Goal: Feedback & Contribution: Submit feedback/report problem

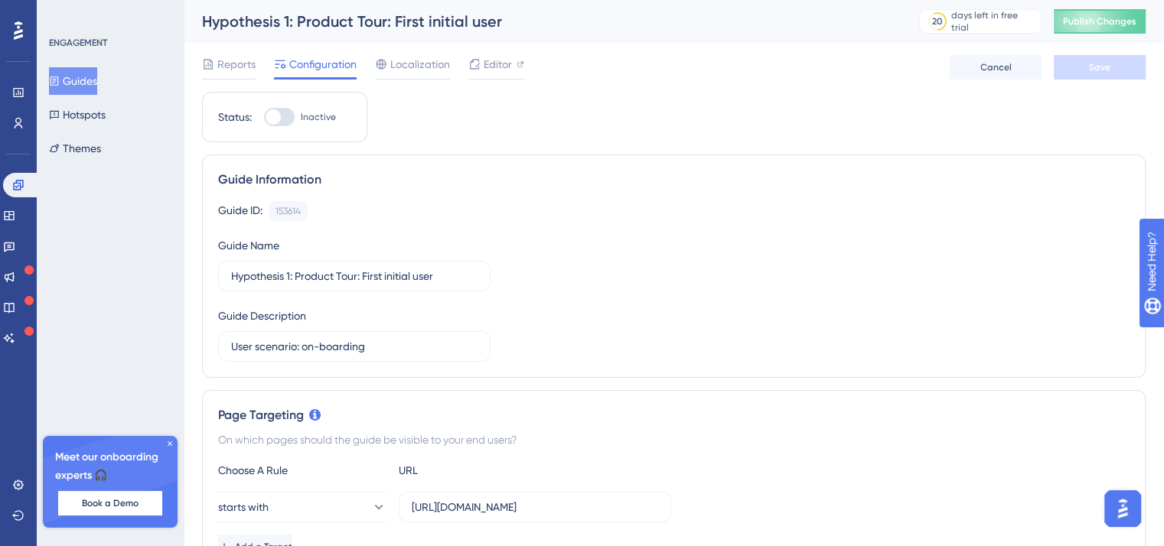
click at [112, 22] on div "ENGAGEMENT Guides Hotspots Themes Meet our onboarding experts 🎧 Book a Demo Upg…" at bounding box center [110, 273] width 147 height 546
click at [77, 108] on button "Hotspots" at bounding box center [77, 115] width 57 height 28
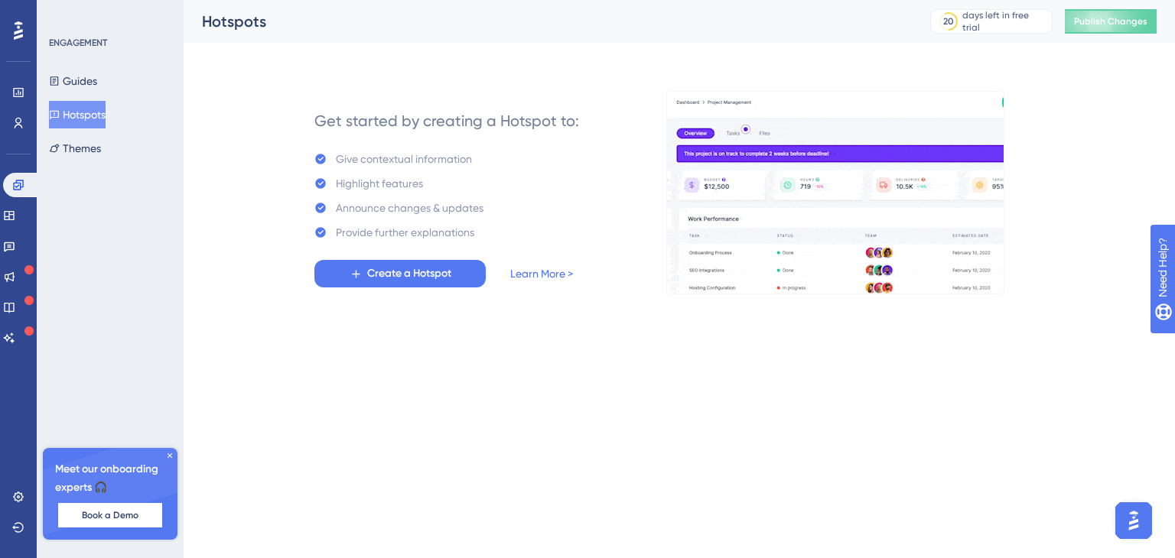
click at [77, 108] on button "Hotspots" at bounding box center [77, 115] width 57 height 28
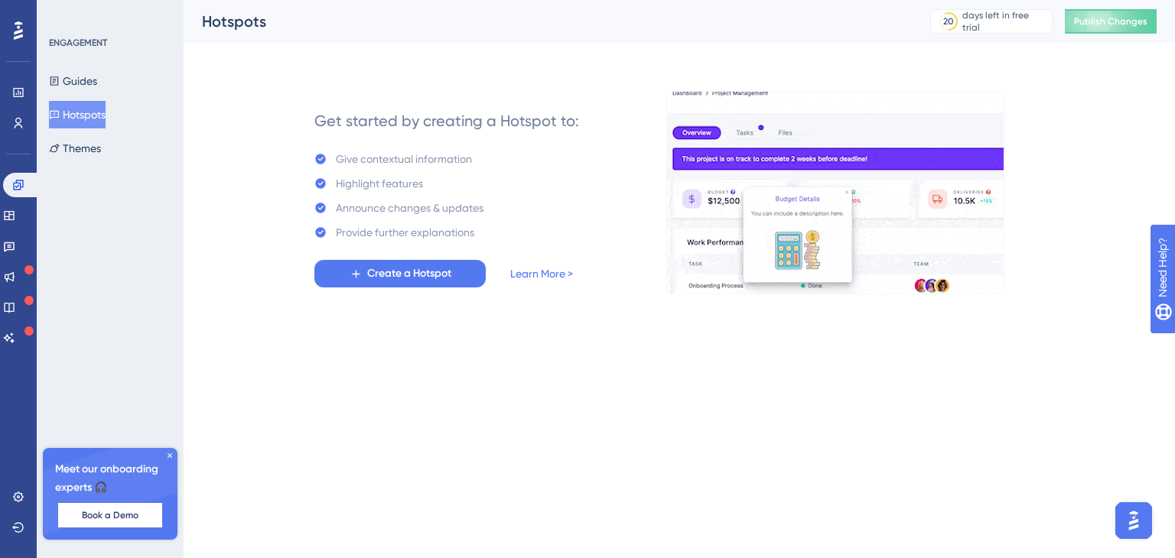
click at [77, 108] on button "Hotspots" at bounding box center [77, 115] width 57 height 28
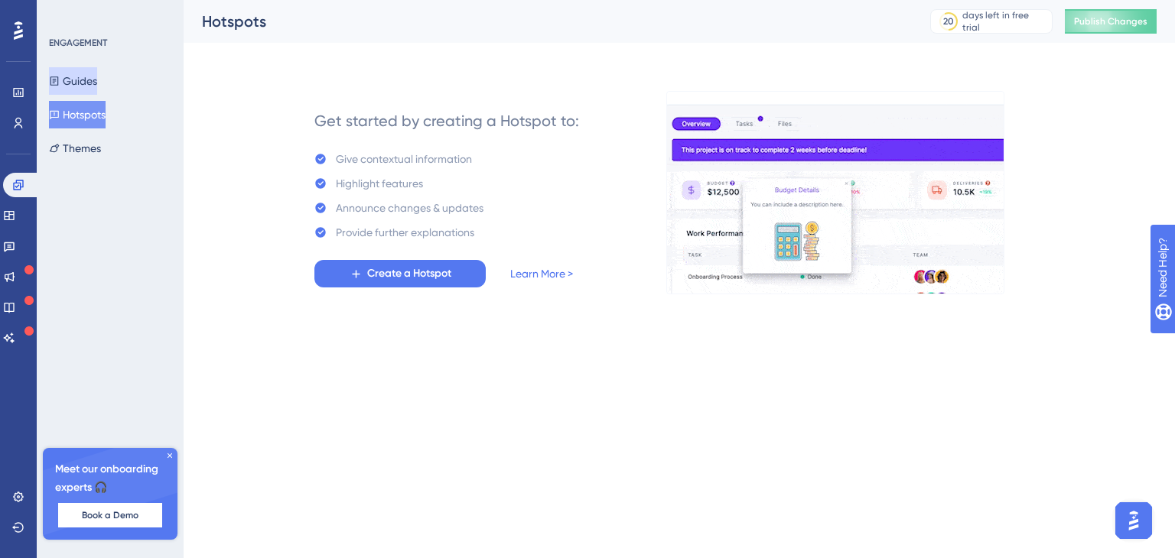
click at [96, 94] on button "Guides" at bounding box center [73, 81] width 48 height 28
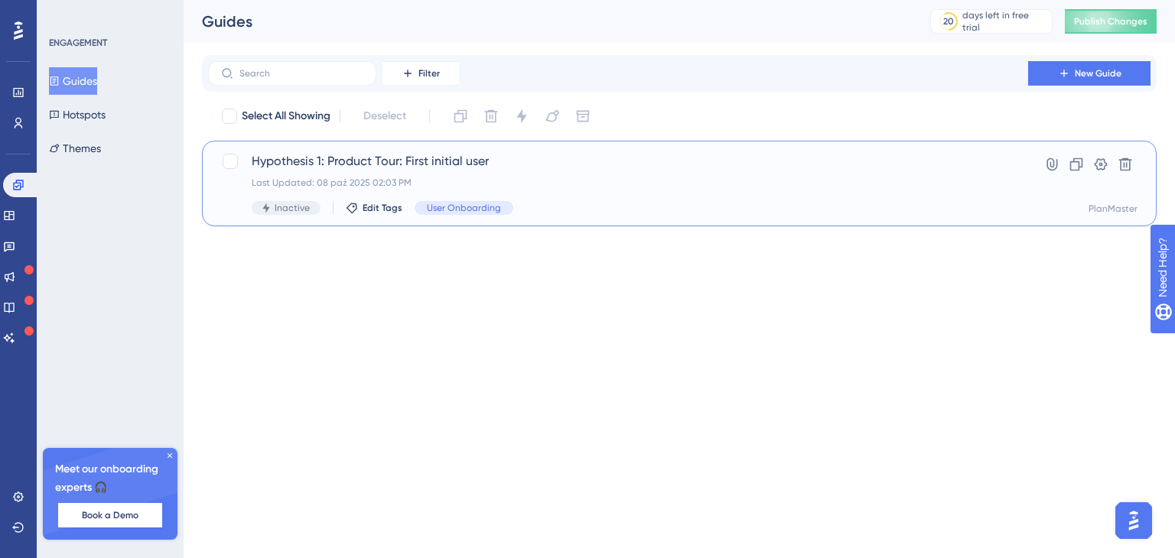
click at [311, 158] on span "Hypothesis 1: Product Tour: First initial user" at bounding box center [618, 161] width 733 height 18
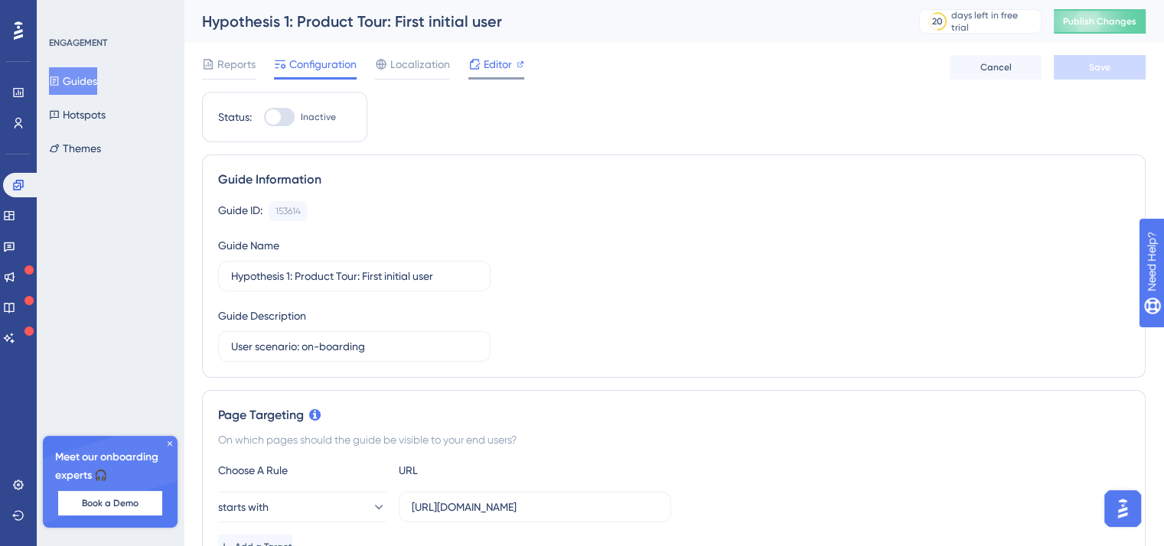
click at [493, 70] on span "Editor" at bounding box center [497, 64] width 28 height 18
click at [514, 62] on div "Editor" at bounding box center [496, 64] width 56 height 18
drag, startPoint x: 301, startPoint y: 111, endPoint x: 286, endPoint y: 119, distance: 17.1
click at [301, 112] on span "Inactive" at bounding box center [318, 117] width 35 height 12
click at [264, 117] on input "Inactive" at bounding box center [263, 117] width 1 height 1
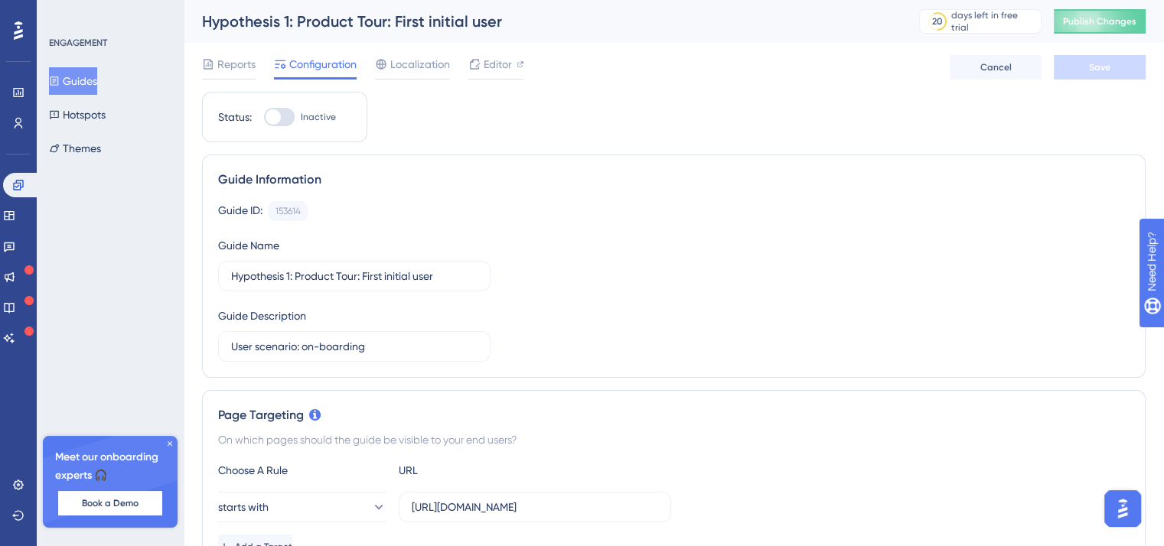
checkbox input "true"
click at [1105, 71] on span "Save" at bounding box center [1099, 67] width 21 height 12
click at [303, 25] on div "Hypothesis 1: Product Tour: First initial user" at bounding box center [541, 21] width 679 height 21
click at [101, 44] on div "ENGAGEMENT" at bounding box center [78, 43] width 58 height 12
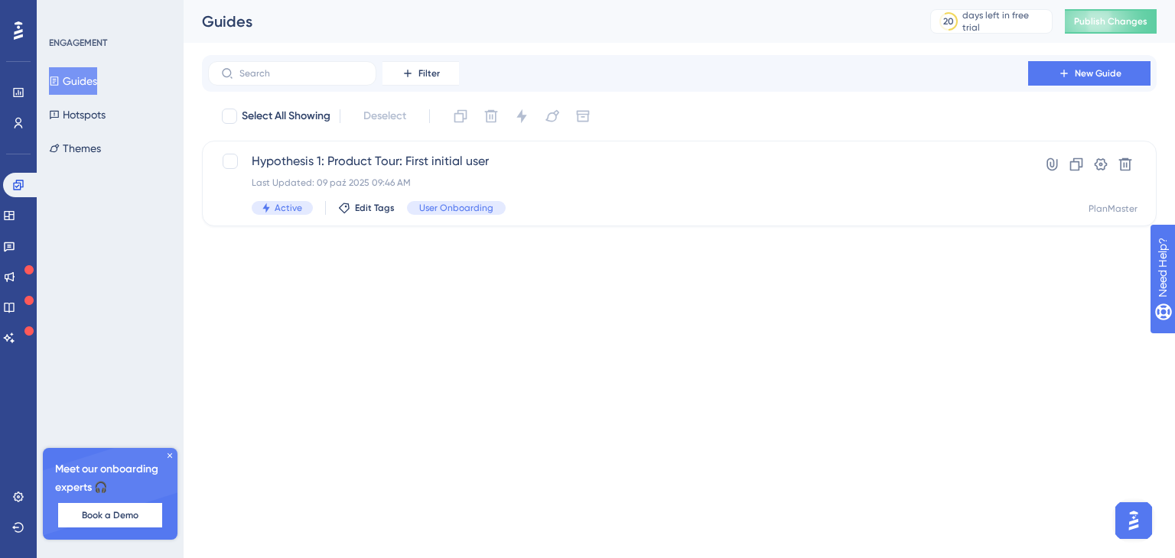
drag, startPoint x: 83, startPoint y: 90, endPoint x: 80, endPoint y: 27, distance: 62.8
click at [83, 89] on button "Guides" at bounding box center [73, 81] width 48 height 28
click at [80, 27] on div "ENGAGEMENT Guides Hotspots Themes Meet our onboarding experts 🎧 Book a Demo Upg…" at bounding box center [110, 279] width 147 height 558
click at [21, 24] on icon at bounding box center [18, 30] width 9 height 18
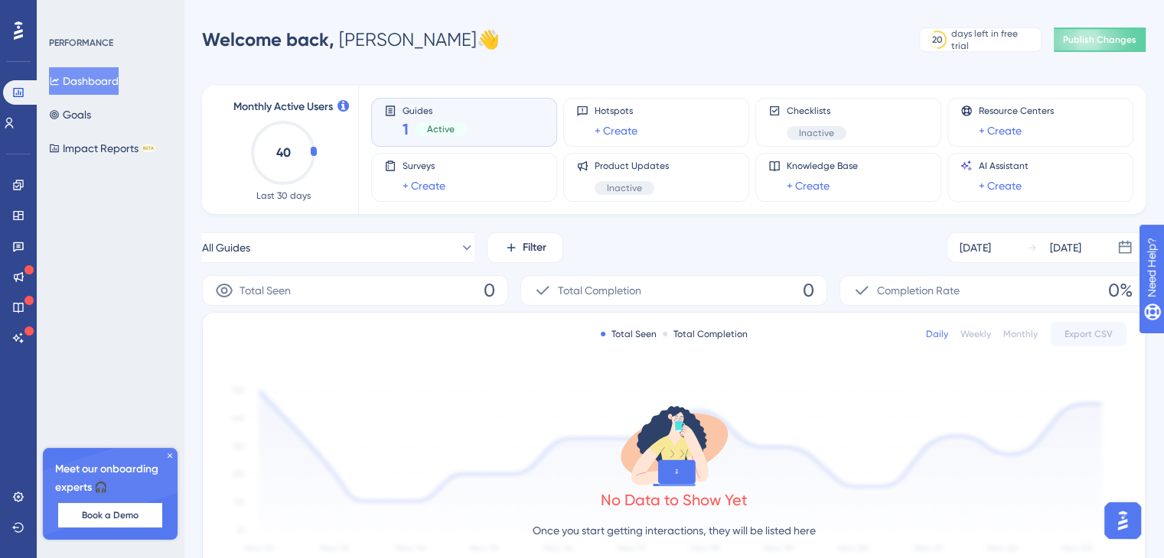
click at [447, 129] on span "Active" at bounding box center [441, 129] width 28 height 12
click at [451, 123] on span "Active" at bounding box center [441, 129] width 28 height 12
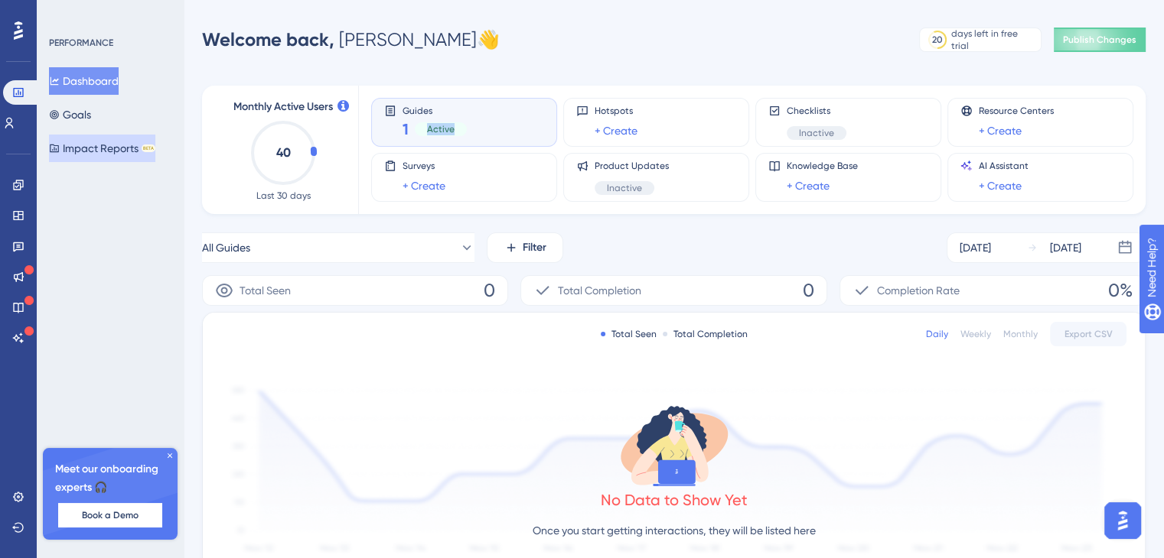
click at [119, 154] on button "Impact Reports BETA" at bounding box center [102, 149] width 106 height 28
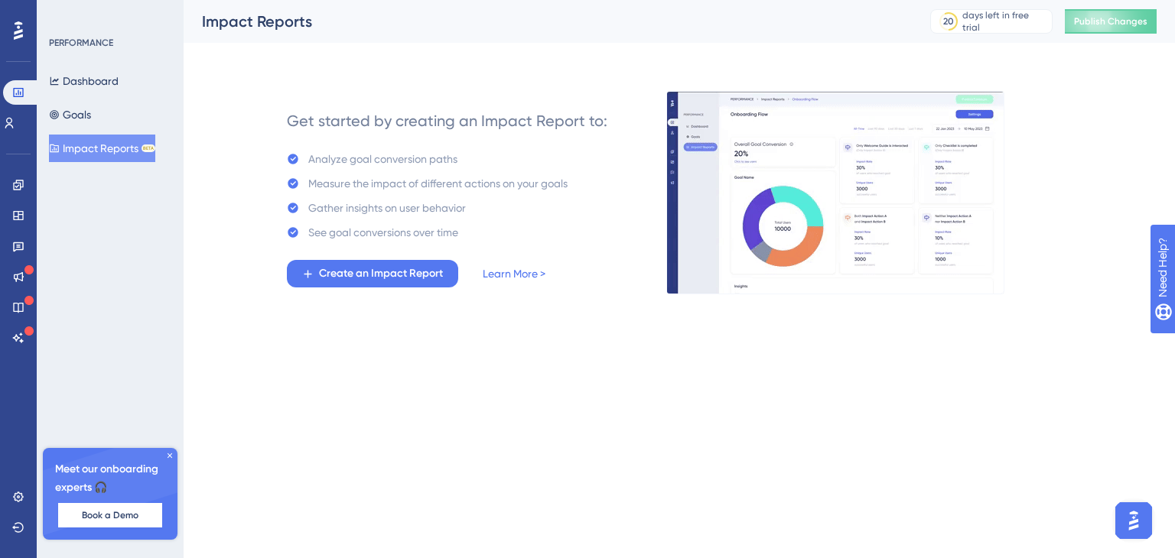
click at [115, 119] on div "Dashboard Goals Impact Reports BETA" at bounding box center [111, 114] width 124 height 95
click at [83, 112] on button "Goals" at bounding box center [70, 115] width 42 height 28
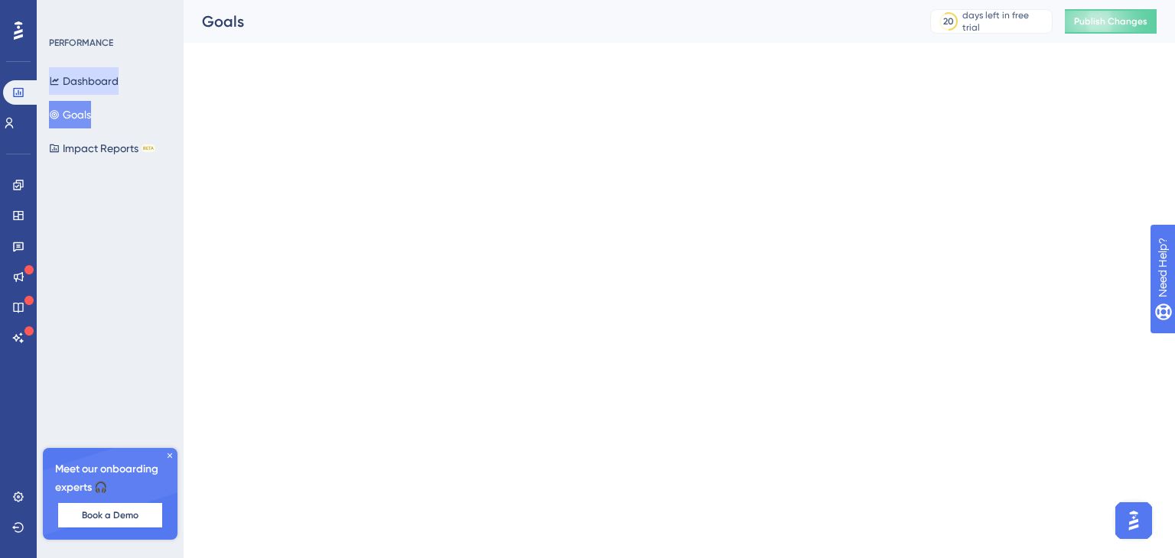
click at [102, 78] on button "Dashboard" at bounding box center [84, 81] width 70 height 28
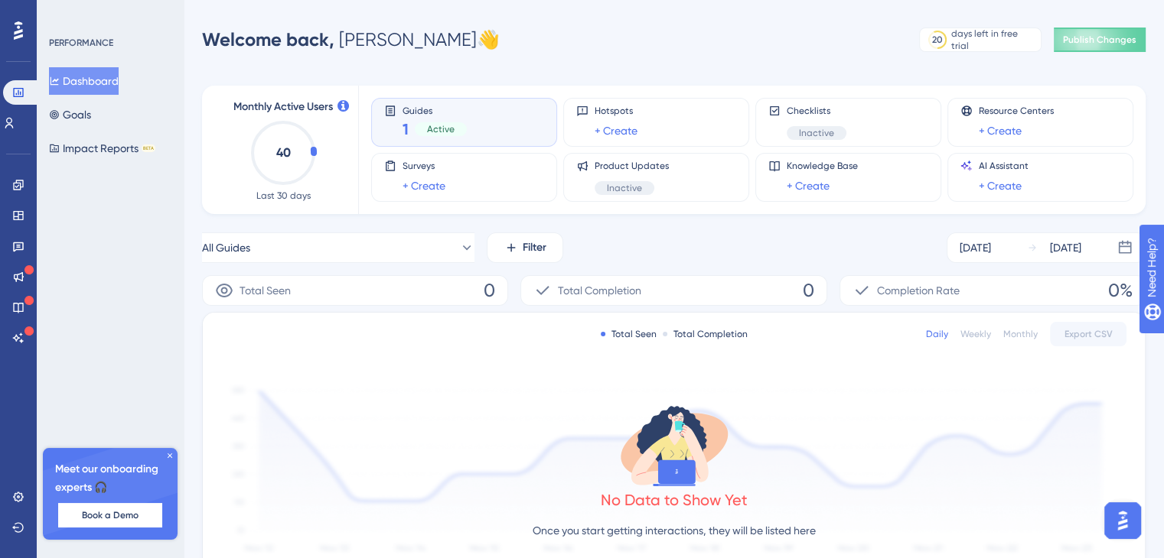
click at [483, 121] on div "Guides 1 Active" at bounding box center [464, 122] width 160 height 35
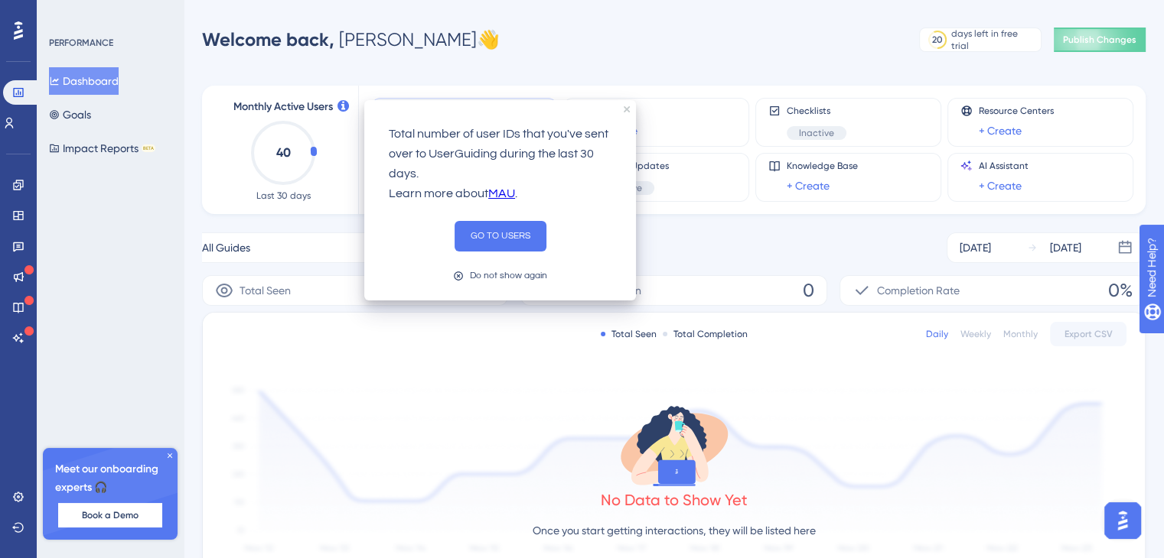
click at [338, 107] on icon at bounding box center [342, 105] width 11 height 11
click at [627, 111] on icon "close tooltip" at bounding box center [626, 109] width 6 height 6
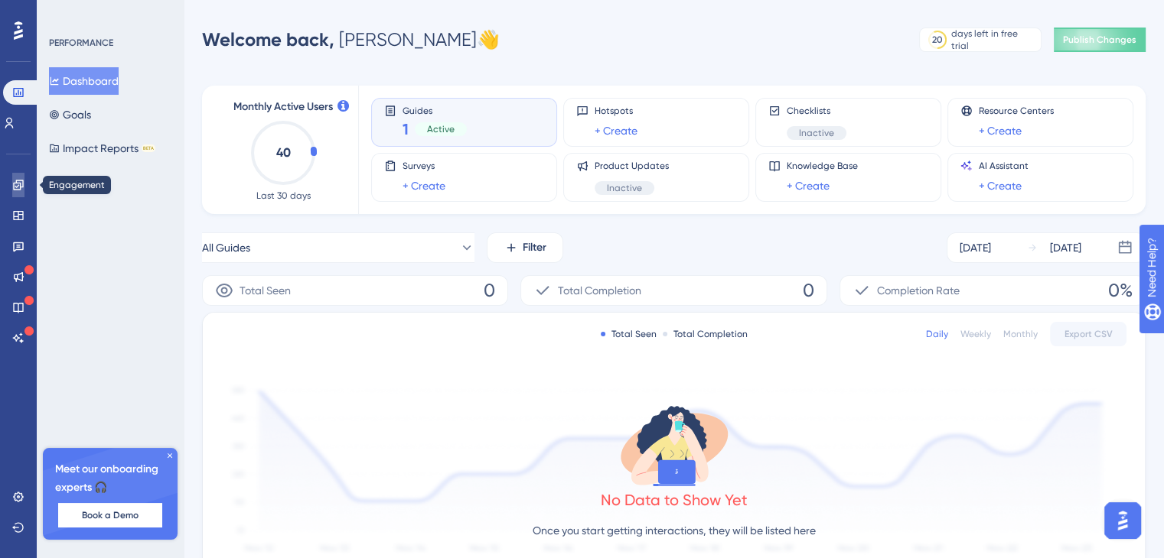
click at [13, 177] on link at bounding box center [18, 185] width 12 height 24
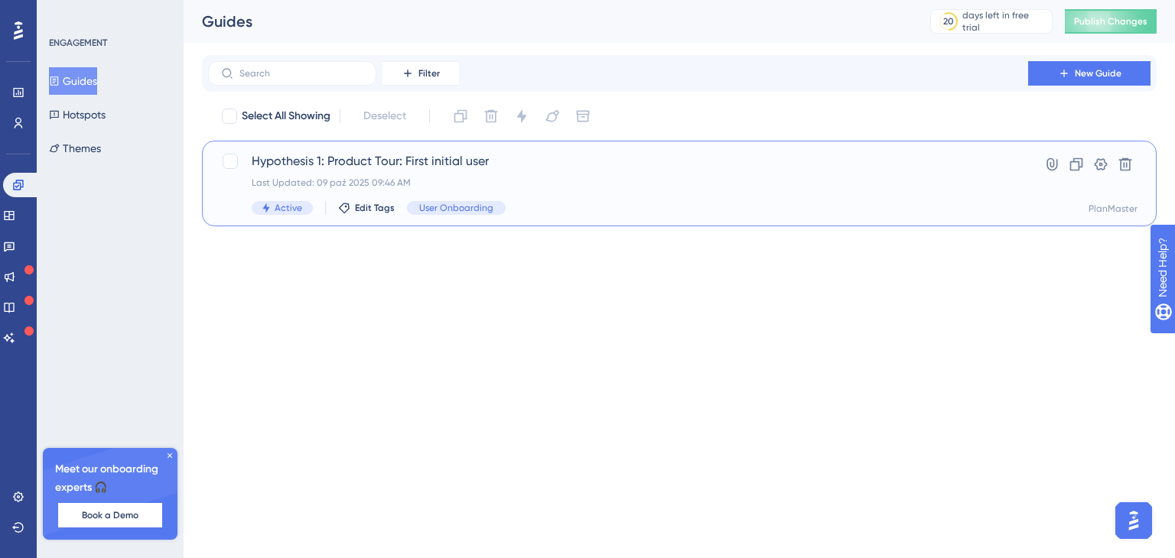
click at [337, 164] on span "Hypothesis 1: Product Tour: First initial user" at bounding box center [618, 161] width 733 height 18
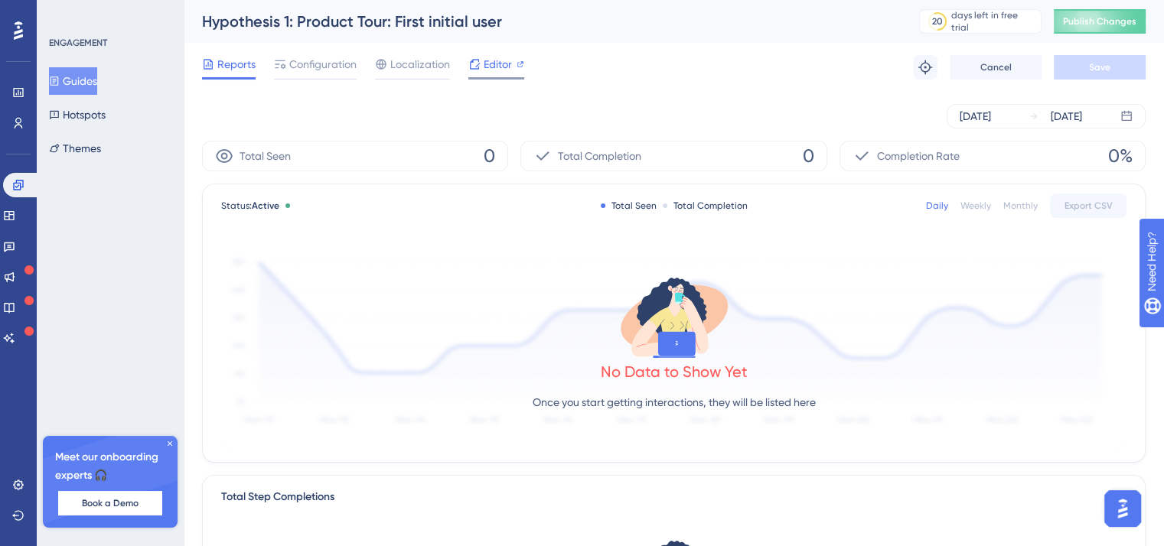
click at [496, 62] on span "Editor" at bounding box center [497, 64] width 28 height 18
click at [319, 68] on span "Configuration" at bounding box center [322, 64] width 67 height 18
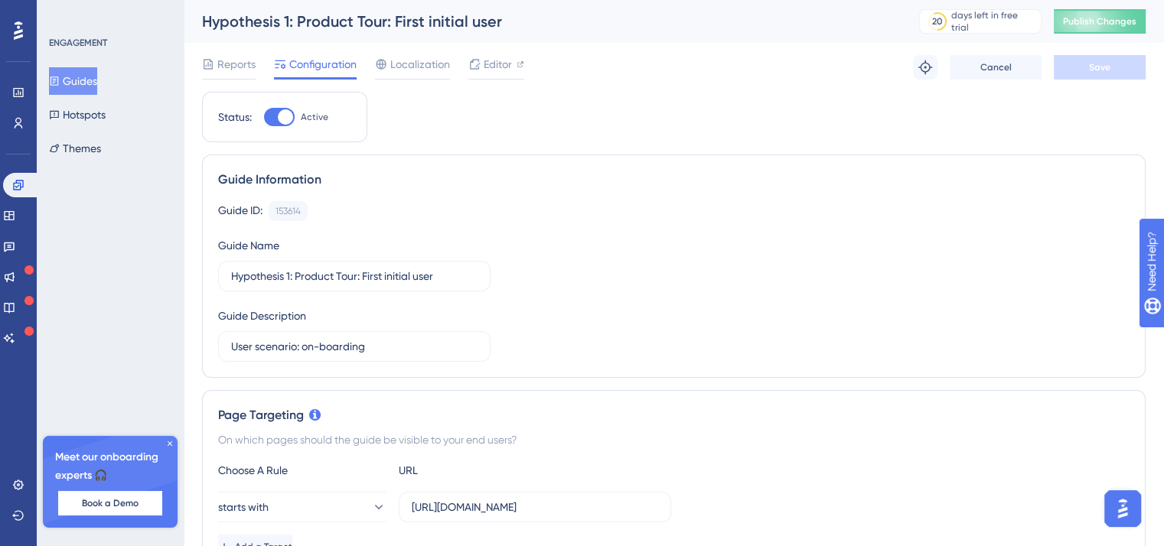
click at [285, 109] on div at bounding box center [285, 116] width 15 height 15
click at [264, 117] on input "Active" at bounding box center [263, 117] width 1 height 1
checkbox input "false"
click at [1077, 79] on div "Reports Configuration Localization Editor Cancel Save" at bounding box center [673, 67] width 943 height 49
click at [1080, 72] on button "Save" at bounding box center [1099, 67] width 92 height 24
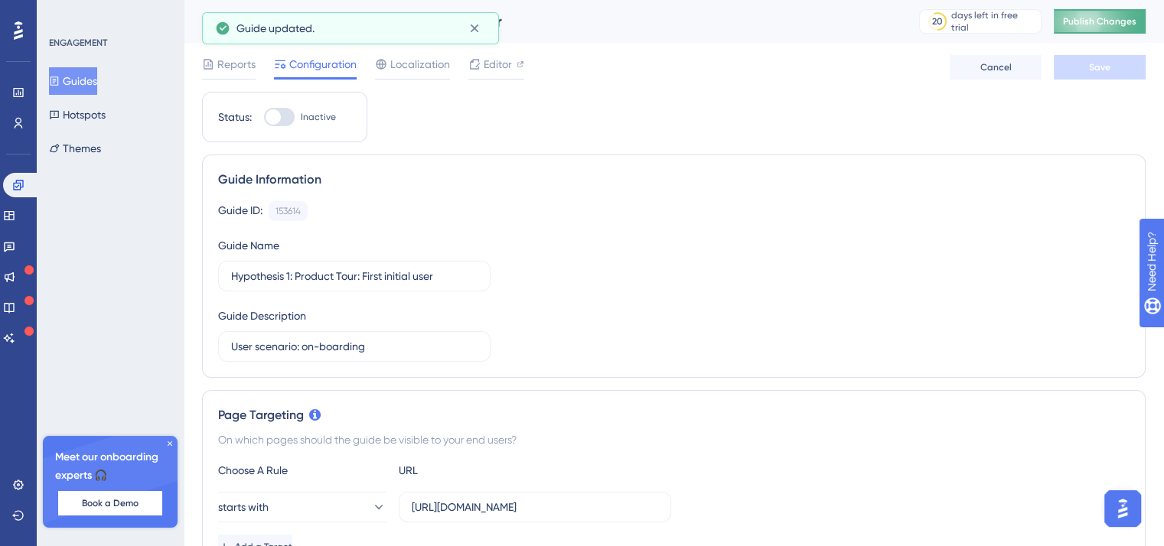
click at [1114, 26] on span "Publish Changes" at bounding box center [1099, 21] width 73 height 12
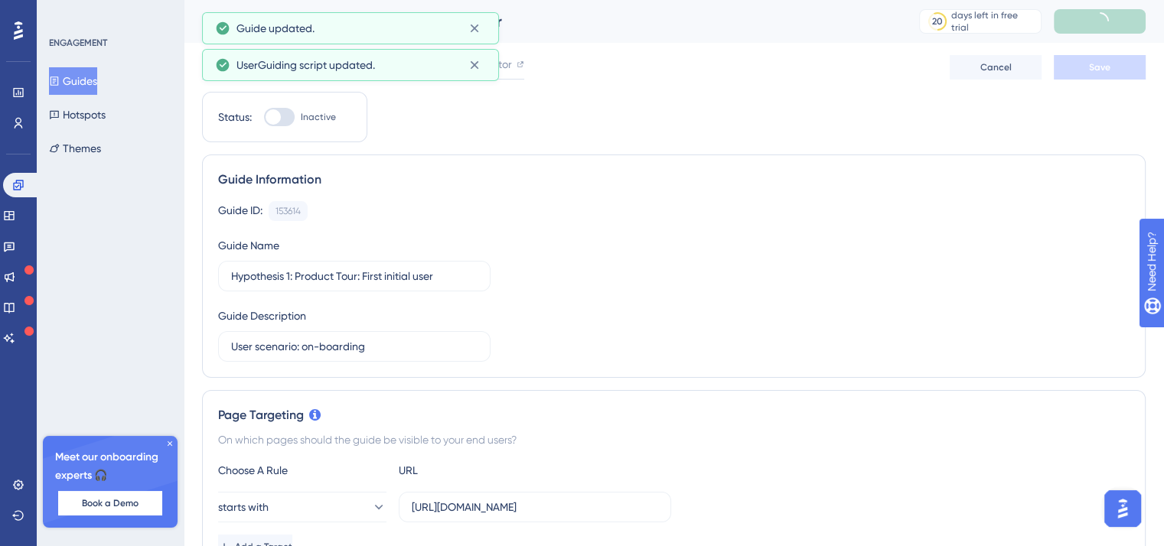
click at [475, 49] on div "UserGuiding script updated." at bounding box center [350, 65] width 297 height 32
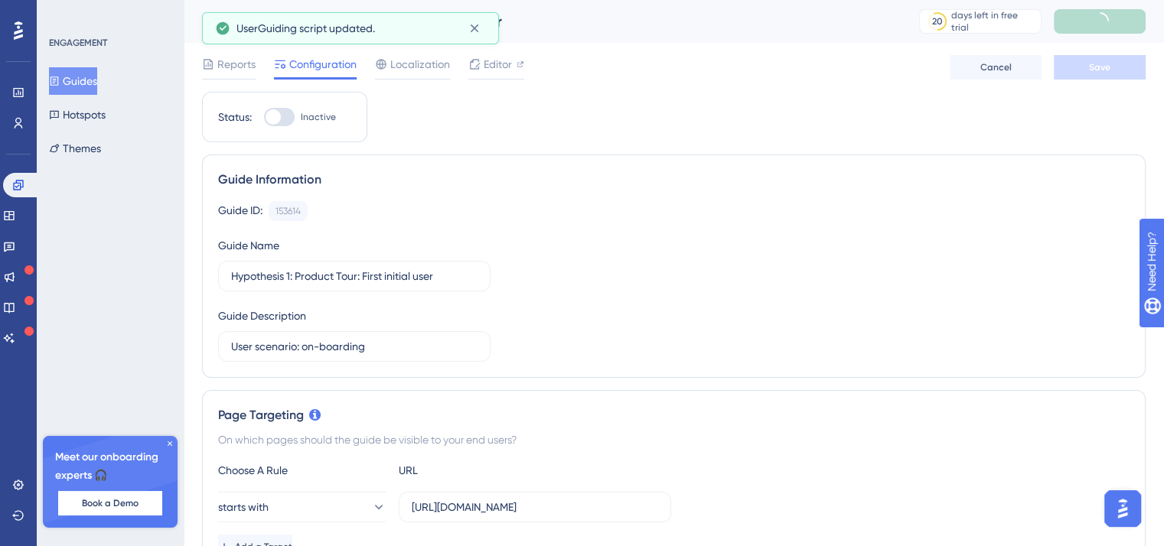
click at [21, 27] on icon at bounding box center [18, 31] width 9 height 20
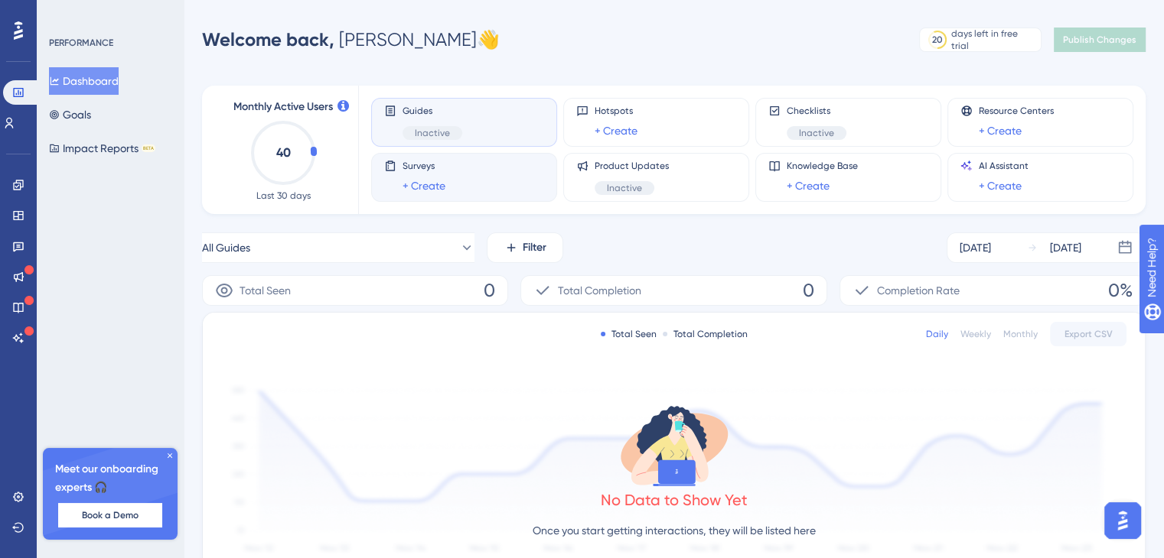
click at [441, 171] on span "Surveys" at bounding box center [423, 166] width 43 height 12
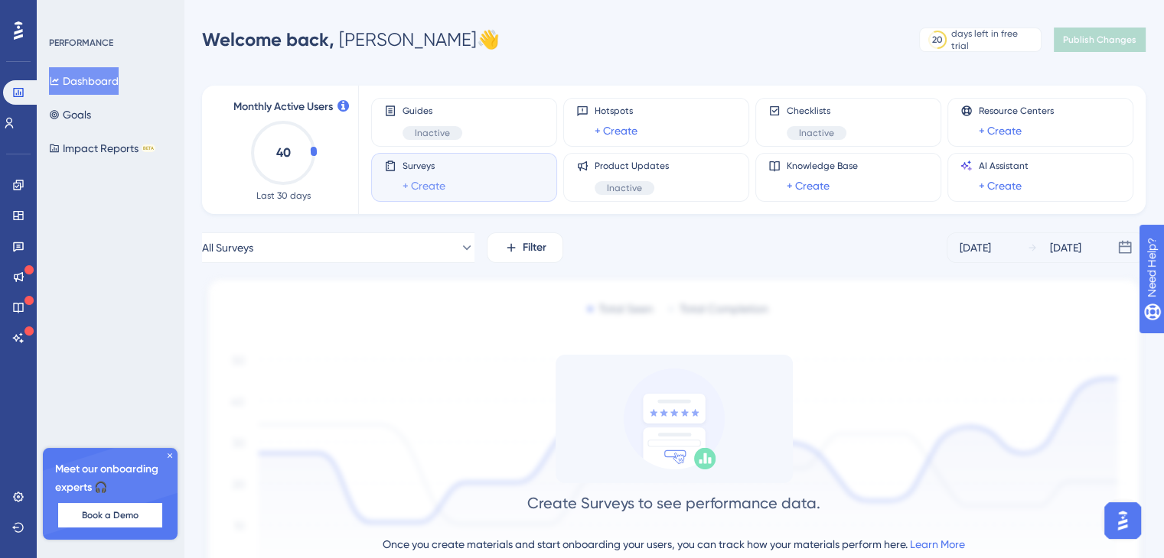
click at [429, 190] on link "+ Create" at bounding box center [423, 186] width 43 height 18
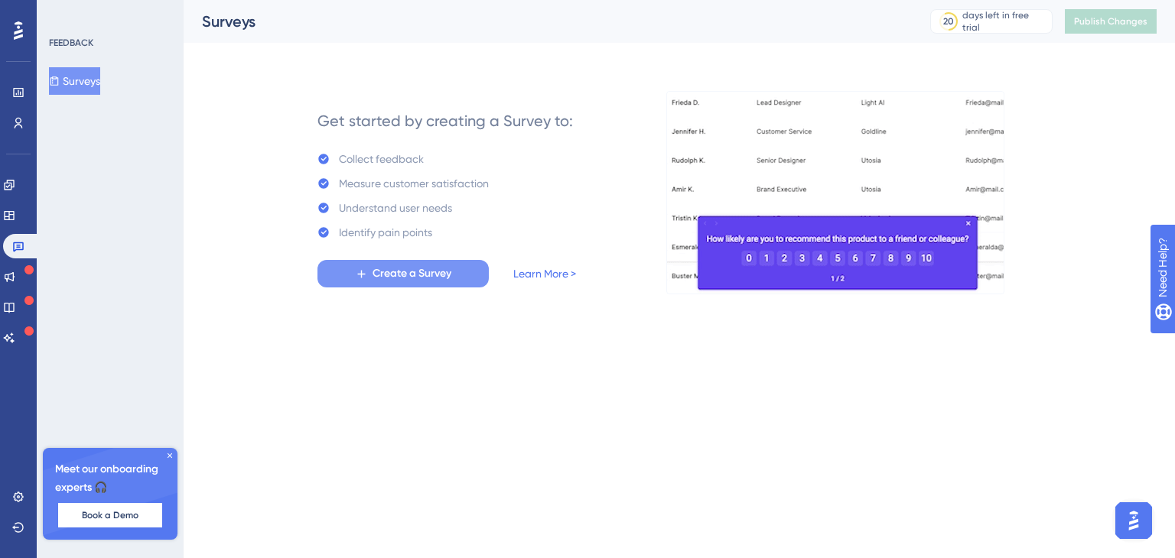
click at [425, 270] on span "Create a Survey" at bounding box center [412, 274] width 79 height 18
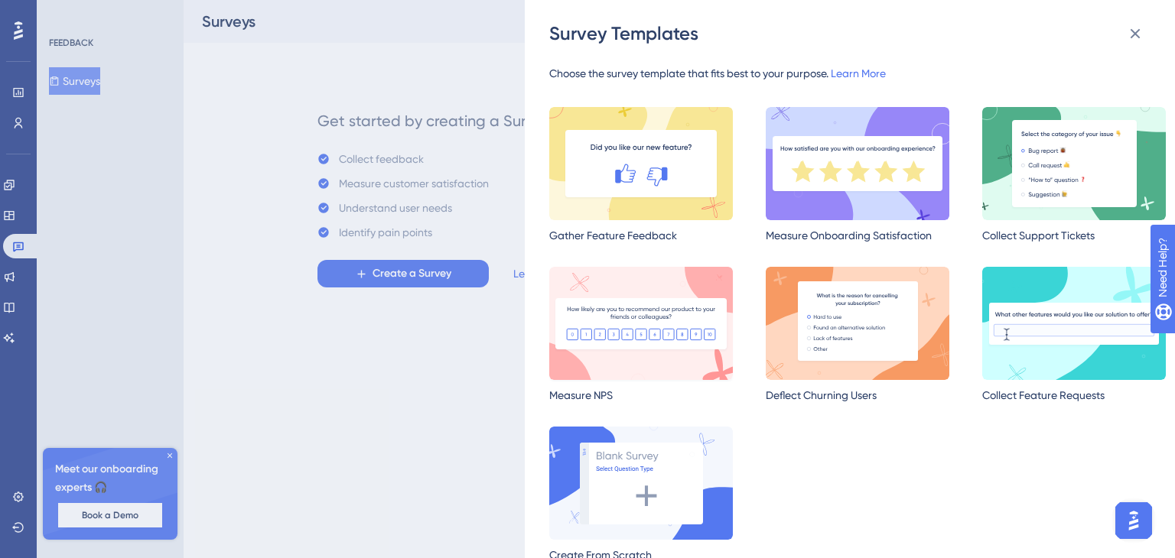
click at [643, 315] on img at bounding box center [641, 323] width 184 height 113
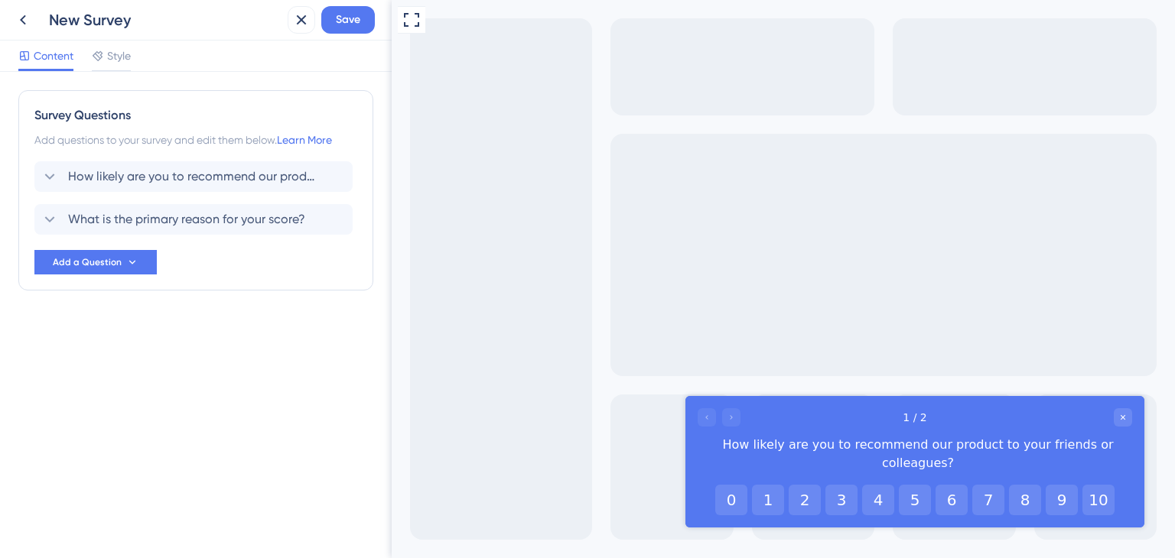
click at [104, 128] on div "Survey Questions Add questions to your survey and edit them below. Learn More H…" at bounding box center [195, 190] width 355 height 200
click at [106, 117] on div "Survey Questions" at bounding box center [195, 115] width 323 height 18
click at [122, 55] on span "Style" at bounding box center [119, 56] width 24 height 18
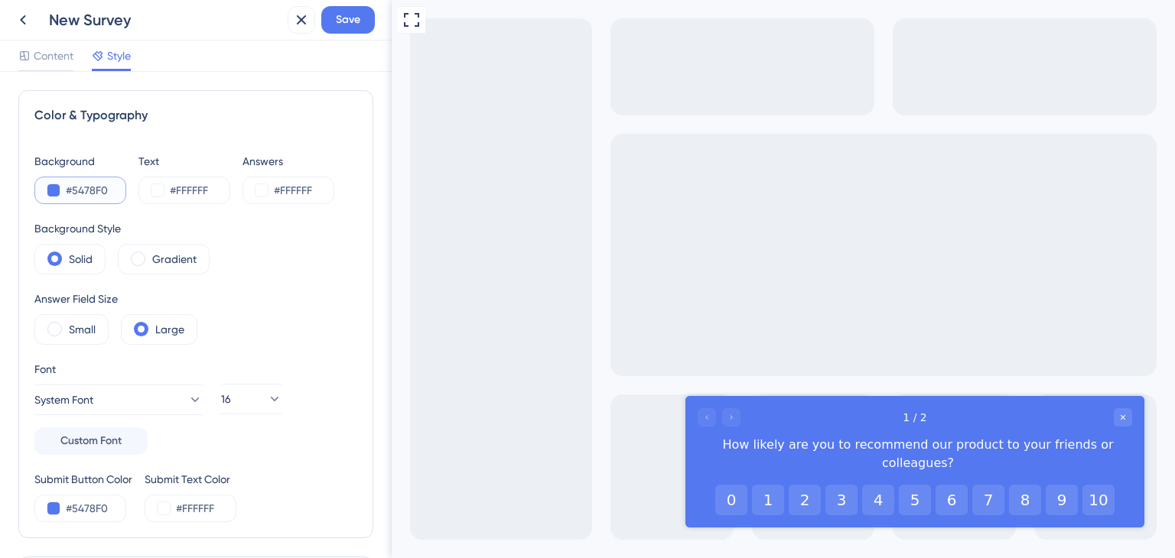
click at [73, 197] on input "#5478F0" at bounding box center [97, 190] width 63 height 18
click at [49, 190] on button at bounding box center [53, 190] width 12 height 12
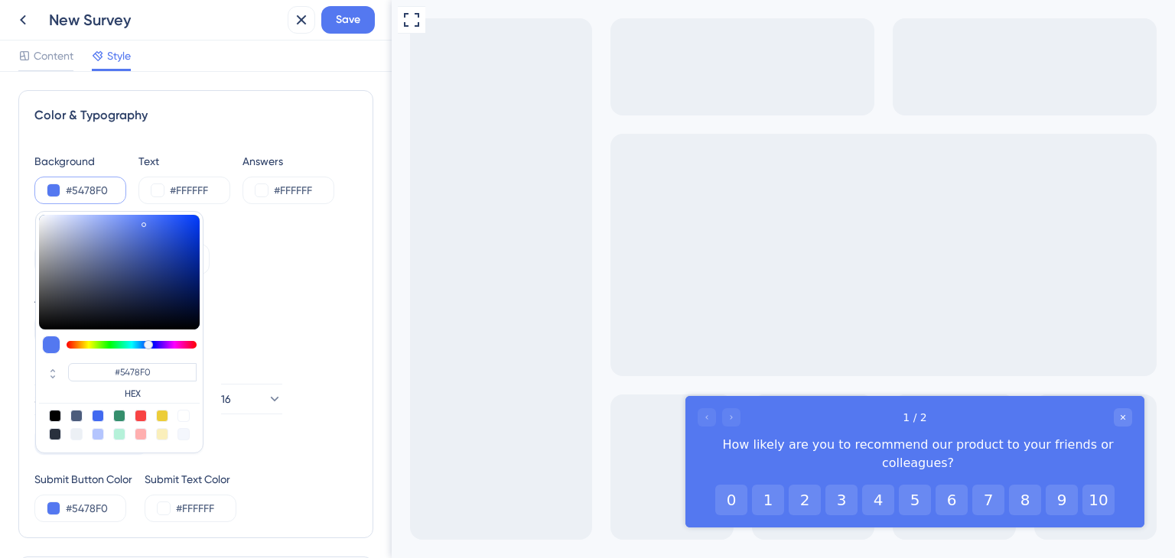
click at [47, 184] on button at bounding box center [53, 190] width 12 height 12
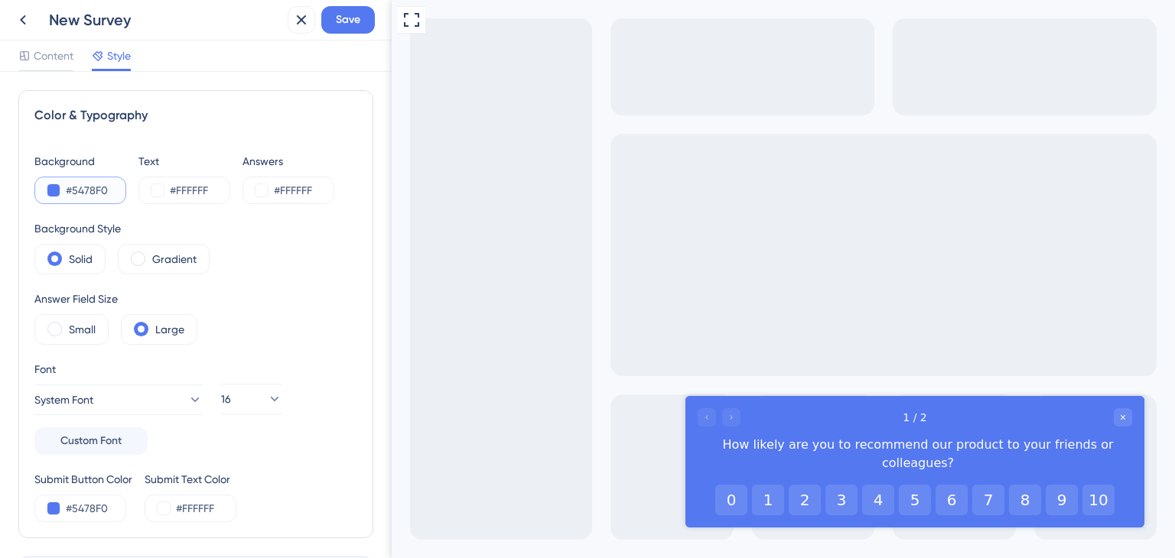
click at [90, 187] on input "#5478F0" at bounding box center [97, 190] width 63 height 18
paste input "009FE3"
type input "#009FE3"
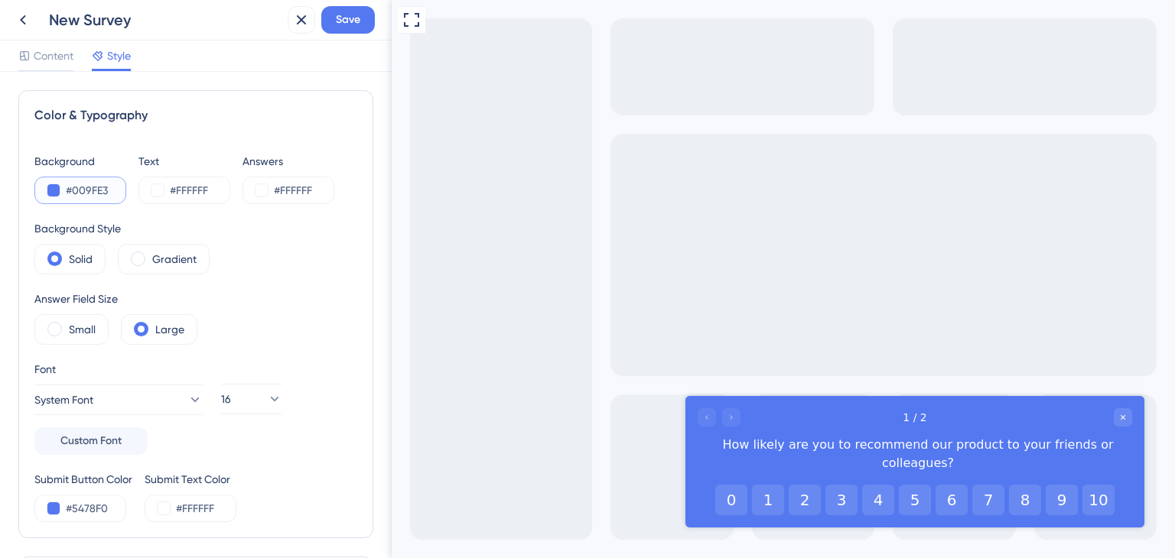
type input "#009FE3"
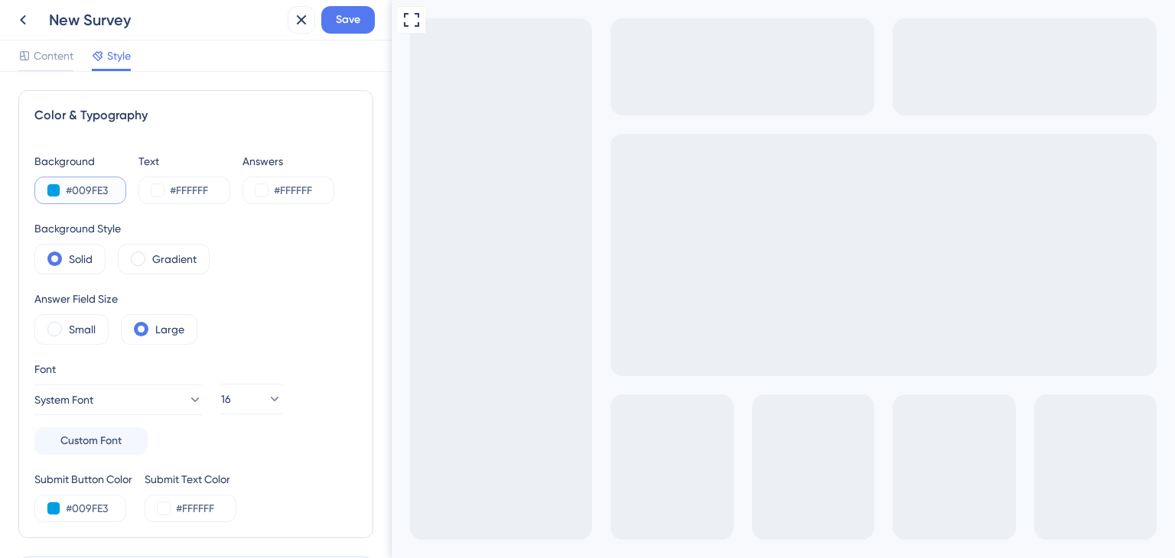
type input "#009FE3"
click at [140, 150] on div "Color & Typography Background #009FE3 Text #FFFFFF Answers #FFFFFF Background S…" at bounding box center [195, 314] width 355 height 448
click at [146, 164] on div "Text" at bounding box center [184, 161] width 92 height 18
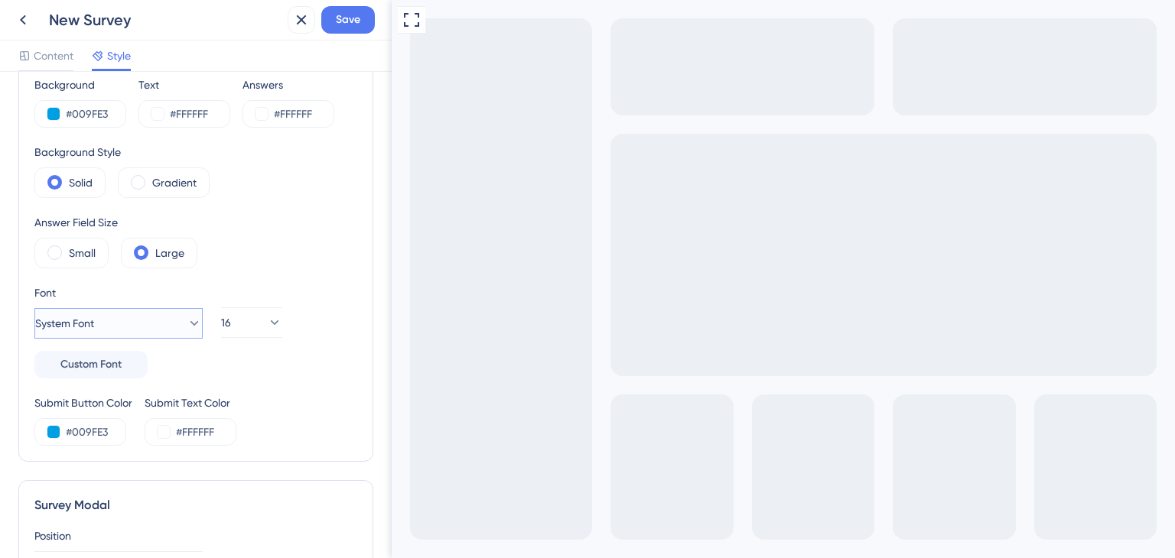
click at [187, 317] on icon at bounding box center [194, 323] width 15 height 15
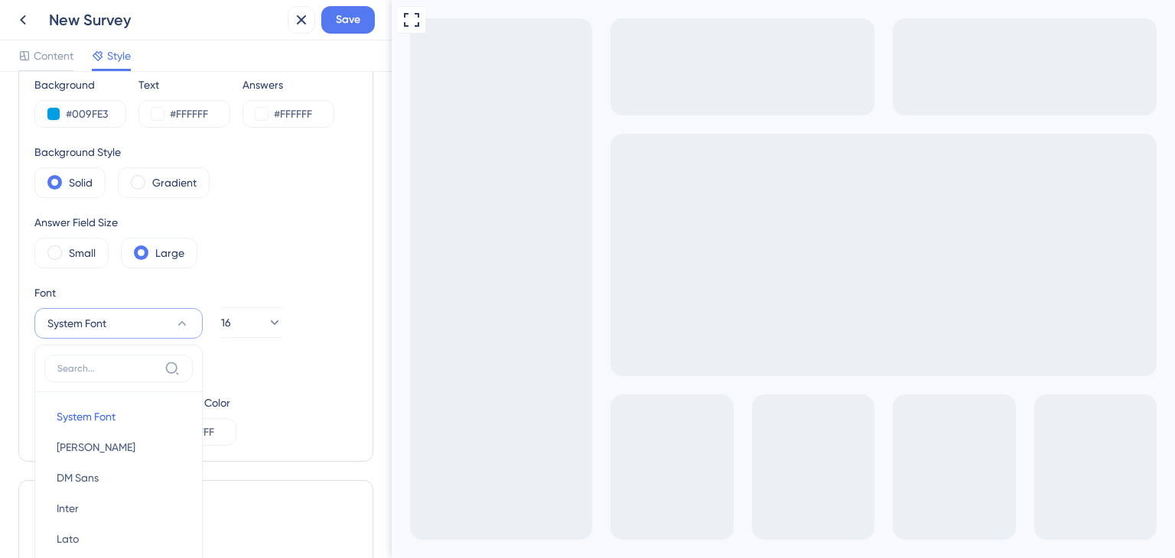
scroll to position [254, 0]
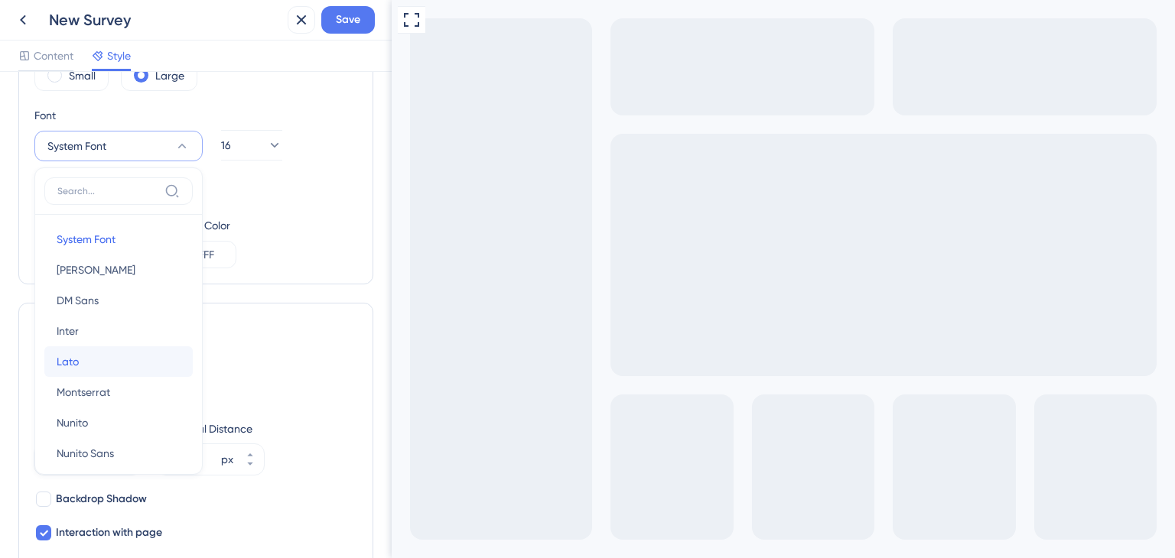
click at [99, 354] on button "Lato Lato" at bounding box center [118, 362] width 148 height 31
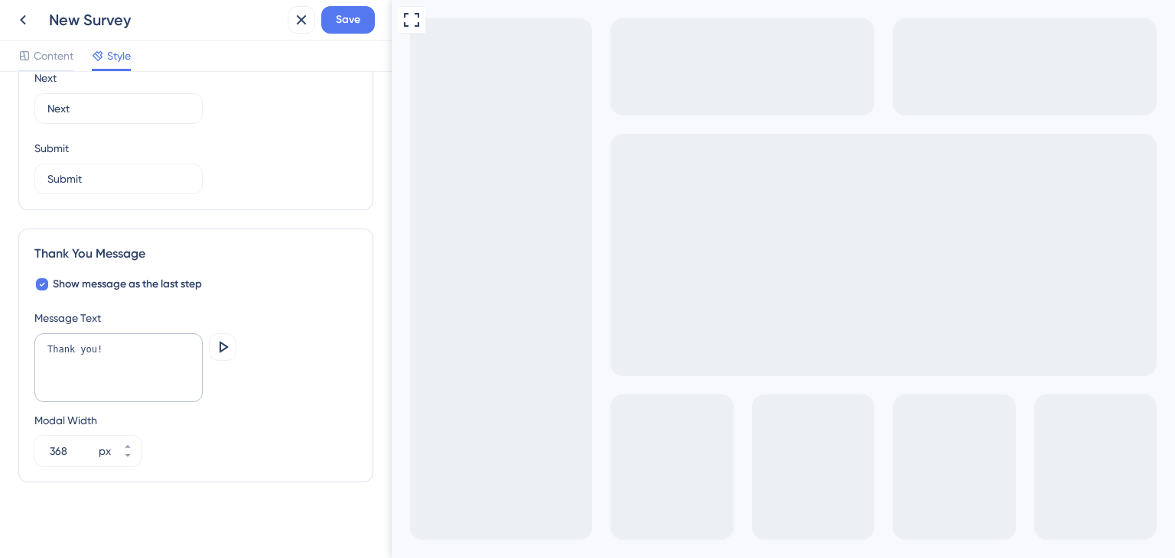
scroll to position [971, 0]
click at [346, 19] on span "Save" at bounding box center [348, 20] width 24 height 18
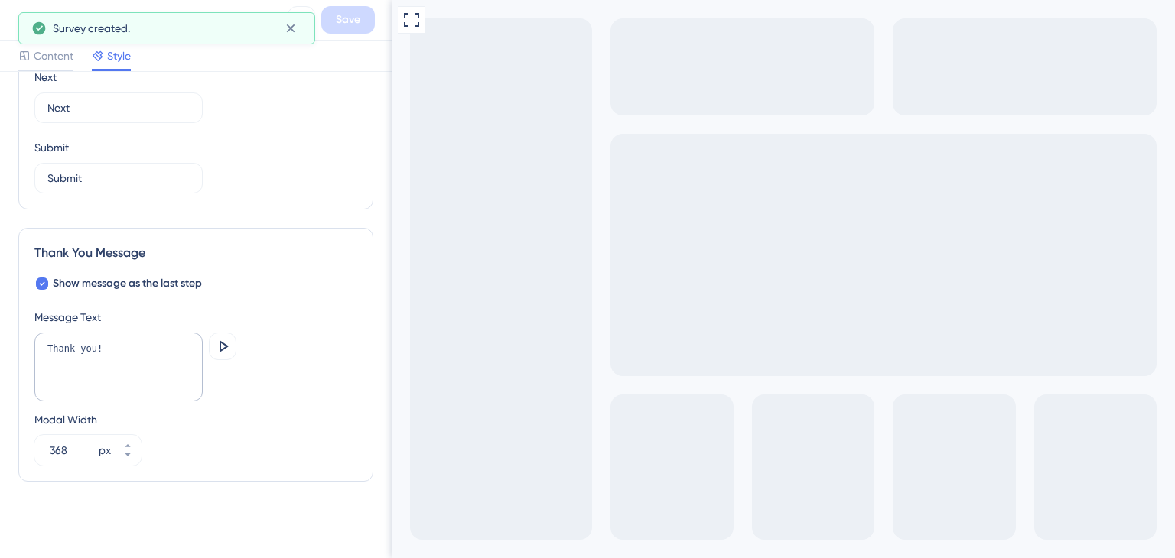
click at [52, 63] on span "Content" at bounding box center [54, 56] width 40 height 18
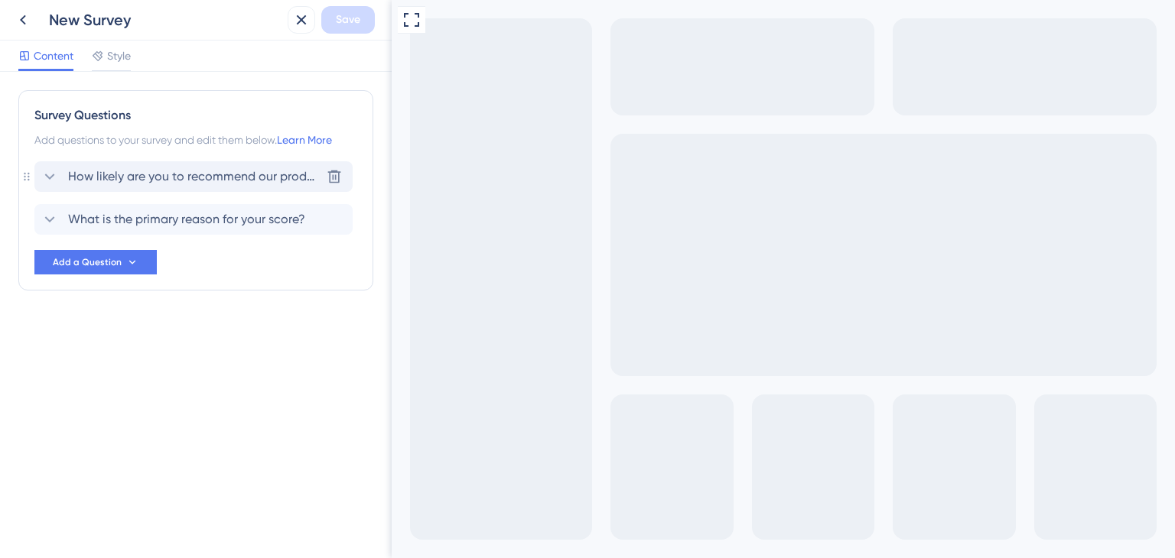
click at [140, 175] on span "How likely are you to recommend our product to your friends or colleagues?" at bounding box center [194, 177] width 252 height 18
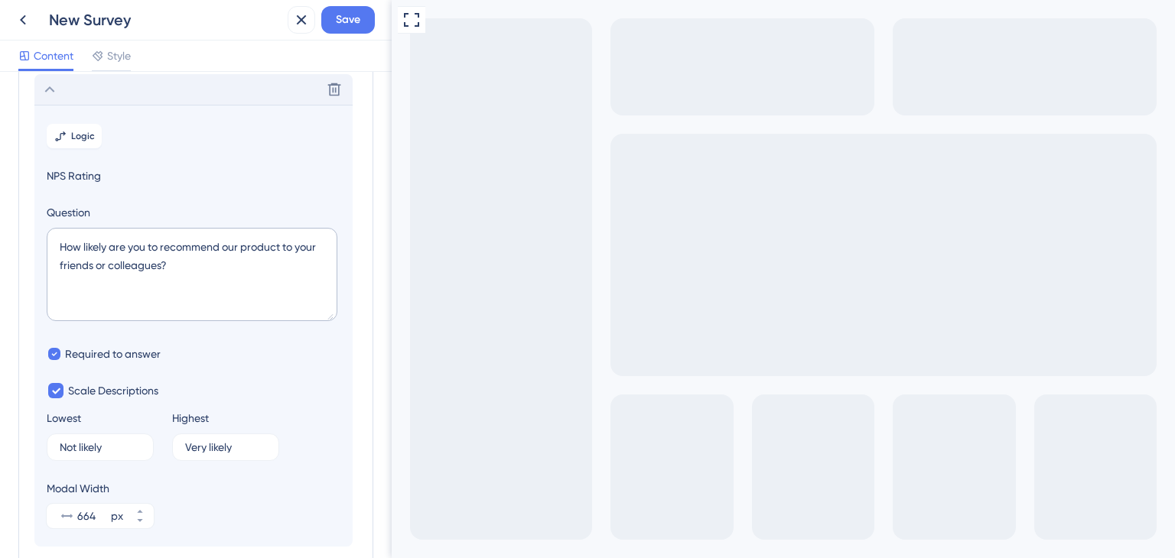
scroll to position [89, 0]
click at [147, 252] on textarea "How likely are you to recommend our product to your friends or colleagues?" at bounding box center [192, 272] width 291 height 93
paste textarea "¿Qué probabilidad hay de que recomiendes PlanMaster"
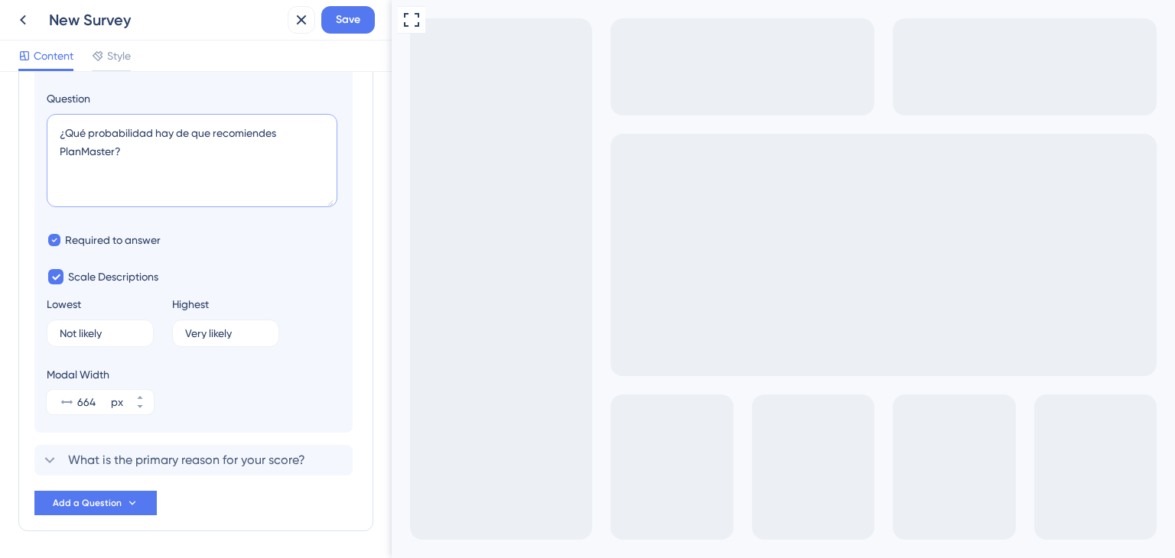
scroll to position [253, 0]
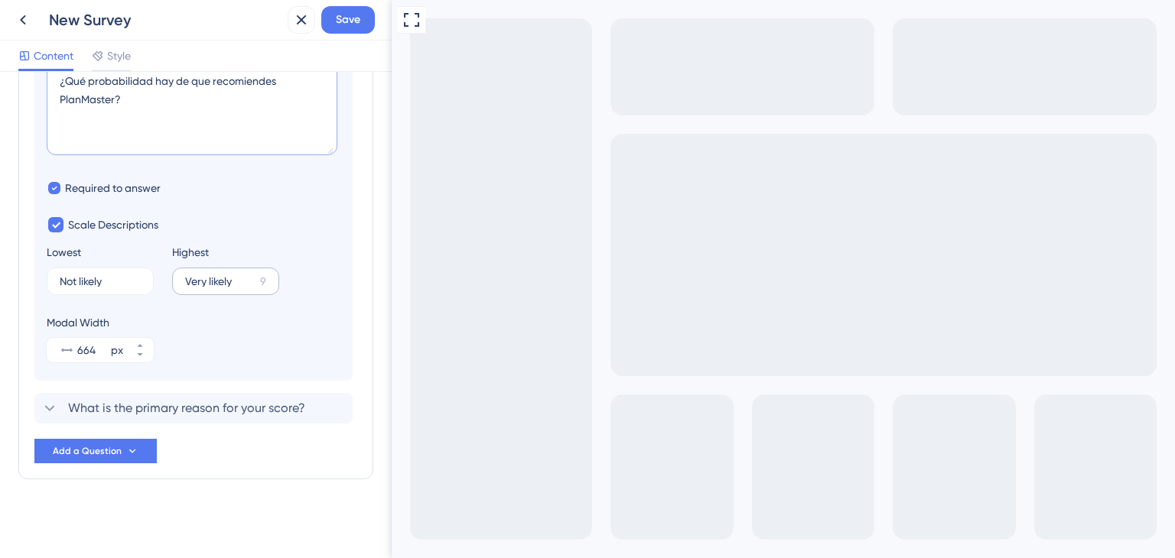
type textarea "¿Qué probabilidad hay de que recomiendes PlanMaster?"
click at [220, 269] on label "Very likely 9" at bounding box center [225, 282] width 107 height 28
click at [220, 276] on input "Very likely" at bounding box center [219, 281] width 69 height 11
click at [226, 286] on label "Very likely 9" at bounding box center [225, 282] width 107 height 28
click at [226, 286] on input "Very likely" at bounding box center [219, 281] width 69 height 11
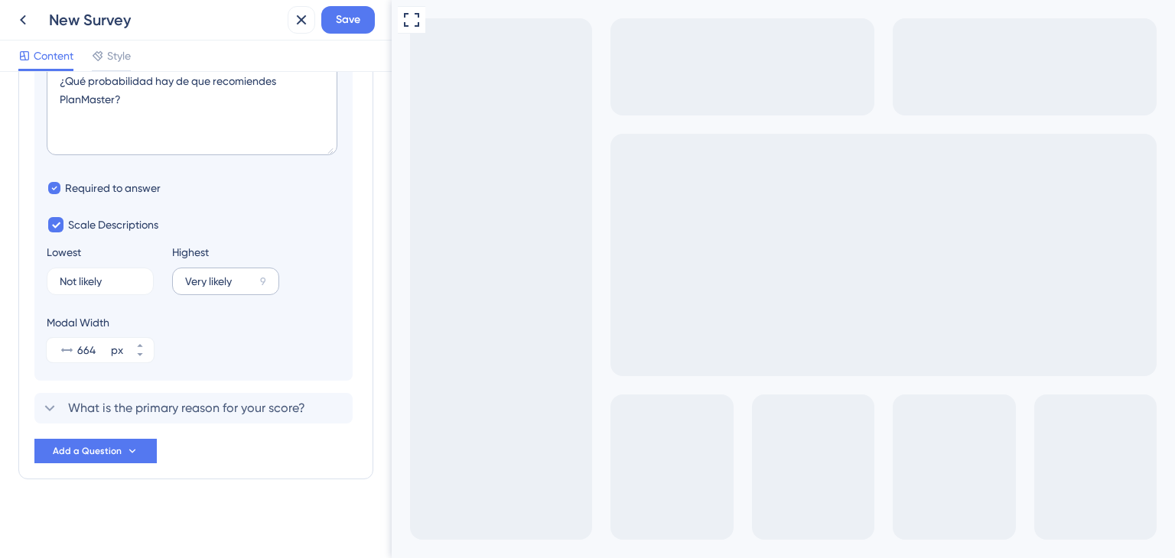
click at [226, 286] on label "Very likely 9" at bounding box center [225, 282] width 107 height 28
click at [226, 286] on input "Very likely" at bounding box center [219, 281] width 69 height 11
click at [226, 286] on label "Very likely 9" at bounding box center [225, 282] width 107 height 28
click at [226, 286] on input "Very likely" at bounding box center [219, 281] width 69 height 11
click at [233, 270] on label "Very likely 9" at bounding box center [225, 282] width 107 height 28
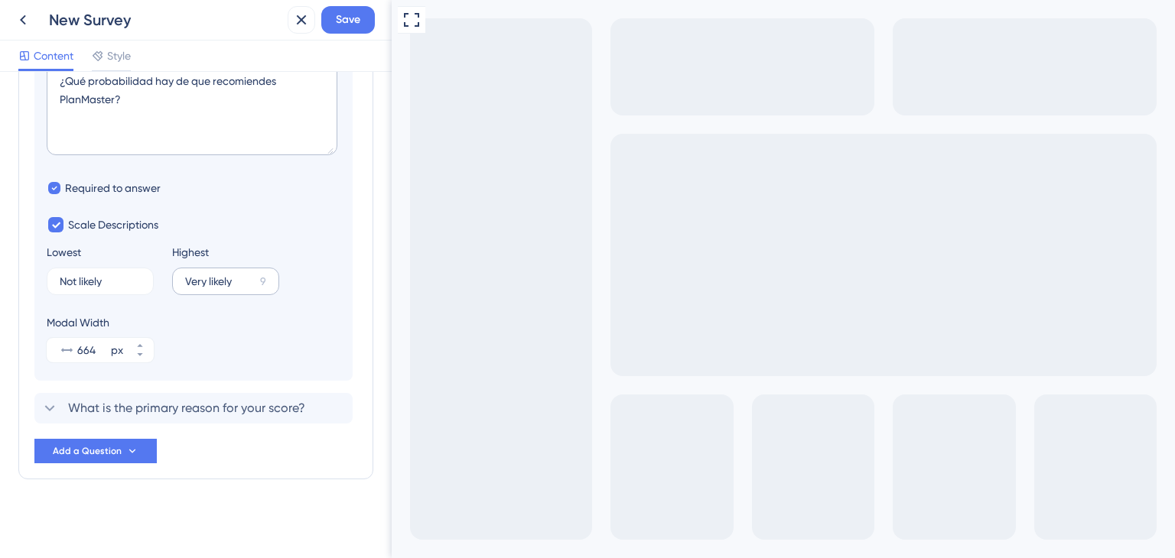
click at [233, 276] on input "Very likely" at bounding box center [219, 281] width 69 height 11
click at [192, 276] on input "Very likely" at bounding box center [219, 281] width 69 height 11
paste input "muy probable"
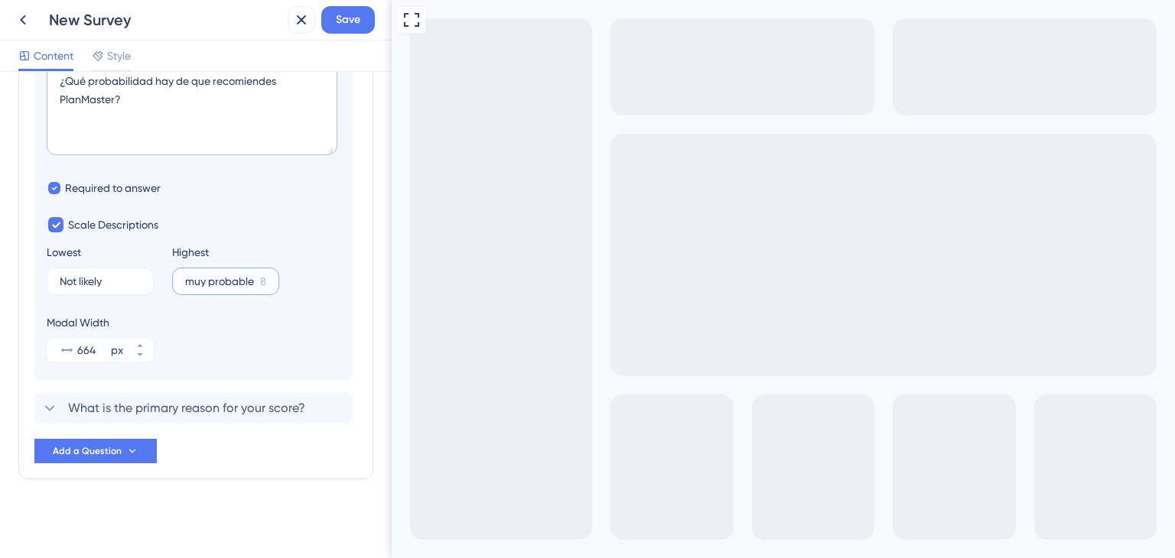
drag, startPoint x: 192, startPoint y: 282, endPoint x: 181, endPoint y: 282, distance: 10.7
click at [181, 282] on label "muy probable 8" at bounding box center [225, 282] width 107 height 28
click at [185, 282] on input "muy probable" at bounding box center [219, 281] width 69 height 11
type input "Muy probable"
click at [94, 277] on input "Not likely" at bounding box center [92, 281] width 64 height 11
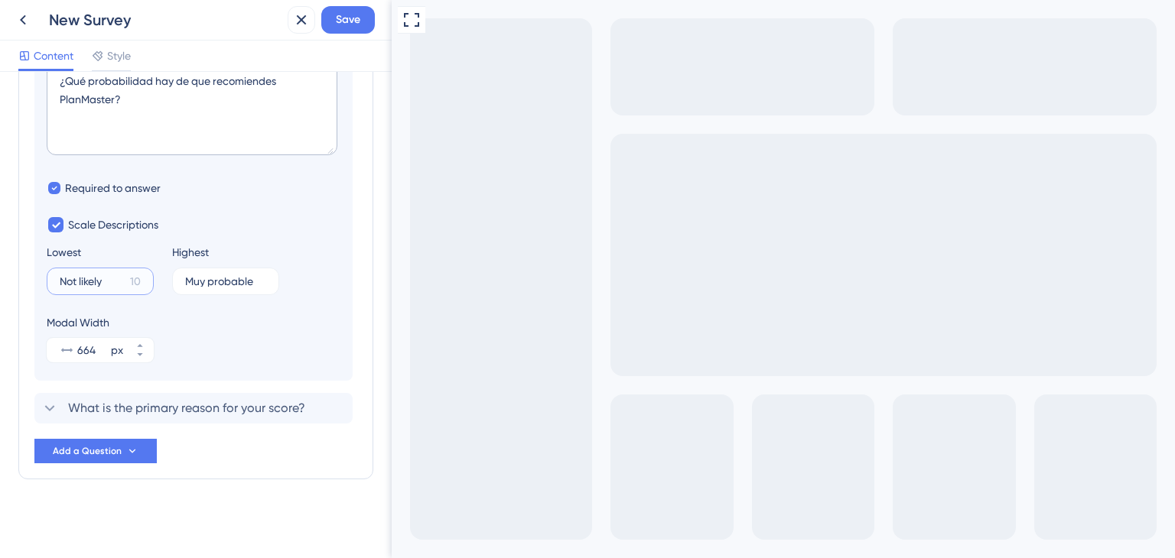
click at [94, 277] on input "Not likely" at bounding box center [92, 281] width 64 height 11
paste input "es probable"
drag, startPoint x: 59, startPoint y: 281, endPoint x: 46, endPoint y: 281, distance: 13.0
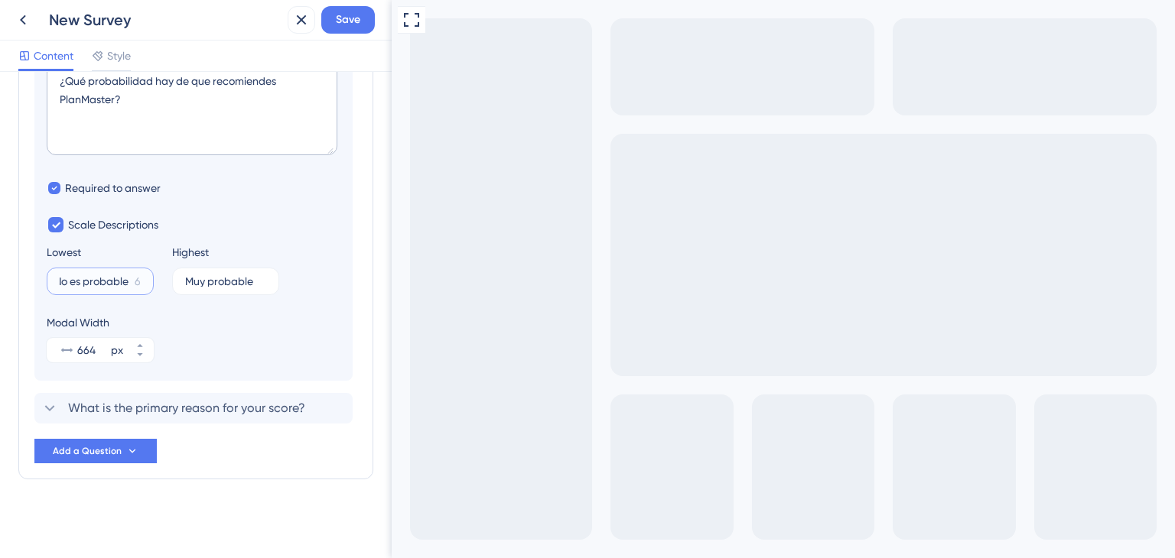
click at [47, 281] on label "No es probable 6" at bounding box center [100, 282] width 107 height 28
click at [60, 281] on input "No es probable" at bounding box center [94, 281] width 69 height 11
click at [61, 279] on input "No es probable" at bounding box center [94, 281] width 69 height 11
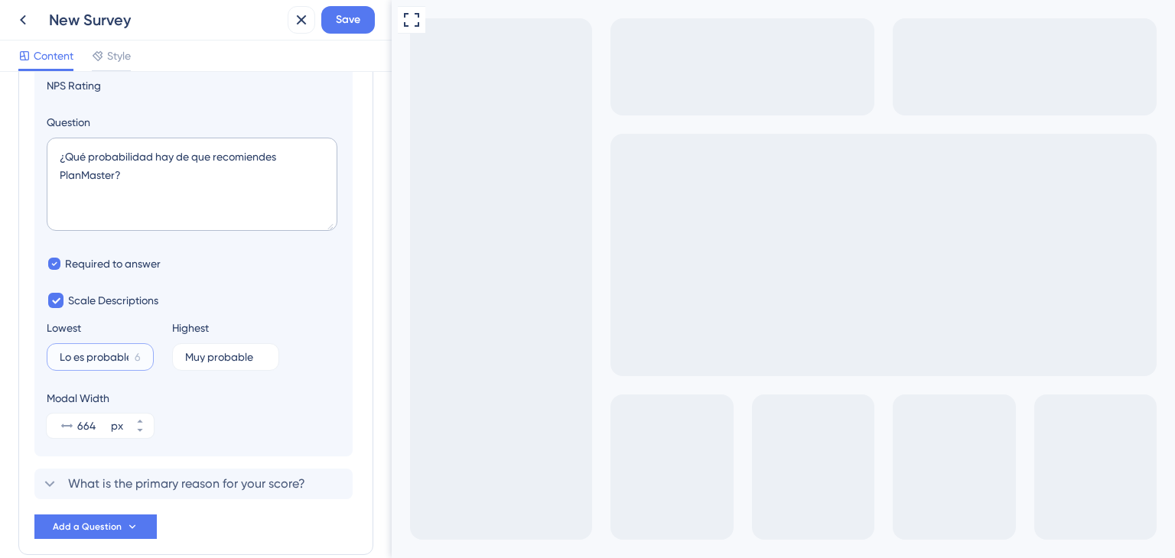
scroll to position [177, 0]
type input "Lo es probable"
click at [346, 18] on span "Save" at bounding box center [348, 20] width 24 height 18
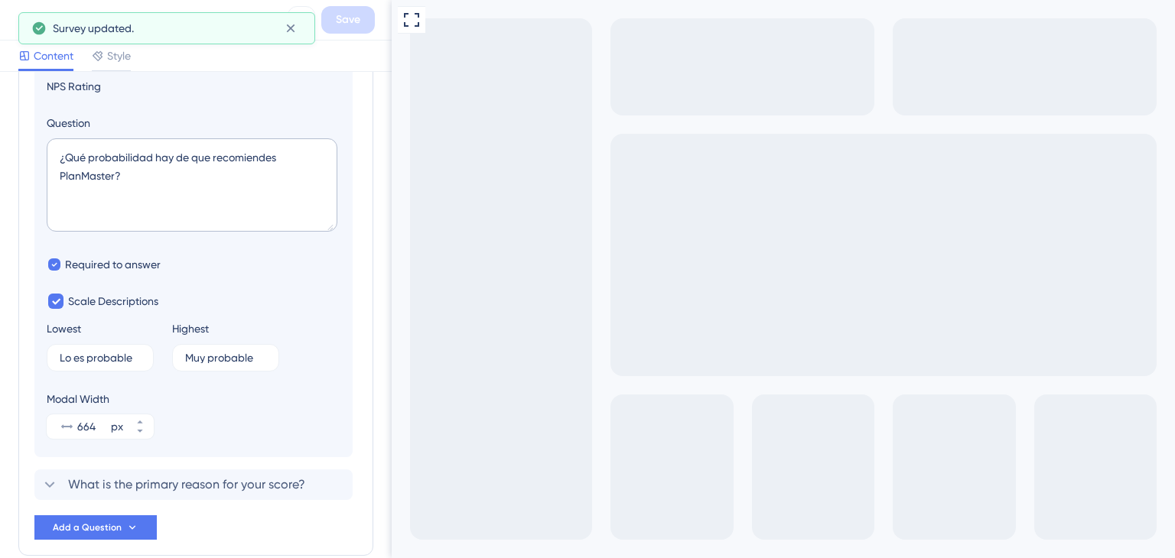
drag, startPoint x: 665, startPoint y: 581, endPoint x: 639, endPoint y: 579, distance: 26.1
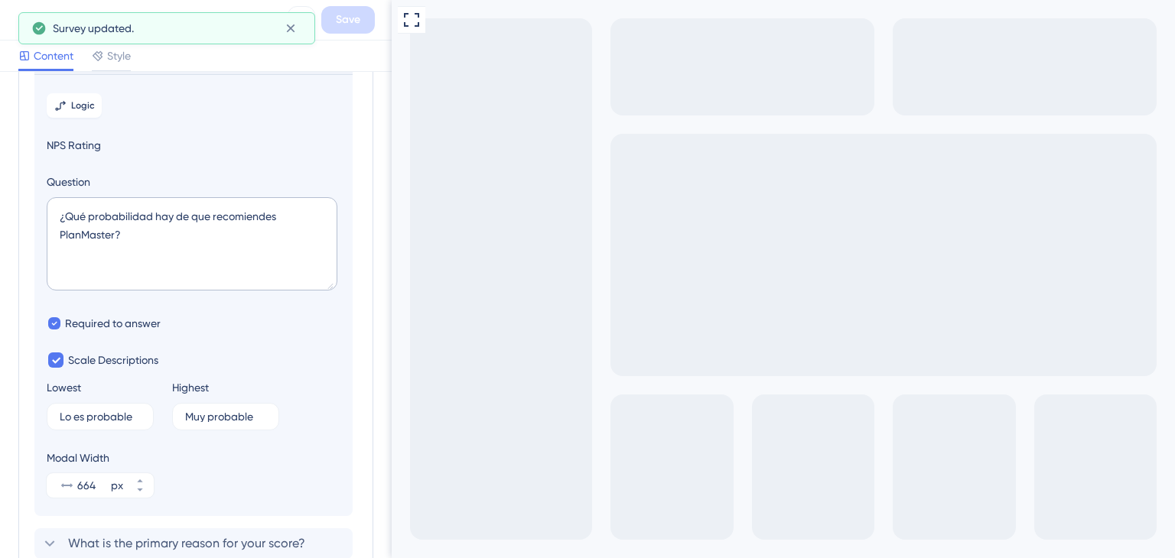
scroll to position [0, 0]
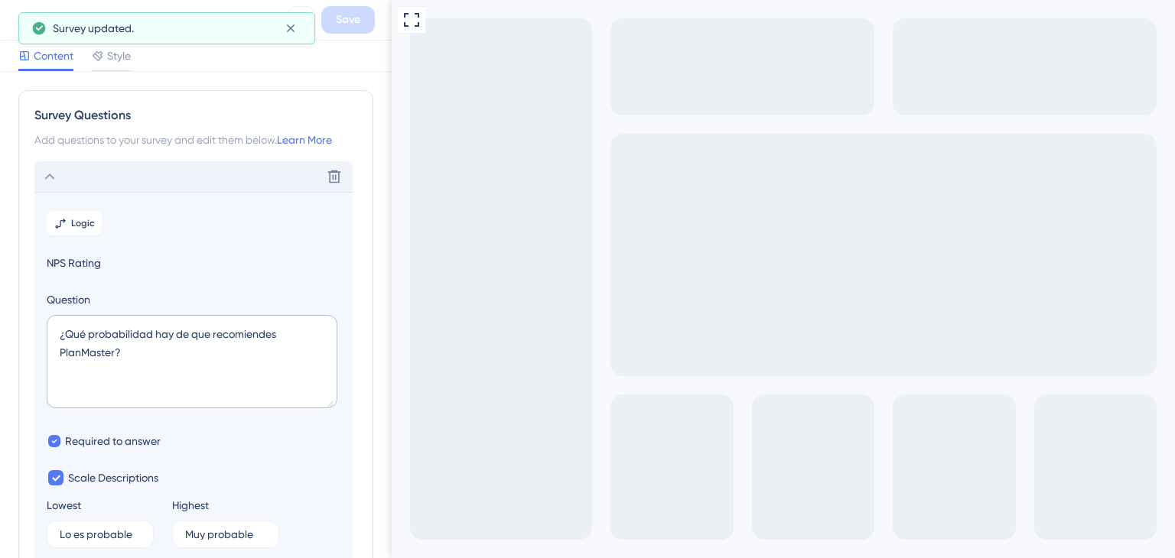
click at [50, 50] on span "Content" at bounding box center [54, 56] width 40 height 18
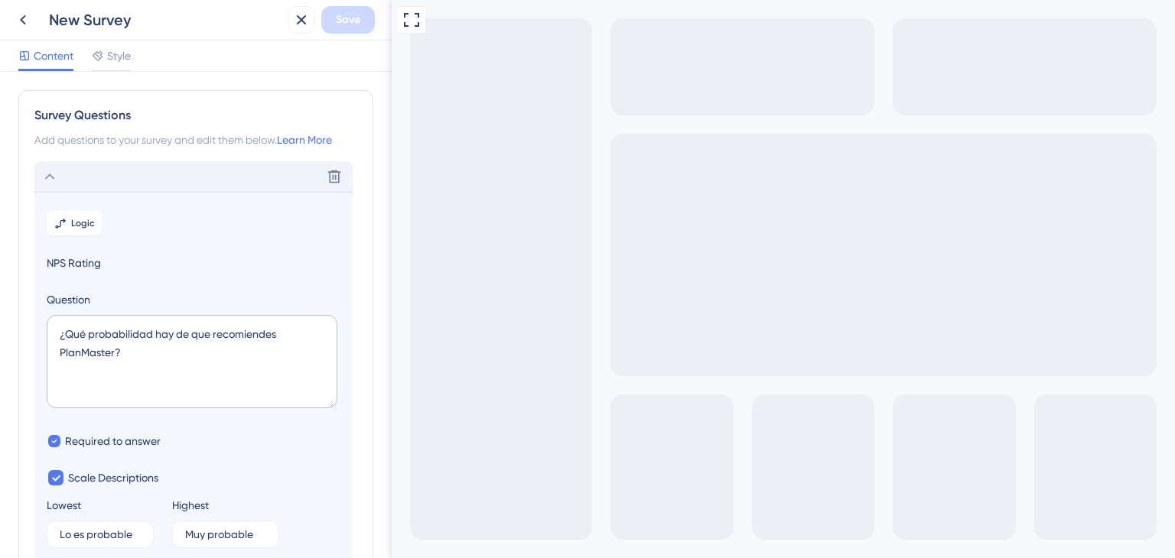
click at [58, 174] on icon at bounding box center [50, 177] width 18 height 18
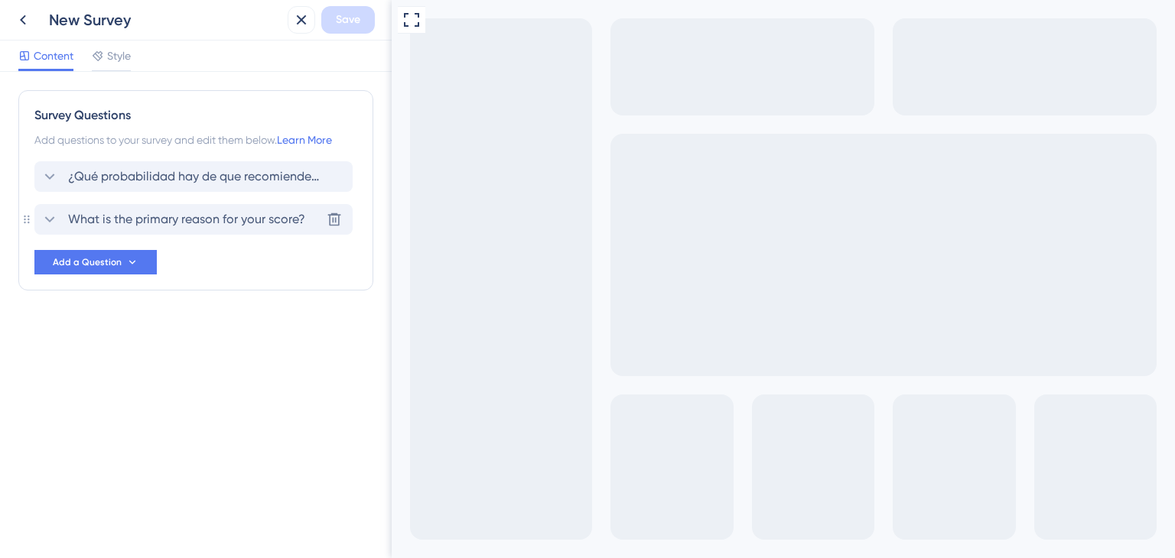
click at [129, 220] on span "What is the primary reason for your score?" at bounding box center [186, 219] width 237 height 18
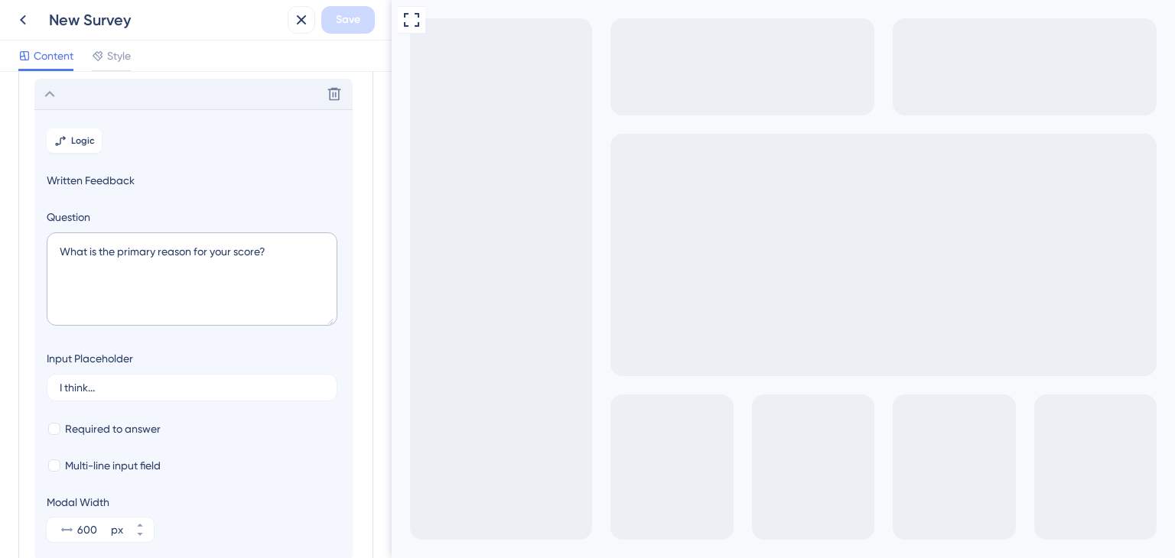
scroll to position [132, 0]
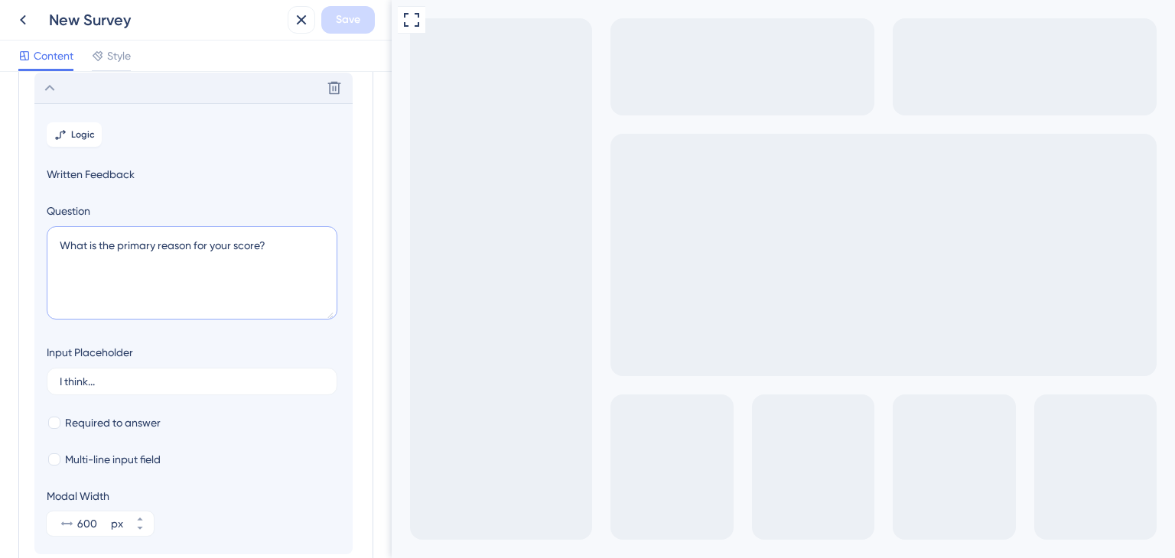
click at [192, 242] on textarea "What is the primary reason for your score?" at bounding box center [192, 272] width 291 height 93
paste textarea "¿Puedes describir un reto o tarea específicos en los que PlanMaster no haya cum…"
type textarea "¿Puedes describir un reto o tarea específicos en los que PlanMaster no haya cum…"
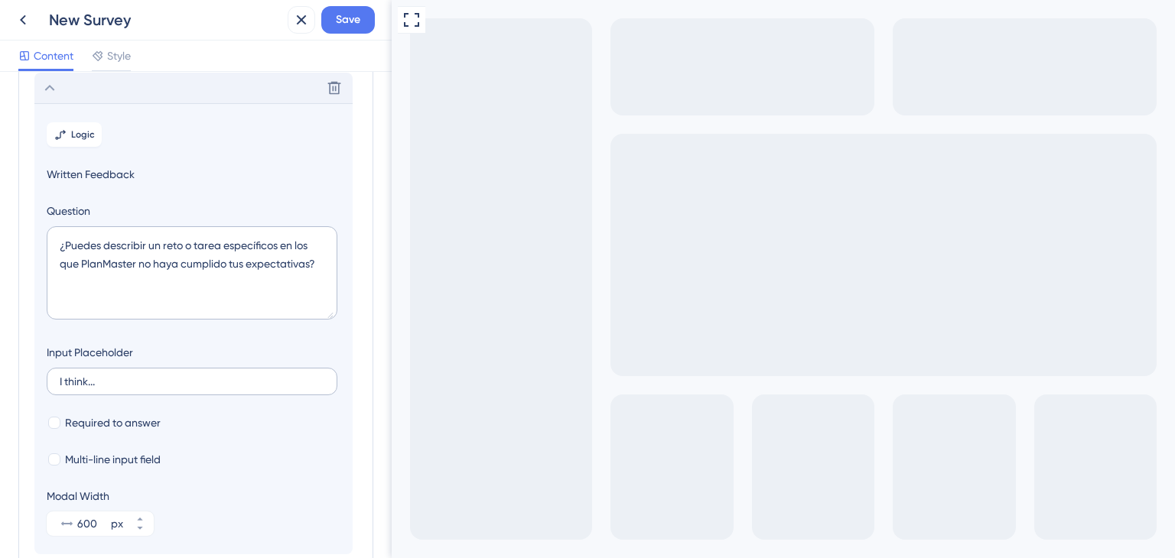
drag, startPoint x: 130, startPoint y: 368, endPoint x: 122, endPoint y: 380, distance: 14.4
click at [129, 369] on label "I think..." at bounding box center [192, 382] width 291 height 28
click at [129, 376] on input "I think..." at bounding box center [192, 381] width 265 height 11
drag, startPoint x: 122, startPoint y: 383, endPoint x: 31, endPoint y: 383, distance: 91.8
click at [31, 383] on div "Survey Questions Add questions to your survey and edit them below. Learn More ¿…" at bounding box center [195, 285] width 355 height 652
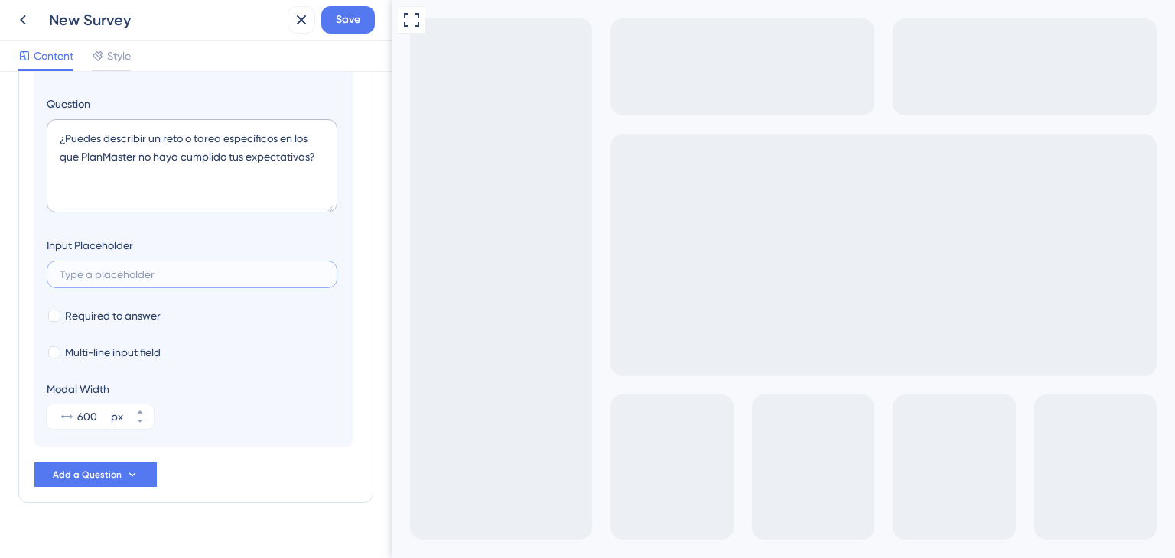
scroll to position [262, 0]
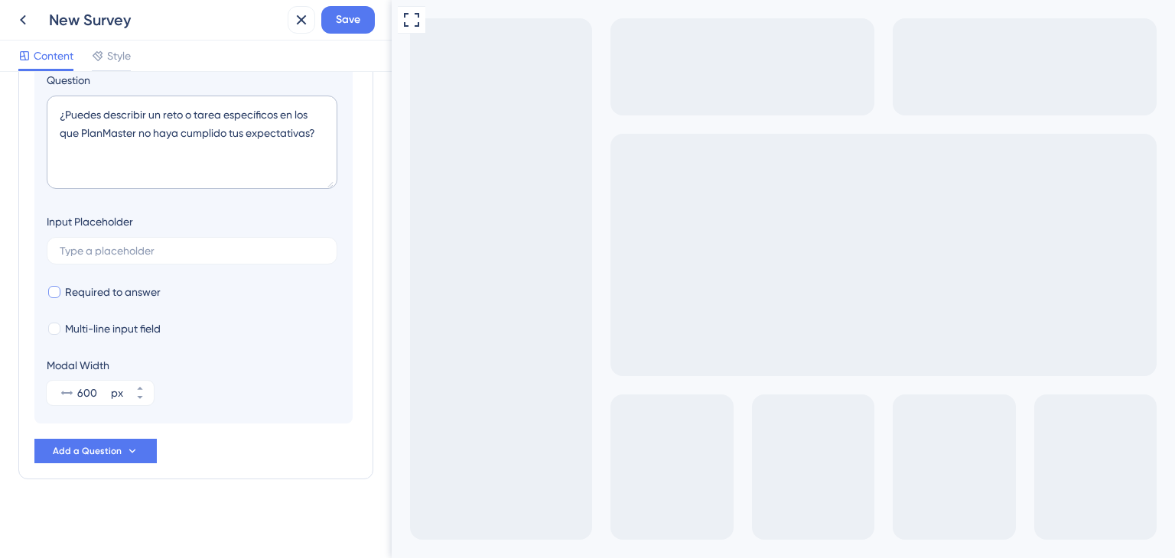
click at [144, 298] on span "Required to answer" at bounding box center [113, 292] width 96 height 18
click at [157, 292] on span "Required to answer" at bounding box center [113, 292] width 96 height 18
checkbox input "true"
click at [155, 325] on span "Multi-line input field" at bounding box center [113, 329] width 96 height 18
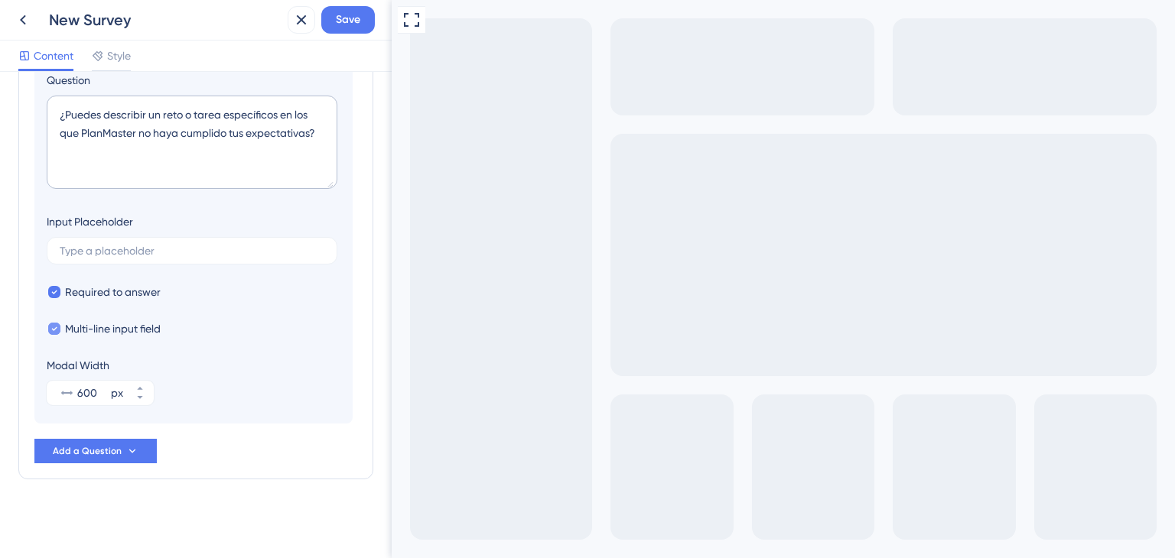
click at [155, 325] on span "Multi-line input field" at bounding box center [113, 329] width 96 height 18
checkbox input "false"
click at [133, 461] on button "Add a Question" at bounding box center [95, 451] width 122 height 24
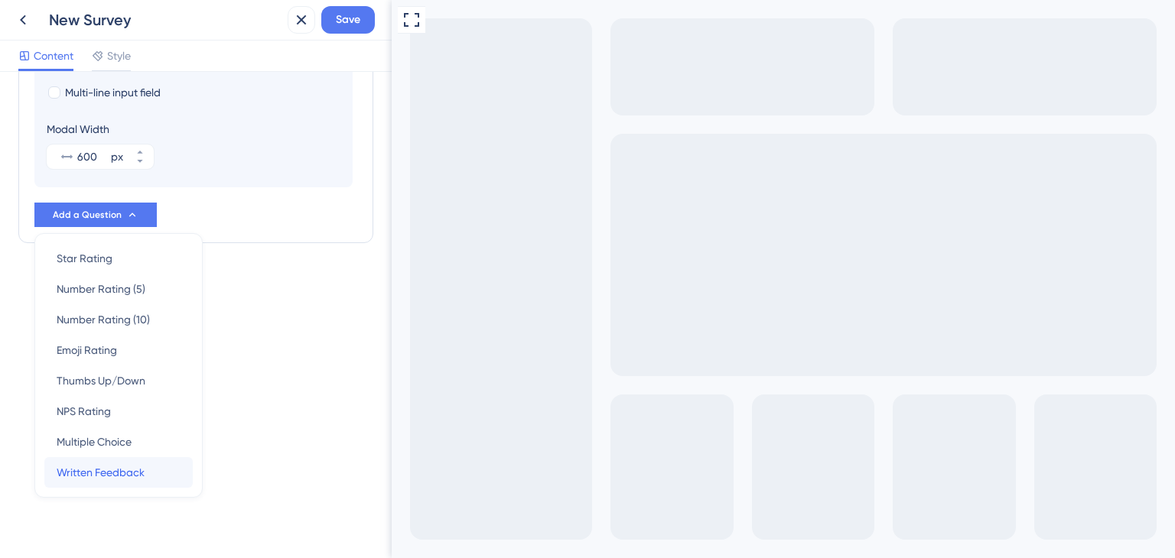
click at [138, 474] on span "Written Feedback" at bounding box center [101, 473] width 88 height 18
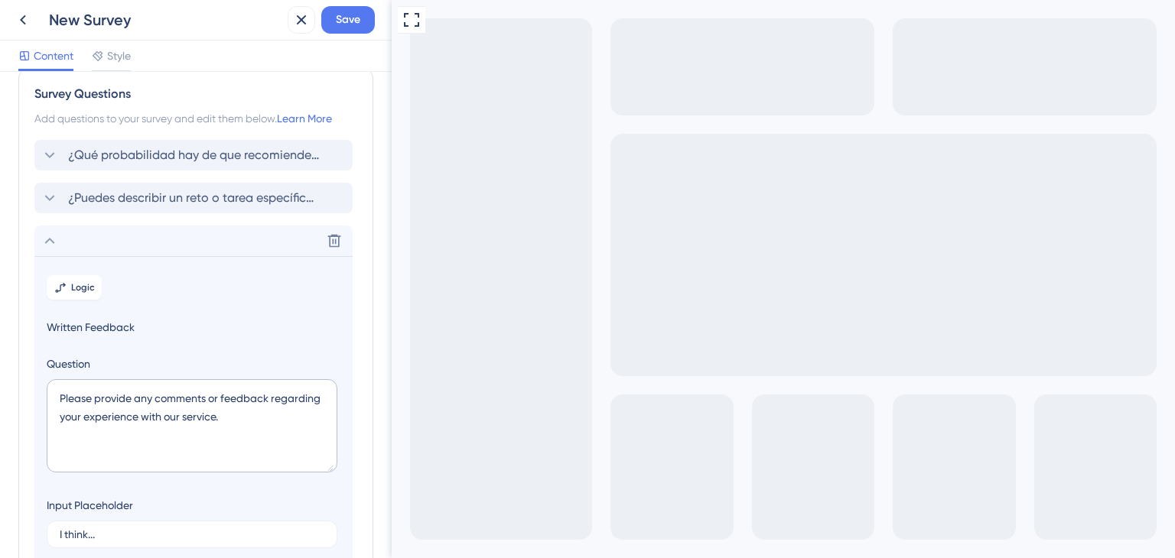
scroll to position [0, 0]
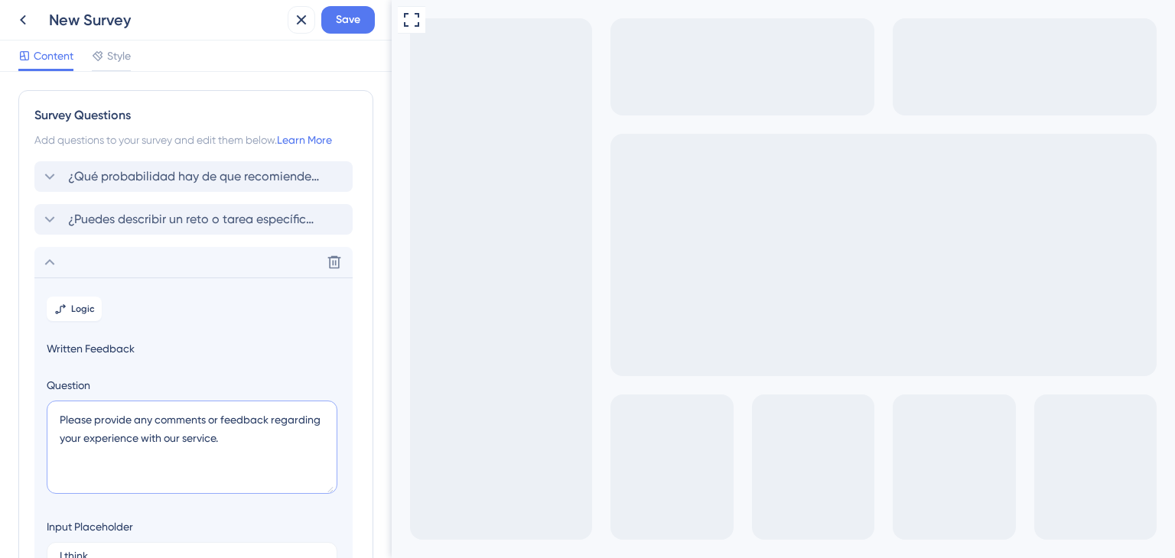
click at [171, 423] on textarea "Please provide any comments or feedback regarding your experience with our serv…" at bounding box center [192, 447] width 291 height 93
paste textarea "¿Qué parte de PlanMaster te ha costado más? Describe el problema"
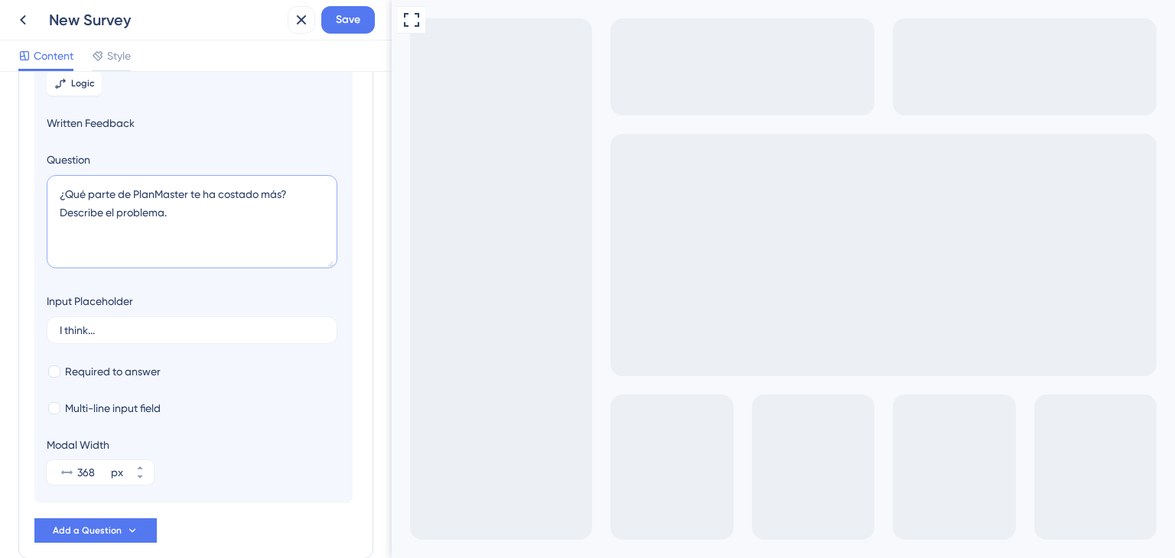
scroll to position [230, 0]
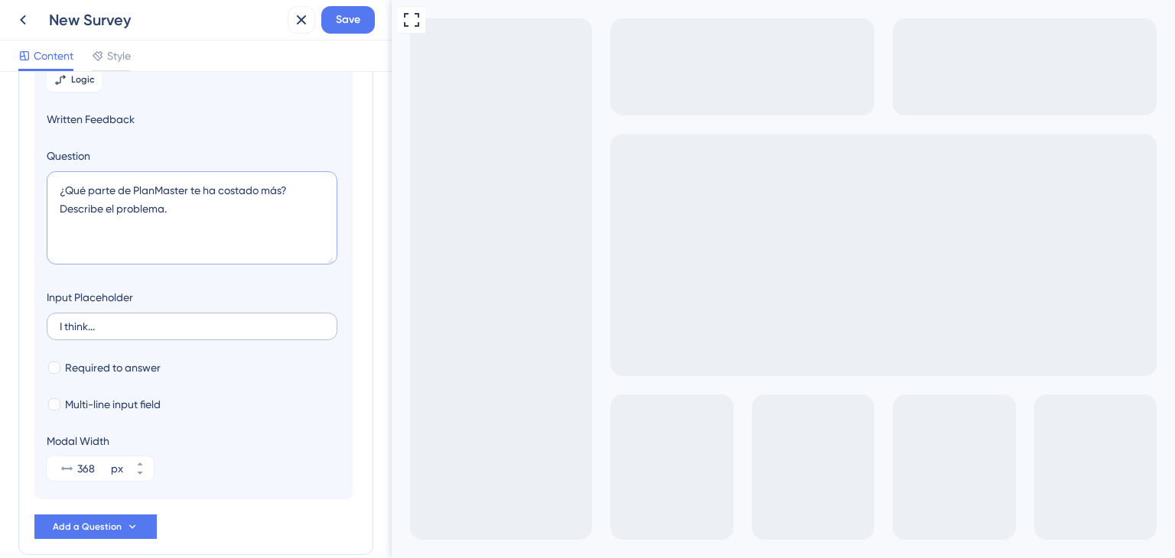
type textarea "¿Qué parte de PlanMaster te ha costado más? Describe el problema."
drag, startPoint x: 157, startPoint y: 325, endPoint x: 14, endPoint y: 325, distance: 143.1
click at [14, 325] on div "Survey Questions Add questions to your survey and edit them below. Learn More ¿…" at bounding box center [196, 315] width 392 height 487
click at [127, 331] on label at bounding box center [192, 327] width 291 height 28
click at [127, 331] on input "text" at bounding box center [192, 326] width 265 height 11
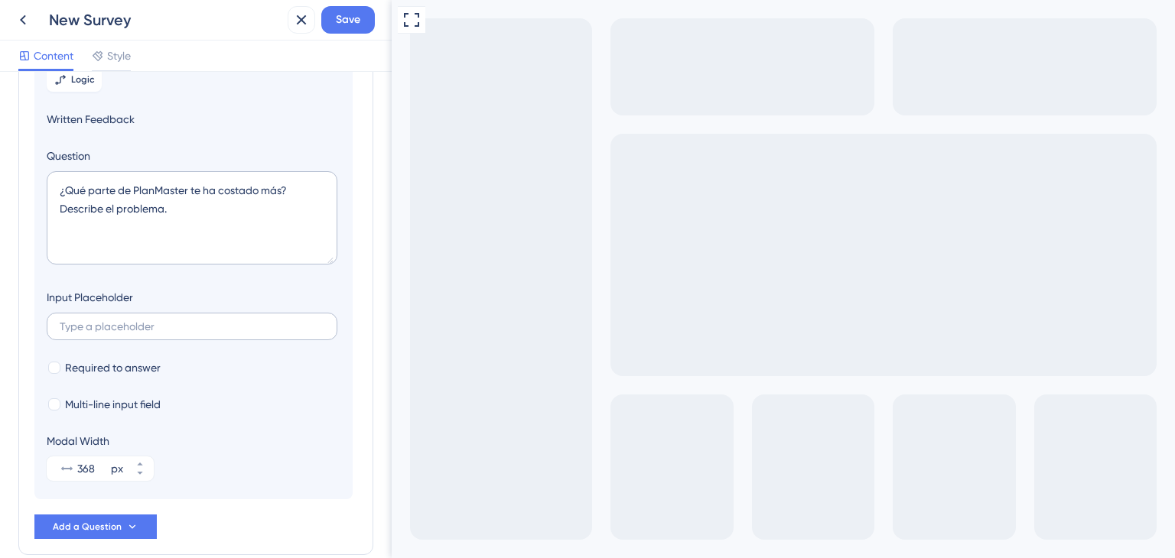
click at [187, 318] on label at bounding box center [192, 327] width 291 height 28
click at [187, 321] on input "text" at bounding box center [192, 326] width 265 height 11
paste input "Creo..."
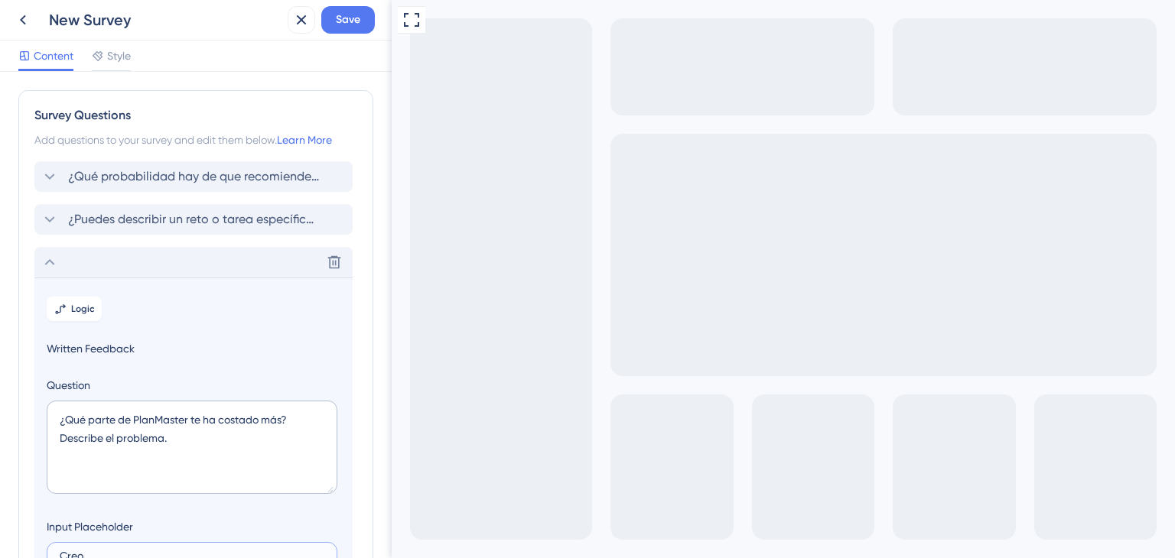
scroll to position [0, 0]
type input "Creo..."
click at [177, 212] on span "¿Puedes describir un reto o tarea específicos en los que PlanMaster no haya cum…" at bounding box center [194, 219] width 252 height 18
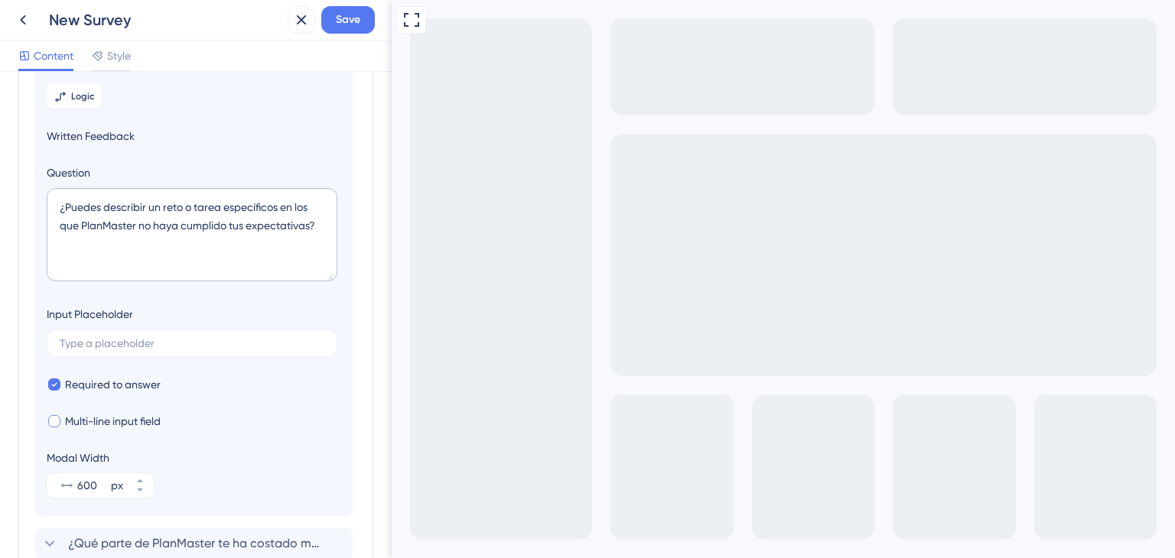
scroll to position [208, 0]
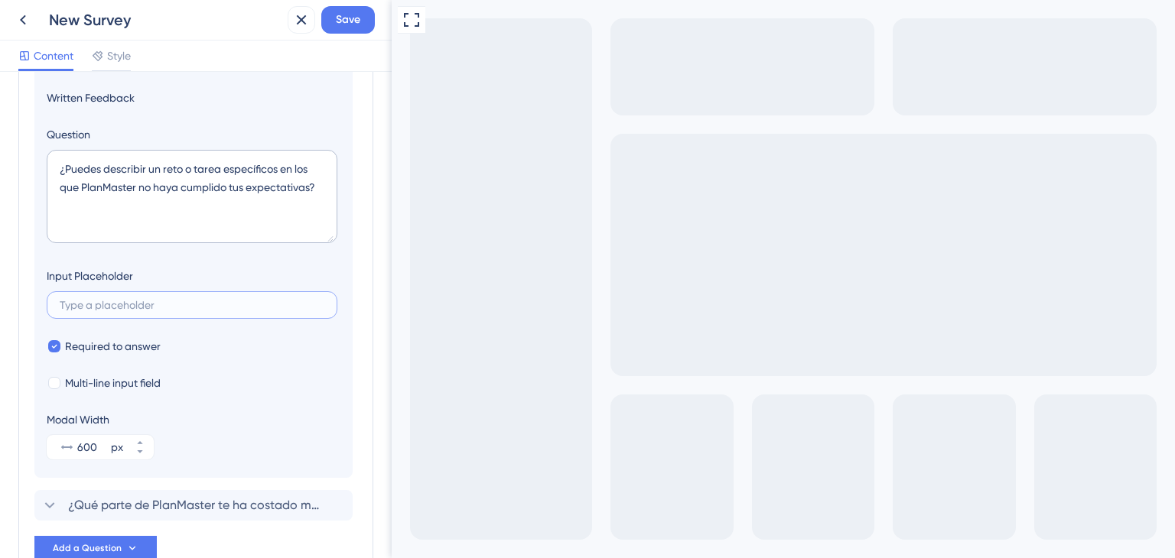
click at [147, 303] on input "text" at bounding box center [192, 305] width 265 height 11
paste input "Creo..."
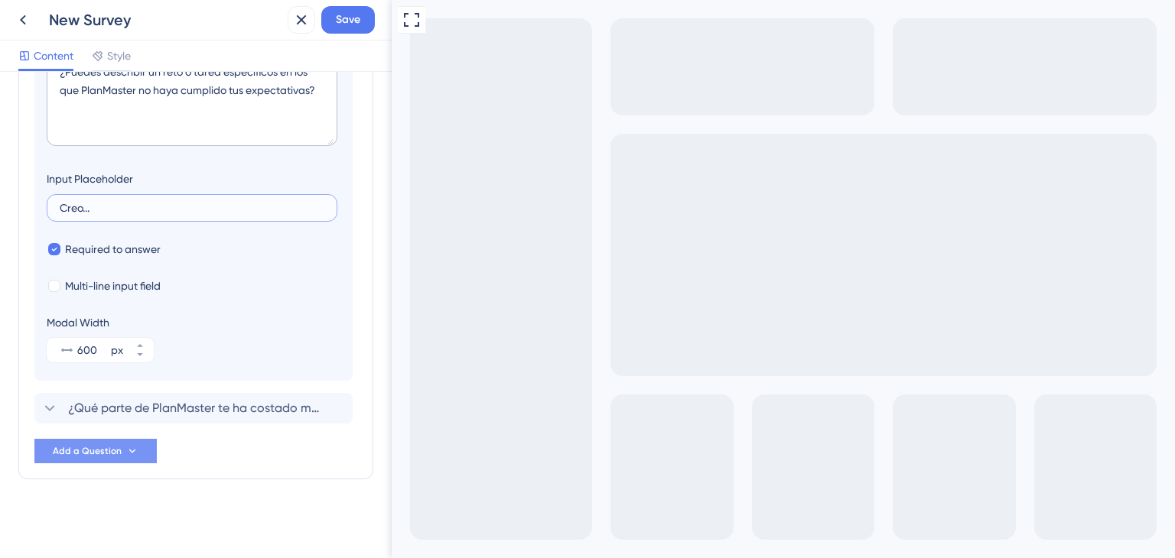
type input "Creo..."
click at [106, 460] on button "Add a Question" at bounding box center [95, 451] width 122 height 24
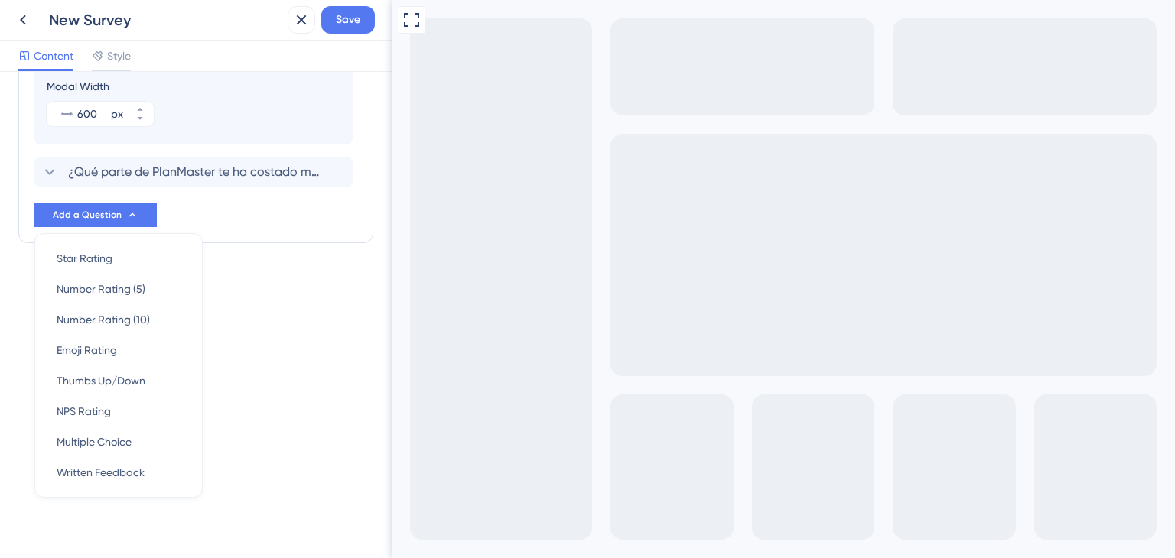
click at [249, 113] on div "Modal Width 600 px" at bounding box center [194, 101] width 294 height 49
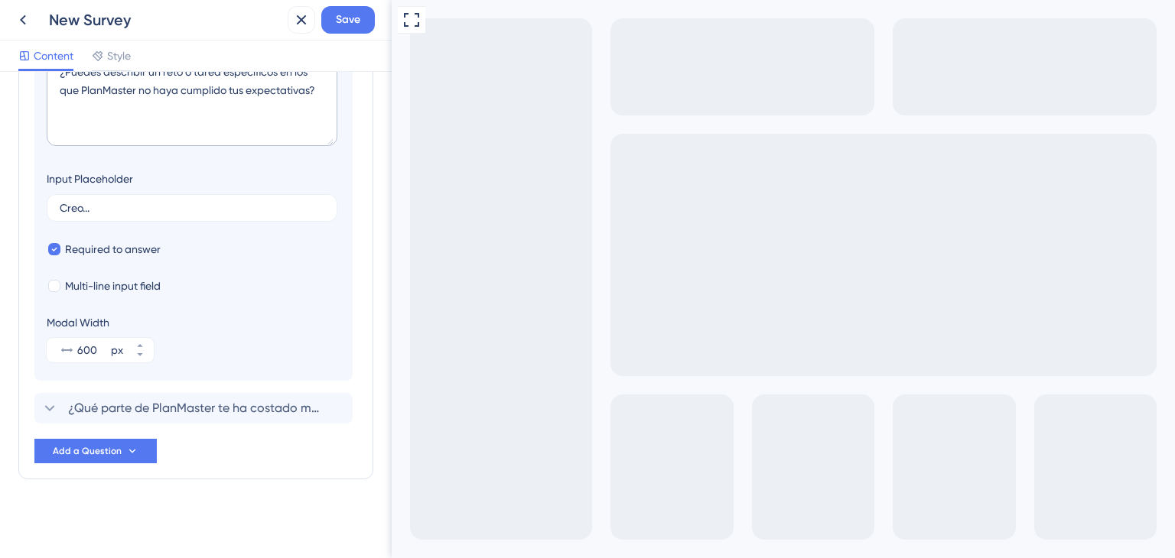
click at [65, 59] on span "Content" at bounding box center [54, 56] width 40 height 18
click at [29, 27] on icon at bounding box center [23, 20] width 18 height 18
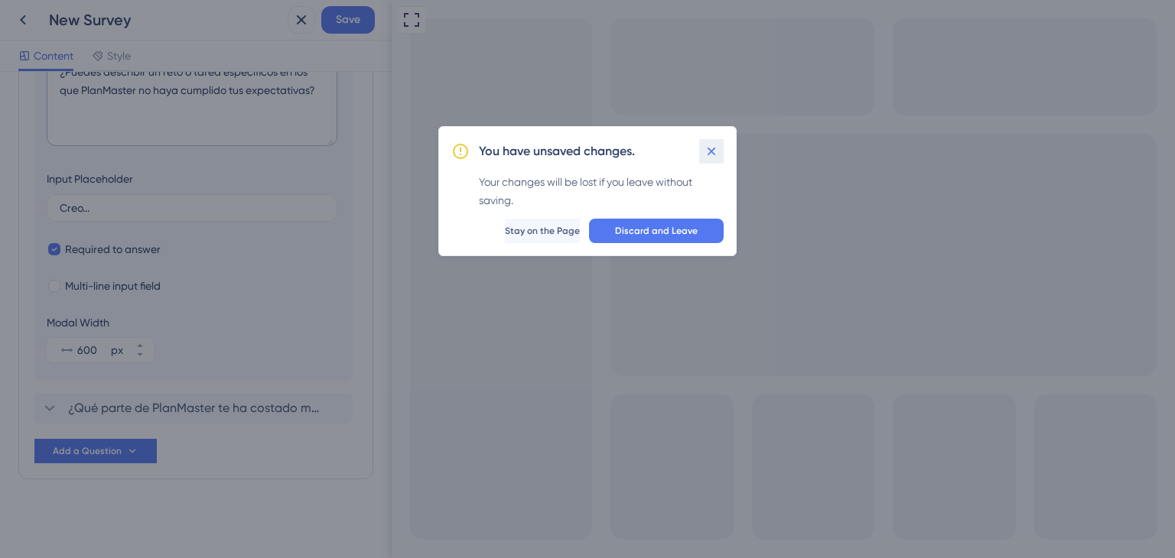
click at [710, 145] on icon at bounding box center [711, 151] width 15 height 15
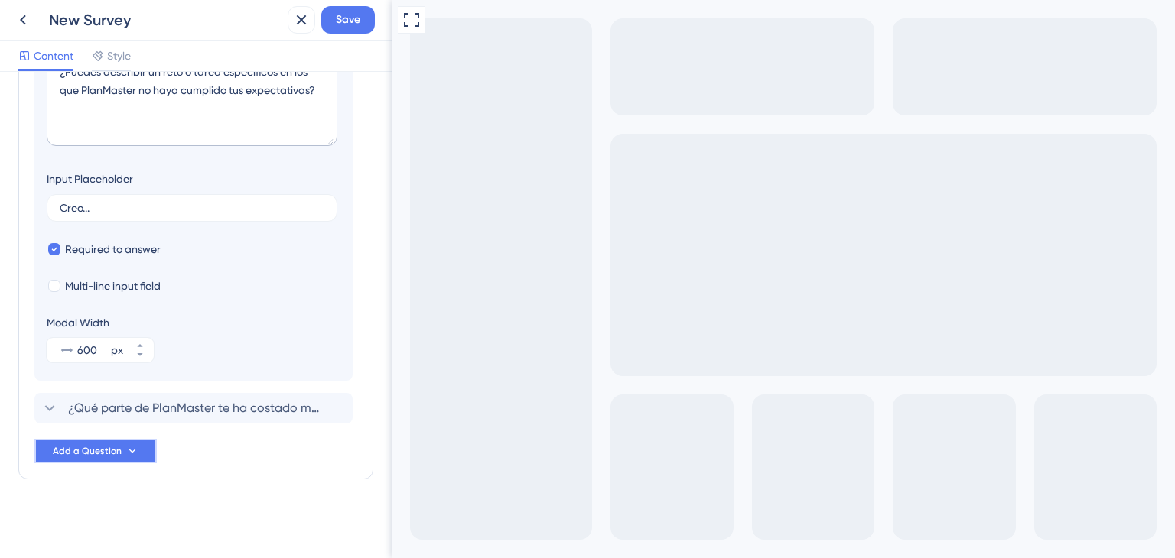
click at [97, 450] on span "Add a Question" at bounding box center [87, 451] width 69 height 12
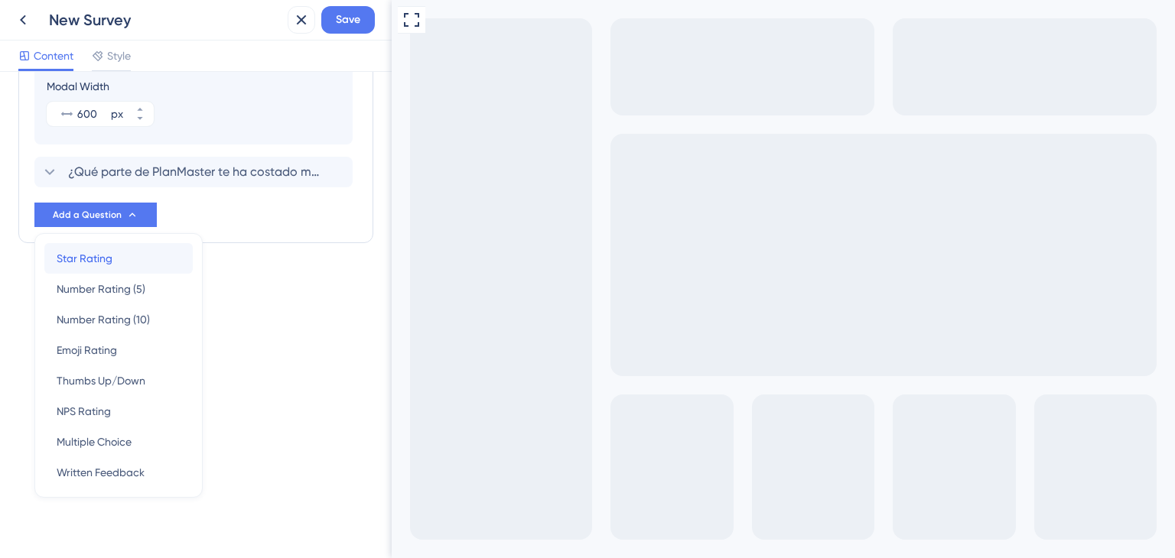
click at [148, 255] on div "Star Rating Star Rating" at bounding box center [119, 258] width 124 height 31
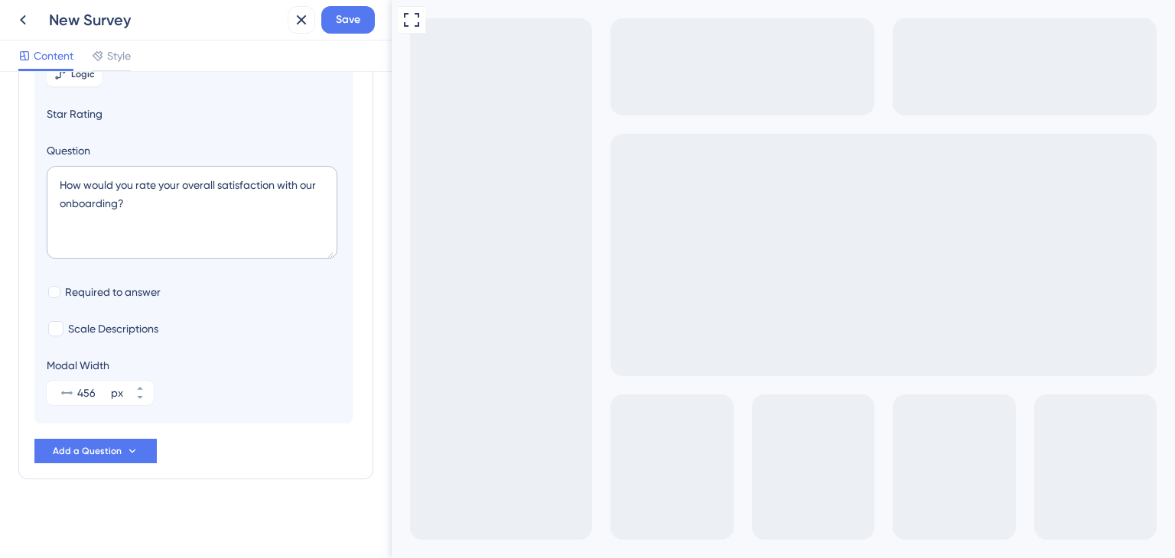
scroll to position [217, 0]
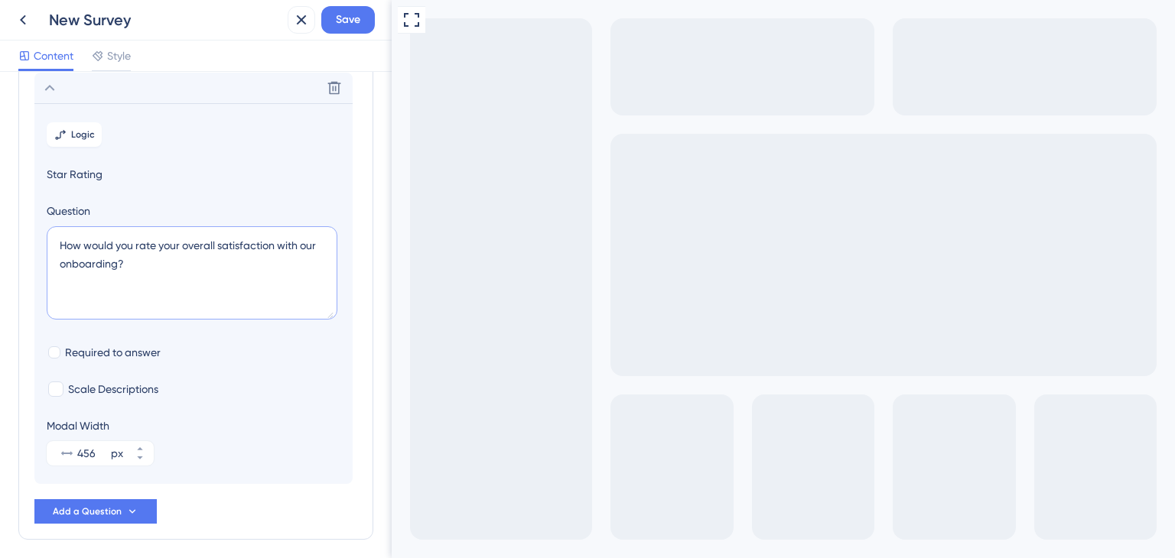
click at [151, 256] on textarea "How would you rate your overall satisfaction with our onboarding?" at bounding box center [192, 272] width 291 height 93
paste textarea "¿Qué característica o flujo de trabajo específico de PlanMaster ha tenido el im…"
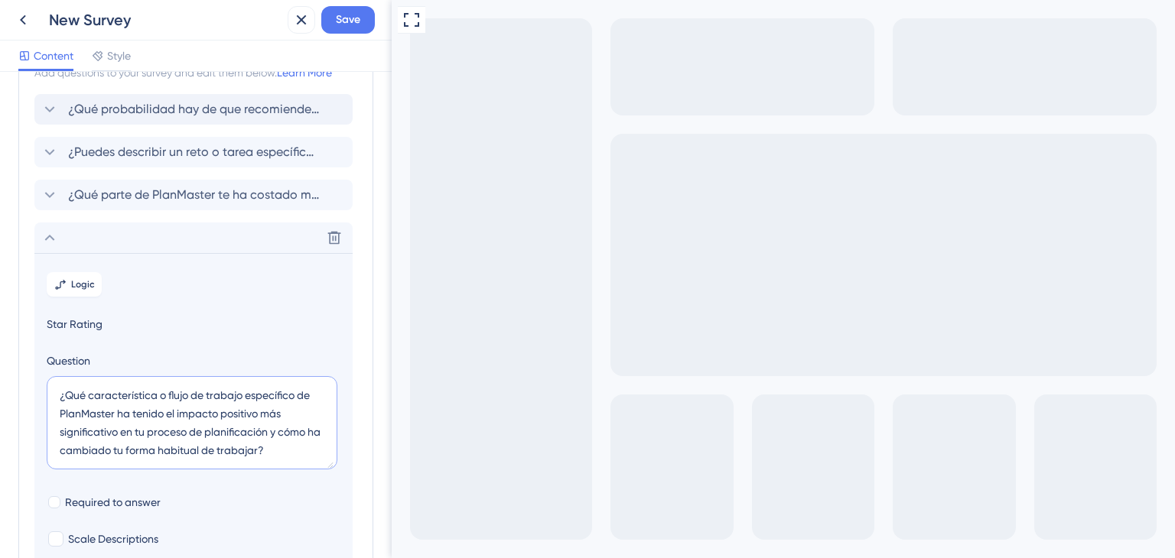
scroll to position [49, 0]
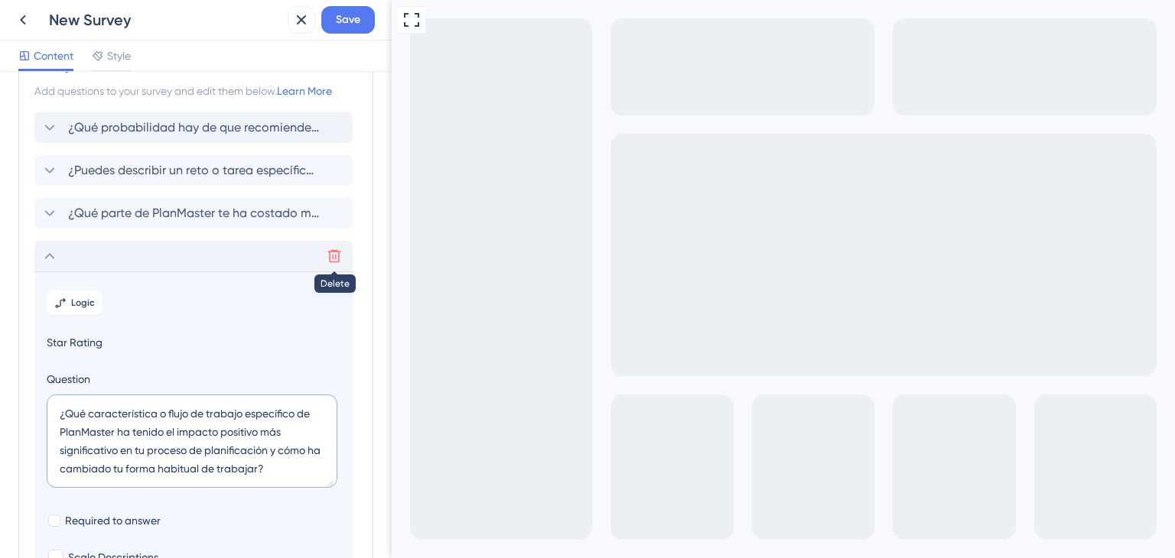
type textarea "¿Qué característica o flujo de trabajo específico de PlanMaster ha tenido el im…"
click at [340, 251] on icon at bounding box center [334, 256] width 13 height 13
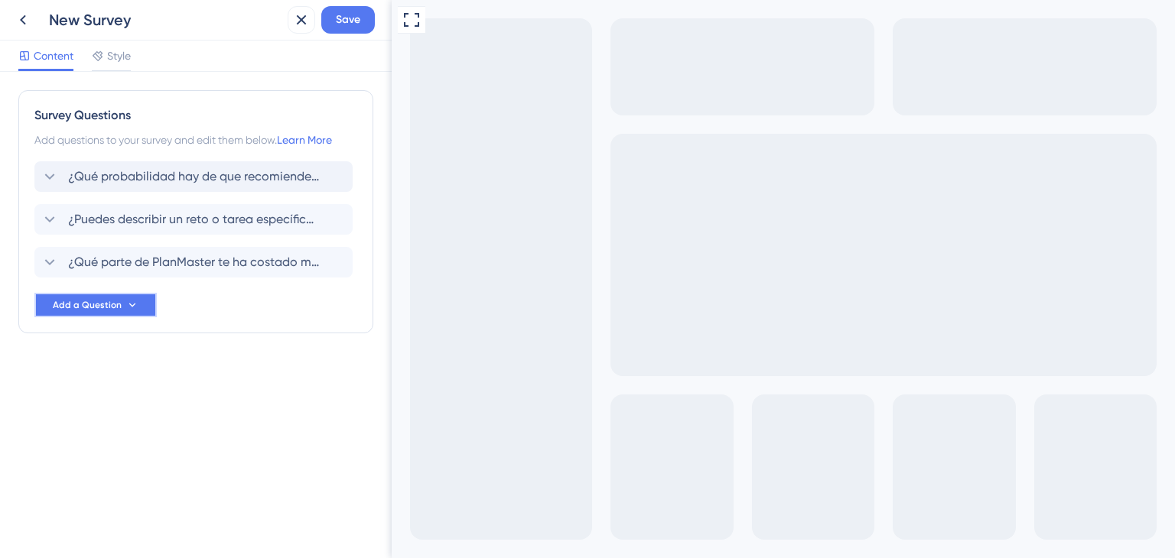
click at [121, 305] on button "Add a Question" at bounding box center [95, 305] width 122 height 24
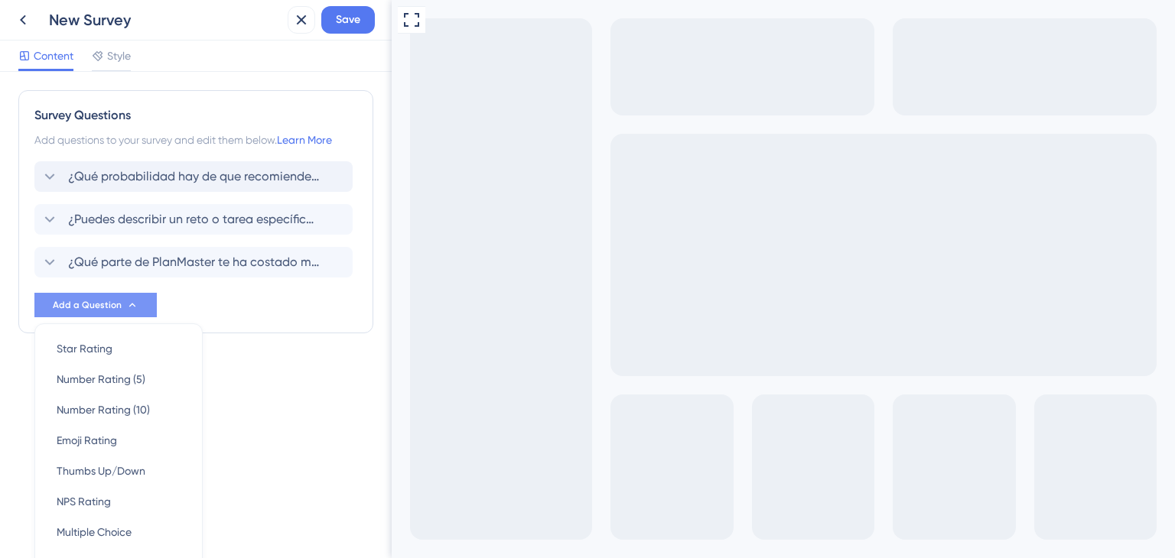
scroll to position [90, 0]
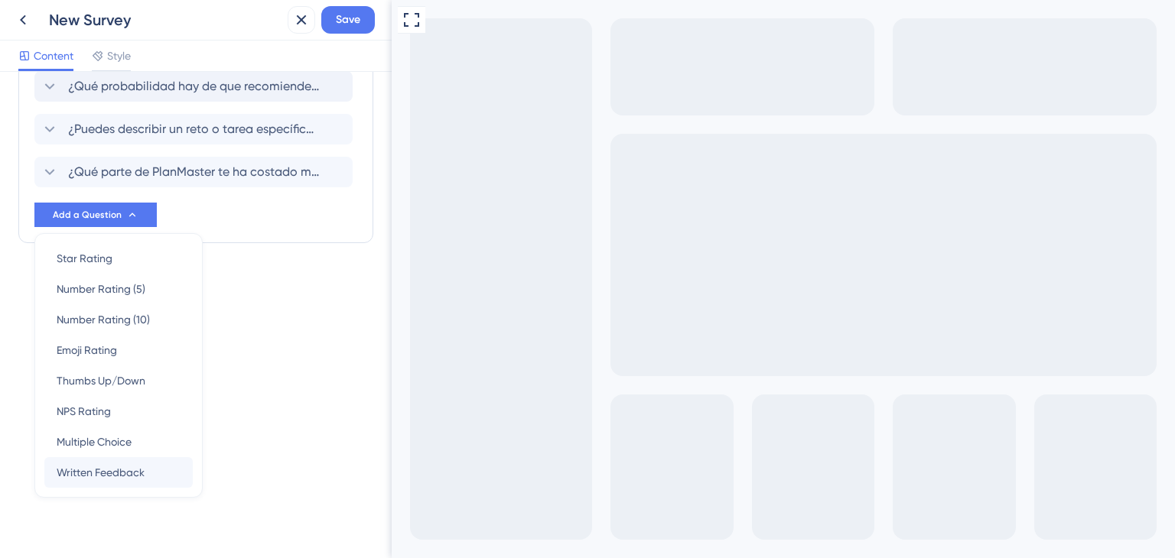
click at [132, 488] on div "Star Rating Star Rating Number Rating (5) Number Rating (5) Number Rating (10) …" at bounding box center [118, 365] width 168 height 265
click at [135, 487] on div "Written Feedback Written Feedback" at bounding box center [119, 472] width 124 height 31
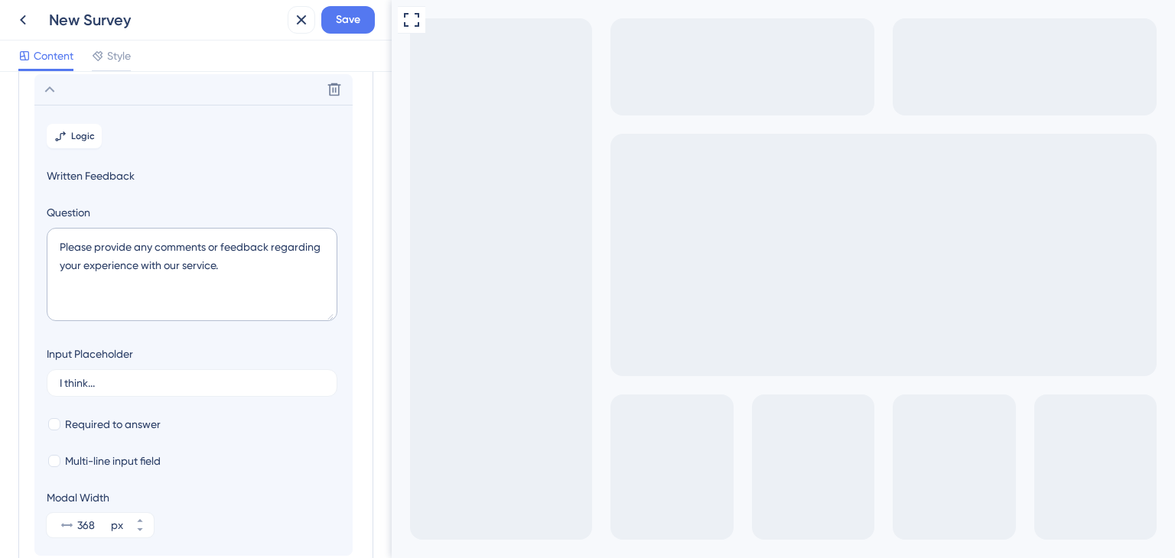
scroll to position [217, 0]
click at [153, 287] on textarea "Please provide any comments or feedback regarding your experience with our serv…" at bounding box center [192, 272] width 291 height 93
click at [153, 276] on textarea "Please provide any comments or feedback regarding your experience with our serv…" at bounding box center [192, 272] width 291 height 93
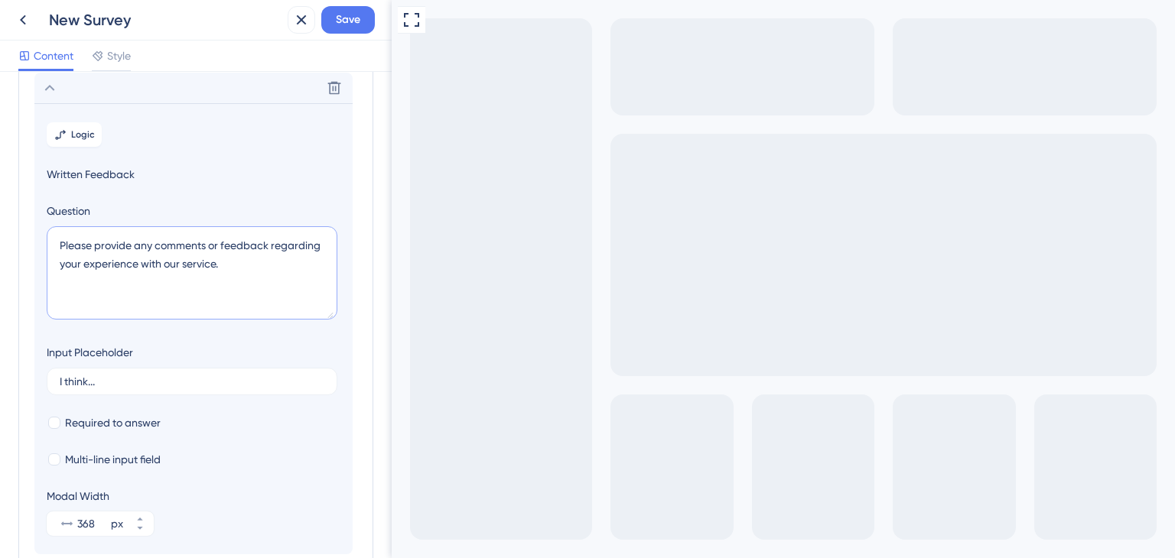
paste textarea "¿Qué característica o flujo de trabajo específico de PlanMaster ha tenido el im…"
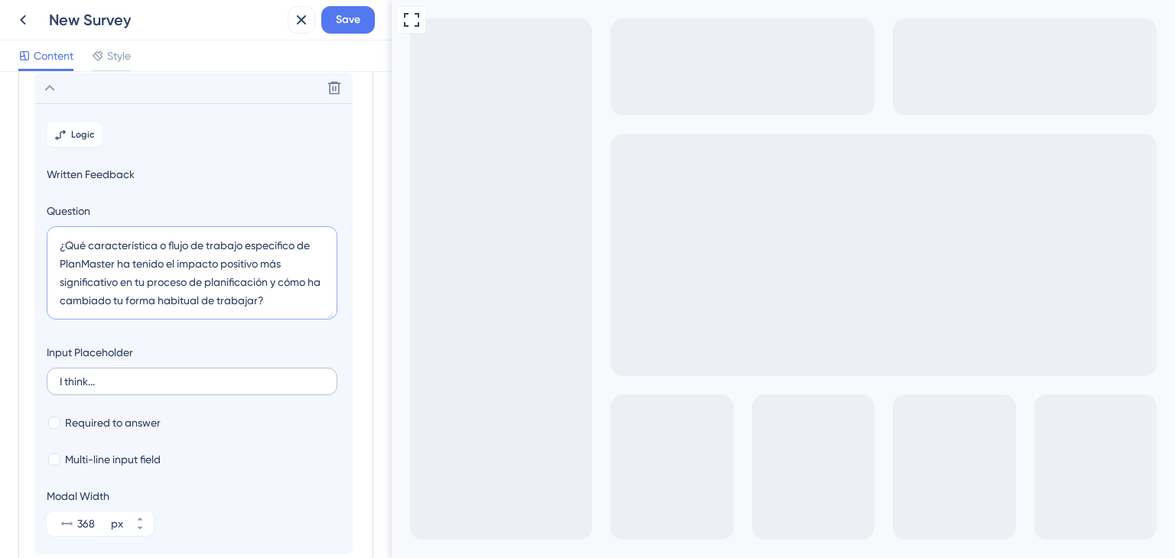
type textarea "¿Qué característica o flujo de trabajo específico de PlanMaster ha tenido el im…"
click at [162, 374] on label "I think..." at bounding box center [192, 382] width 291 height 28
click at [162, 376] on input "I think..." at bounding box center [192, 381] width 265 height 11
click at [162, 374] on label "I think..." at bounding box center [192, 382] width 291 height 28
click at [162, 376] on input "I think..." at bounding box center [192, 381] width 265 height 11
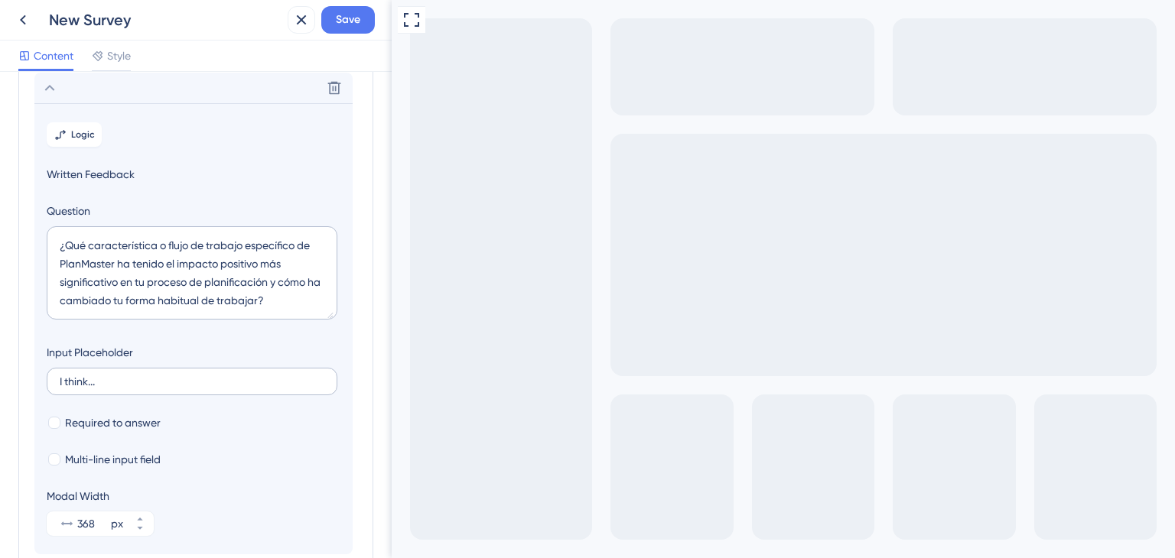
click at [162, 374] on label "I think..." at bounding box center [192, 382] width 291 height 28
click at [162, 376] on input "I think..." at bounding box center [192, 381] width 265 height 11
click at [162, 374] on label "I think..." at bounding box center [192, 382] width 291 height 28
click at [162, 376] on input "I think..." at bounding box center [192, 381] width 265 height 11
click at [162, 374] on label "I think..." at bounding box center [192, 382] width 291 height 28
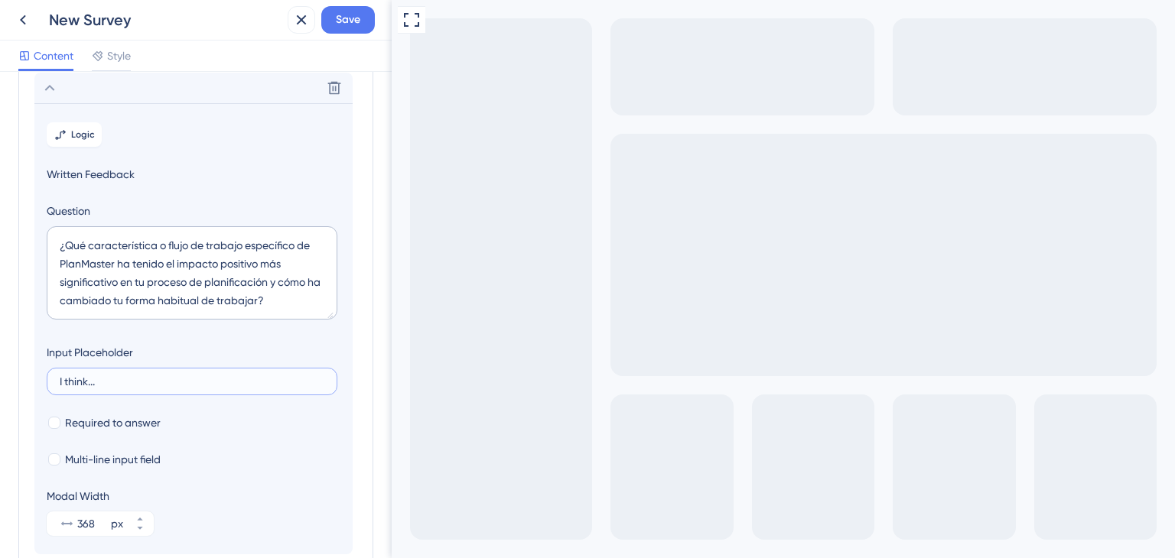
click at [162, 376] on input "I think..." at bounding box center [192, 381] width 265 height 11
click at [103, 380] on input "I think..." at bounding box center [192, 381] width 265 height 11
type input "Creo..."
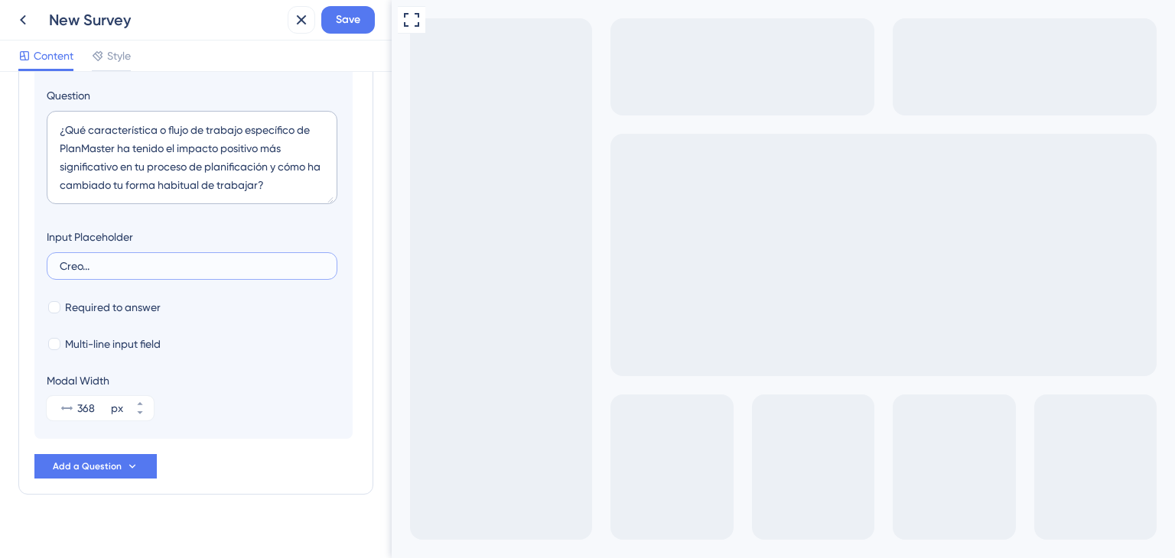
scroll to position [348, 0]
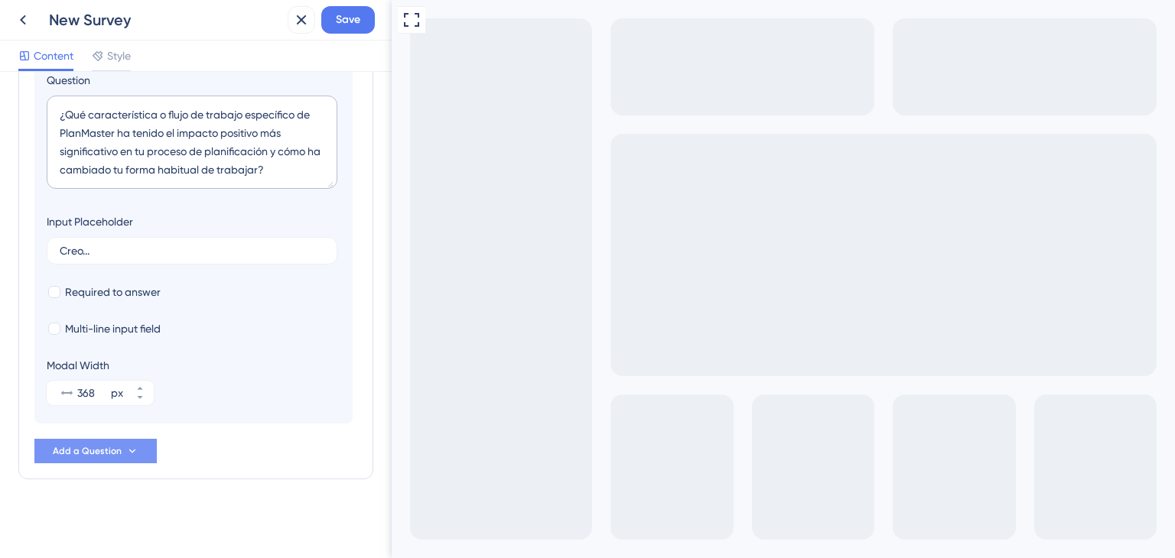
click at [134, 453] on icon at bounding box center [132, 451] width 12 height 12
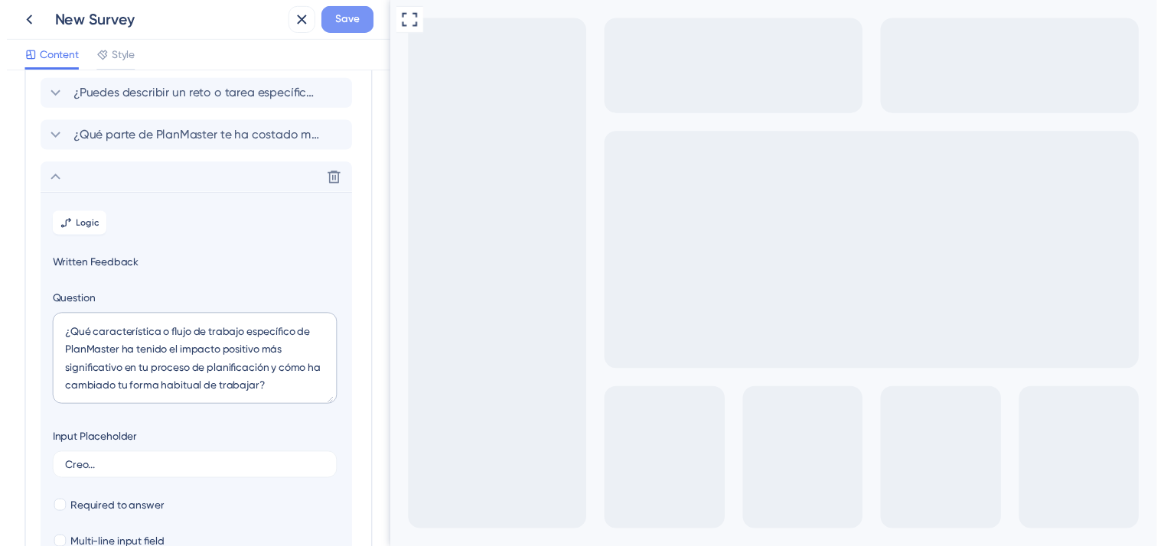
scroll to position [119, 0]
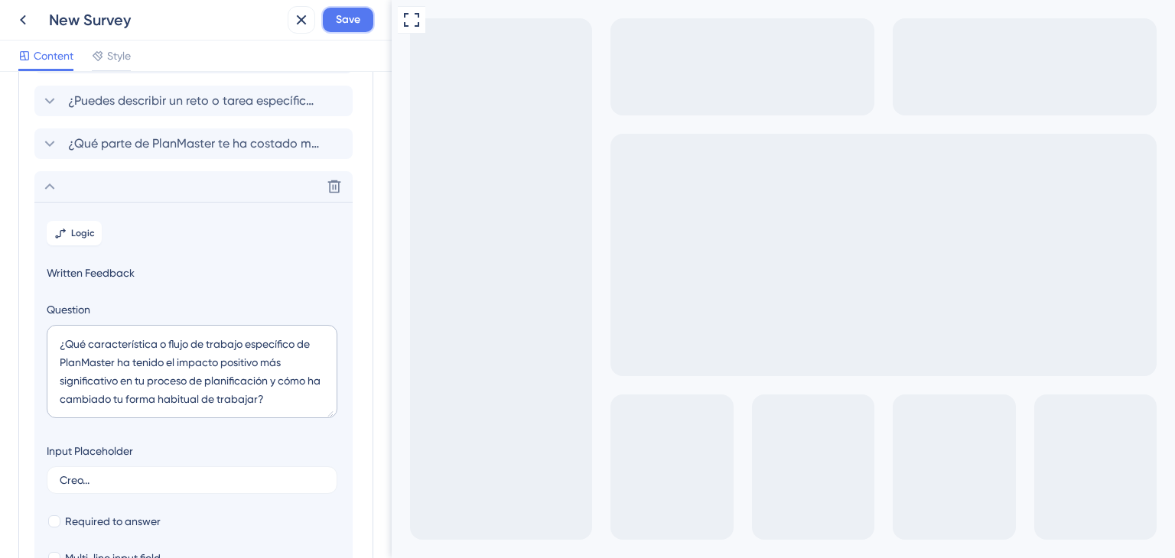
click at [340, 9] on button "Save" at bounding box center [348, 20] width 54 height 28
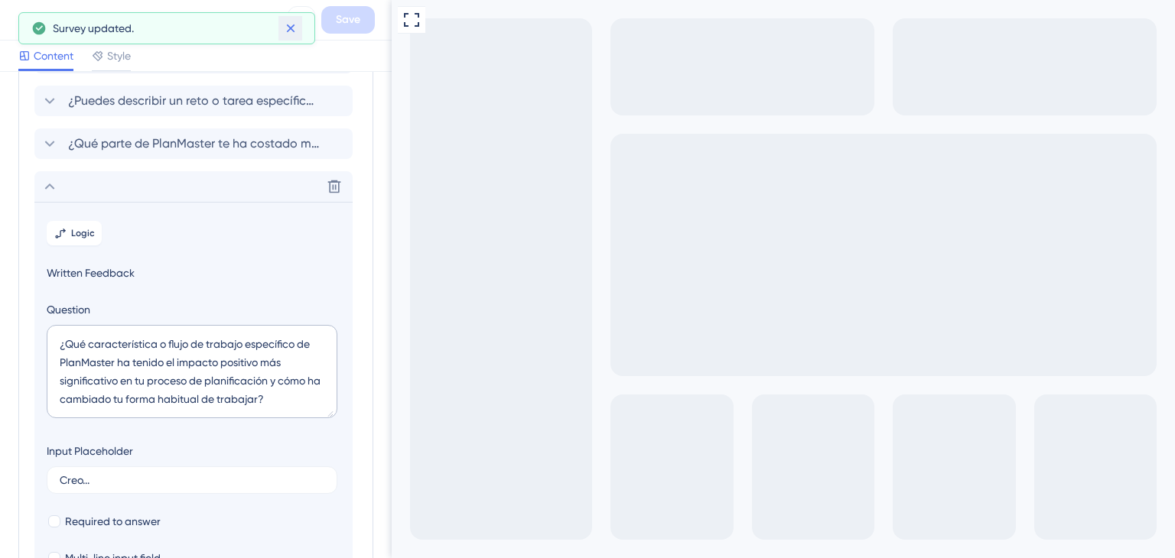
click at [289, 34] on icon at bounding box center [290, 28] width 15 height 15
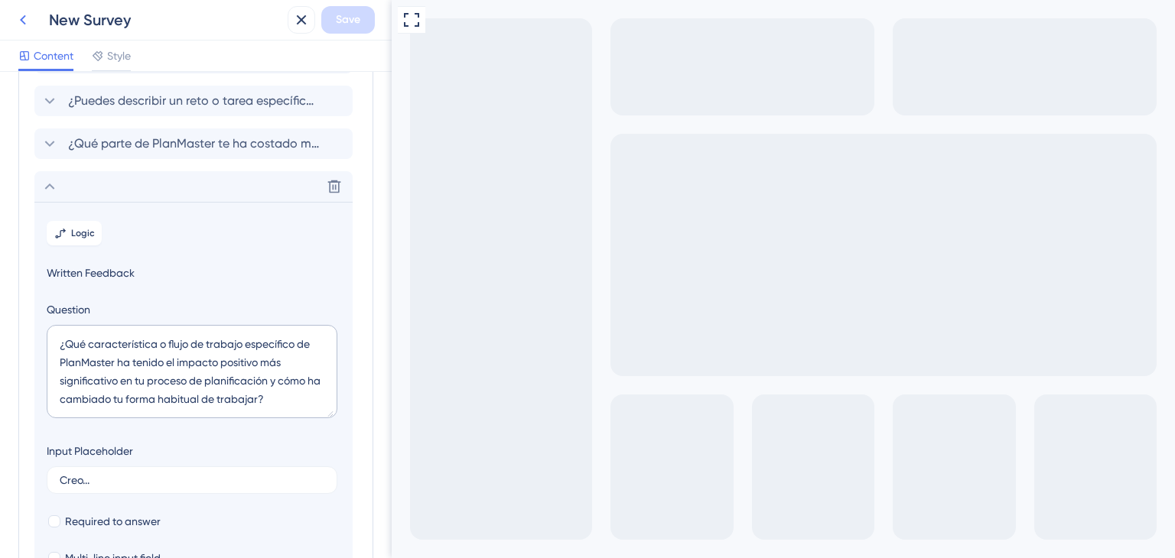
click at [26, 20] on icon at bounding box center [23, 20] width 18 height 18
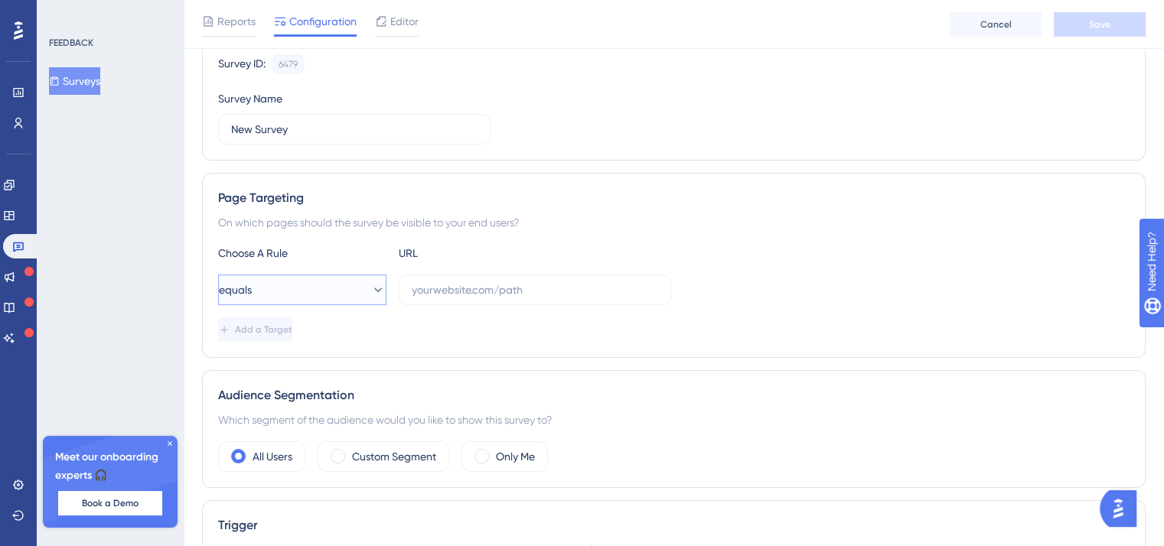
click at [363, 280] on button "equals" at bounding box center [302, 290] width 168 height 31
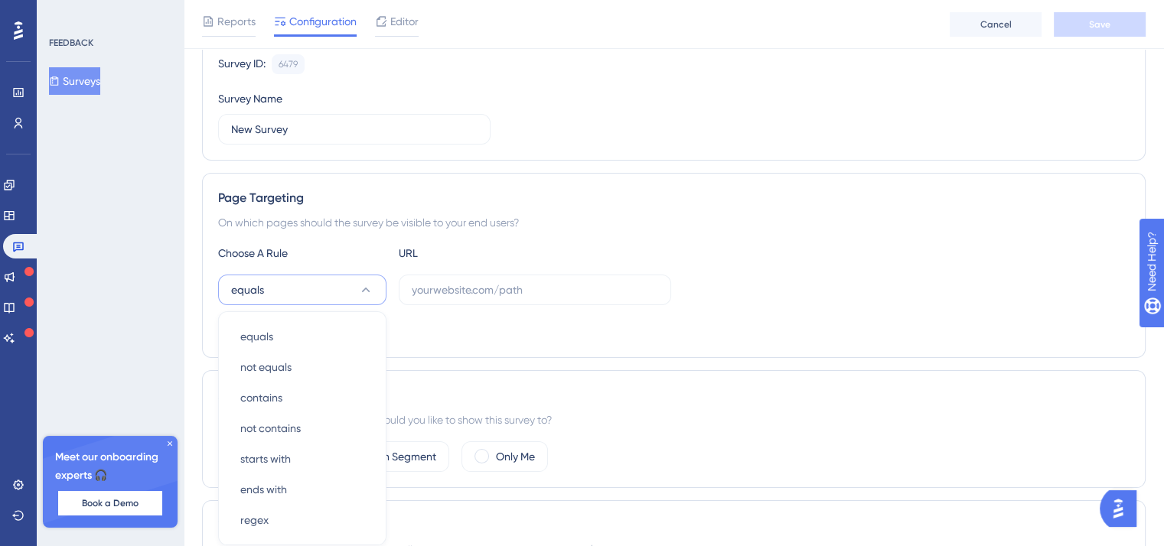
scroll to position [307, 0]
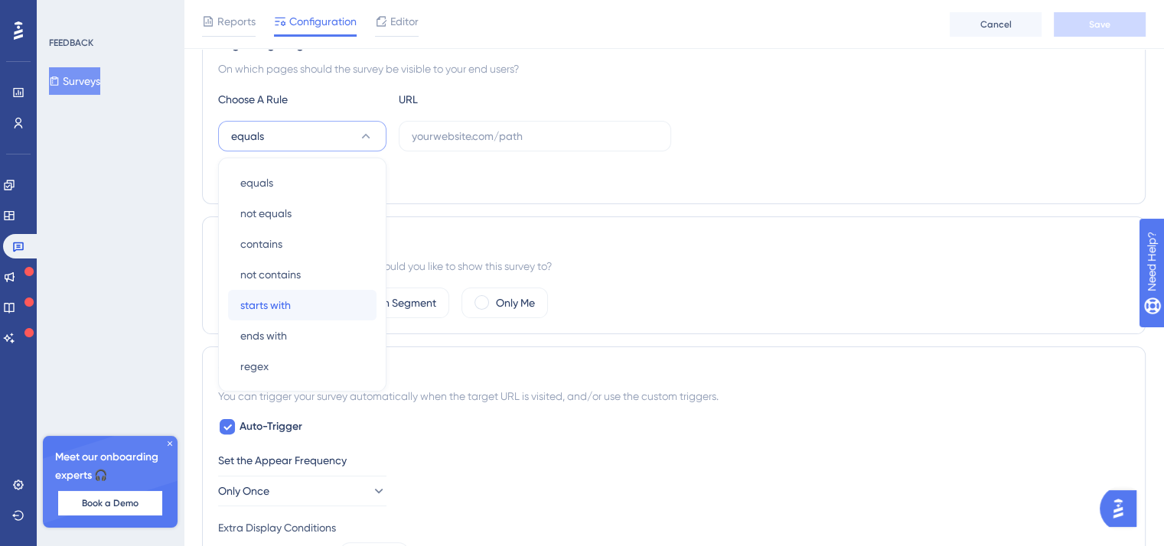
click at [324, 304] on div "starts with starts with" at bounding box center [302, 305] width 124 height 31
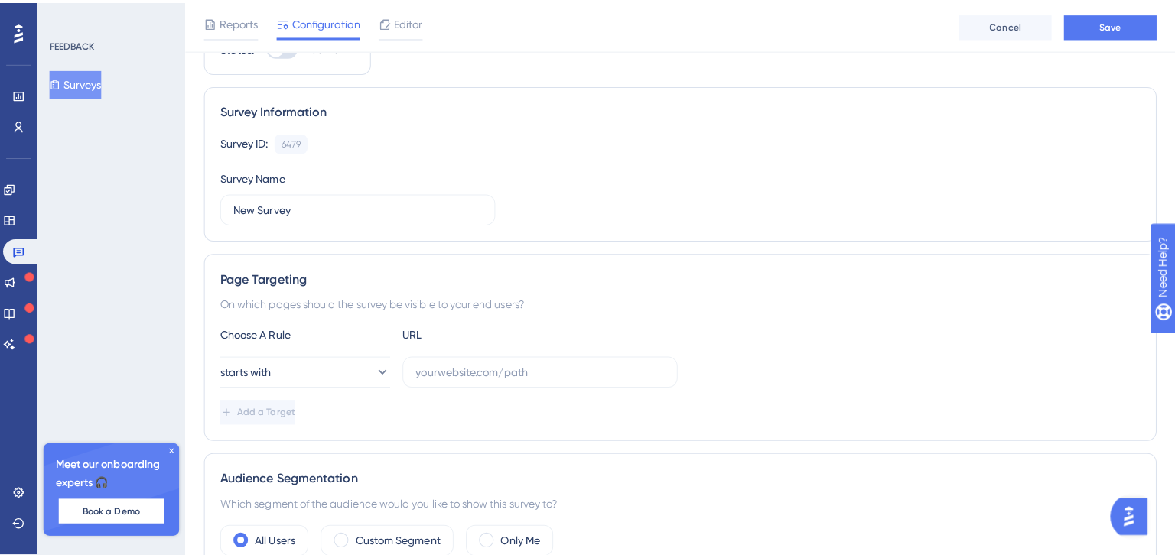
scroll to position [0, 0]
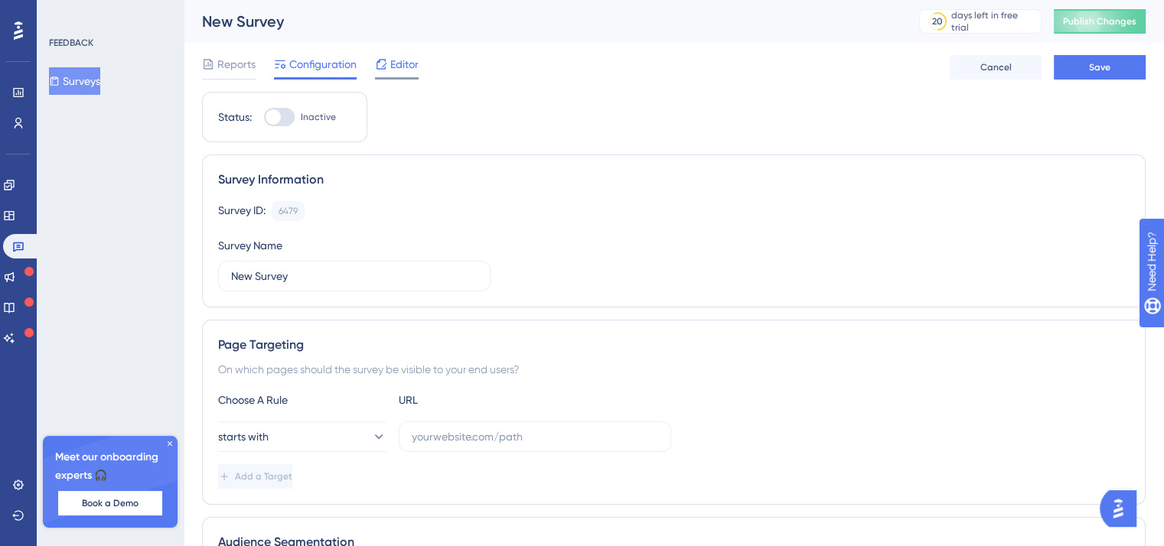
click at [408, 68] on span "Editor" at bounding box center [404, 64] width 28 height 18
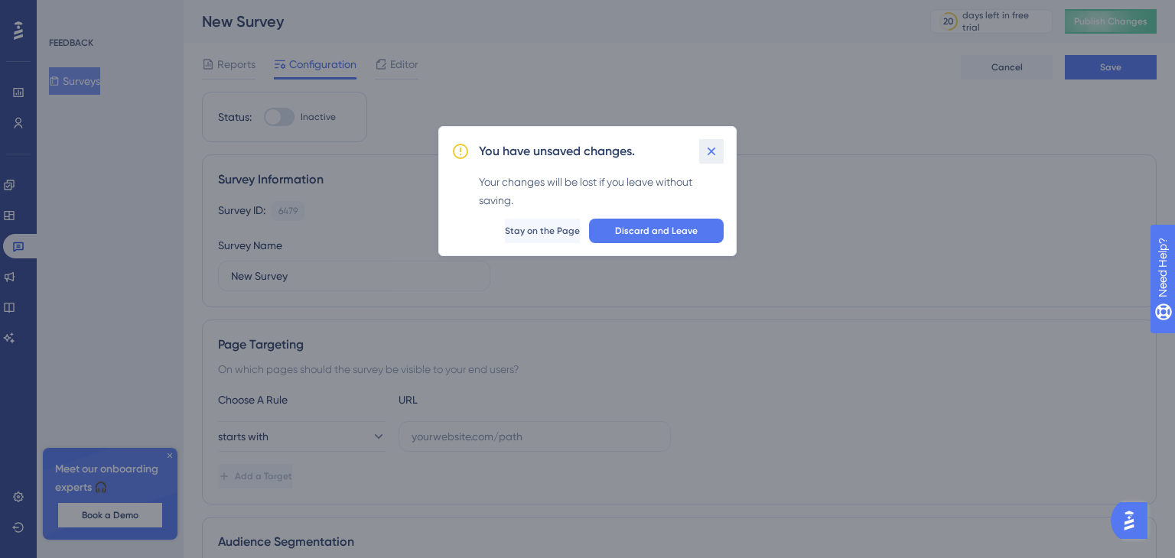
click at [711, 155] on icon at bounding box center [711, 151] width 15 height 15
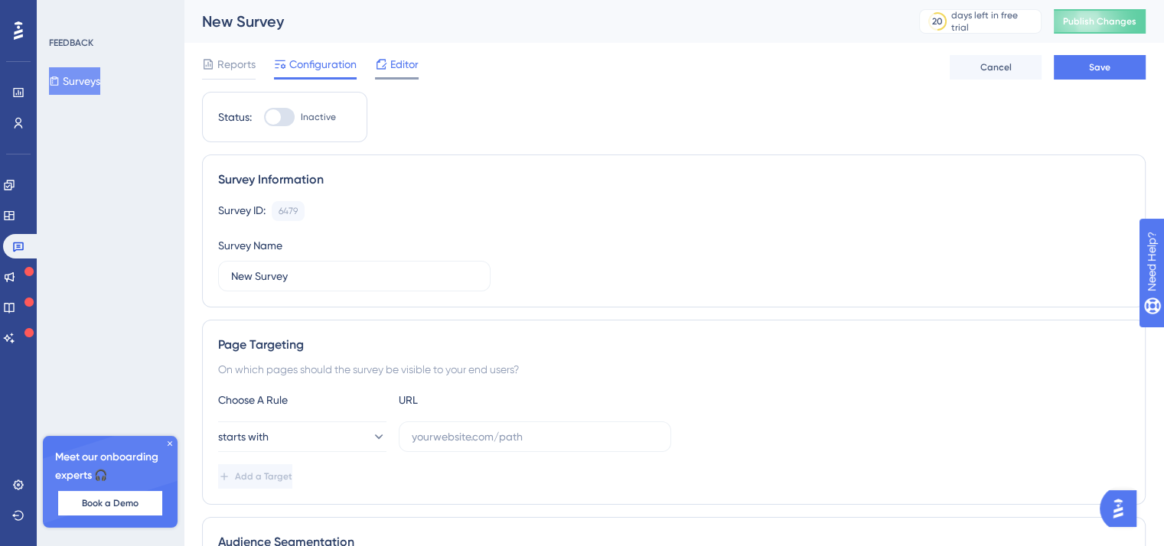
click at [390, 58] on span "Editor" at bounding box center [404, 64] width 28 height 18
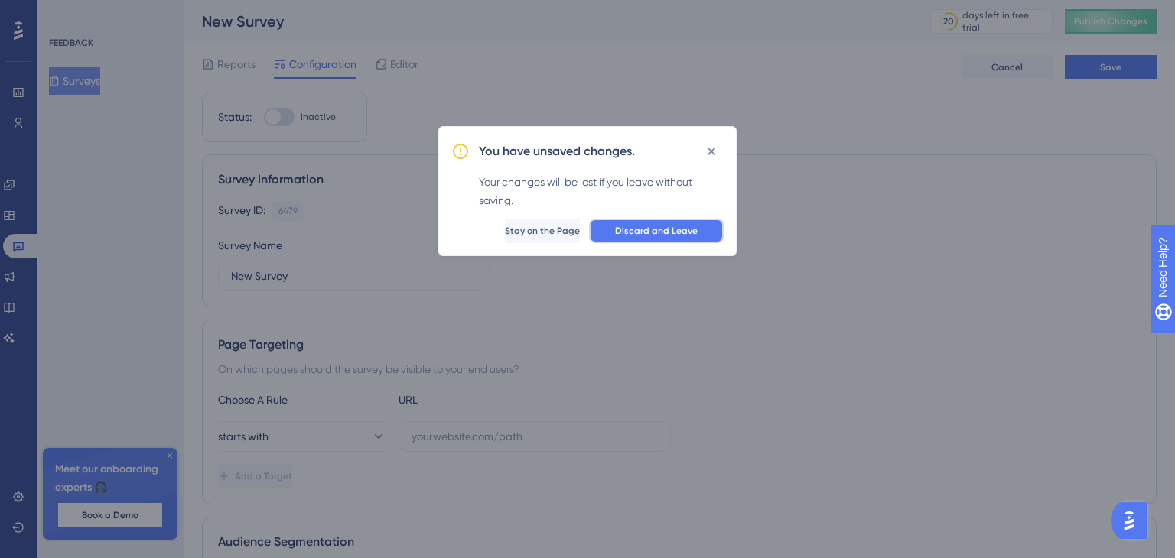
click at [634, 235] on span "Discard and Leave" at bounding box center [656, 231] width 83 height 12
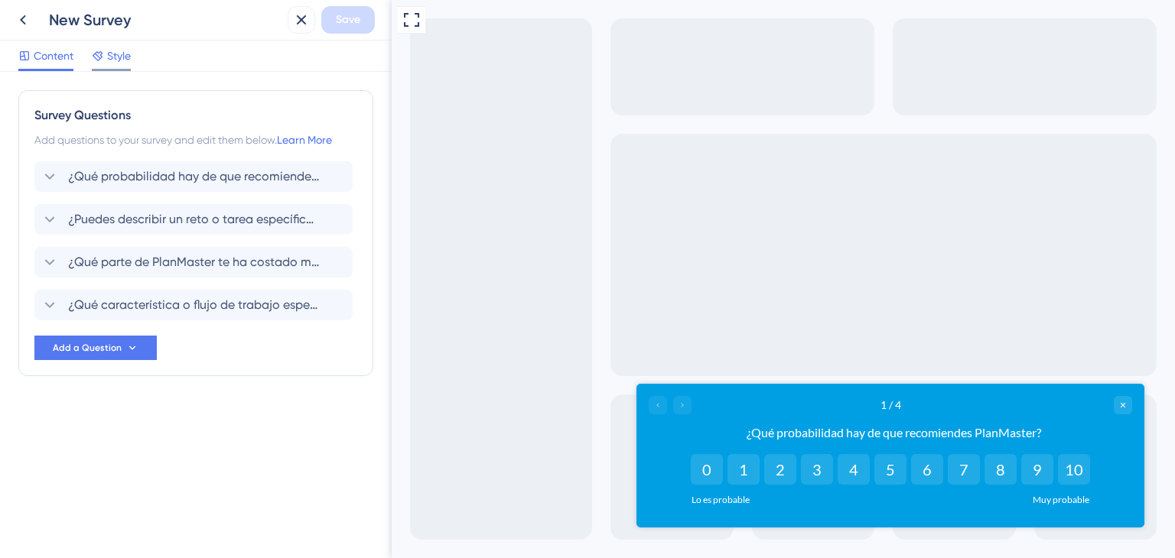
click at [125, 65] on div "Style" at bounding box center [111, 59] width 39 height 24
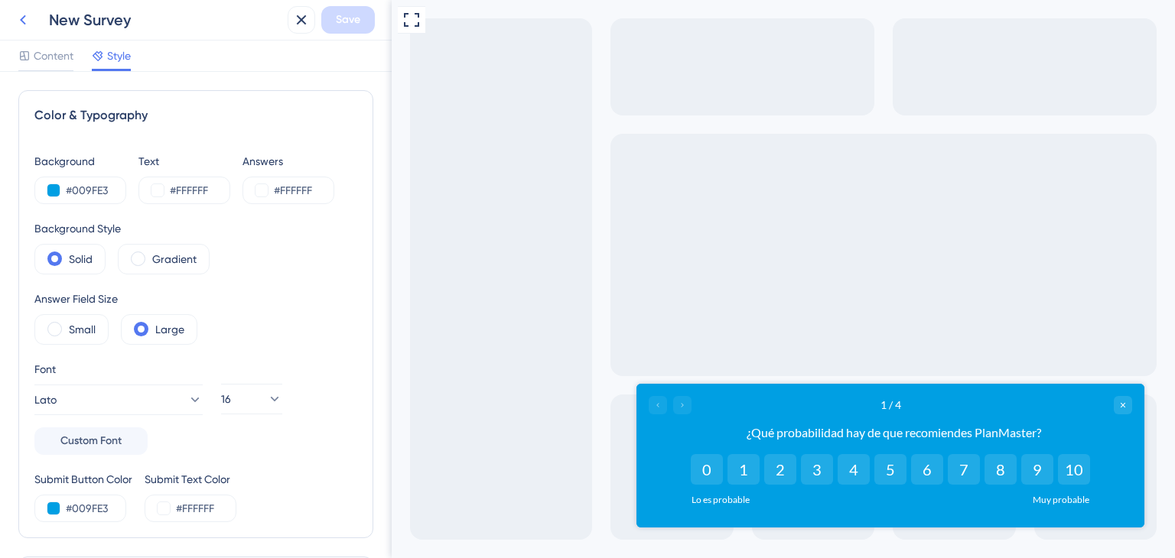
click at [31, 28] on icon at bounding box center [23, 20] width 18 height 18
click at [19, 11] on icon at bounding box center [23, 20] width 18 height 18
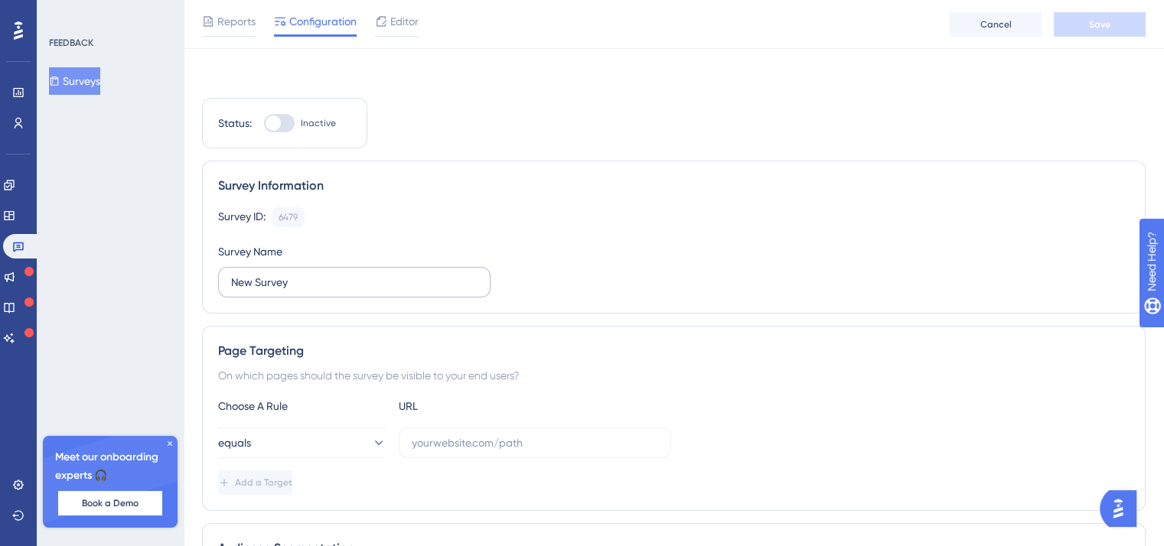
scroll to position [77, 0]
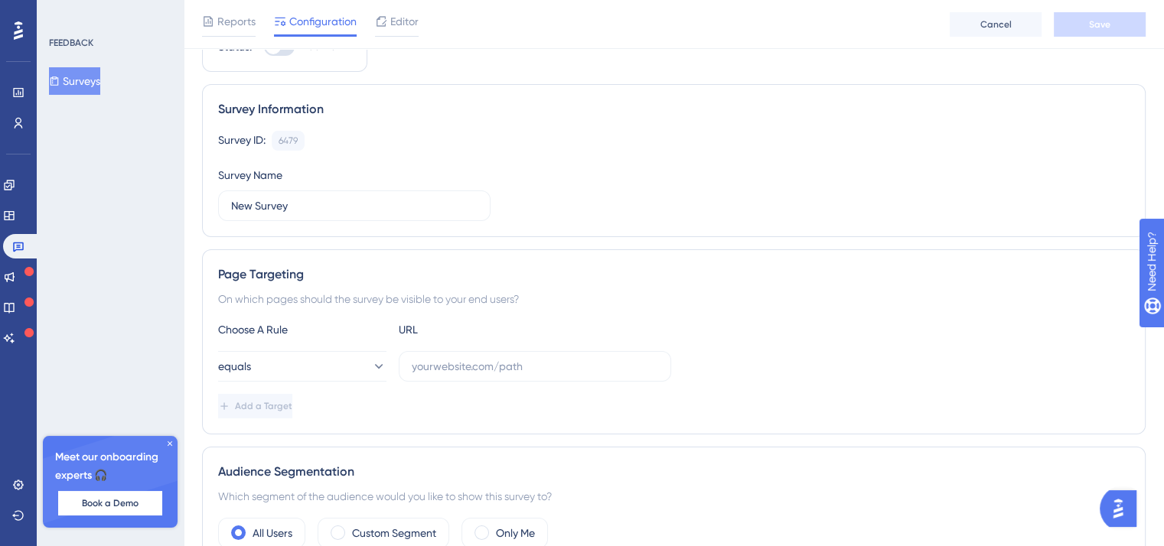
click at [288, 321] on div "Choose A Rule URL equals Add a Target" at bounding box center [673, 370] width 911 height 98
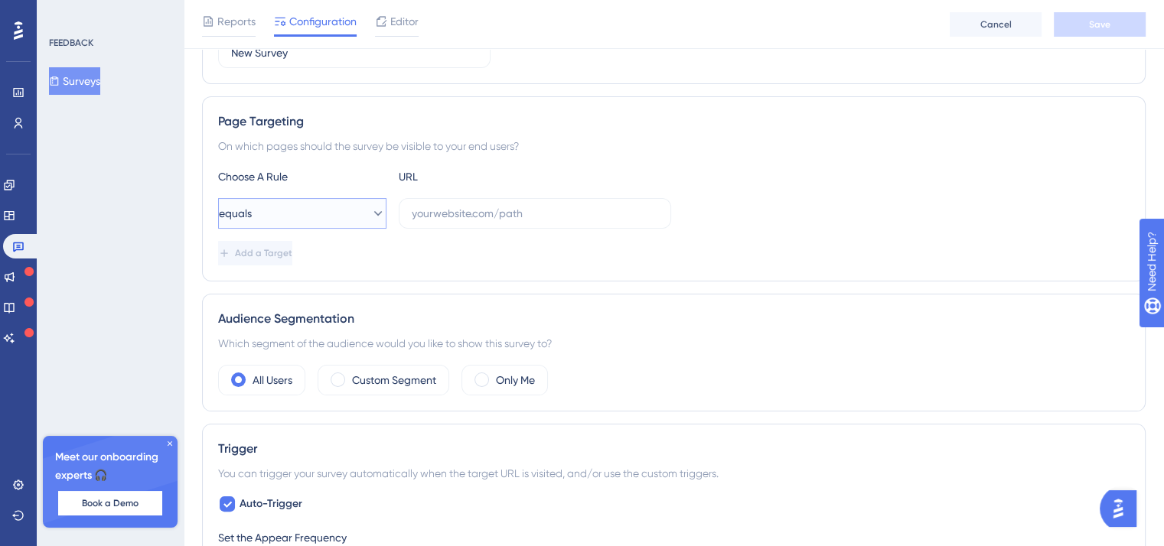
click at [297, 219] on button "equals" at bounding box center [302, 213] width 168 height 31
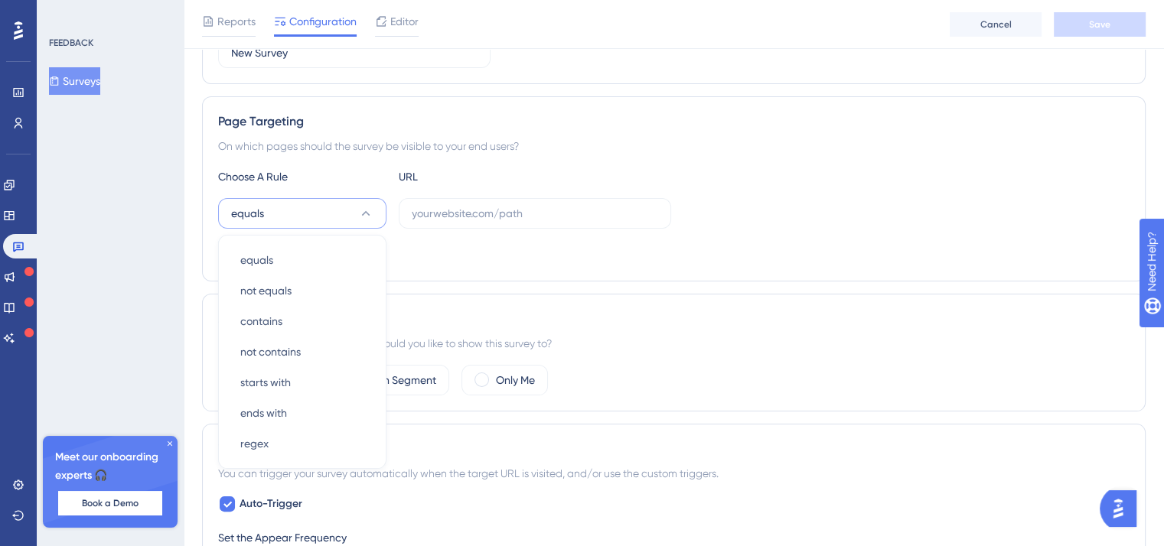
scroll to position [307, 0]
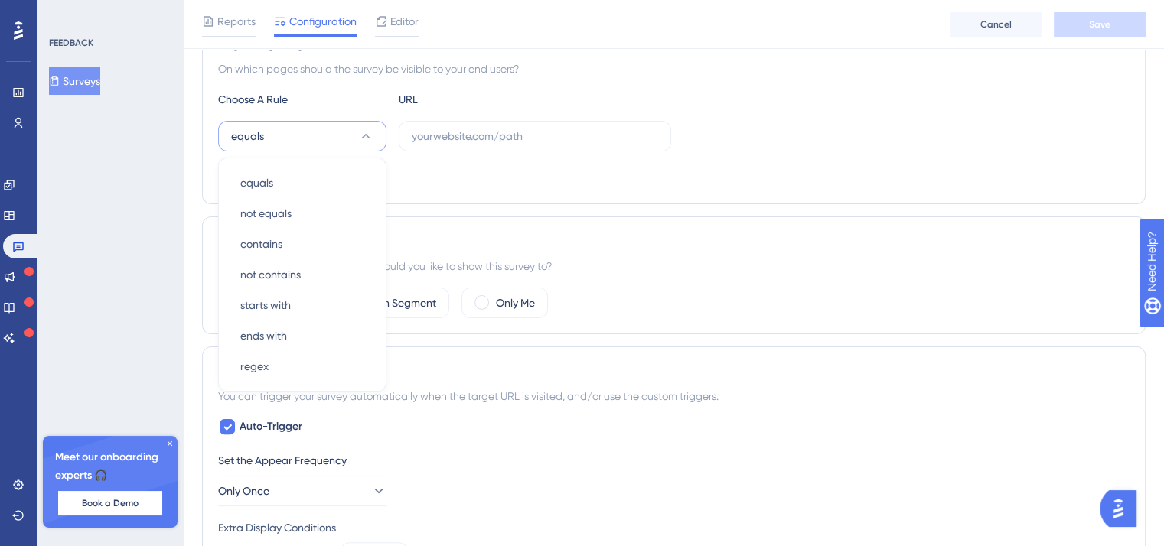
click at [581, 106] on div "Choose A Rule URL" at bounding box center [673, 99] width 911 height 18
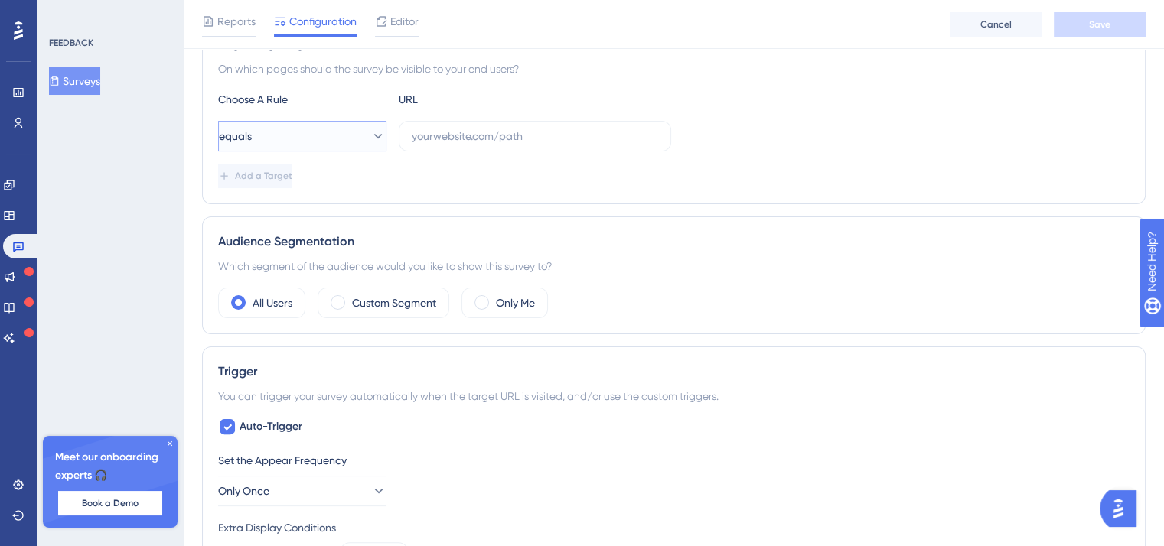
click at [324, 132] on button "equals" at bounding box center [302, 136] width 168 height 31
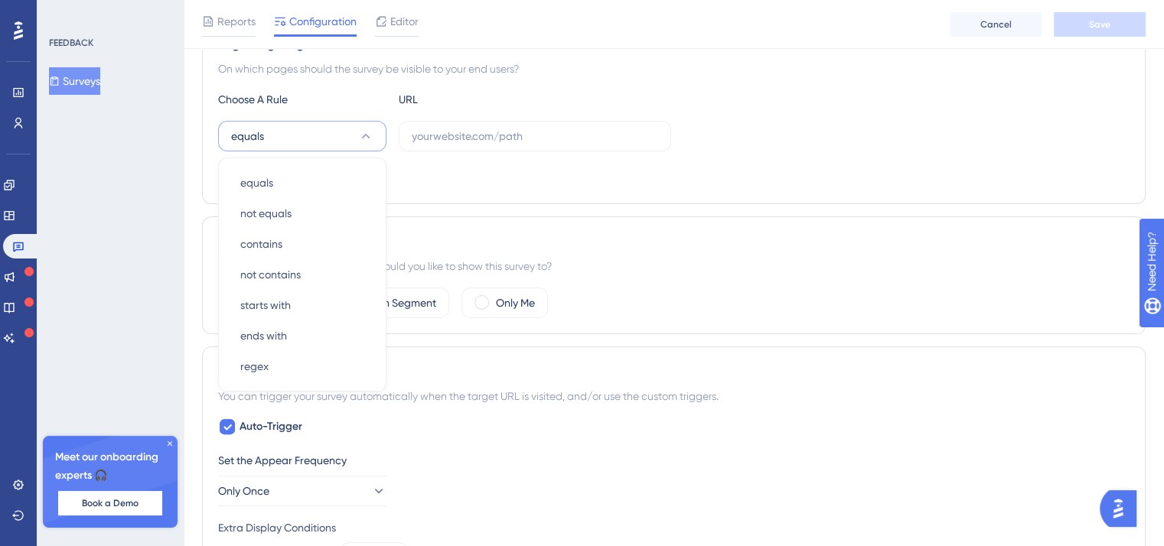
click at [324, 132] on button "equals" at bounding box center [302, 136] width 168 height 31
click at [685, 164] on div "Add a Target" at bounding box center [673, 176] width 911 height 24
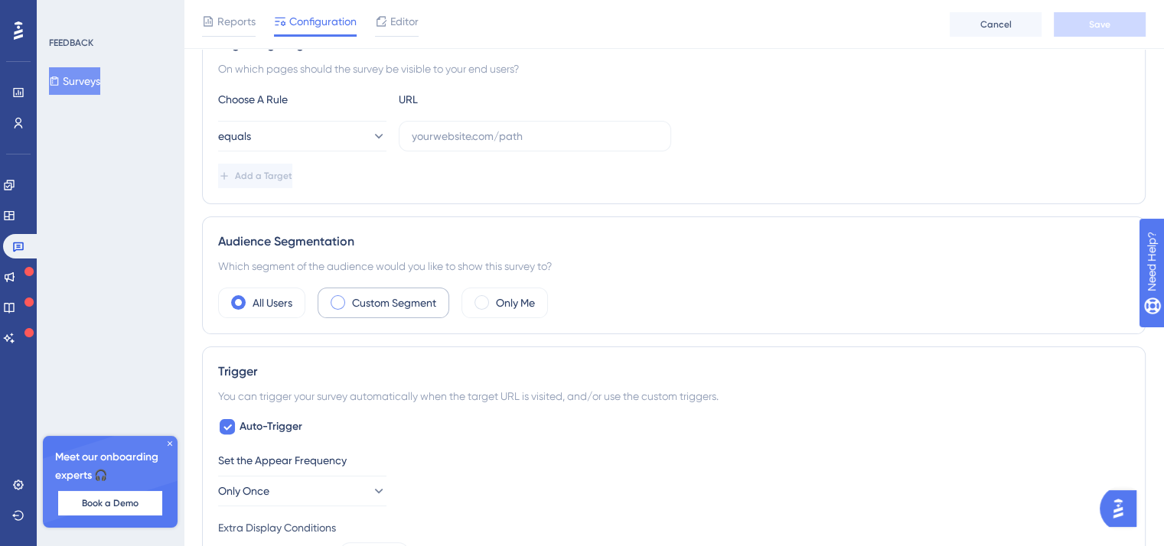
drag, startPoint x: 471, startPoint y: 273, endPoint x: 422, endPoint y: 288, distance: 51.3
click at [471, 273] on div "Audience Segmentation Which segment of the audience would you like to show this…" at bounding box center [673, 275] width 943 height 118
click at [417, 294] on label "Custom Segment" at bounding box center [394, 303] width 84 height 18
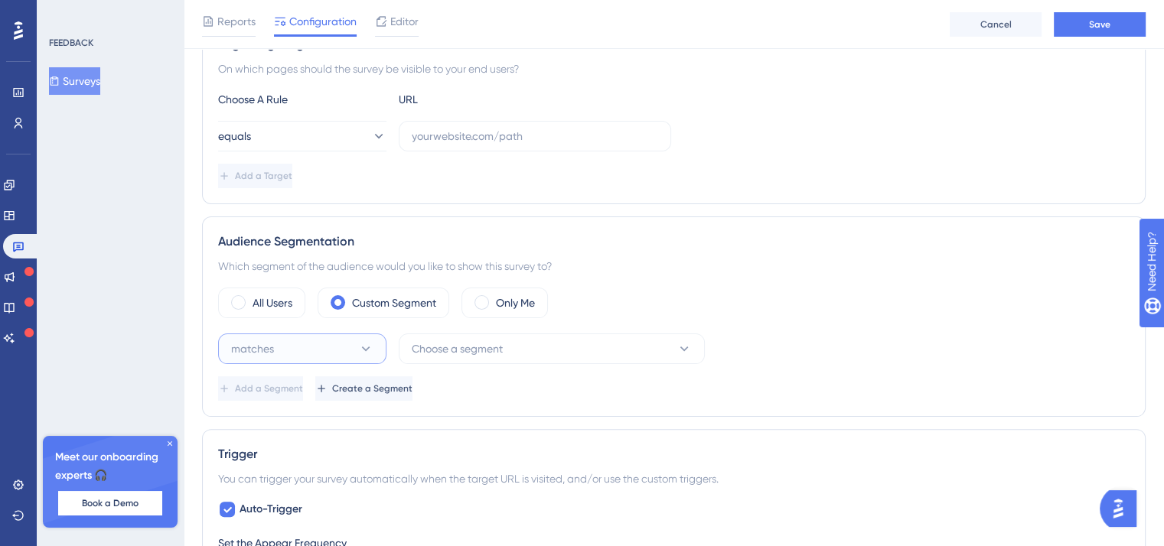
click at [347, 340] on button "matches" at bounding box center [302, 349] width 168 height 31
click at [328, 380] on div "matches matches" at bounding box center [302, 395] width 124 height 31
click at [463, 352] on span "Choose a segment" at bounding box center [457, 349] width 91 height 18
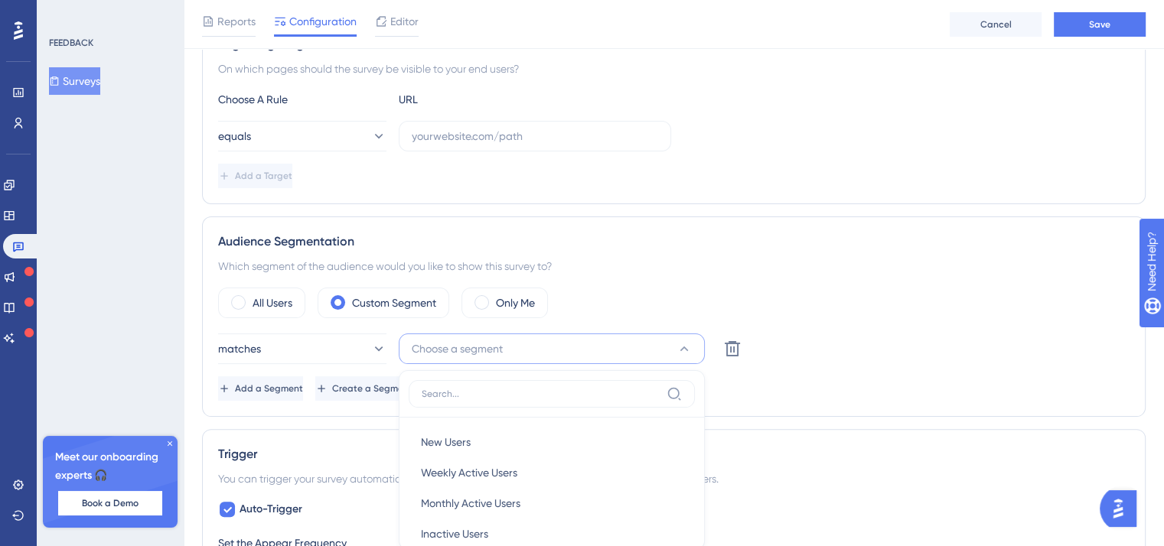
scroll to position [492, 0]
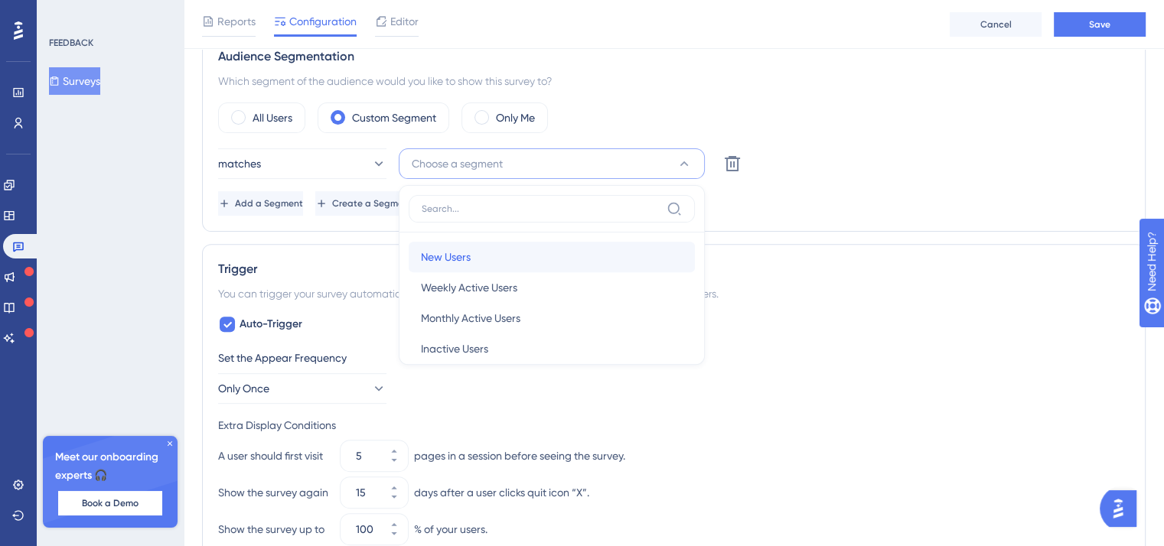
click at [483, 258] on div "New Users New Users" at bounding box center [552, 257] width 262 height 31
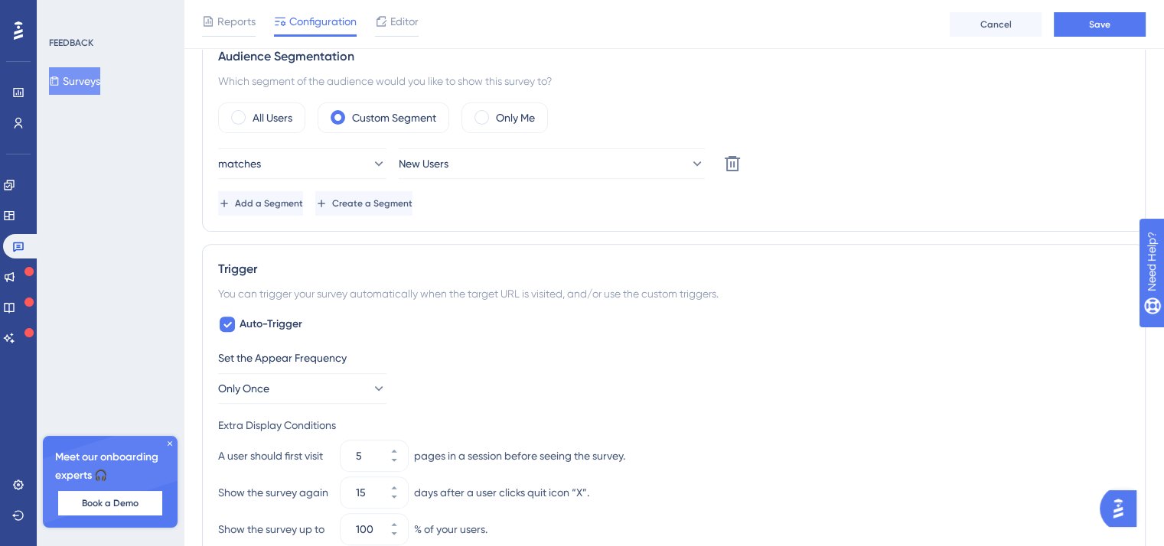
scroll to position [645, 0]
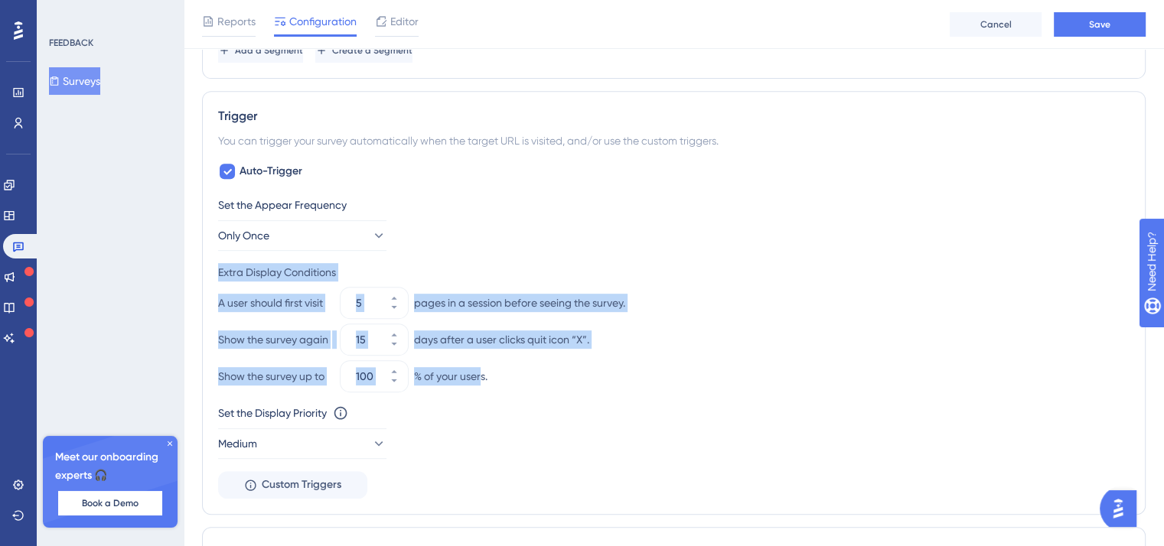
drag, startPoint x: 370, startPoint y: 370, endPoint x: 509, endPoint y: 375, distance: 138.6
click at [484, 373] on div "Trigger You can trigger your survey automatically when the target URL is visite…" at bounding box center [673, 303] width 943 height 424
copy div "Extra Display Conditions A user should first visit pages in a session before se…"
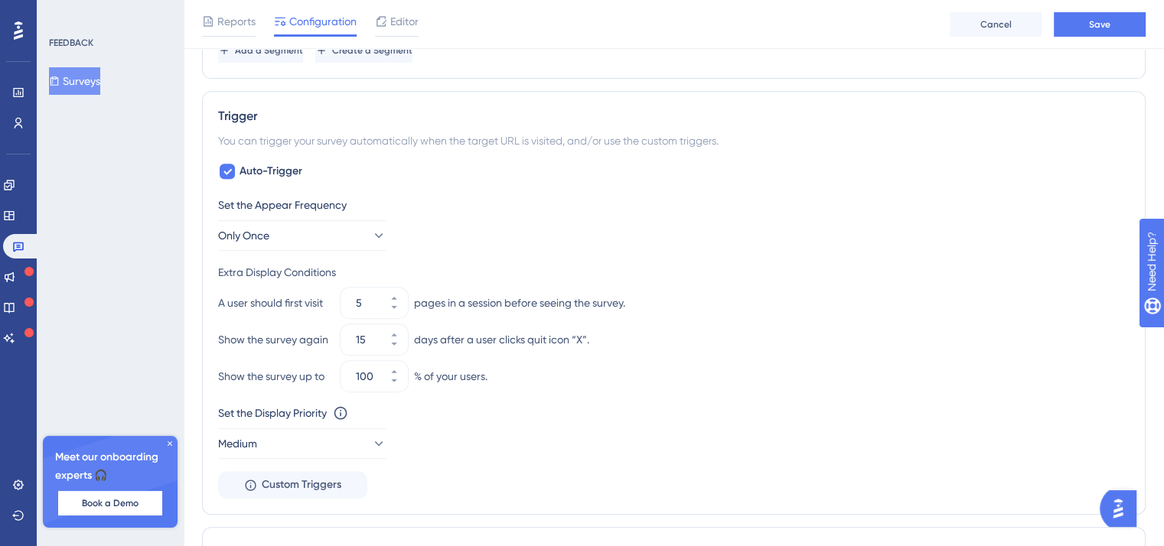
click at [431, 225] on div "Set the Appear Frequency Only Once" at bounding box center [673, 223] width 911 height 55
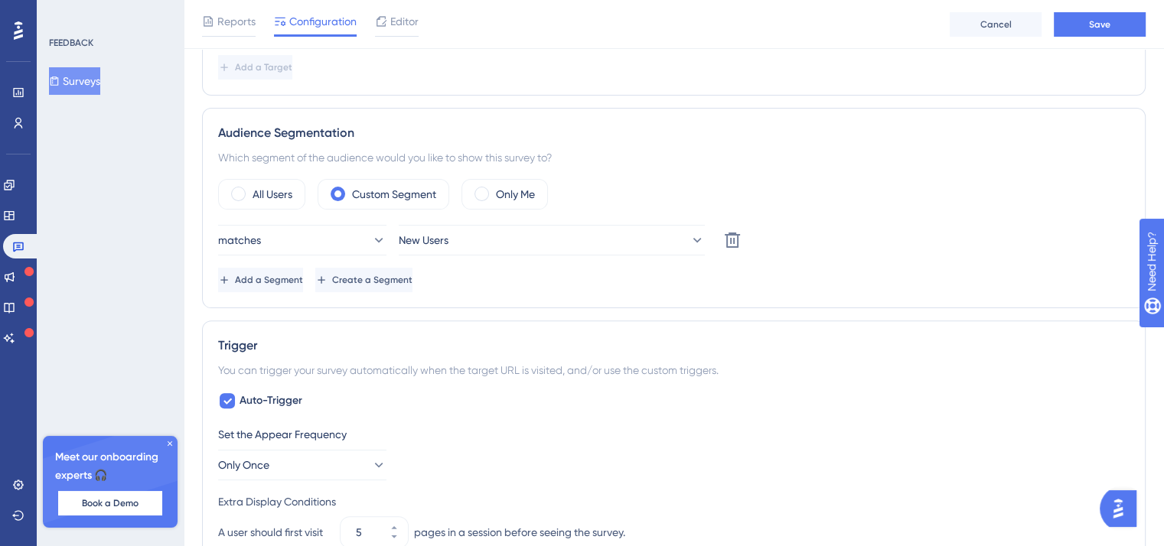
scroll to position [186, 0]
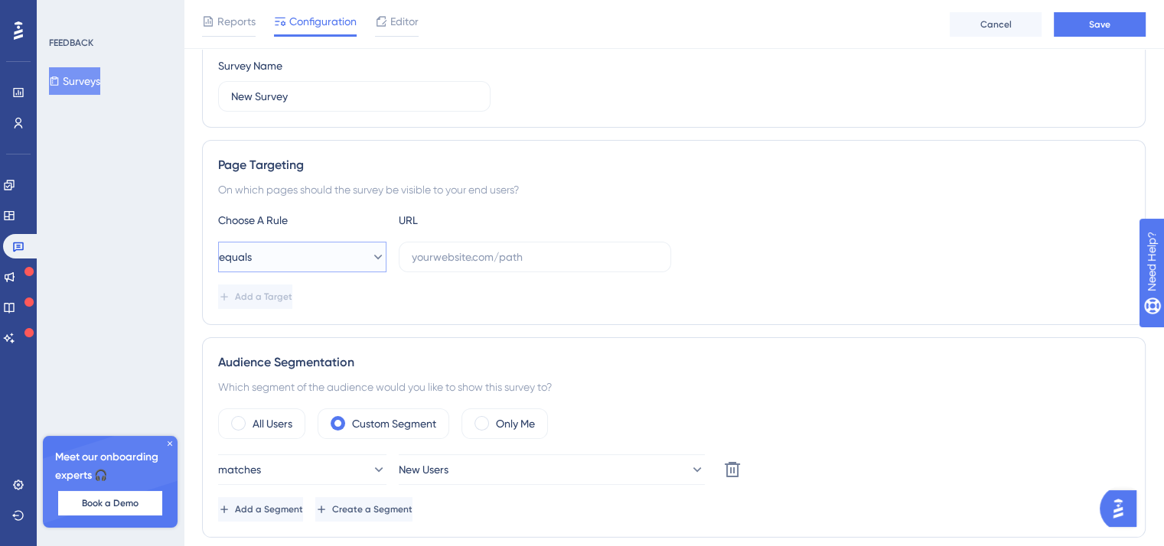
click at [321, 261] on button "equals" at bounding box center [302, 257] width 168 height 31
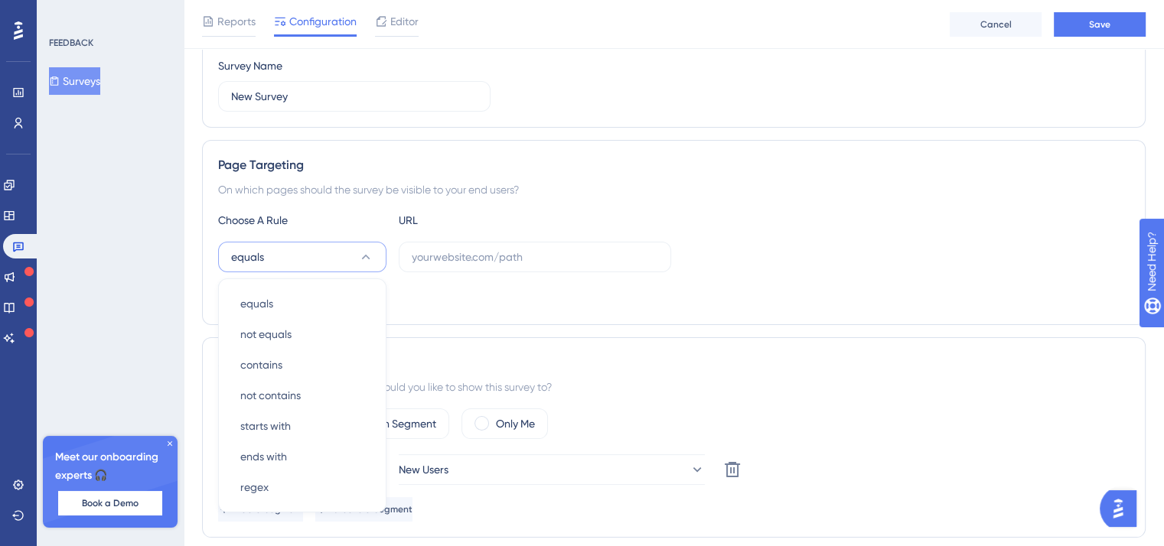
scroll to position [306, 0]
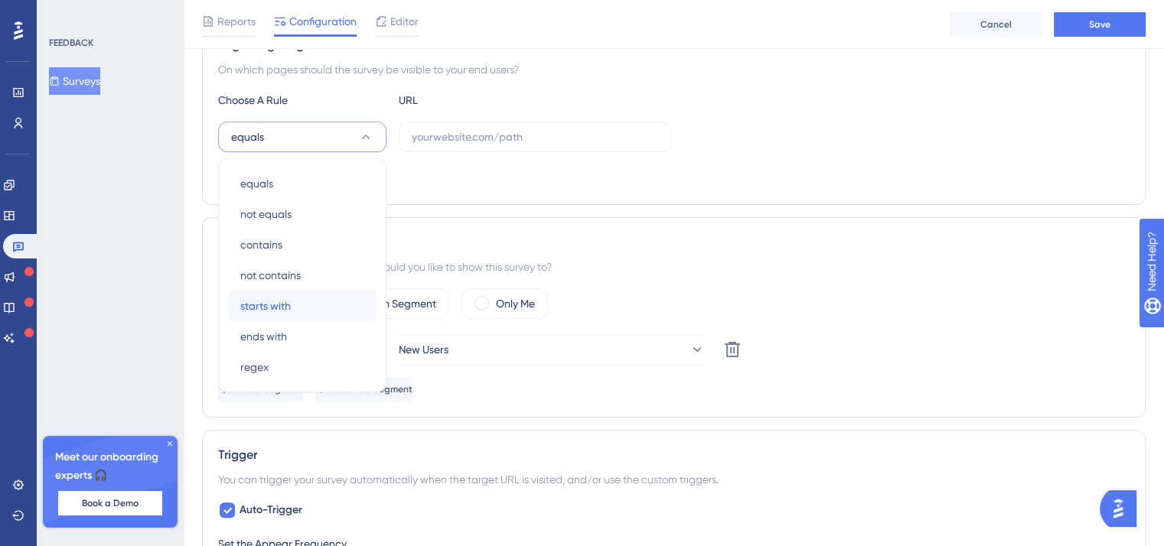
click at [327, 301] on div "starts with starts with" at bounding box center [302, 306] width 124 height 31
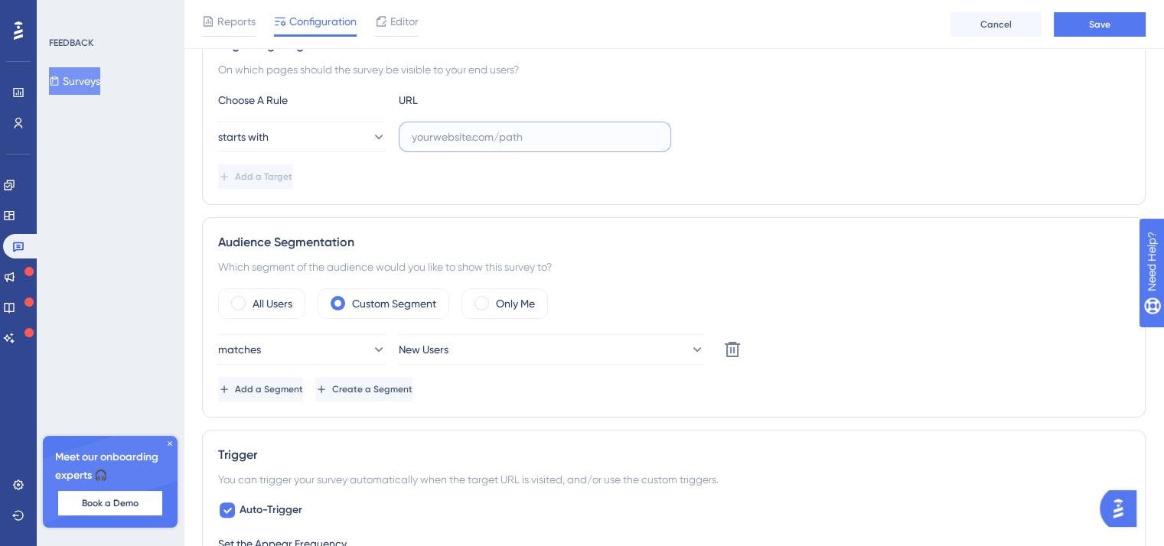
click at [425, 140] on input "text" at bounding box center [535, 137] width 246 height 17
paste input "https://uk.intouch.bmigroup.com/roof-measurement/success?report_id=14256"
drag, startPoint x: 656, startPoint y: 135, endPoint x: 632, endPoint y: 133, distance: 24.6
click at [632, 133] on input "https://uk.intouch.bmigroup.com/roof-measurement/success?report_id=14256" at bounding box center [535, 137] width 246 height 17
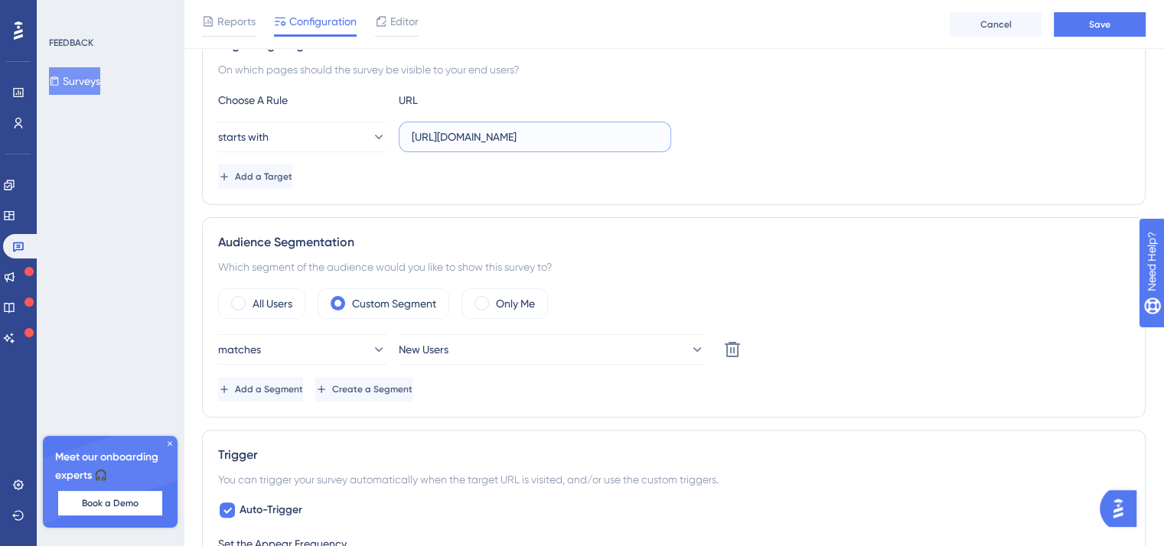
scroll to position [0, 118]
drag, startPoint x: 567, startPoint y: 133, endPoint x: 443, endPoint y: 133, distance: 123.9
click at [356, 135] on div "starts with https://uk.intouch.bmigroup.com/roof-measurement/success?report_id=*" at bounding box center [444, 137] width 453 height 31
click at [444, 133] on input "https://uk.intouch.bmigroup.com/roof-measurement/success?report_id=*" at bounding box center [535, 137] width 246 height 17
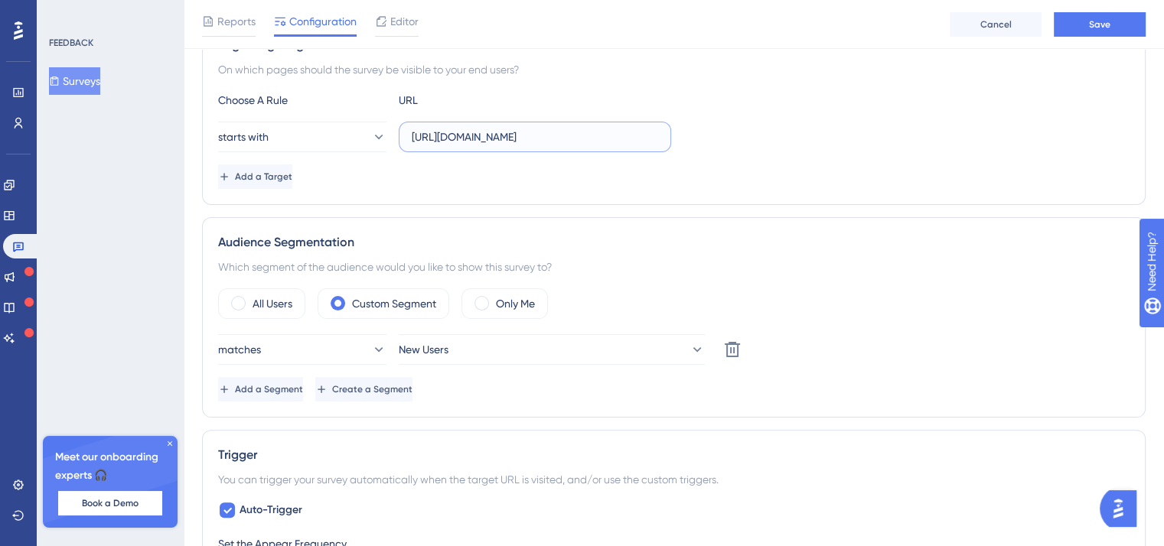
click at [446, 134] on input "https://uk.intouch.bmigroup.com/roof-measurement/success?report_id=*" at bounding box center [535, 137] width 246 height 17
click at [450, 135] on input "https://uk.intouch.bmigroup.com/roof-measurement/success?report_id=*" at bounding box center [535, 137] width 246 height 17
click at [453, 135] on input "https://uk.intouch.bmigroup.com/roof-measurement/success?report_id=*" at bounding box center [535, 137] width 246 height 17
type input "https://es.intouch.bmigroup.com/roof-measurement/success?report_id=*"
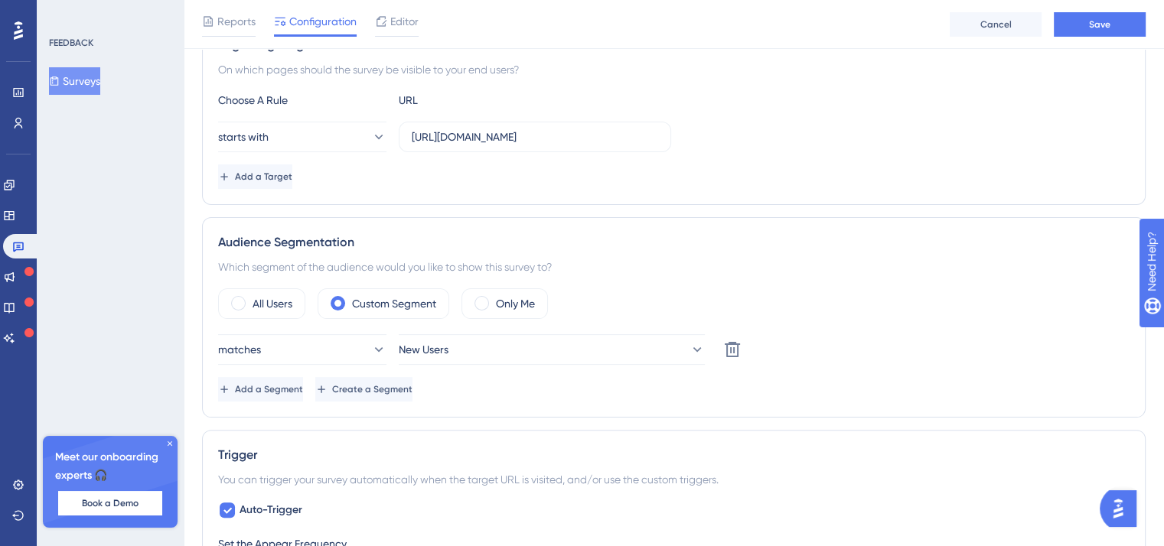
click at [757, 126] on div "starts with https://es.intouch.bmigroup.com/roof-measurement/success?report_id=*" at bounding box center [673, 137] width 911 height 31
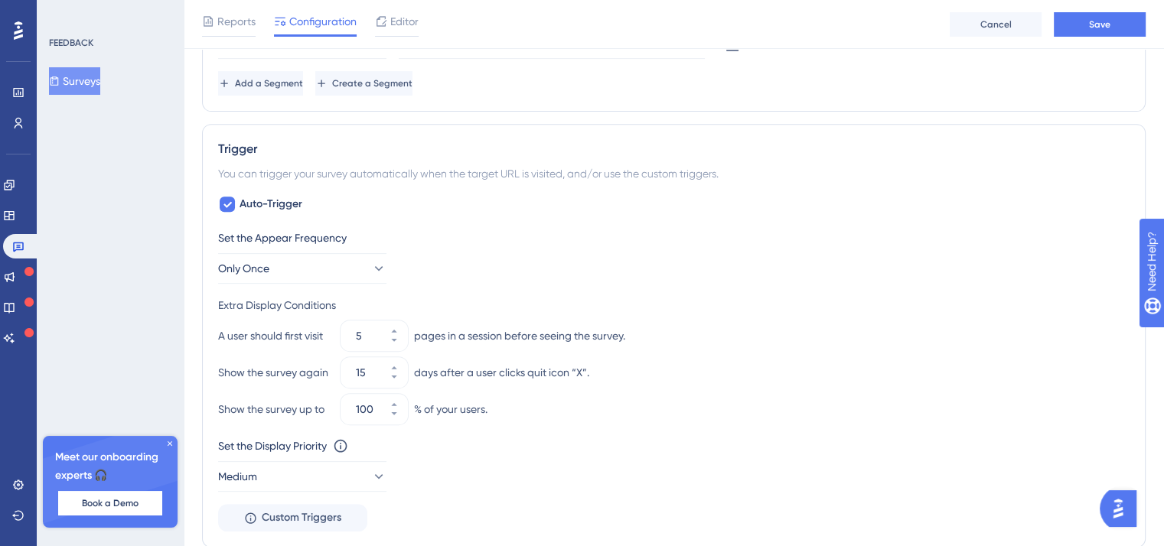
scroll to position [689, 0]
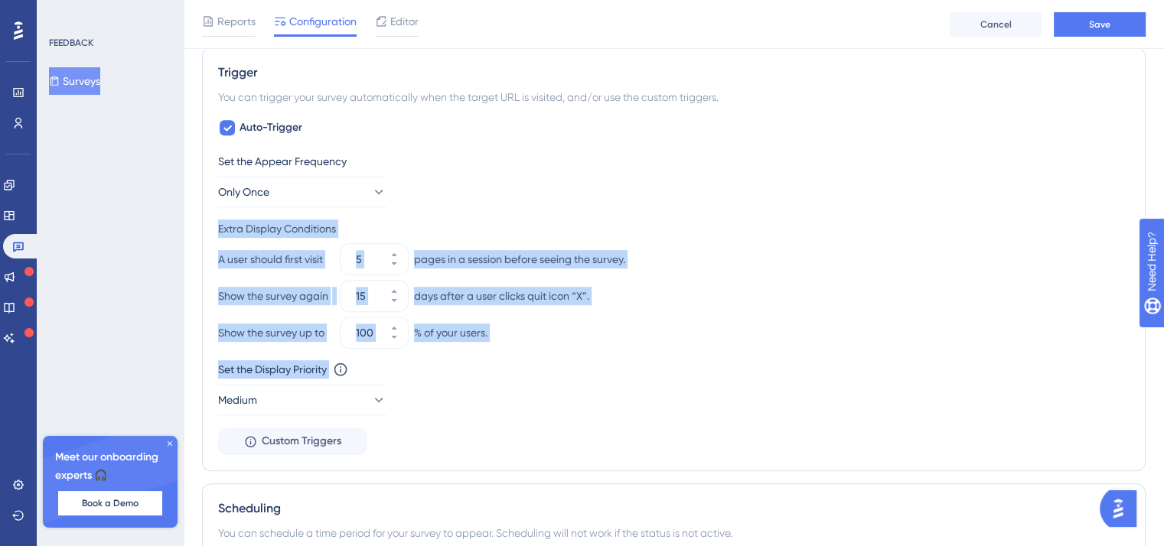
drag, startPoint x: 214, startPoint y: 220, endPoint x: 457, endPoint y: 380, distance: 291.5
click at [457, 380] on div "Trigger You can trigger your survey automatically when the target URL is visite…" at bounding box center [673, 259] width 943 height 424
copy div "Extra Display Conditions A user should first visit pages in a session before se…"
click at [419, 215] on div "Set the Appear Frequency Only Once Extra Display Conditions A user should first…" at bounding box center [673, 303] width 911 height 303
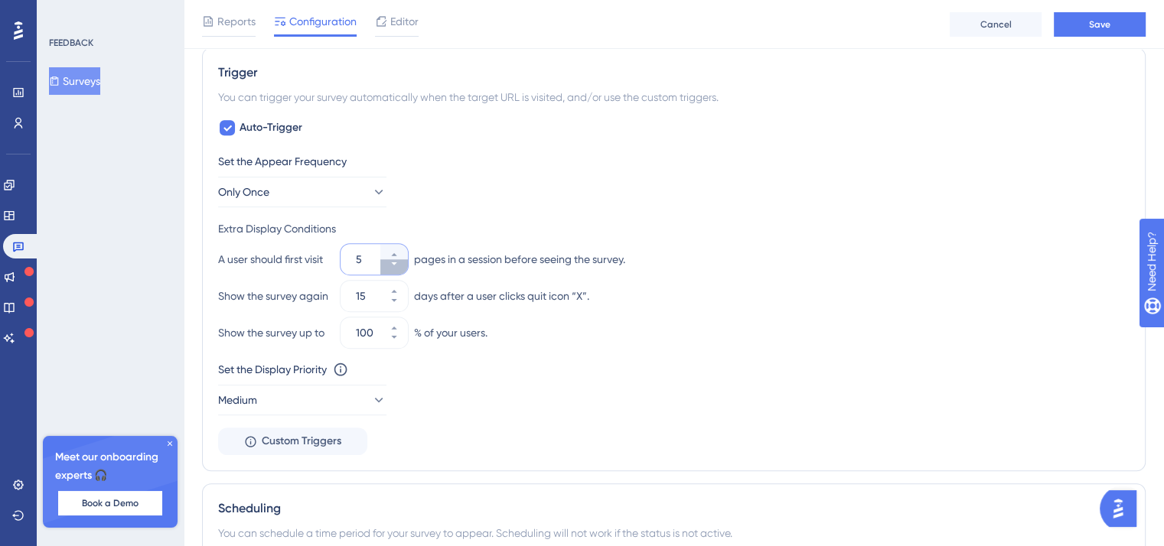
click at [391, 264] on icon at bounding box center [393, 263] width 9 height 9
click at [392, 252] on icon at bounding box center [393, 254] width 9 height 9
type input "5"
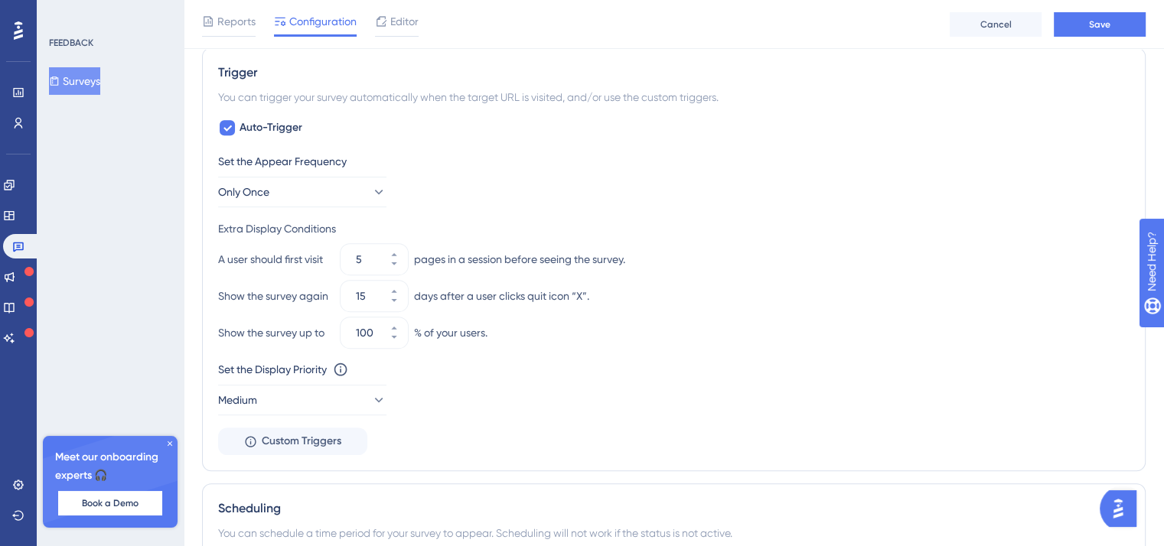
click at [321, 295] on div "Show the survey again" at bounding box center [276, 296] width 116 height 18
click at [387, 301] on button "15" at bounding box center [394, 303] width 28 height 15
click at [387, 301] on button "14" at bounding box center [394, 303] width 28 height 15
click at [387, 301] on button "13" at bounding box center [394, 303] width 28 height 15
click at [387, 301] on button "12" at bounding box center [394, 303] width 28 height 15
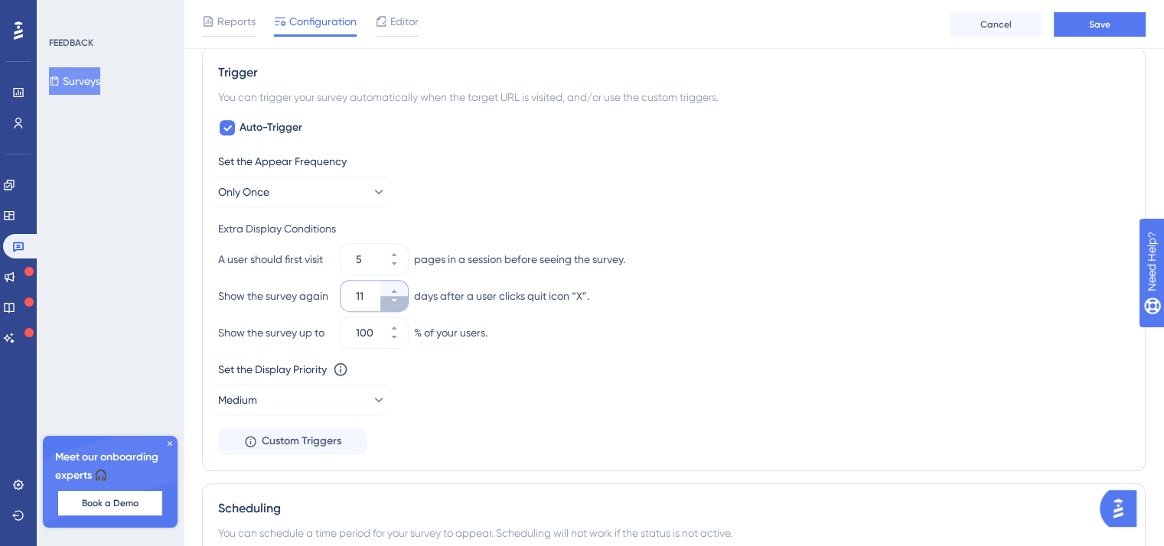
click at [387, 301] on button "11" at bounding box center [394, 303] width 28 height 15
click at [387, 301] on button "10" at bounding box center [394, 303] width 28 height 15
click at [387, 301] on button "9" at bounding box center [394, 303] width 28 height 15
click at [387, 301] on button "8" at bounding box center [394, 303] width 28 height 15
click at [387, 301] on button "7" at bounding box center [394, 303] width 28 height 15
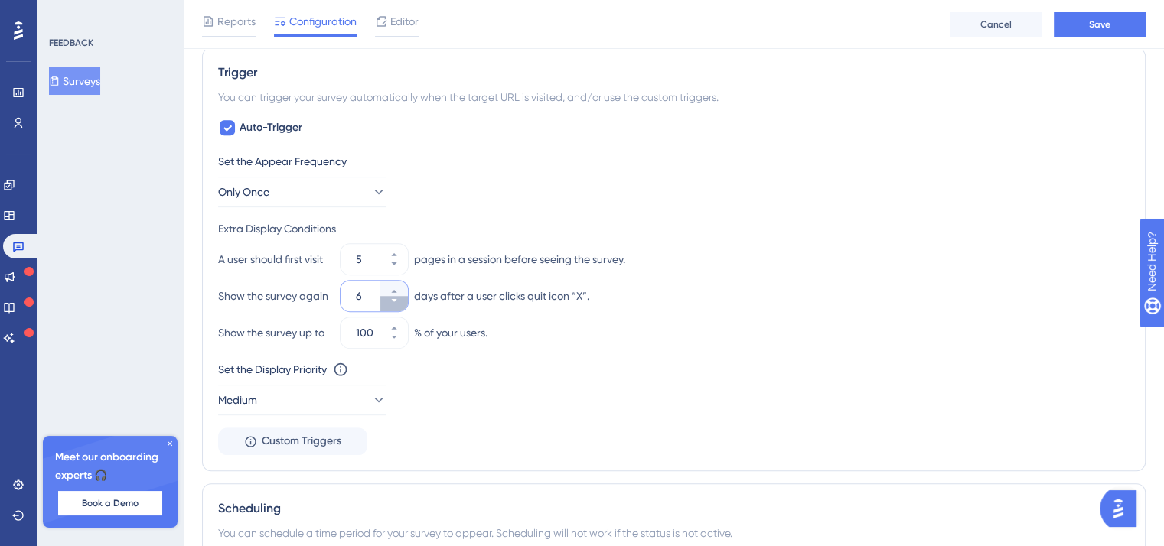
click at [387, 301] on button "6" at bounding box center [394, 303] width 28 height 15
click at [387, 301] on button "5" at bounding box center [394, 303] width 28 height 15
click at [387, 301] on button "4" at bounding box center [394, 303] width 28 height 15
click at [387, 301] on button "3" at bounding box center [394, 303] width 28 height 15
click at [387, 301] on button "2" at bounding box center [394, 303] width 28 height 15
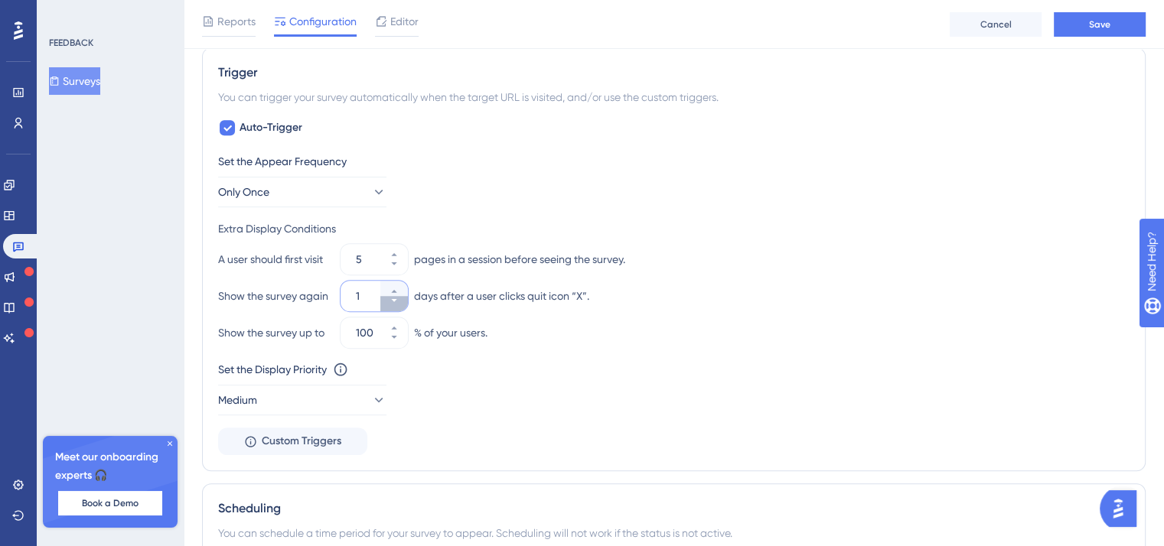
click at [387, 301] on button "1" at bounding box center [394, 303] width 28 height 15
click at [387, 301] on button "0" at bounding box center [394, 303] width 28 height 15
click at [386, 290] on button "-1" at bounding box center [394, 288] width 28 height 15
click at [386, 290] on button "0" at bounding box center [394, 288] width 28 height 15
click at [385, 290] on button "1" at bounding box center [394, 288] width 28 height 15
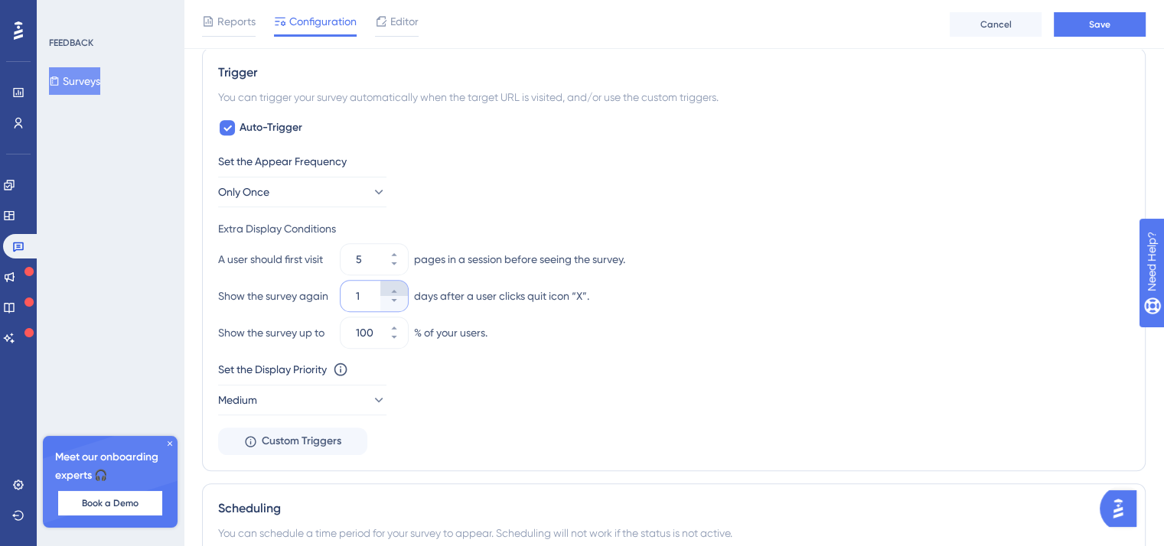
type input "2"
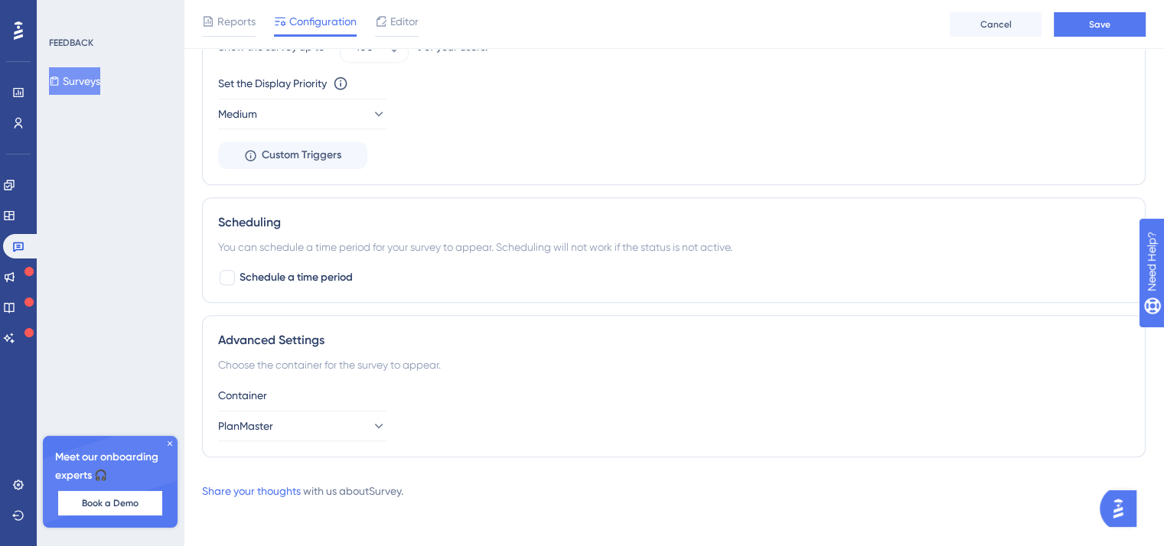
scroll to position [745, 0]
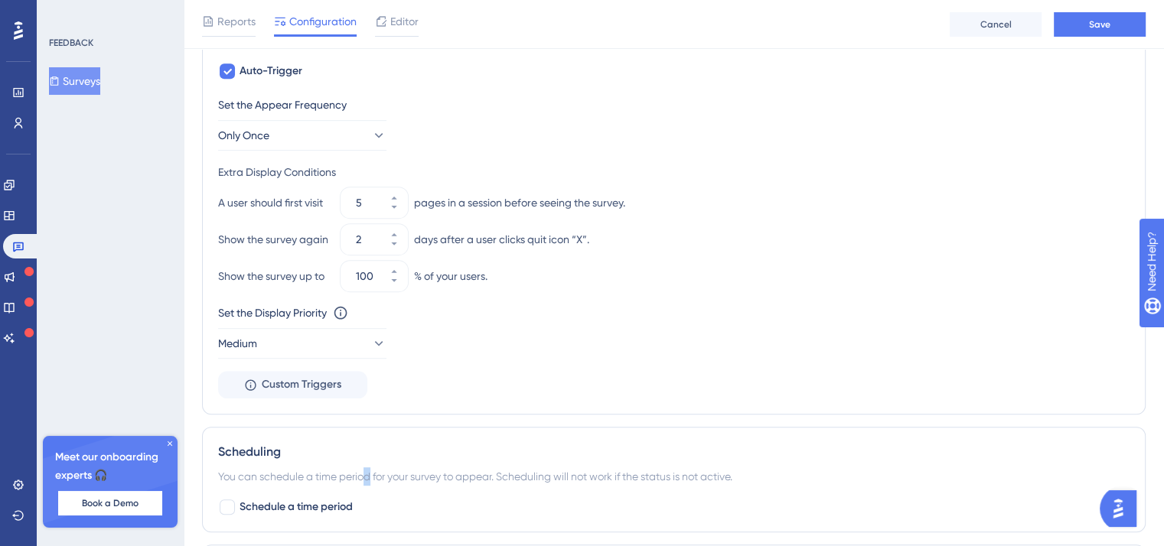
drag, startPoint x: 370, startPoint y: 487, endPoint x: 364, endPoint y: 493, distance: 8.7
click at [354, 487] on div "Scheduling You can schedule a time period for your survey to appear. Scheduling…" at bounding box center [673, 480] width 943 height 106
click at [386, 503] on div "Schedule a time period" at bounding box center [673, 507] width 911 height 18
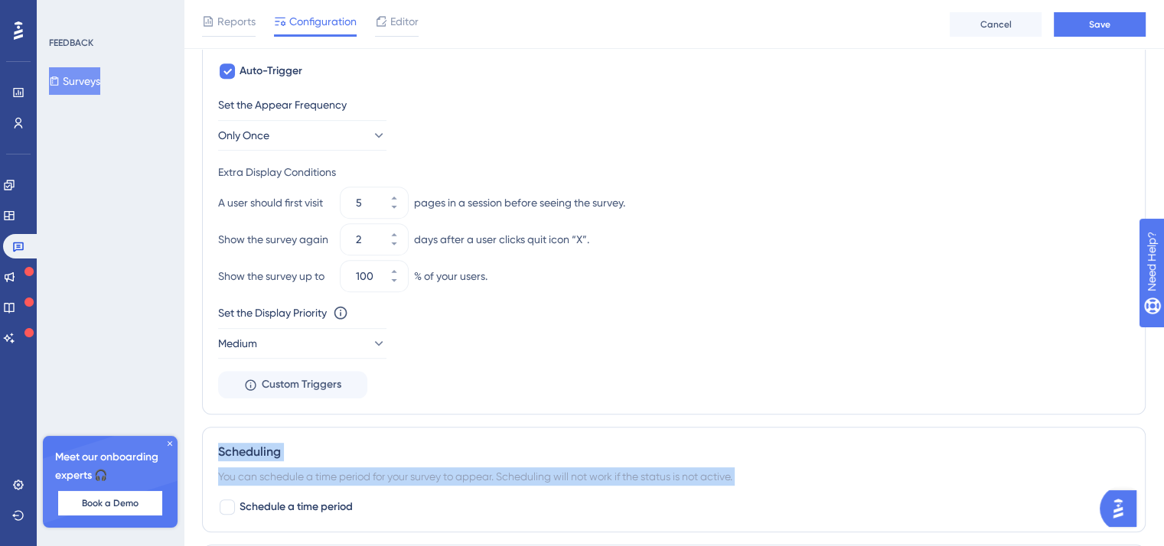
drag, startPoint x: 378, startPoint y: 509, endPoint x: 213, endPoint y: 444, distance: 177.6
click at [213, 444] on div "Scheduling You can schedule a time period for your survey to appear. Scheduling…" at bounding box center [673, 480] width 943 height 106
copy div "Scheduling You can schedule a time period for your survey to appear. Scheduling…"
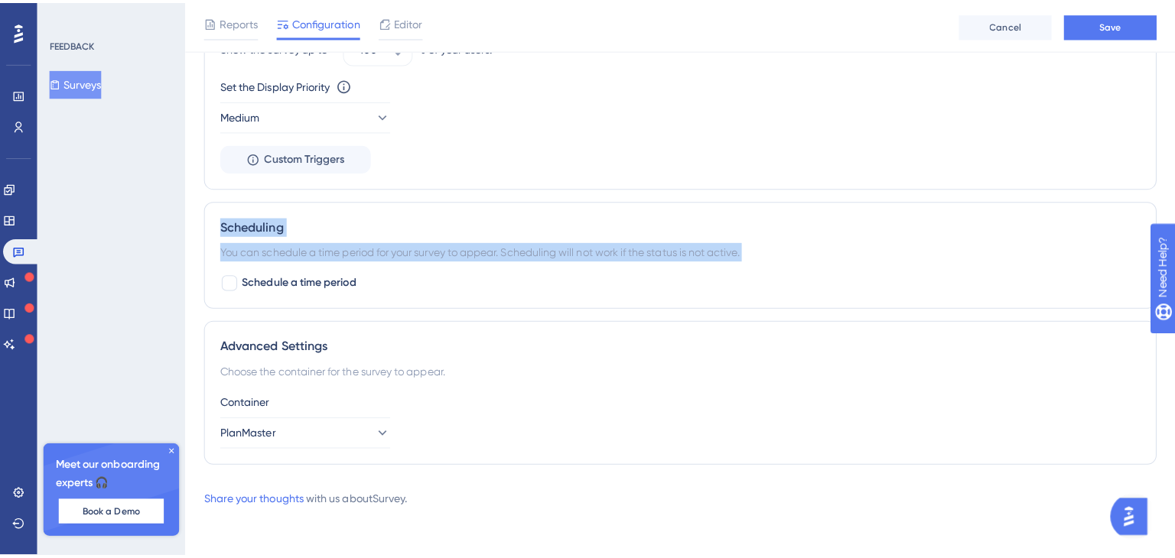
scroll to position [0, 0]
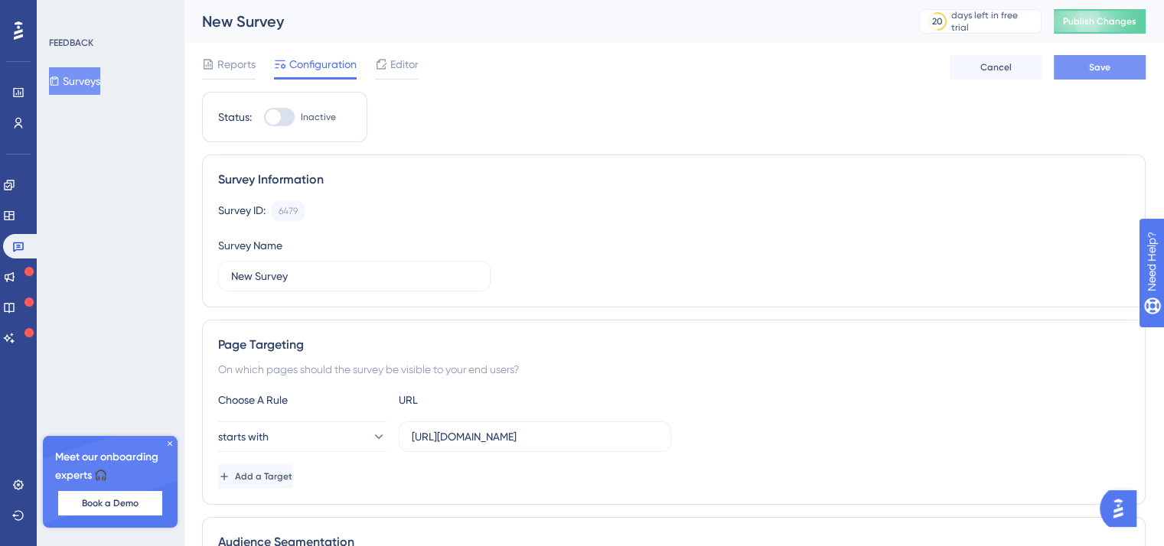
click at [1077, 67] on button "Save" at bounding box center [1099, 67] width 92 height 24
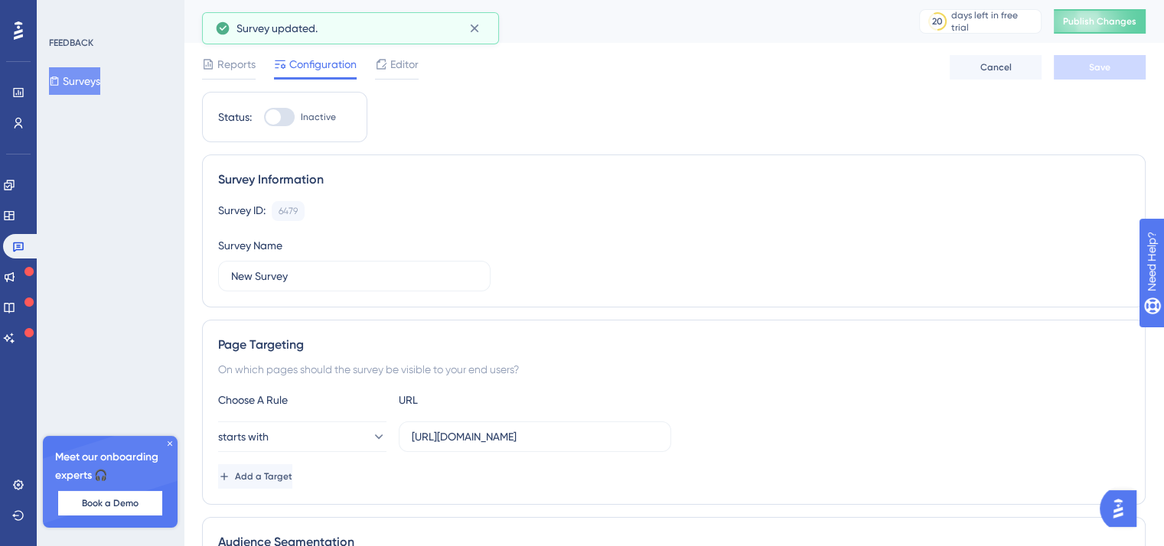
click at [391, 80] on div "Reports Configuration Editor Cancel Save" at bounding box center [673, 67] width 943 height 49
click at [392, 71] on span "Editor" at bounding box center [404, 64] width 28 height 18
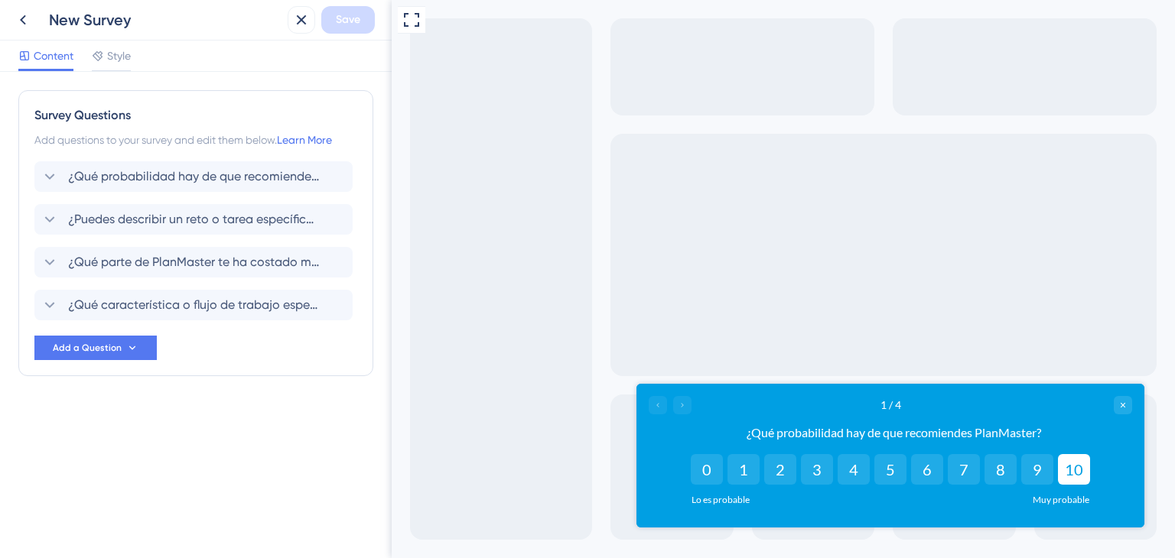
click at [1068, 470] on button "10" at bounding box center [1074, 469] width 32 height 31
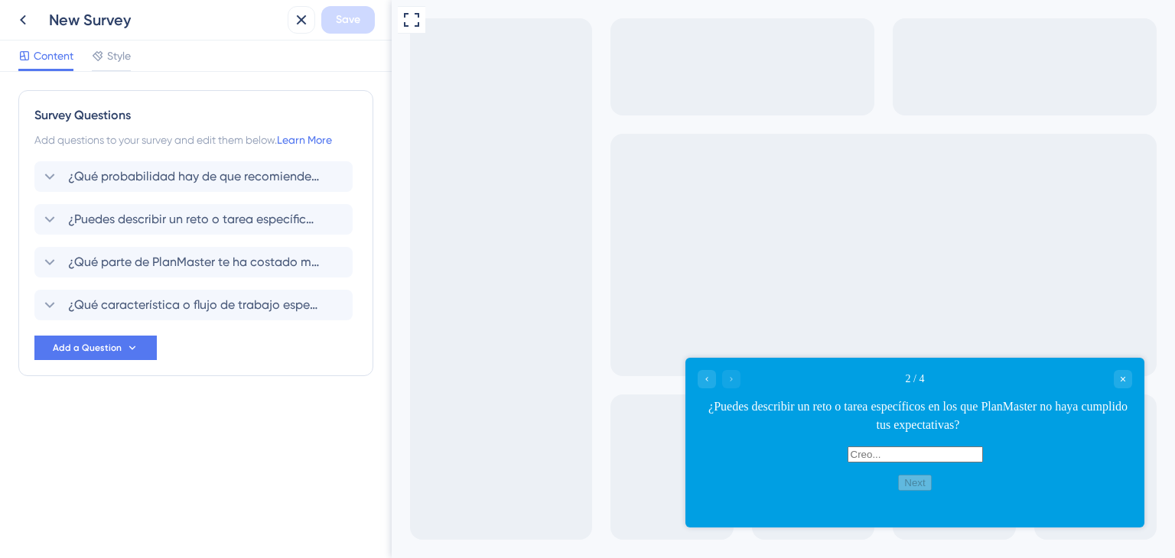
click at [983, 463] on input "text" at bounding box center [915, 455] width 135 height 16
click at [983, 463] on input "ht" at bounding box center [915, 455] width 135 height 16
type input "htrhtr"
click at [931, 491] on button "Next" at bounding box center [914, 483] width 33 height 16
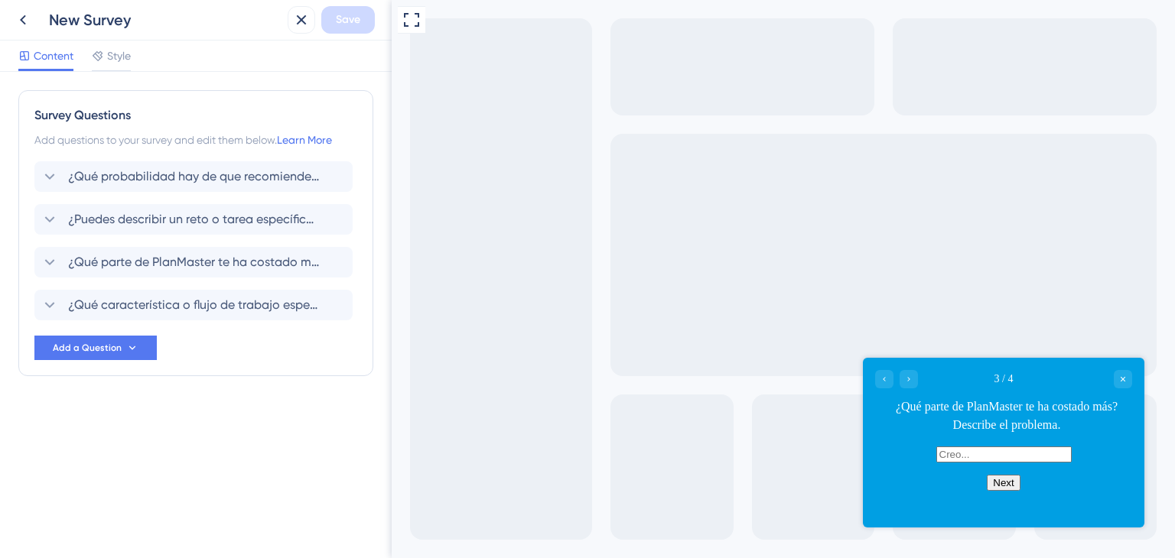
click at [995, 491] on button "Next" at bounding box center [1003, 483] width 33 height 16
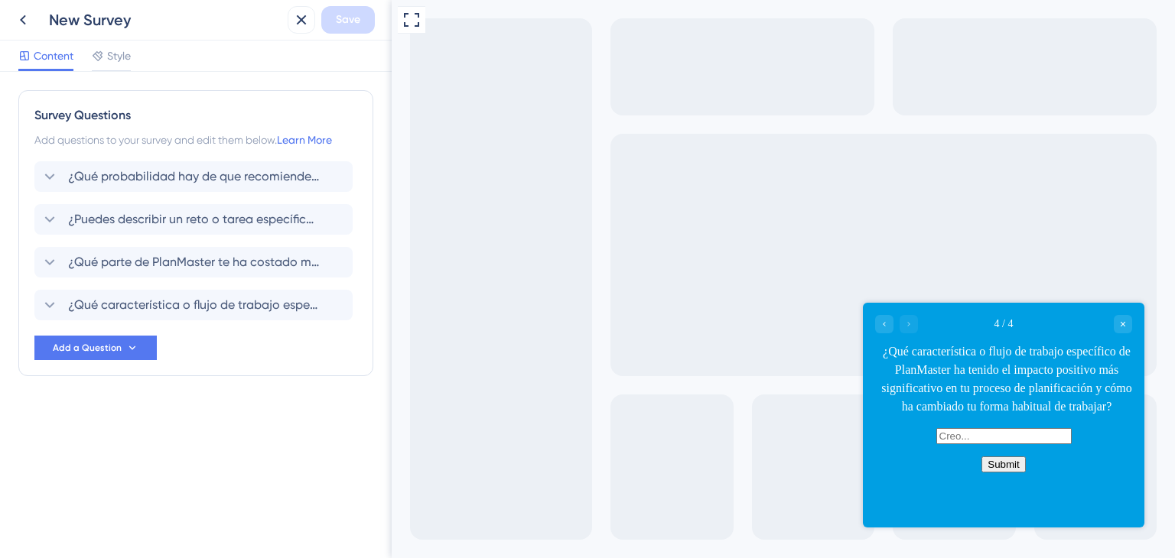
click at [961, 444] on input "text" at bounding box center [1003, 436] width 135 height 16
type input "dg"
click at [890, 328] on div "Go to Question 3" at bounding box center [884, 324] width 18 height 18
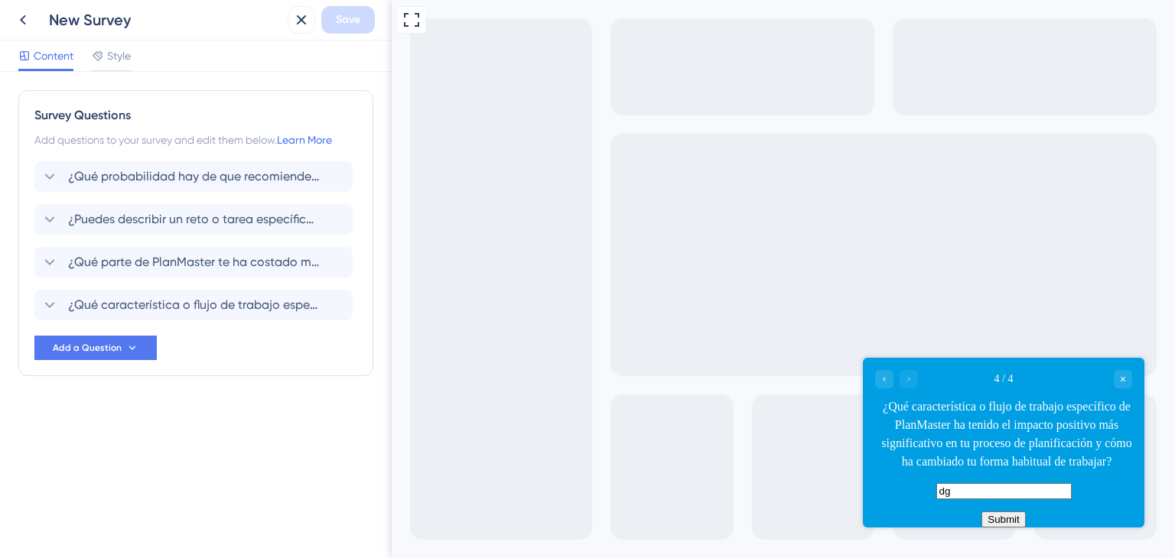
click at [890, 327] on div "Full Screen Preview" at bounding box center [783, 279] width 783 height 558
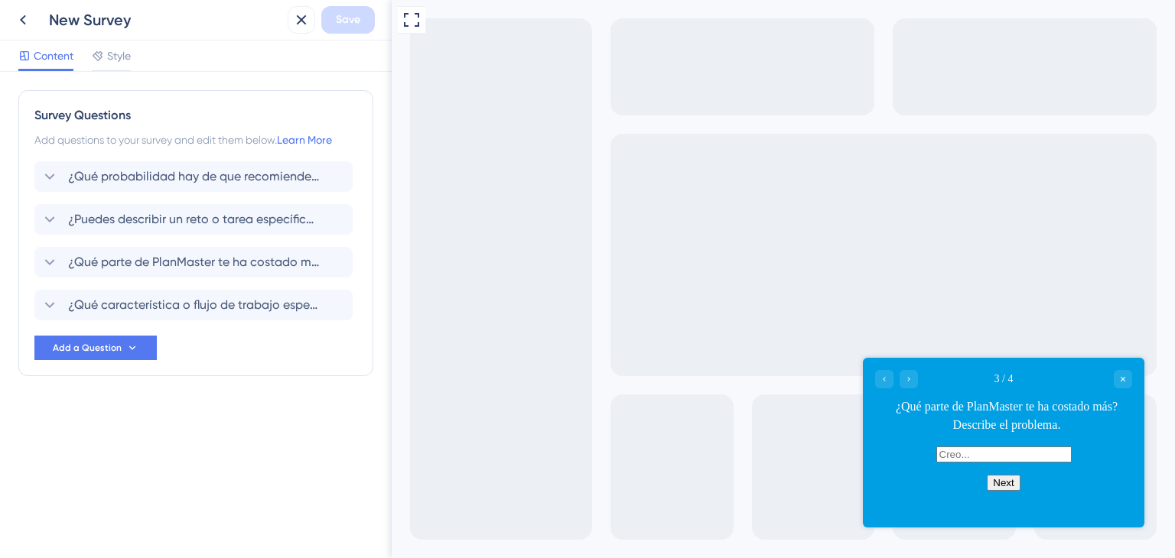
click at [890, 327] on div "Full Screen Preview" at bounding box center [783, 279] width 783 height 558
click at [889, 382] on div "Go to Question 2" at bounding box center [884, 379] width 18 height 18
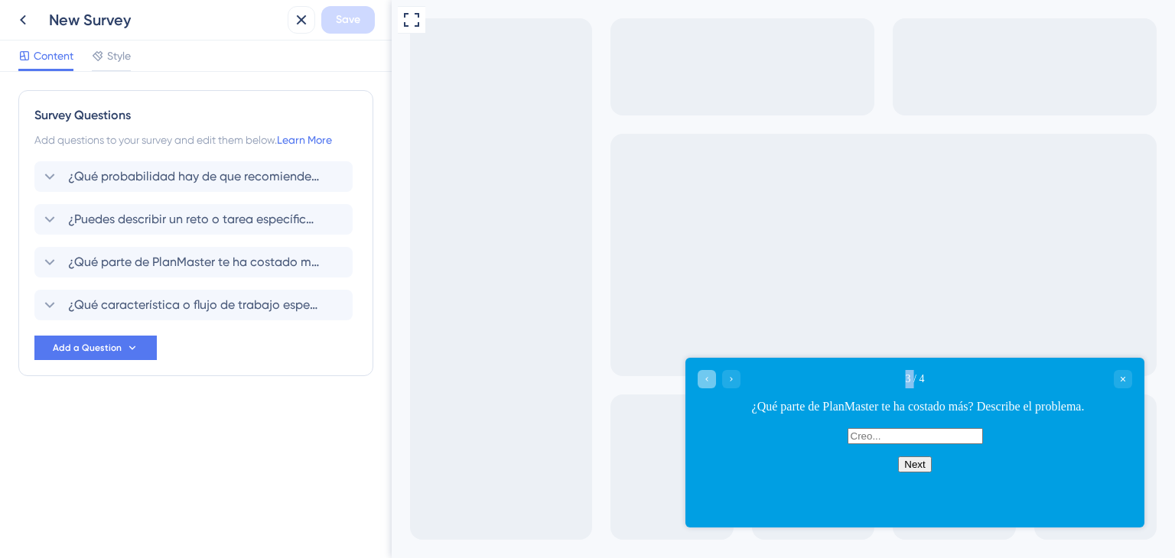
click at [889, 382] on div "3 / 4" at bounding box center [915, 379] width 435 height 18
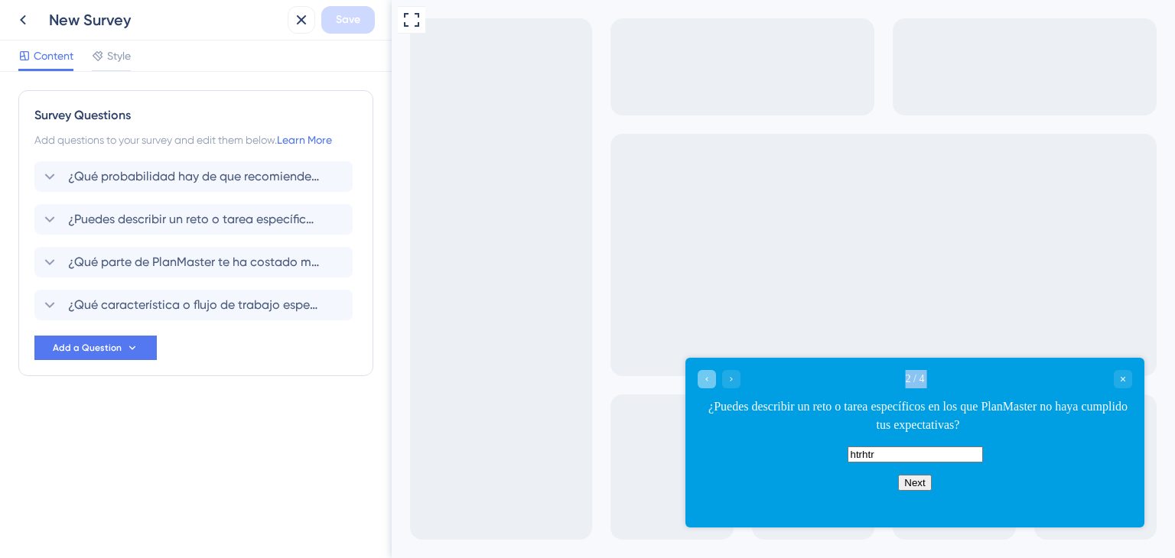
click at [889, 382] on div "2 / 4" at bounding box center [915, 379] width 435 height 18
click at [181, 169] on span "¿Qué probabilidad hay de que recomiendes PlanMaster?" at bounding box center [194, 177] width 252 height 18
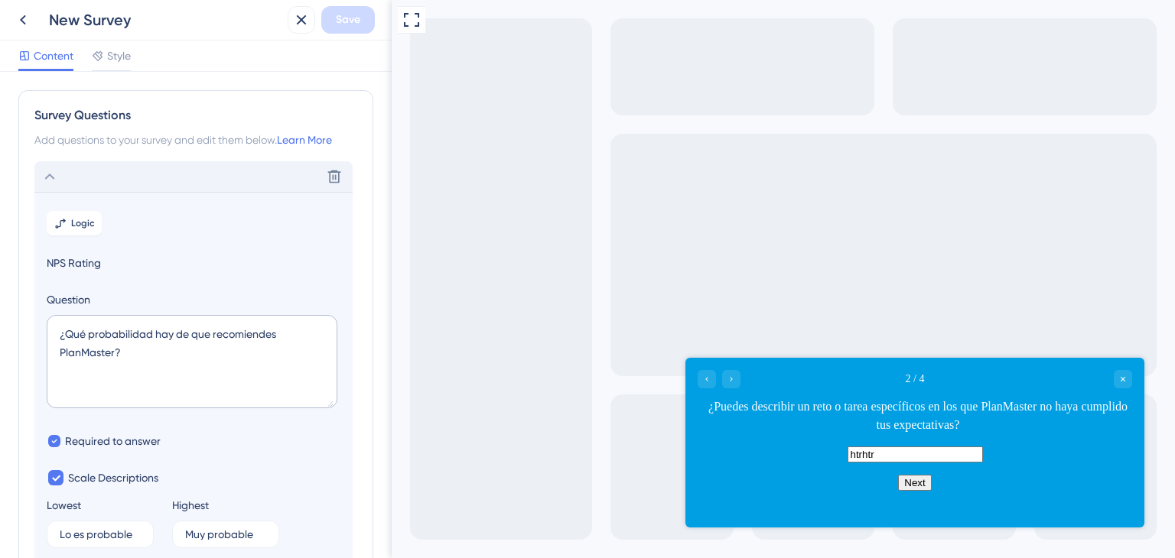
click at [903, 480] on div "2 / 4 ¿Puedes describir un reto o tarea específicos en los que PlanMaster no ha…" at bounding box center [914, 424] width 459 height 133
click at [917, 491] on button "Next" at bounding box center [914, 483] width 33 height 16
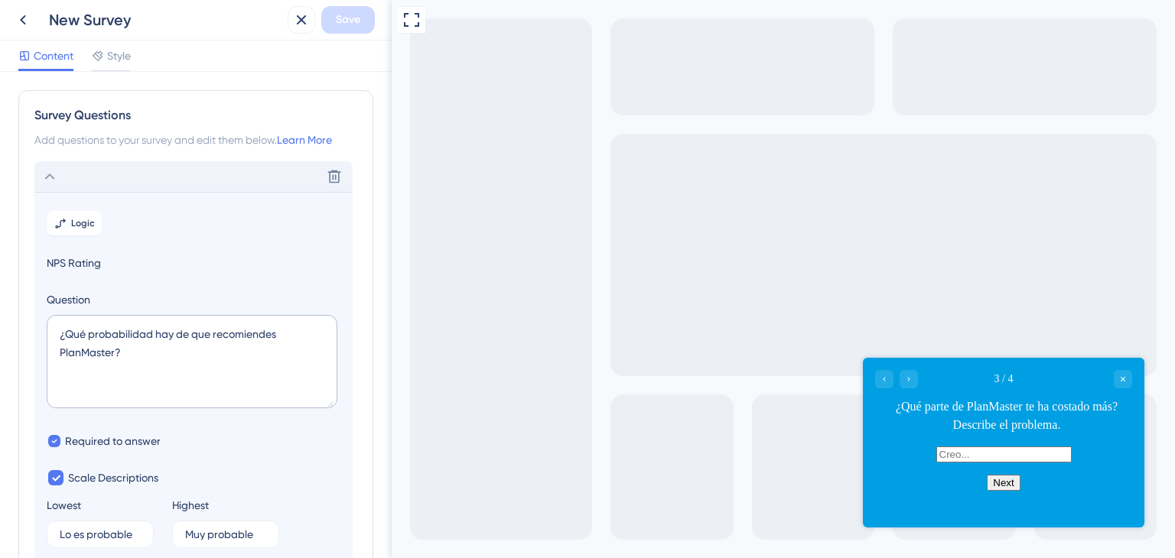
click at [916, 491] on div "Next" at bounding box center [1004, 483] width 282 height 16
click at [987, 491] on button "Next" at bounding box center [1003, 483] width 33 height 16
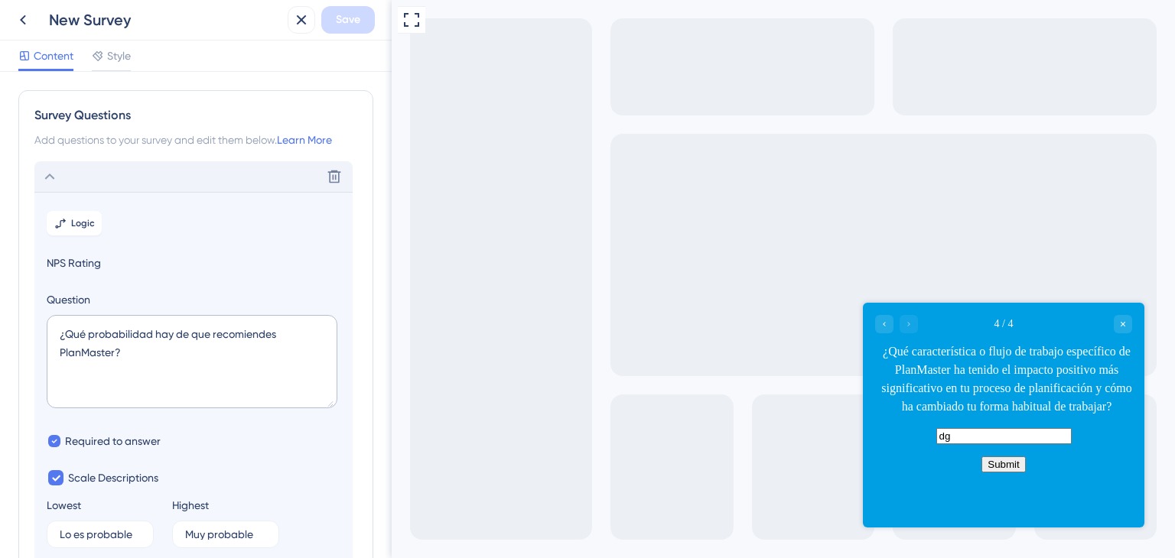
click at [1009, 473] on button "Submit" at bounding box center [1004, 465] width 44 height 16
click at [45, 178] on icon at bounding box center [50, 177] width 18 height 18
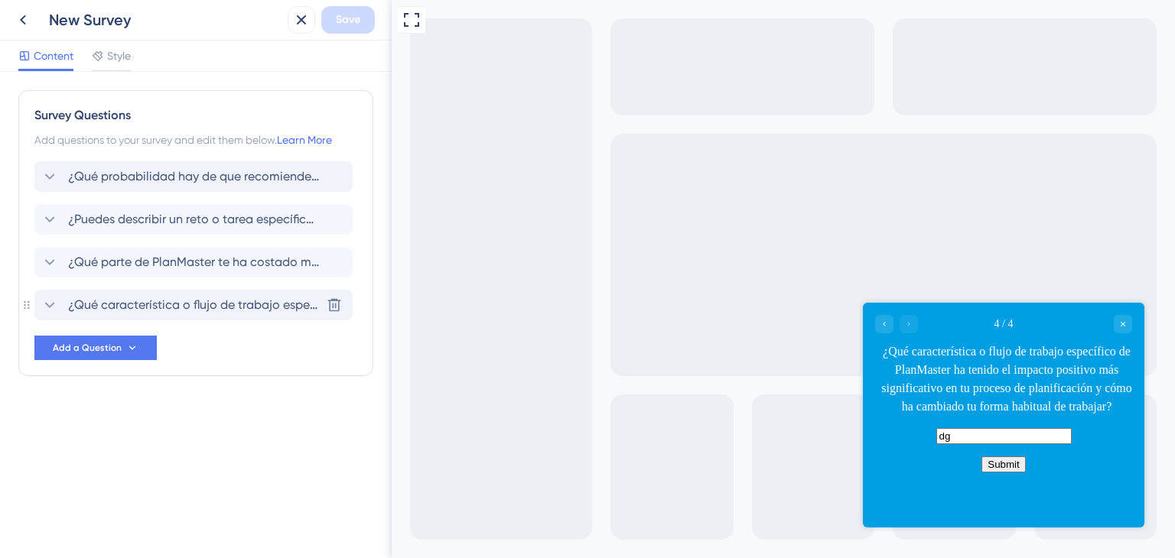
click at [135, 304] on span "¿Qué característica o flujo de trabajo específico de PlanMaster ha tenido el im…" at bounding box center [194, 305] width 252 height 18
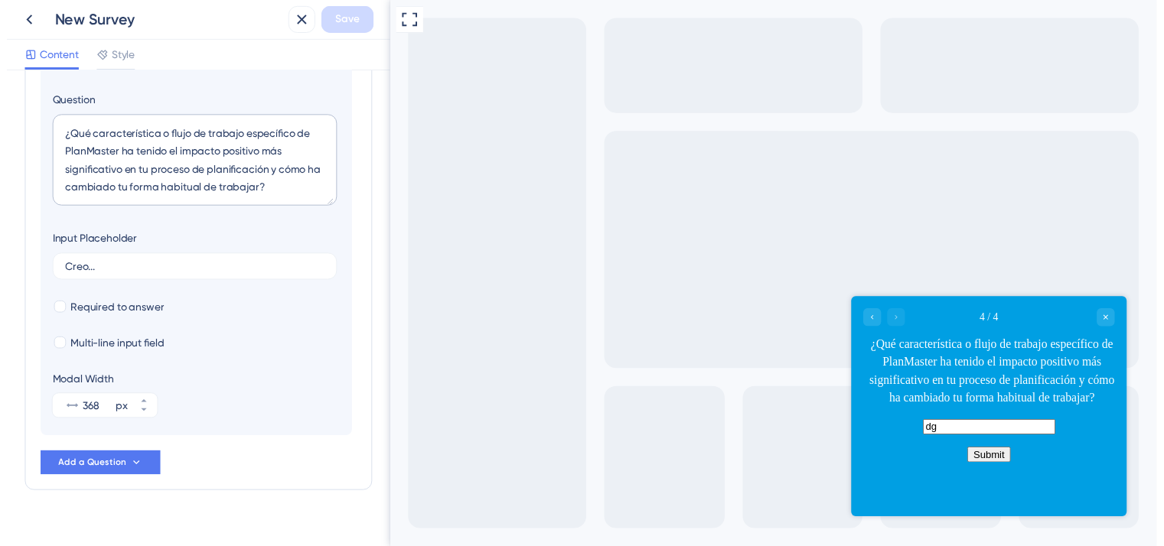
scroll to position [348, 0]
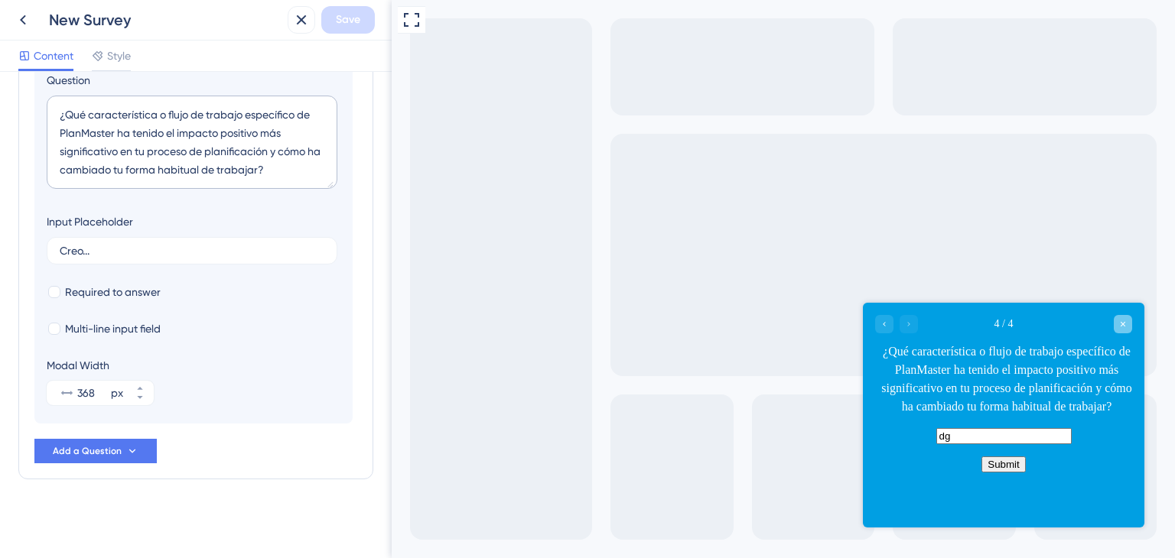
click at [1126, 325] on icon "Close survey" at bounding box center [1122, 324] width 9 height 9
click at [20, 25] on icon at bounding box center [23, 20] width 18 height 18
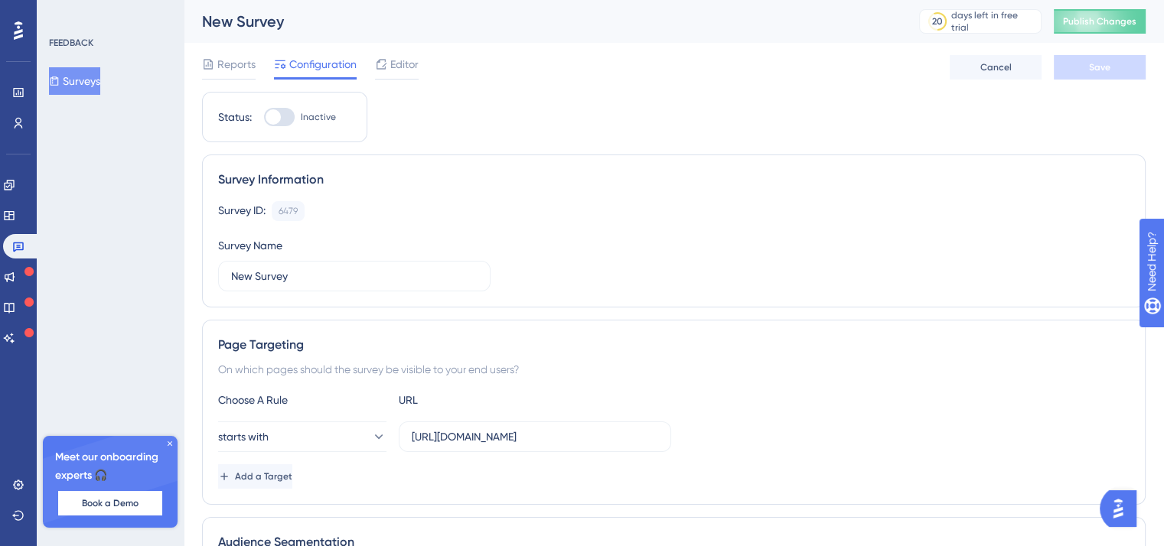
click at [27, 34] on div at bounding box center [18, 30] width 24 height 24
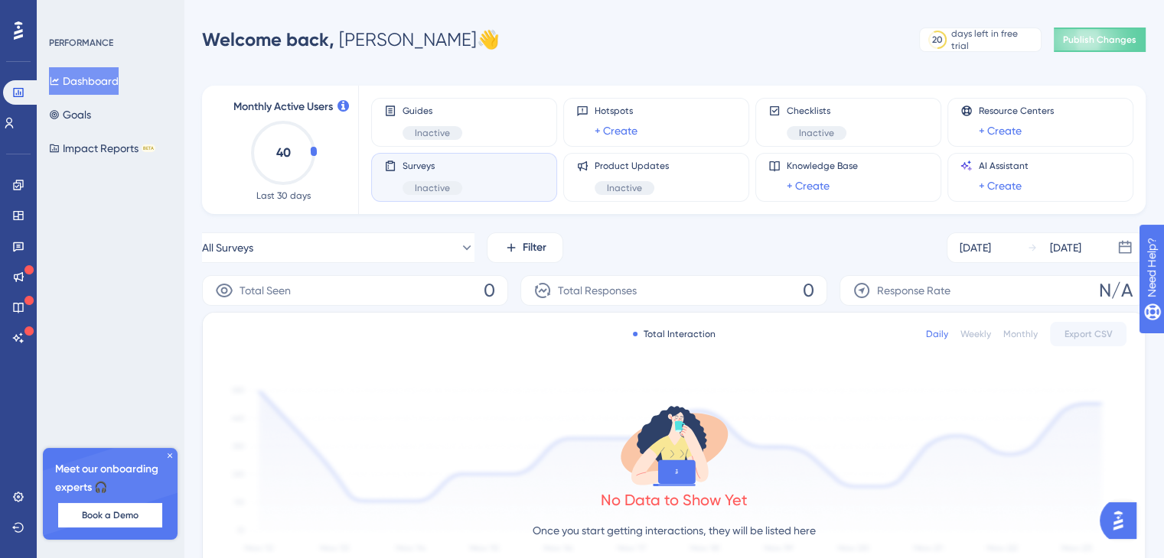
click at [483, 177] on div "Surveys Inactive" at bounding box center [464, 177] width 160 height 35
click at [431, 187] on span "Inactive" at bounding box center [432, 188] width 35 height 12
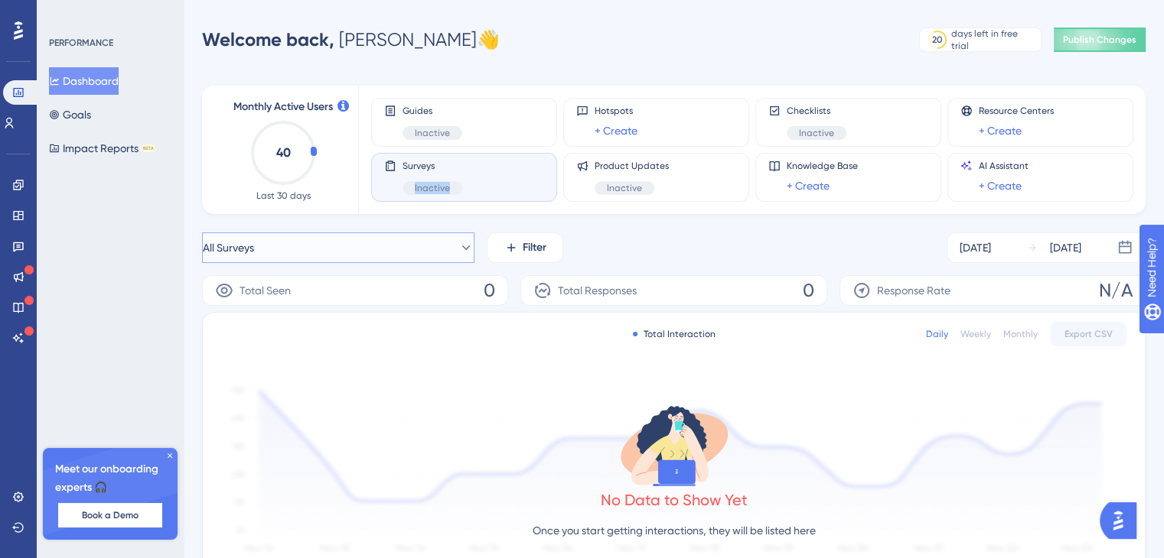
click at [428, 250] on button "All Surveys" at bounding box center [338, 248] width 272 height 31
click at [283, 374] on button "New Survey New Survey Inactive Activate" at bounding box center [338, 371] width 252 height 31
click at [309, 247] on button "New Survey" at bounding box center [338, 248] width 272 height 31
click at [15, 28] on icon at bounding box center [18, 31] width 9 height 20
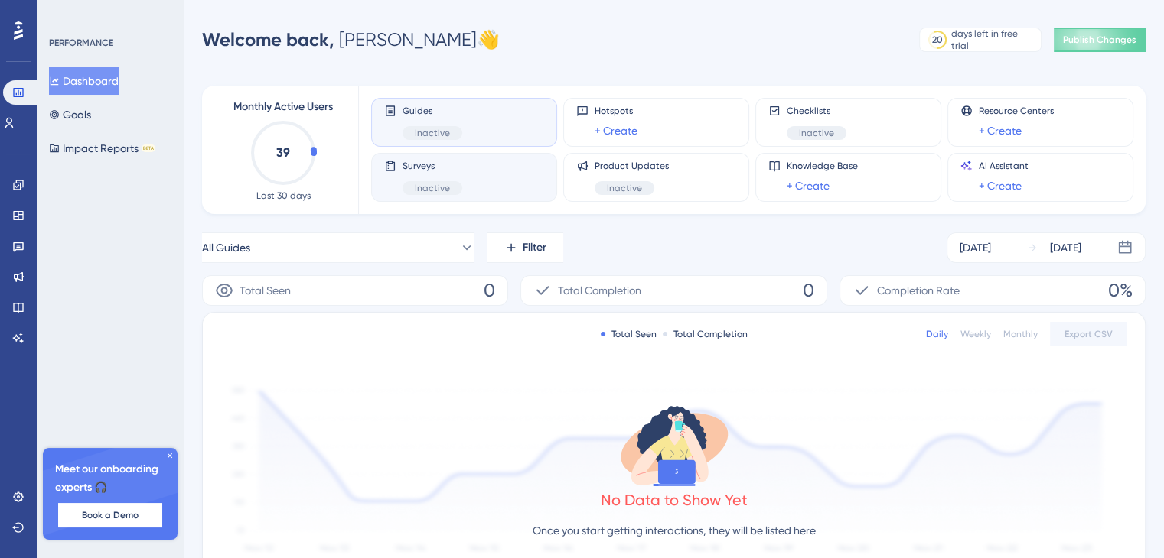
click at [415, 162] on span "Surveys" at bounding box center [432, 166] width 60 height 12
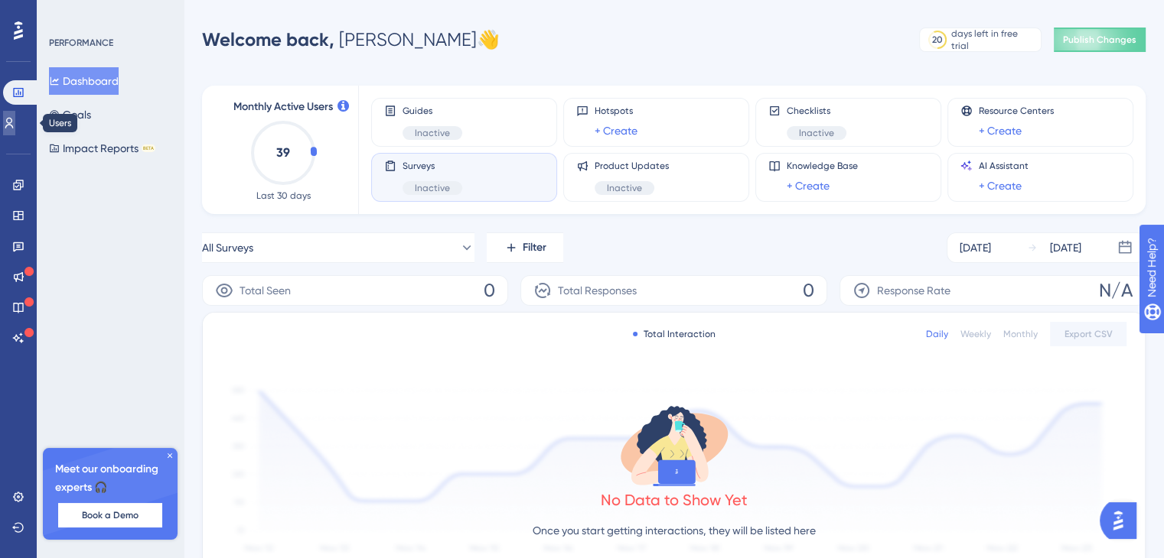
click at [15, 121] on link at bounding box center [9, 123] width 12 height 24
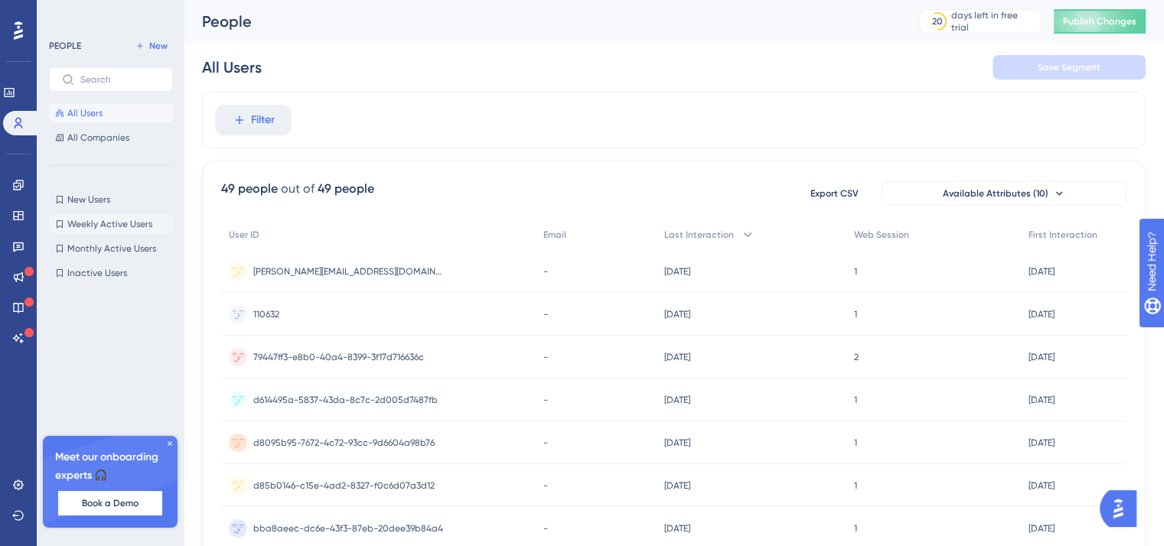
click at [121, 230] on span "Weekly Active Users" at bounding box center [109, 224] width 85 height 12
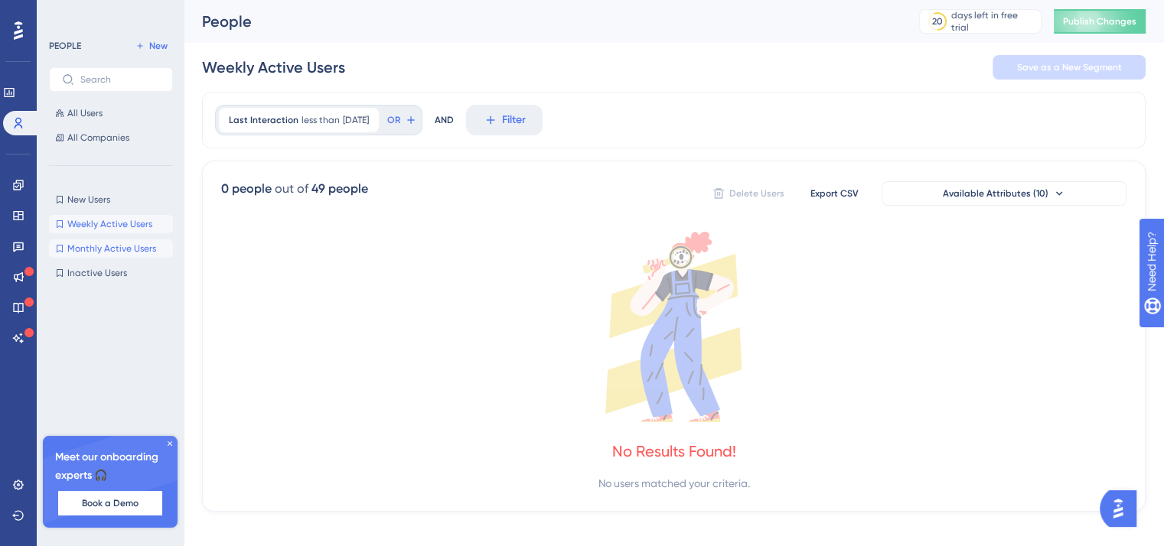
click at [91, 243] on span "Monthly Active Users" at bounding box center [111, 249] width 89 height 12
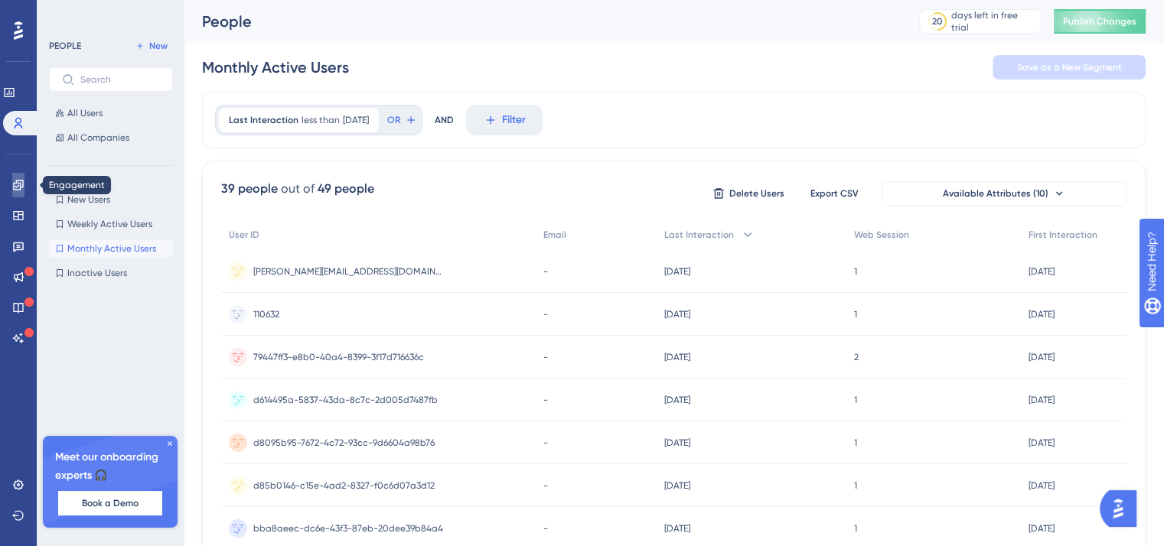
click at [21, 184] on icon at bounding box center [18, 185] width 12 height 12
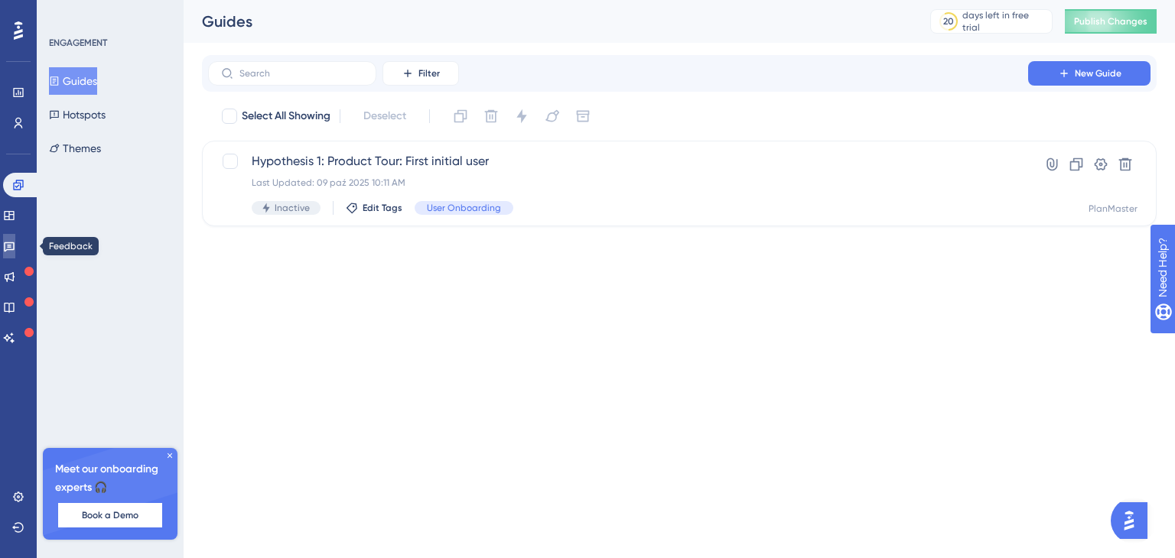
click at [15, 242] on link at bounding box center [9, 246] width 12 height 24
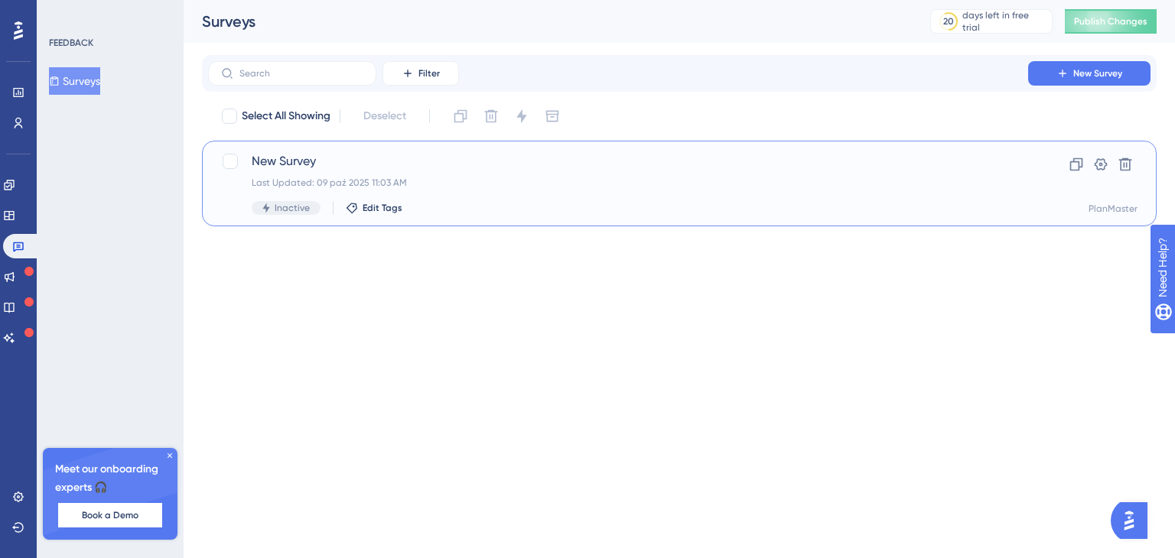
click at [518, 181] on div "Last Updated: 09 paź 2025 11:03 AM" at bounding box center [618, 183] width 733 height 12
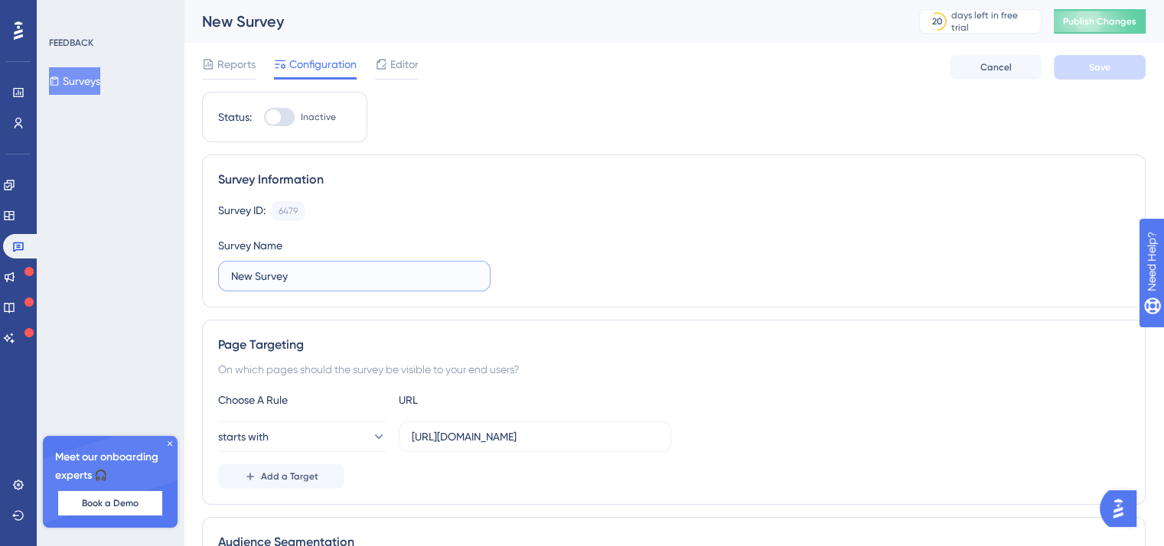
click at [349, 269] on input "New Survey" at bounding box center [354, 276] width 246 height 17
paste input "Hypothesis 4"
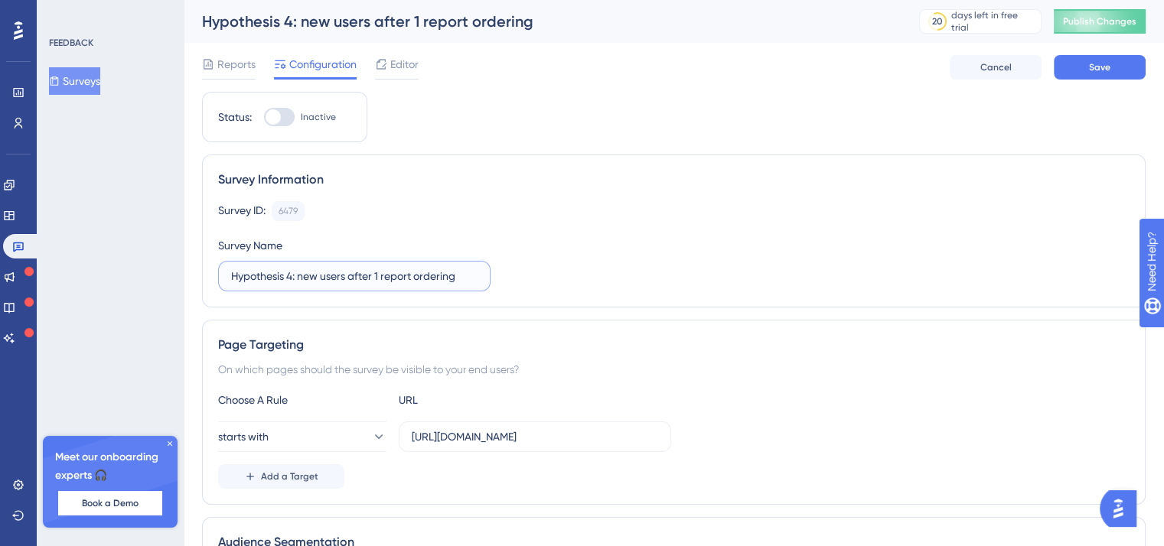
click at [379, 275] on input "Hypothesis 4: new users after 1 report ordering" at bounding box center [354, 276] width 246 height 17
type input "Hypothesis 4: new users after 1 report ordering"
click at [1082, 70] on button "Save" at bounding box center [1099, 67] width 92 height 24
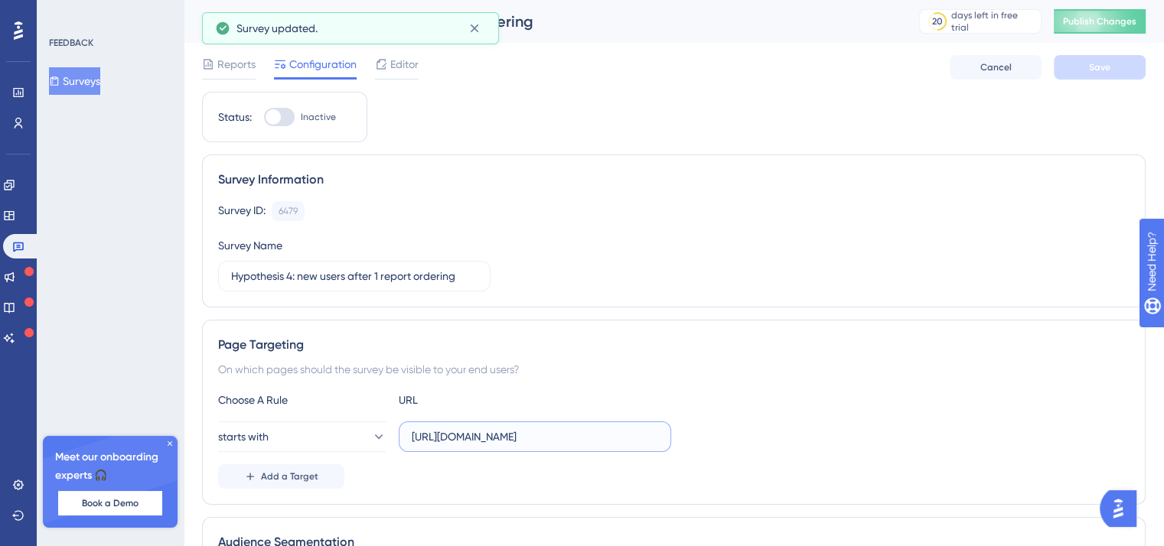
scroll to position [0, 117]
drag, startPoint x: 565, startPoint y: 439, endPoint x: 711, endPoint y: 432, distance: 146.3
click at [711, 432] on div "starts with https://es.intouch.bmigroup.com/roof-measurement/success?report_id=*" at bounding box center [673, 437] width 911 height 31
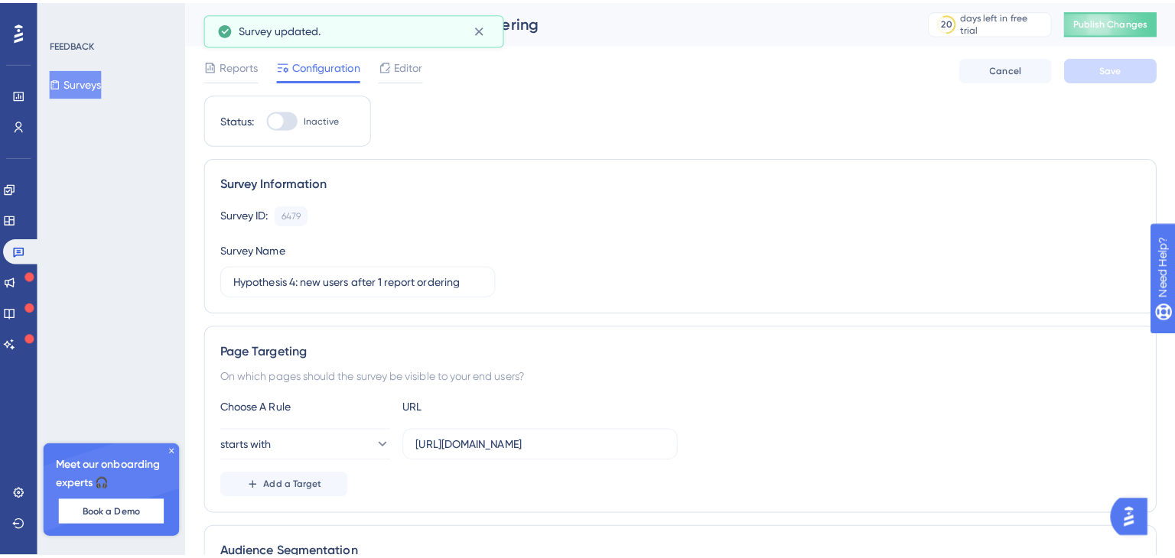
scroll to position [0, 0]
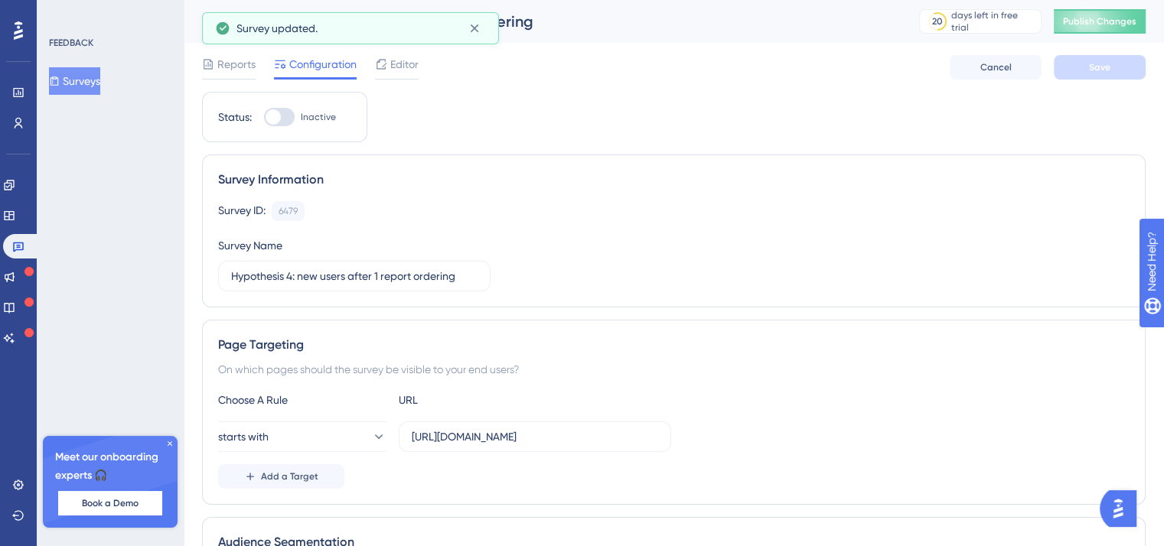
click at [696, 371] on div "On which pages should the survey be visible to your end users?" at bounding box center [673, 369] width 911 height 18
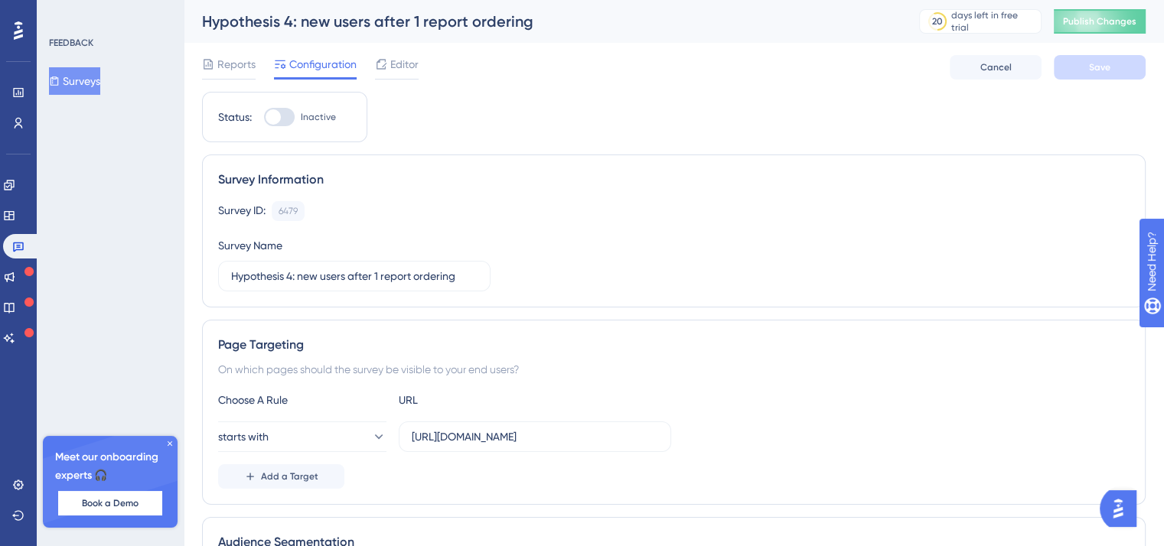
drag, startPoint x: 244, startPoint y: 59, endPoint x: 303, endPoint y: 40, distance: 61.9
click at [245, 59] on span "Reports" at bounding box center [236, 64] width 38 height 18
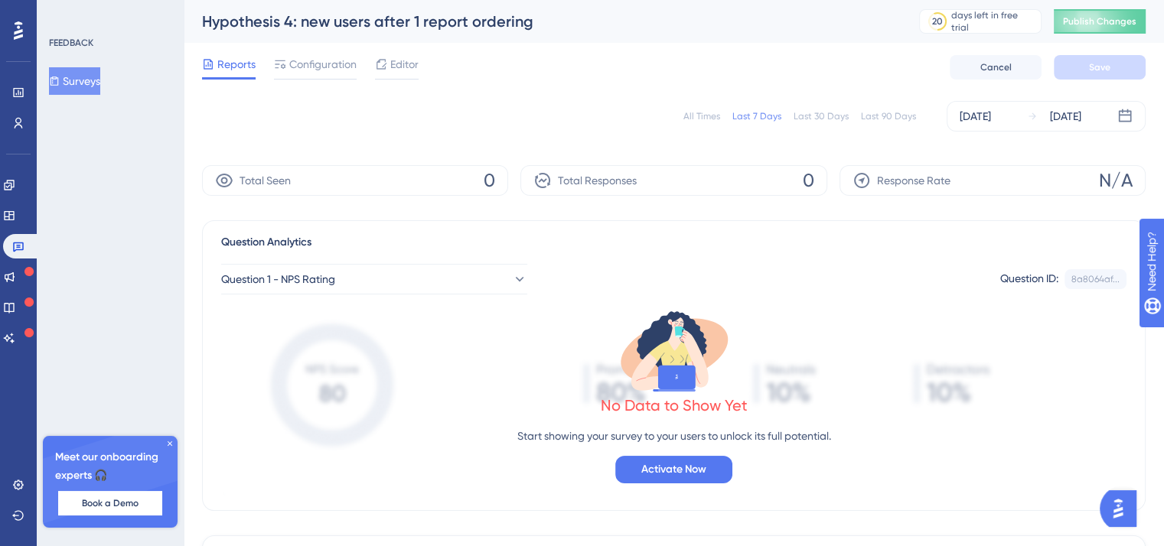
click at [93, 81] on button "Surveys" at bounding box center [74, 81] width 51 height 28
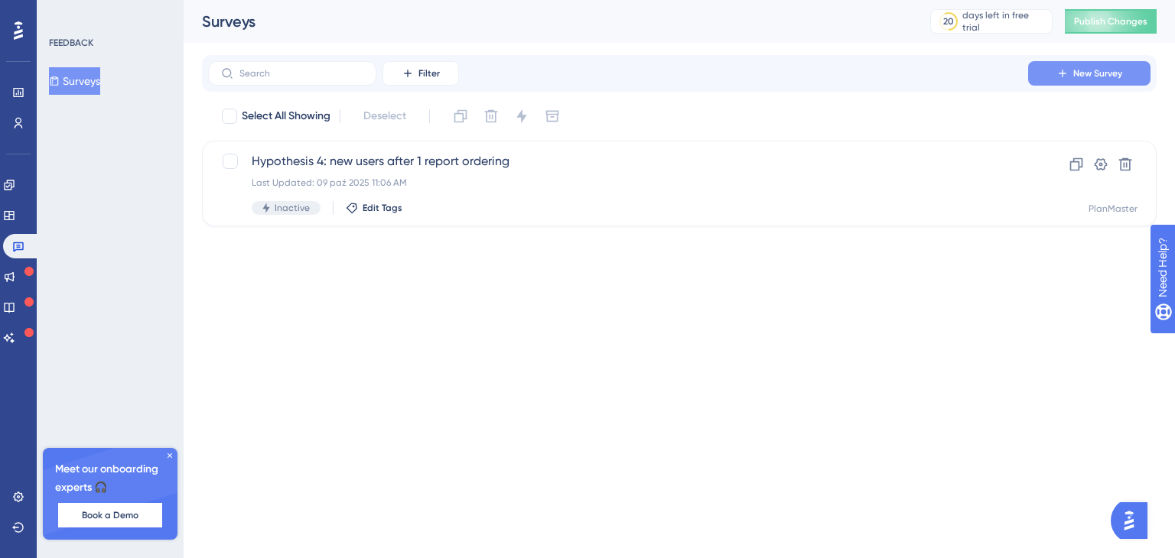
click at [1057, 73] on icon at bounding box center [1062, 73] width 12 height 12
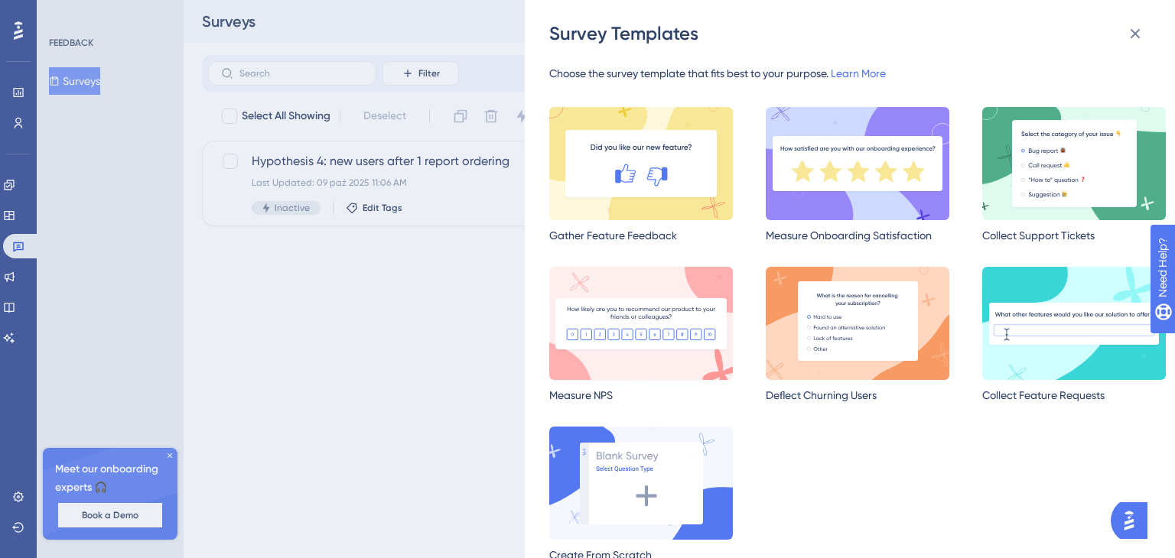
click at [652, 303] on img at bounding box center [641, 323] width 184 height 113
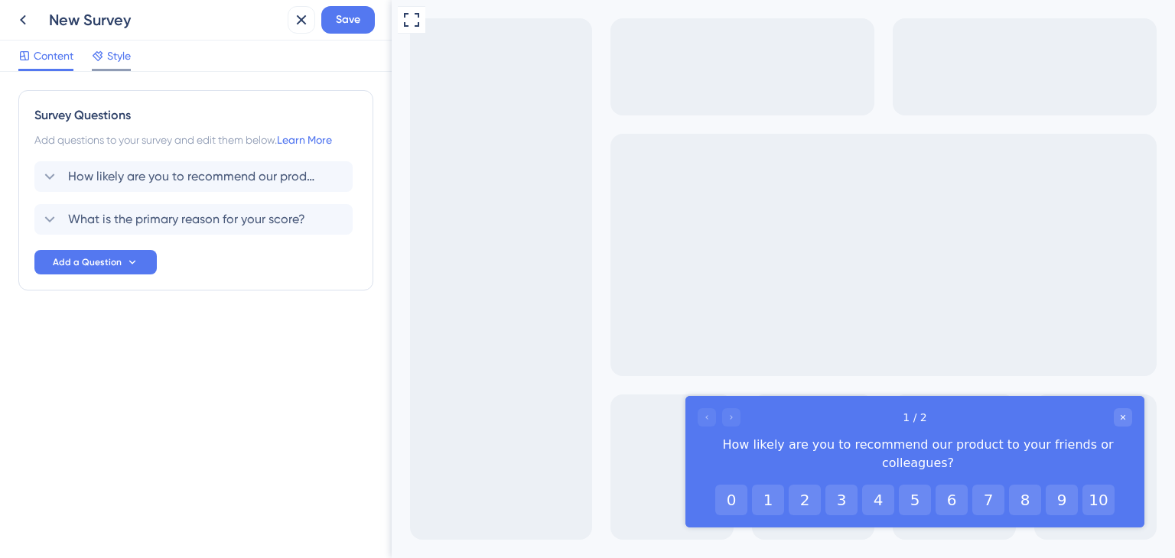
click at [112, 63] on span "Style" at bounding box center [119, 56] width 24 height 18
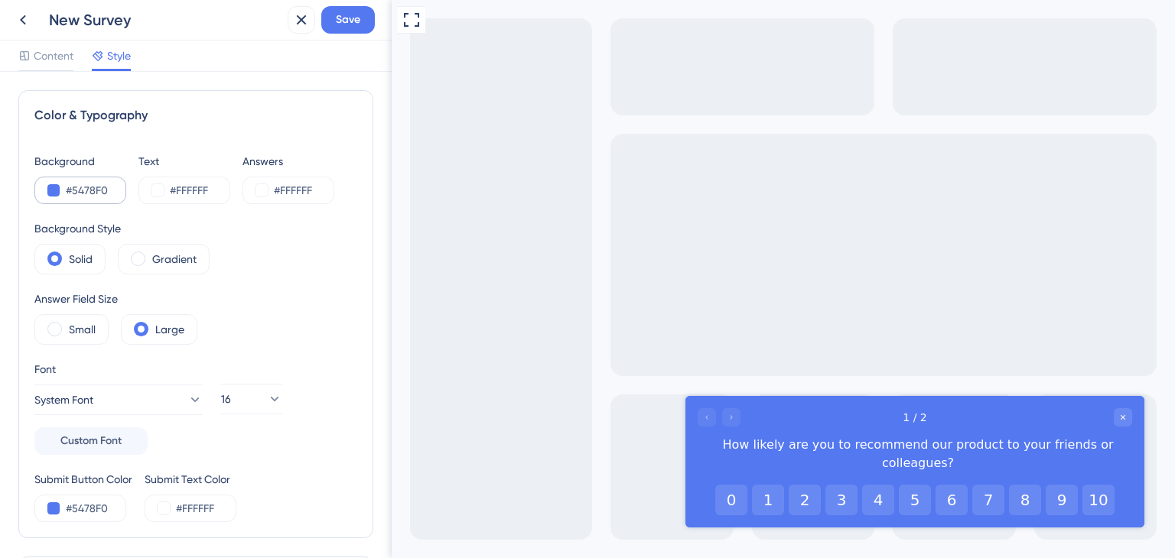
click at [54, 198] on div "#5478F0" at bounding box center [80, 191] width 92 height 28
click at [53, 194] on button at bounding box center [53, 190] width 12 height 12
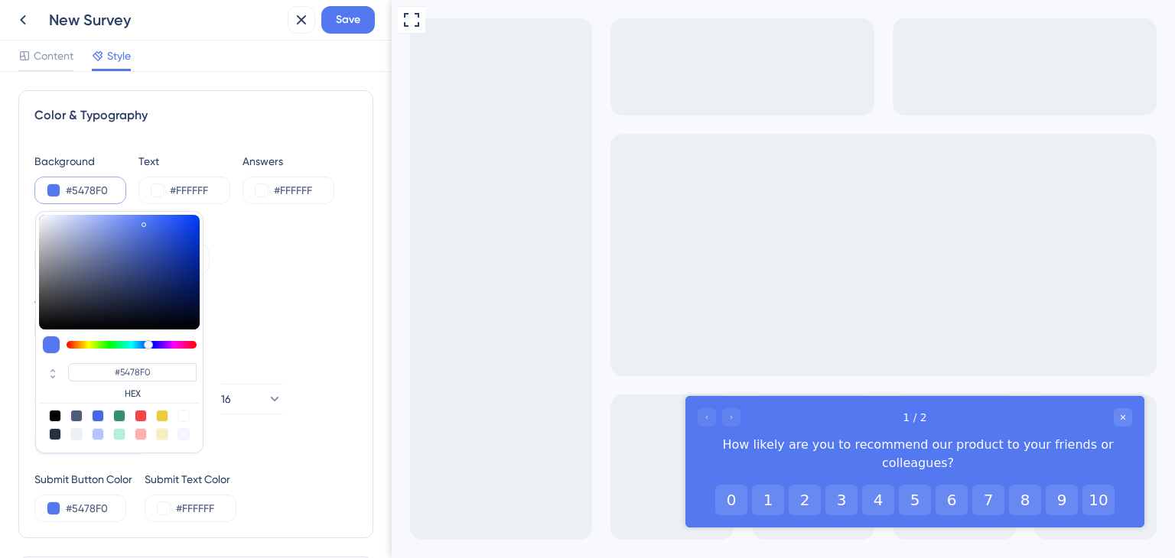
click at [85, 189] on input "#5478F0" at bounding box center [97, 190] width 63 height 18
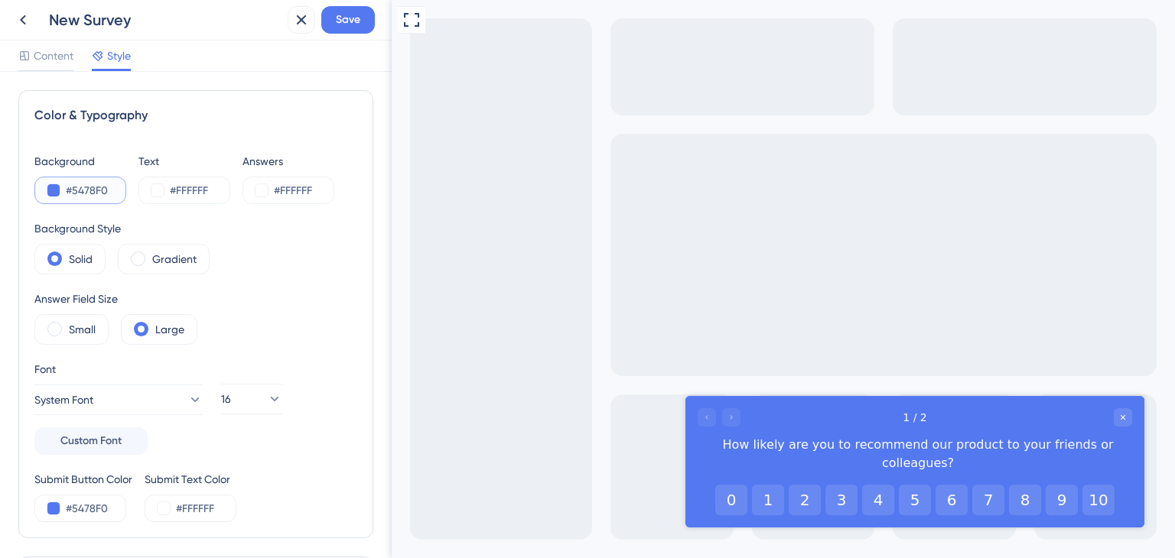
click at [85, 189] on input "#5478F0" at bounding box center [97, 190] width 63 height 18
paste input "009FE3"
type input "#009FE3"
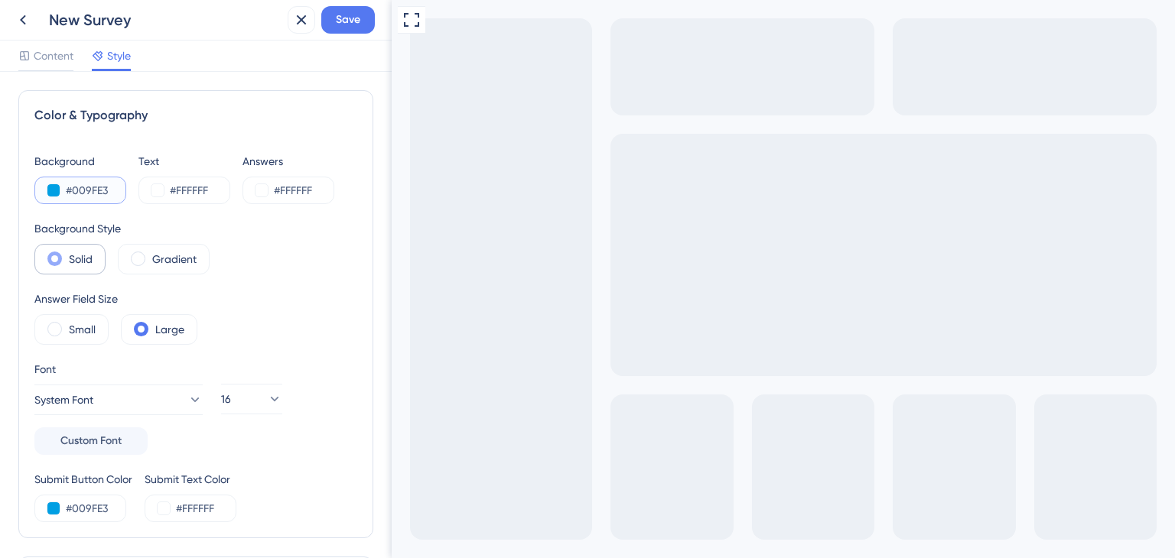
type input "#009FE3"
click at [100, 262] on div "Solid" at bounding box center [69, 259] width 71 height 31
click at [143, 157] on div "Text" at bounding box center [184, 161] width 92 height 18
click at [116, 386] on button "System Font" at bounding box center [118, 400] width 168 height 31
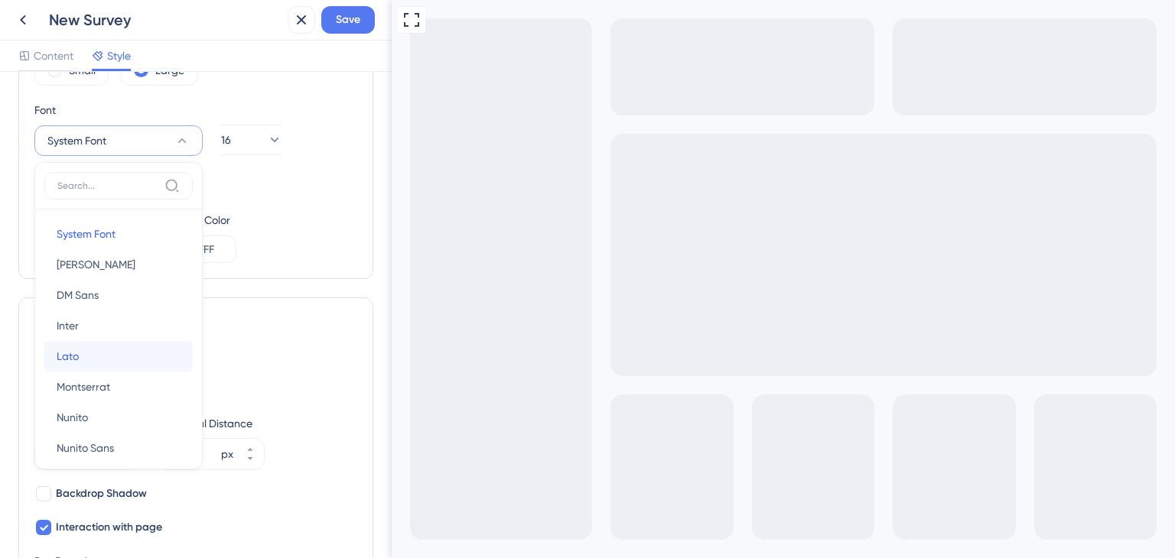
click at [87, 368] on button "Lato Lato" at bounding box center [118, 356] width 148 height 31
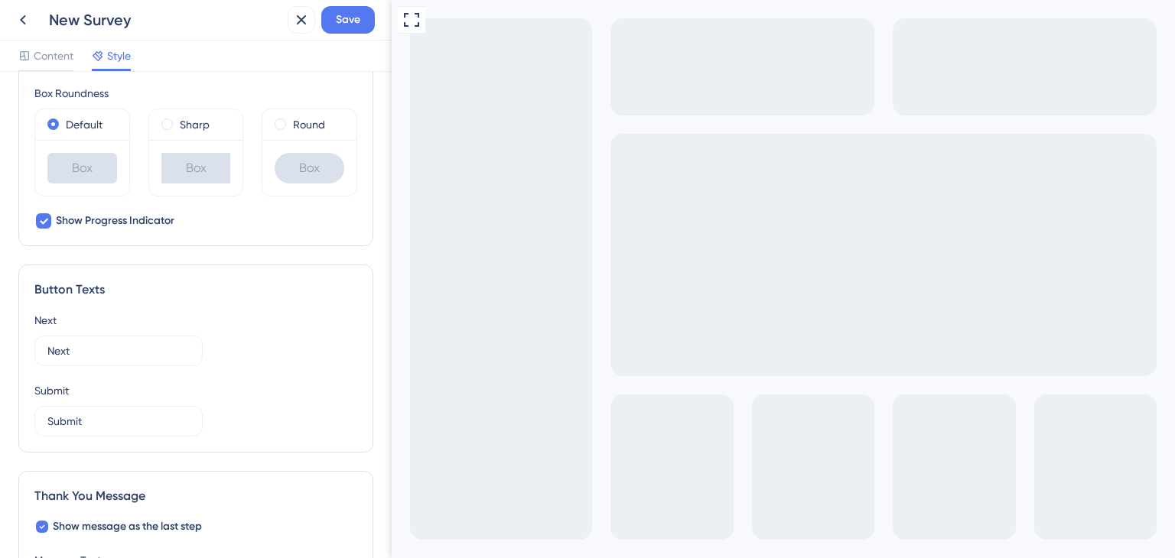
scroll to position [795, 0]
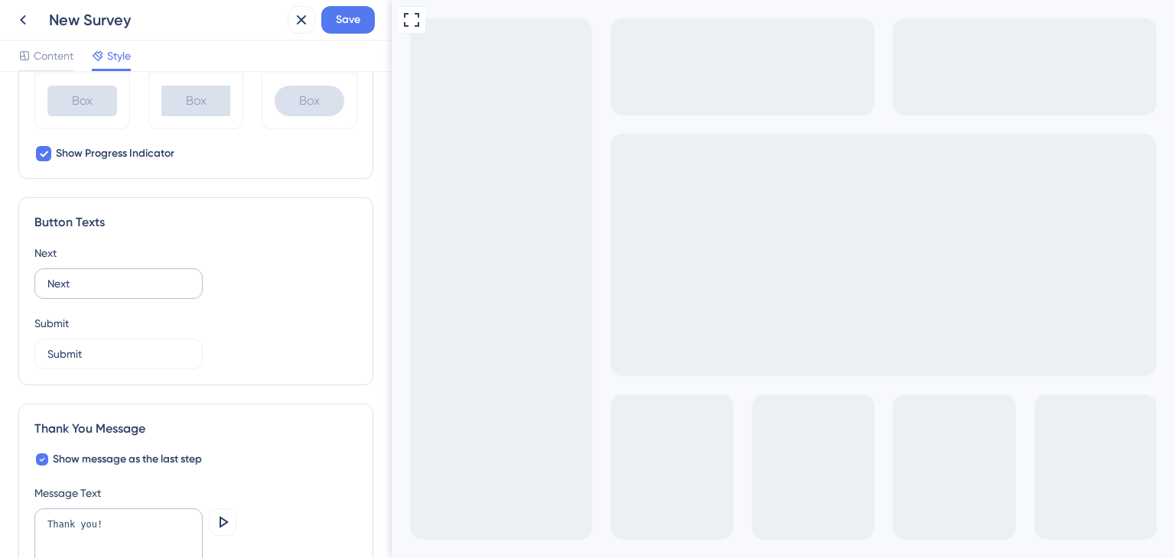
click at [120, 269] on label "Next" at bounding box center [118, 284] width 168 height 31
click at [120, 275] on input "Next" at bounding box center [118, 283] width 142 height 17
drag, startPoint x: 120, startPoint y: 281, endPoint x: 90, endPoint y: 276, distance: 30.9
click at [58, 277] on input "Next" at bounding box center [118, 283] width 142 height 17
click at [51, 278] on input "Next" at bounding box center [118, 283] width 142 height 17
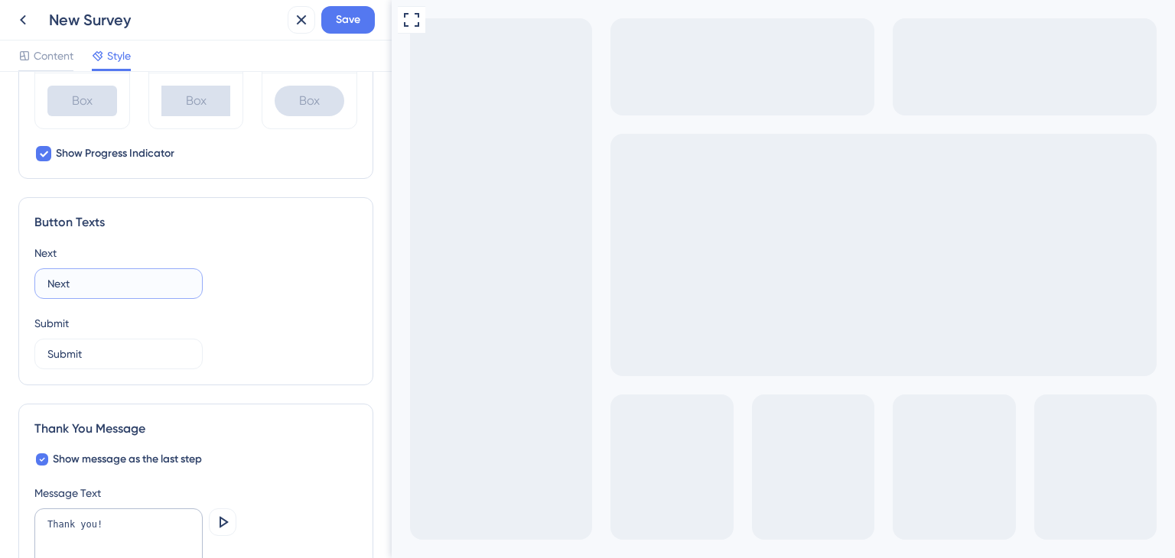
click at [51, 278] on input "Next" at bounding box center [118, 283] width 142 height 17
paste input "Siguiente"
type input "Siguiente"
click at [110, 346] on input "Submit" at bounding box center [118, 354] width 142 height 17
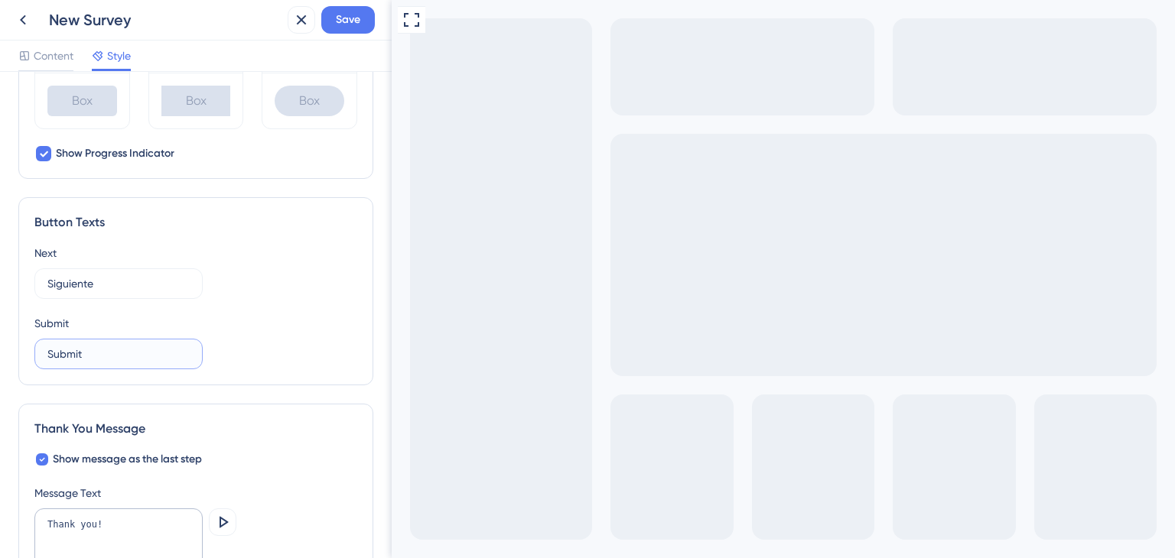
click at [111, 346] on input "Submit" at bounding box center [118, 354] width 142 height 17
paste input "Enviar"
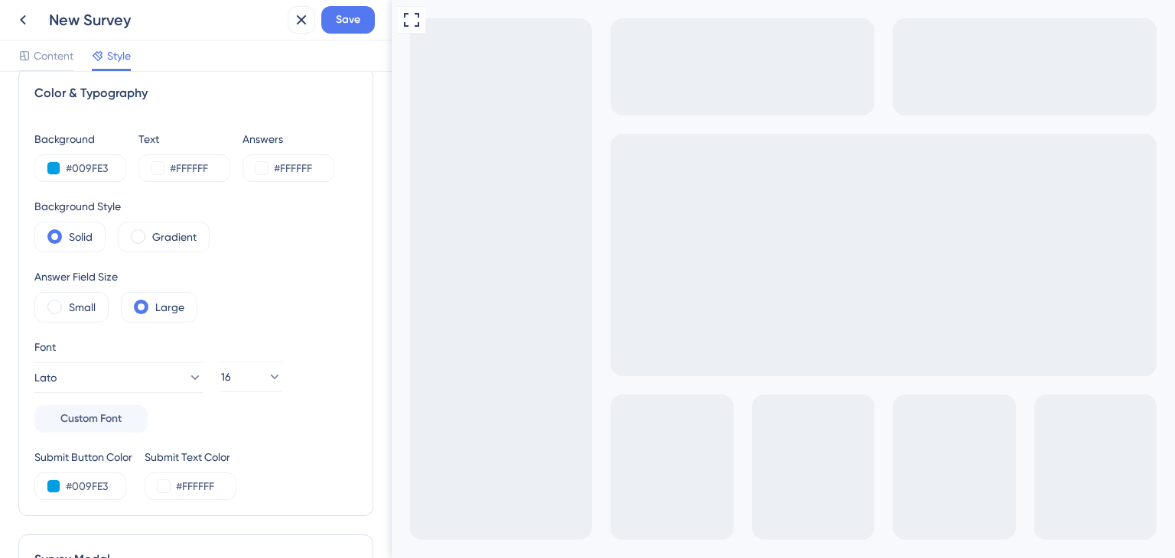
scroll to position [0, 0]
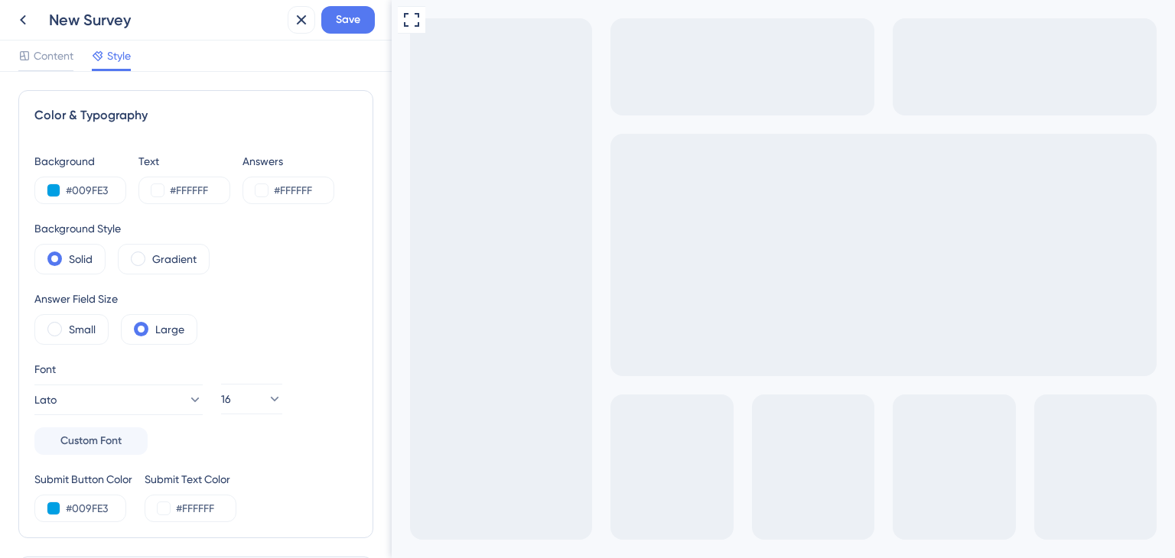
type input "Enviar"
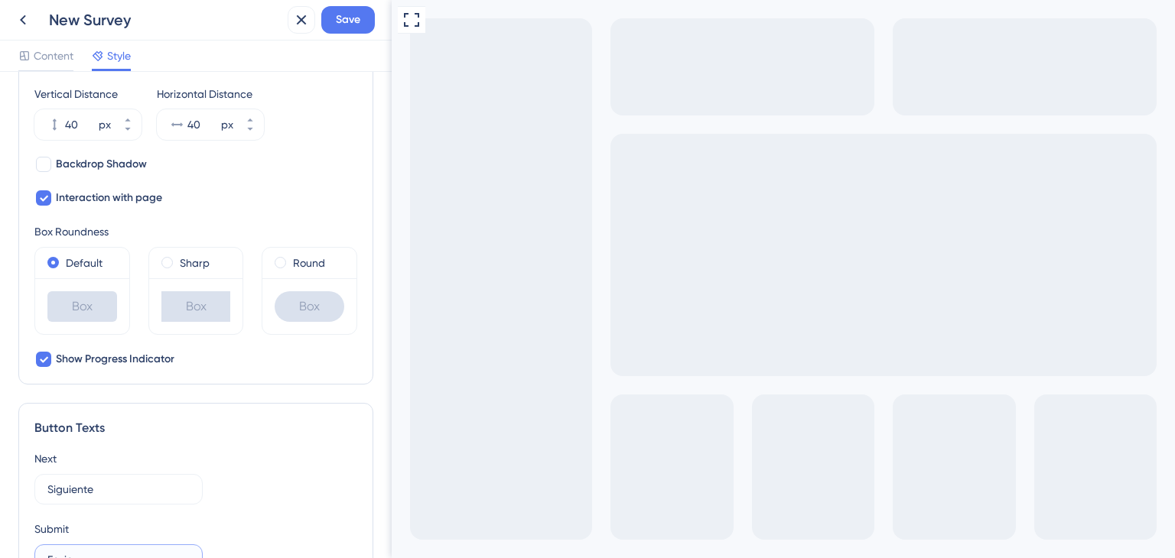
scroll to position [283, 0]
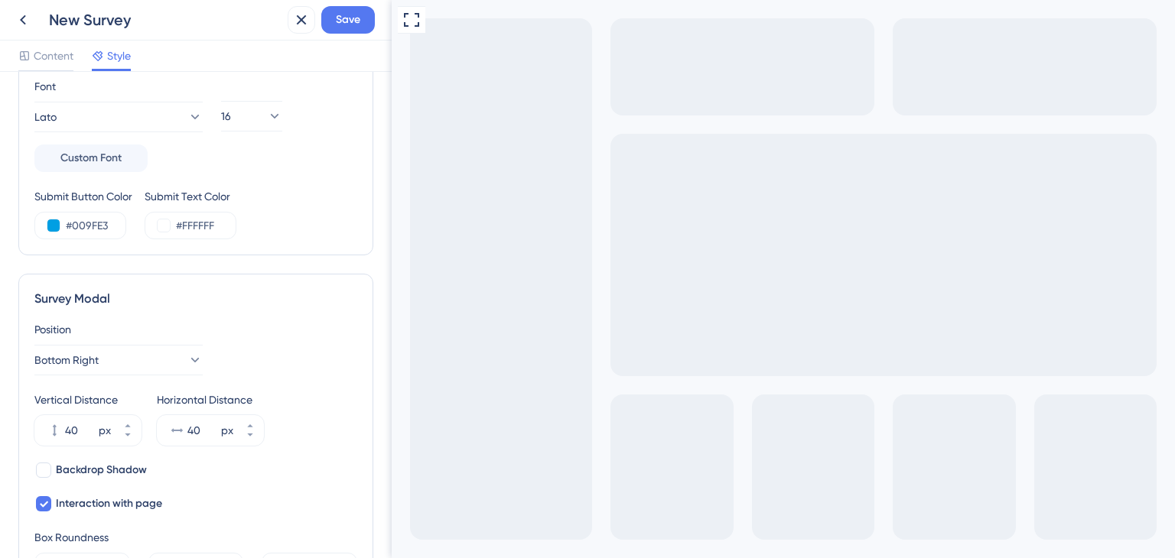
click at [50, 44] on div "Content Style" at bounding box center [196, 56] width 392 height 31
click at [46, 52] on span "Content" at bounding box center [54, 56] width 40 height 18
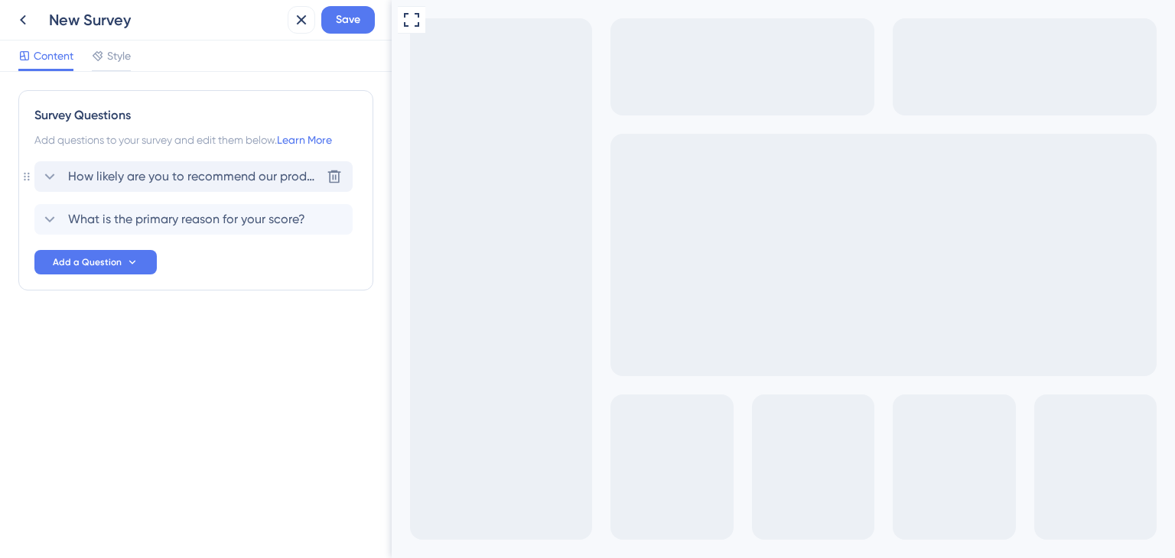
click at [159, 169] on span "How likely are you to recommend our product to your friends or colleagues?" at bounding box center [194, 177] width 252 height 18
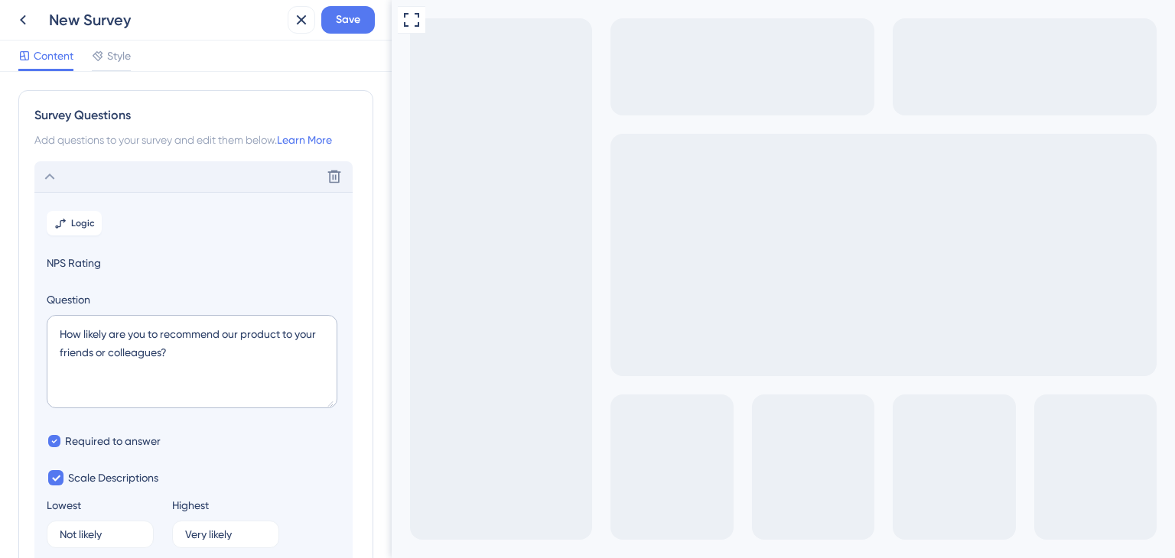
scroll to position [89, 0]
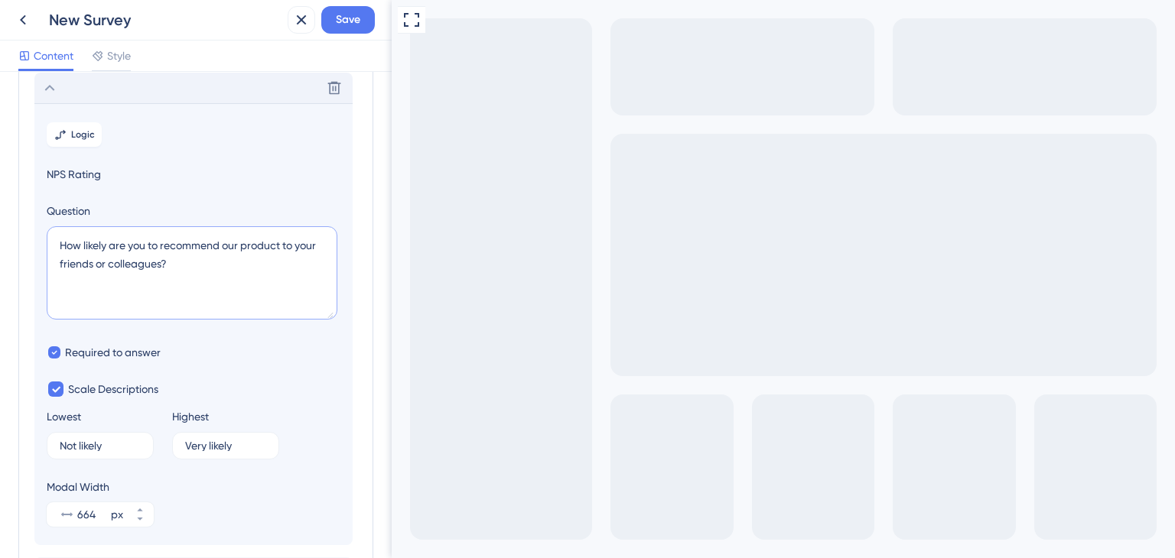
click at [146, 256] on textarea "How likely are you to recommend our product to your friends or colleagues?" at bounding box center [192, 272] width 291 height 93
paste textarea "¿Qué probabilidad hay de que recomiendes PlanMaster"
type textarea "¿Qué probabilidad hay de que recomiendes PlanMaster?"
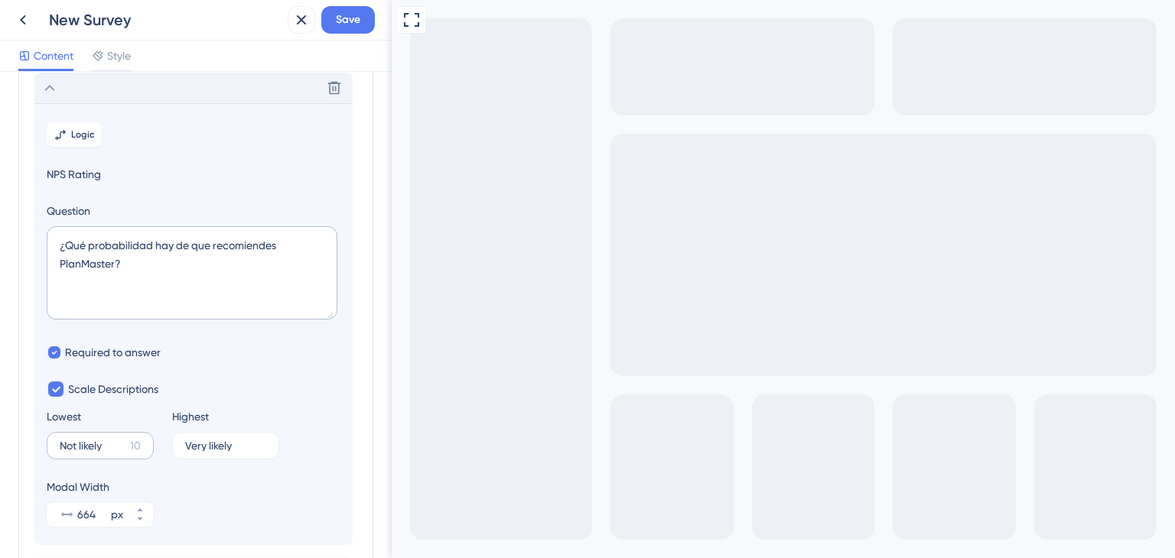
click at [113, 438] on label "Not likely 10" at bounding box center [100, 446] width 107 height 28
click at [113, 441] on input "Not likely" at bounding box center [92, 446] width 64 height 11
click at [113, 437] on label "Not likely 10" at bounding box center [100, 446] width 107 height 28
click at [113, 441] on input "Not likely" at bounding box center [92, 446] width 64 height 11
click at [113, 437] on label "Not likely 10" at bounding box center [100, 446] width 107 height 28
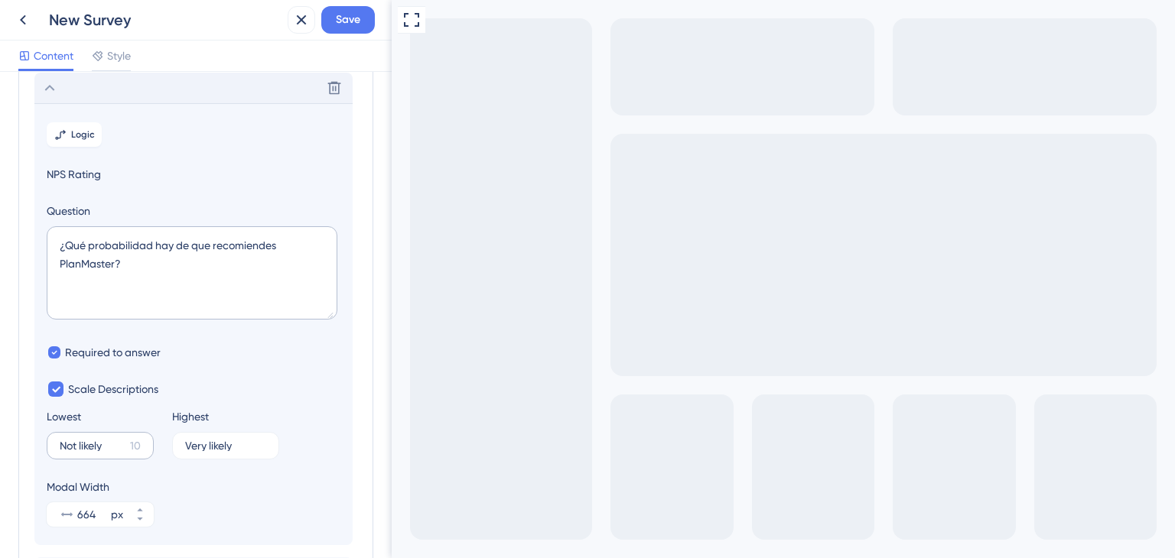
click at [113, 441] on input "Not likely" at bounding box center [92, 446] width 64 height 11
click at [96, 441] on input "Not likely" at bounding box center [92, 446] width 64 height 11
paste input "ada probable"
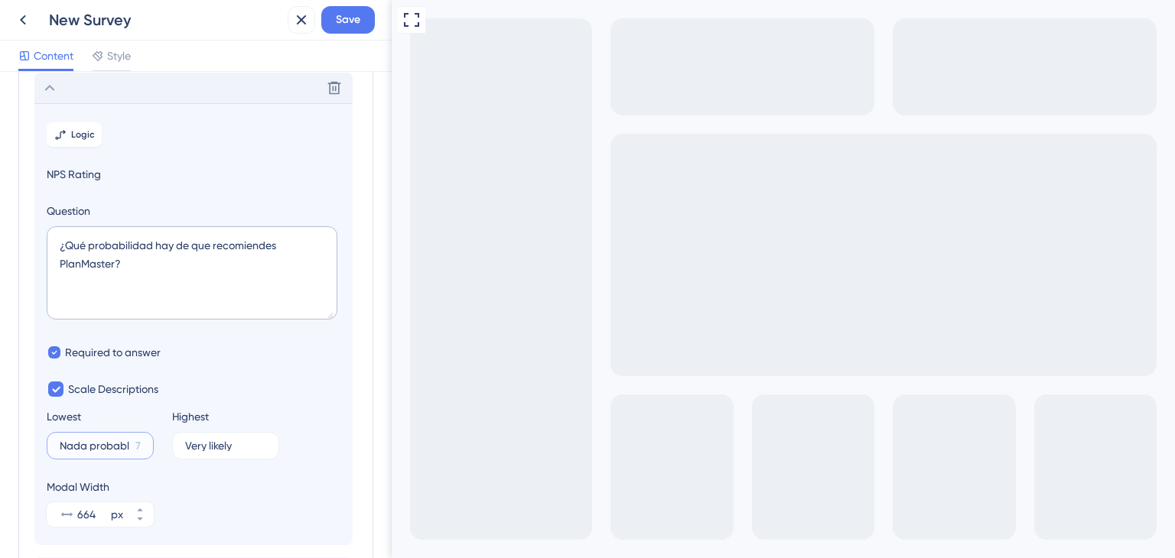
scroll to position [0, 6]
type input "Nada probable"
click at [212, 454] on label "Very likely 9" at bounding box center [225, 446] width 107 height 28
click at [212, 451] on input "Very likely" at bounding box center [219, 446] width 69 height 11
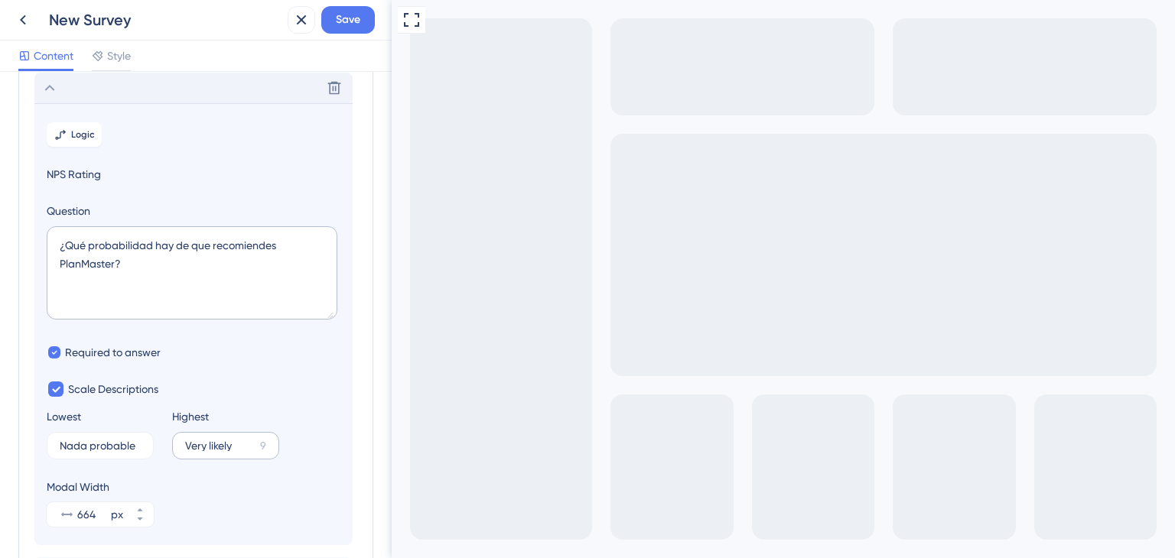
click at [212, 454] on label "Very likely 9" at bounding box center [225, 446] width 107 height 28
click at [212, 451] on input "Very likely" at bounding box center [219, 446] width 69 height 11
click at [212, 454] on label "Very likely 9" at bounding box center [225, 446] width 107 height 28
click at [212, 451] on input "Very likely" at bounding box center [219, 446] width 69 height 11
click at [212, 443] on input "Very likely" at bounding box center [219, 446] width 69 height 11
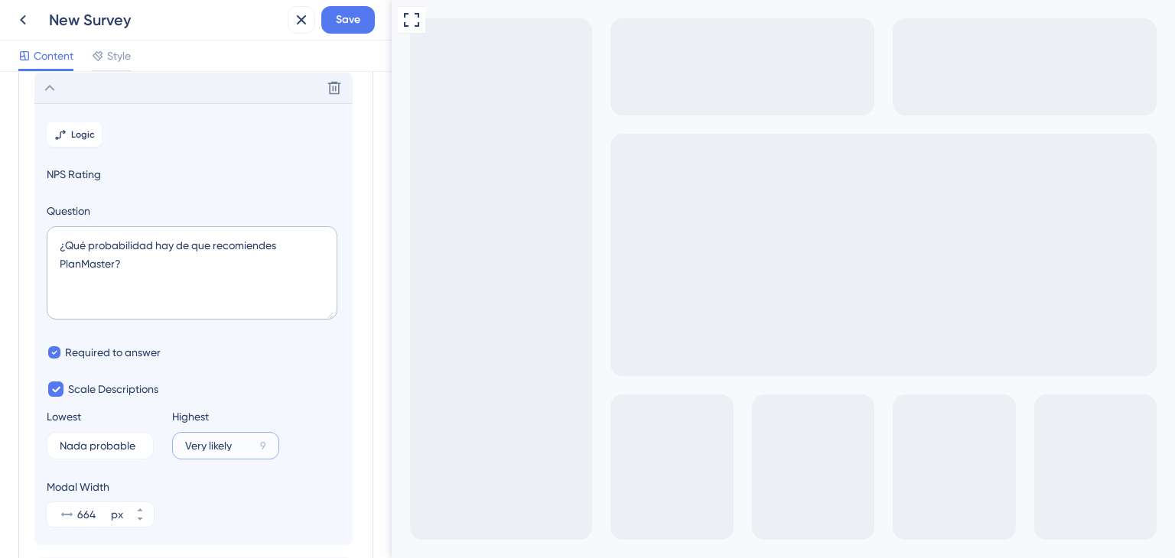
click at [212, 443] on input "Very likely" at bounding box center [219, 446] width 69 height 11
paste input "Muy probable"
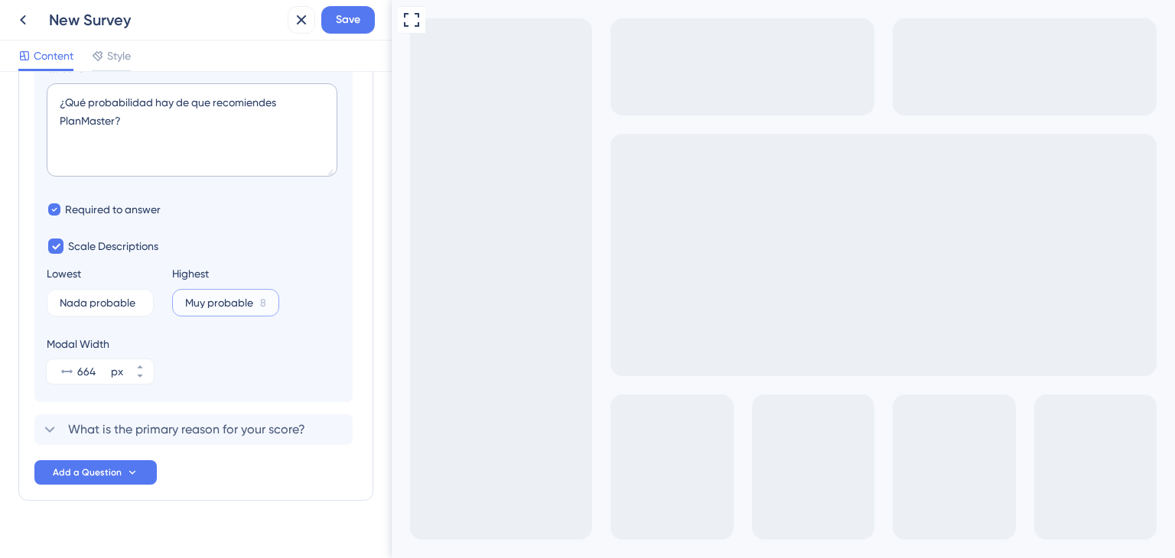
scroll to position [242, 0]
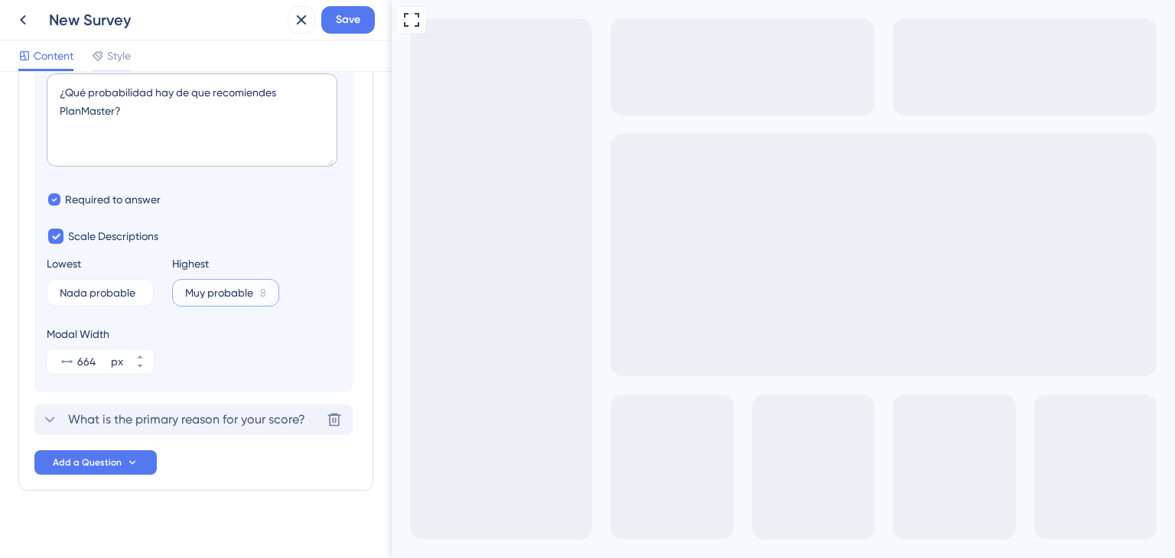
type input "Muy probable"
click at [121, 417] on span "What is the primary reason for your score?" at bounding box center [186, 420] width 237 height 18
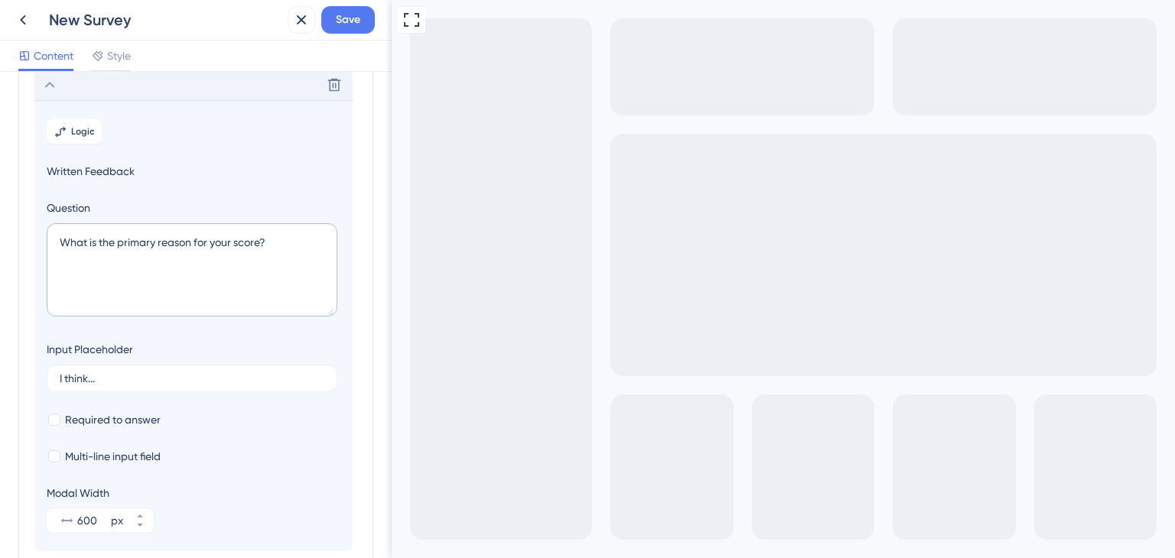
scroll to position [132, 0]
click at [141, 231] on textarea "What is the primary reason for your score?" at bounding box center [192, 272] width 291 height 93
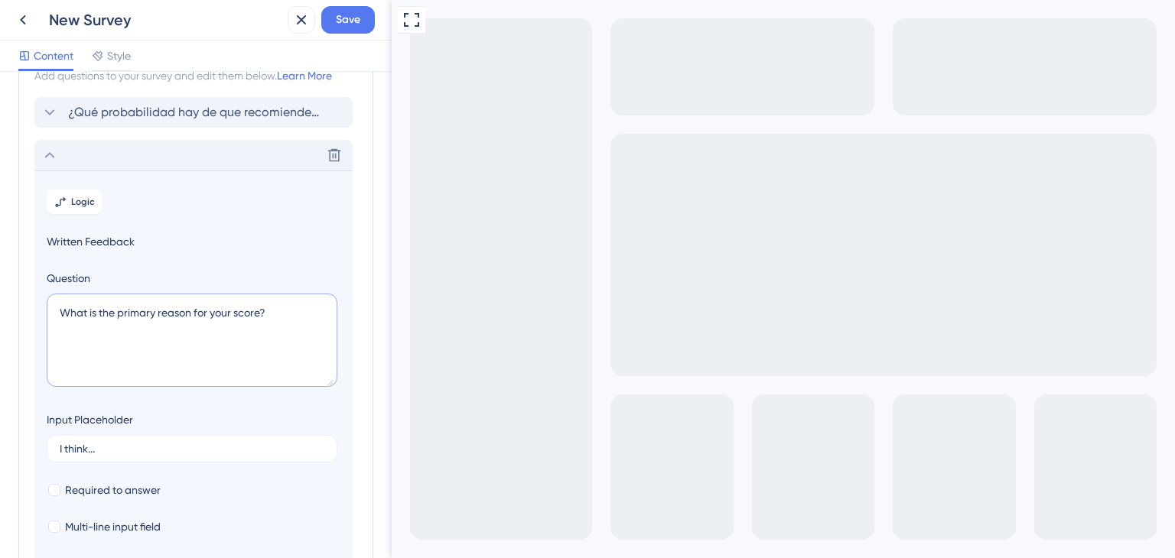
scroll to position [0, 0]
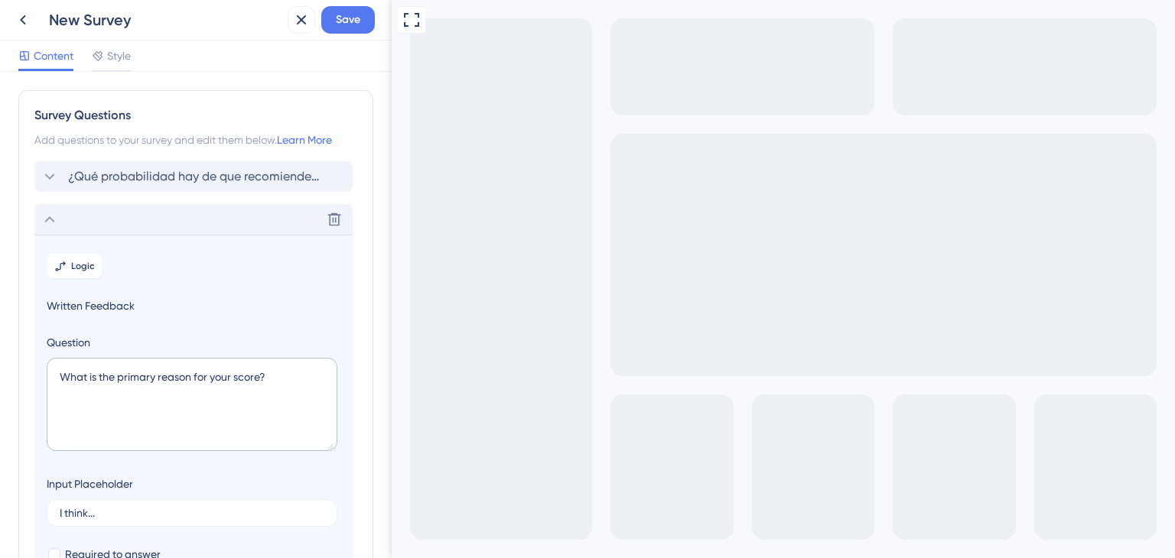
click at [104, 301] on span "Written Feedback" at bounding box center [194, 306] width 294 height 18
click at [54, 218] on icon at bounding box center [50, 219] width 18 height 18
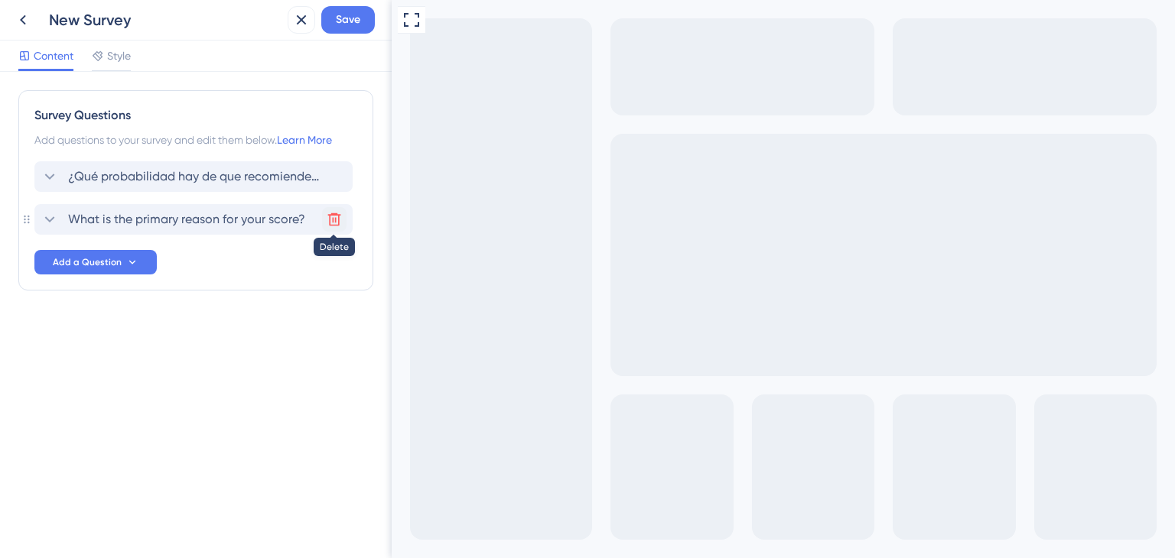
click at [335, 216] on icon at bounding box center [334, 219] width 15 height 15
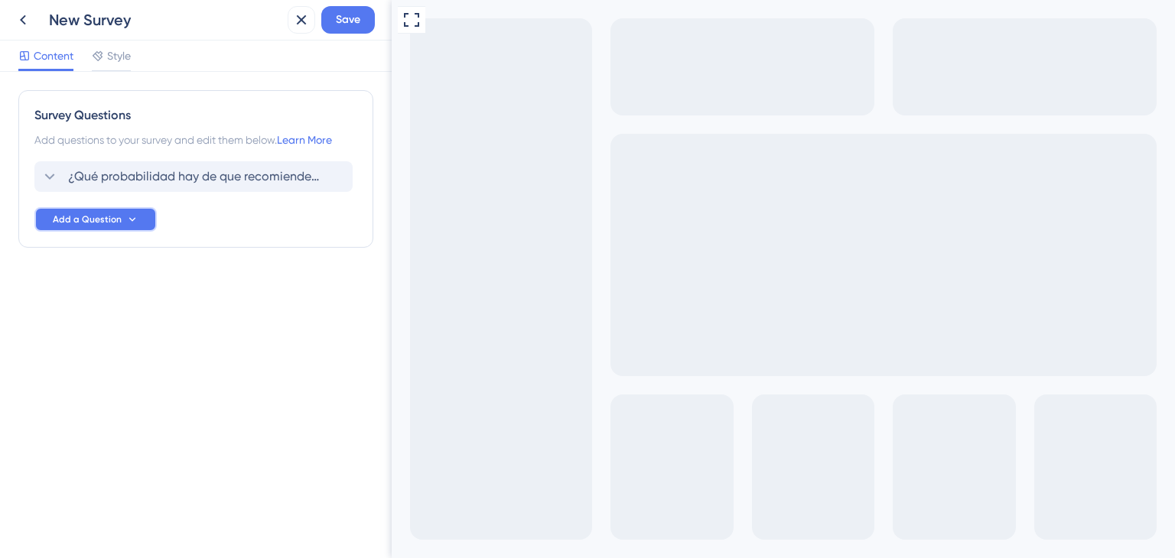
click at [111, 223] on span "Add a Question" at bounding box center [87, 219] width 69 height 12
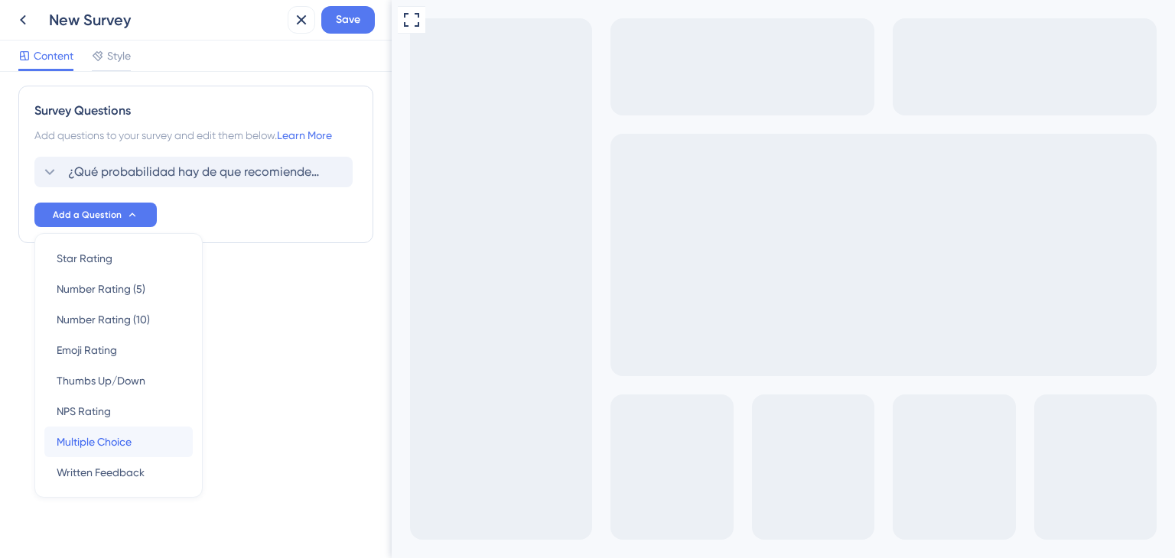
click at [122, 443] on span "Multiple Choice" at bounding box center [94, 442] width 75 height 18
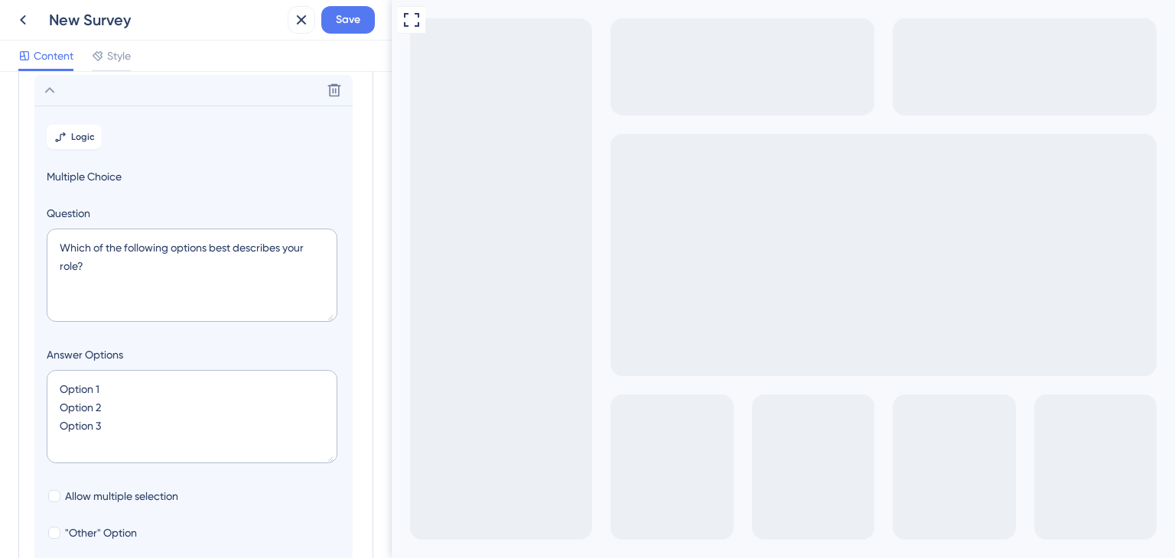
scroll to position [132, 0]
click at [122, 250] on textarea "Which of the following options best describes your role?" at bounding box center [192, 272] width 291 height 93
click at [131, 260] on textarea "Which of the following options best describes your role?" at bounding box center [192, 272] width 291 height 93
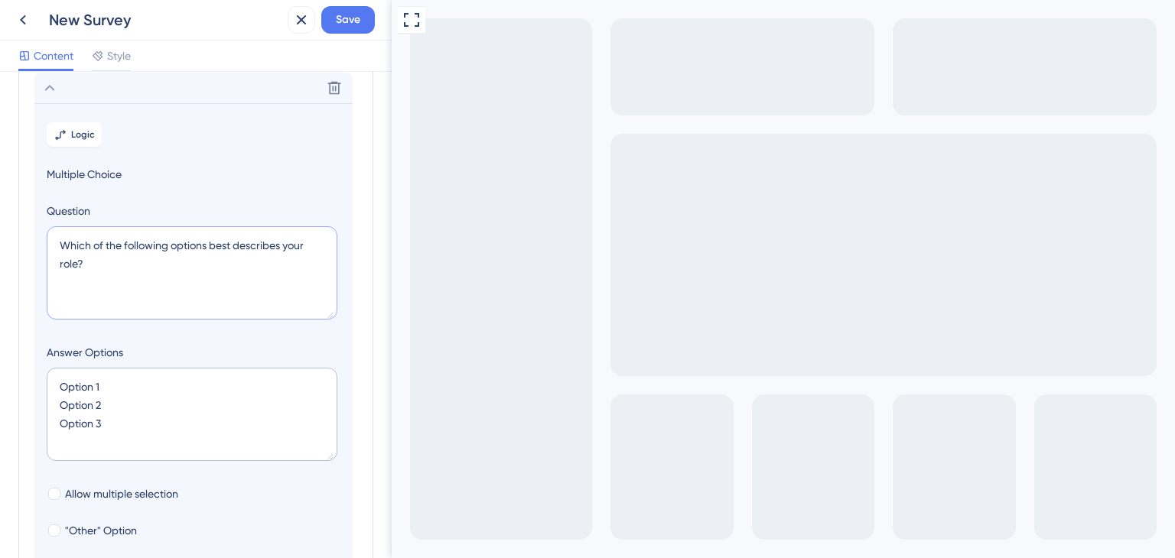
click at [131, 260] on textarea "Which of the following options best describes your role?" at bounding box center [192, 272] width 291 height 93
paste textarea "¿Qué es lo que más te ha gustado del servicio PlanMaster?"
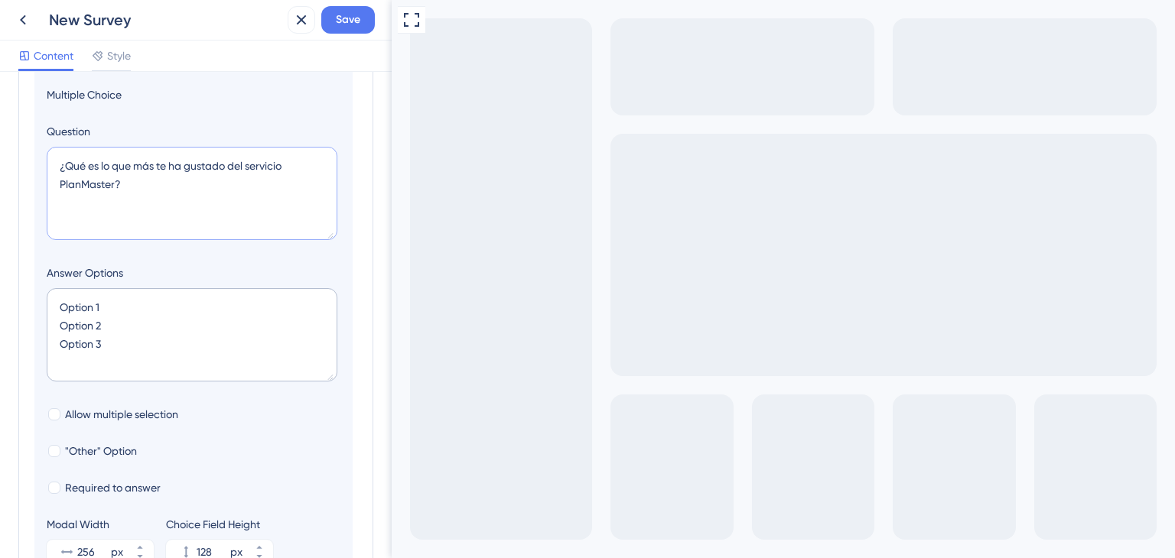
scroll to position [230, 0]
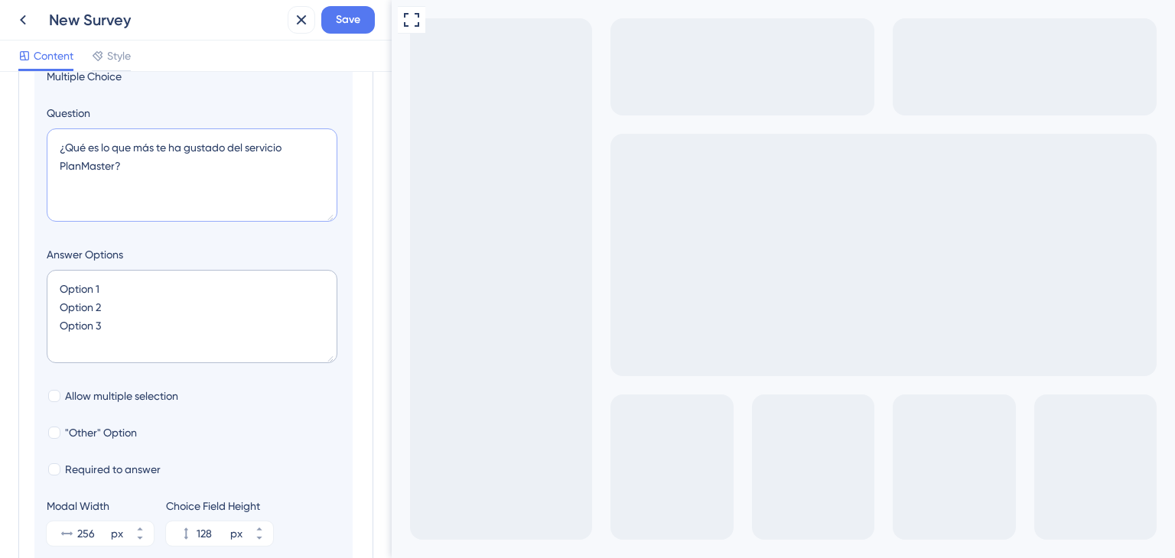
type textarea "¿Qué es lo que más te ha gustado del servicio PlanMaster?"
click at [174, 287] on textarea "Option 1 Option 2 Option 3" at bounding box center [192, 316] width 291 height 93
click at [138, 317] on textarea "Option 1 Option 2 Option 3" at bounding box center [192, 316] width 291 height 93
drag, startPoint x: 110, startPoint y: 334, endPoint x: 46, endPoint y: 297, distance: 74.4
click at [46, 297] on section "Logic Multiple Choice Question ¿Qué es lo que más te ha gustado del servicio Pl…" at bounding box center [193, 284] width 318 height 559
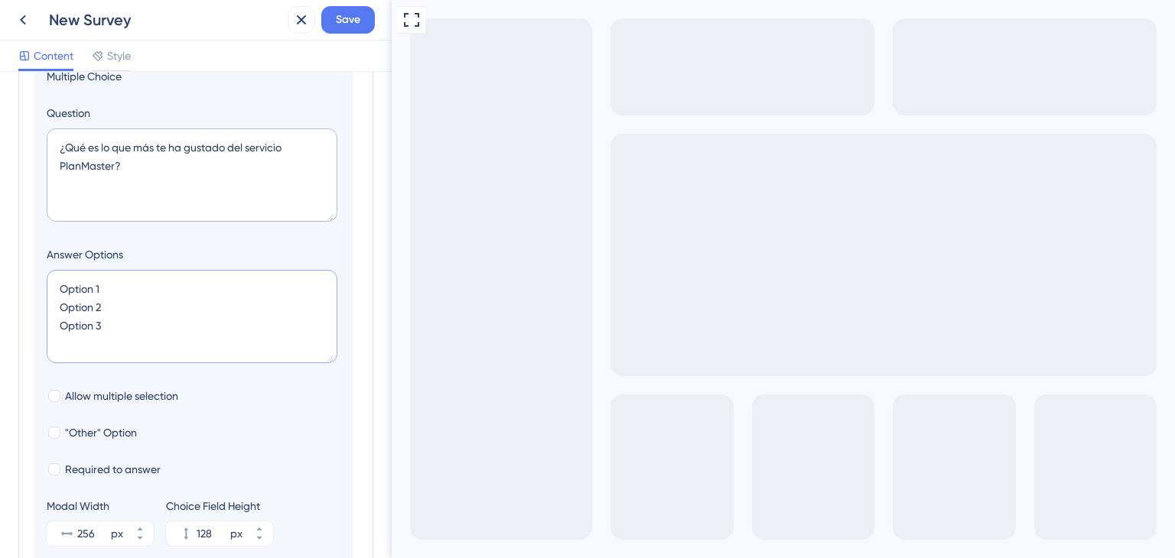
paste textarea "Rapidez y tiempo de respuesta Precisión de las mediciones Coste del servicio Pr…"
type textarea "Rapidez y tiempo de respuesta Precisión de las mediciones Coste del servicio Pr…"
type input "304"
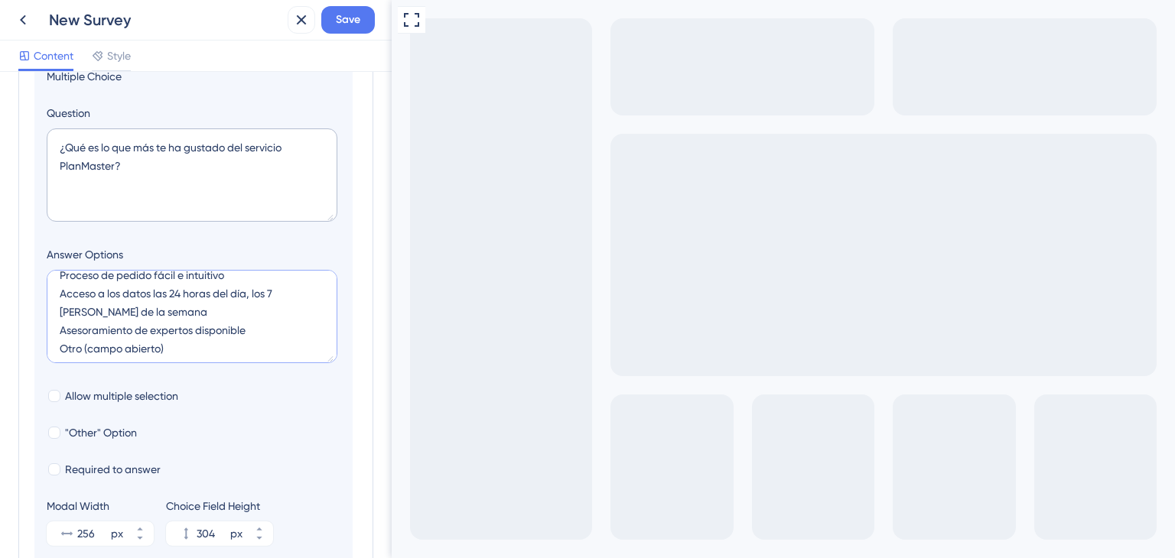
scroll to position [73, 0]
drag, startPoint x: 178, startPoint y: 350, endPoint x: 52, endPoint y: 350, distance: 126.2
click at [52, 350] on textarea "Rapidez y tiempo de respuesta Precisión de las mediciones Coste del servicio Pr…" at bounding box center [192, 316] width 291 height 93
type textarea "Rapidez y tiempo de respuesta Precisión de las mediciones Coste del servicio Pr…"
click at [57, 434] on div at bounding box center [54, 433] width 12 height 12
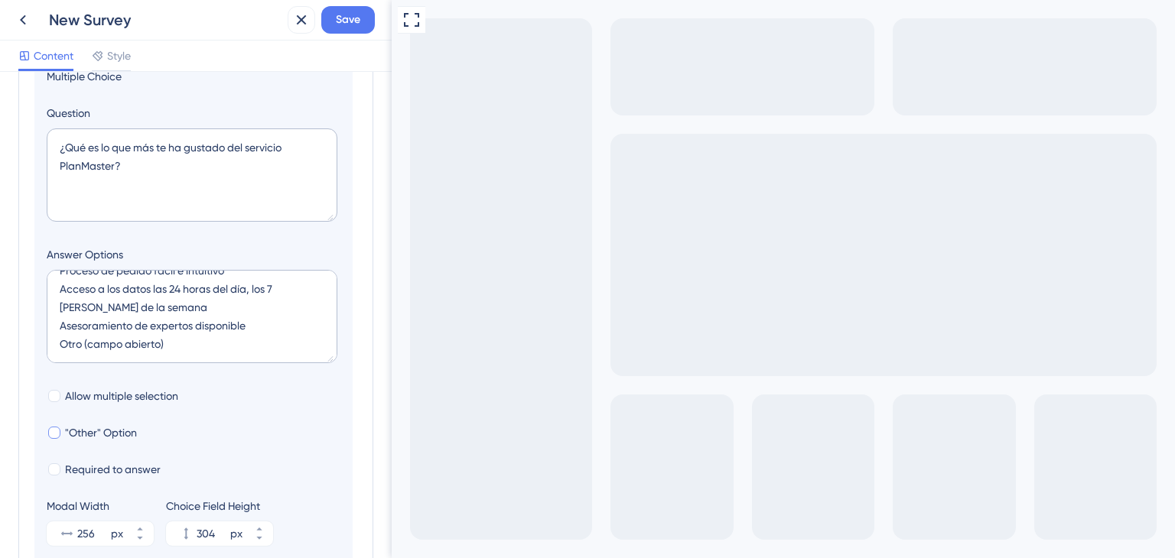
checkbox input "true"
type input "356"
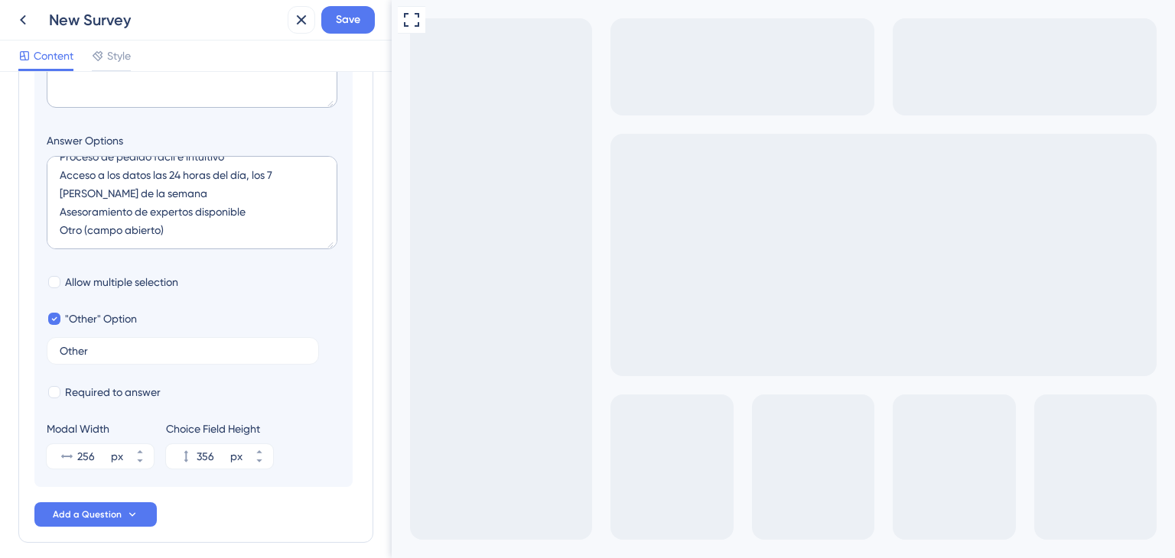
scroll to position [383, 0]
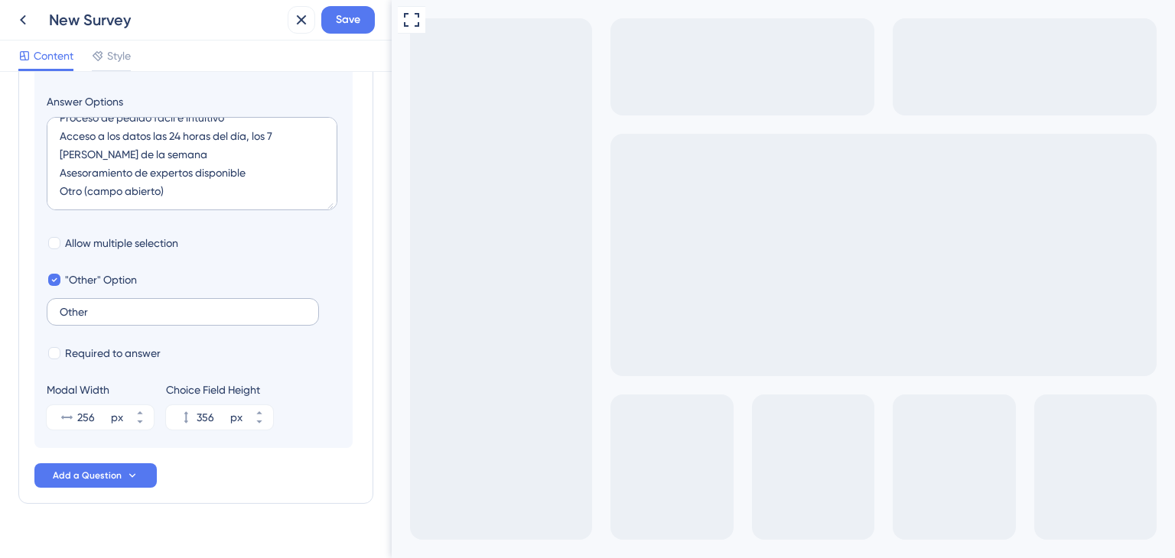
click at [111, 319] on label "Other" at bounding box center [183, 312] width 272 height 28
click at [111, 317] on input "Other" at bounding box center [183, 312] width 246 height 11
click at [114, 314] on input "Other" at bounding box center [183, 312] width 246 height 11
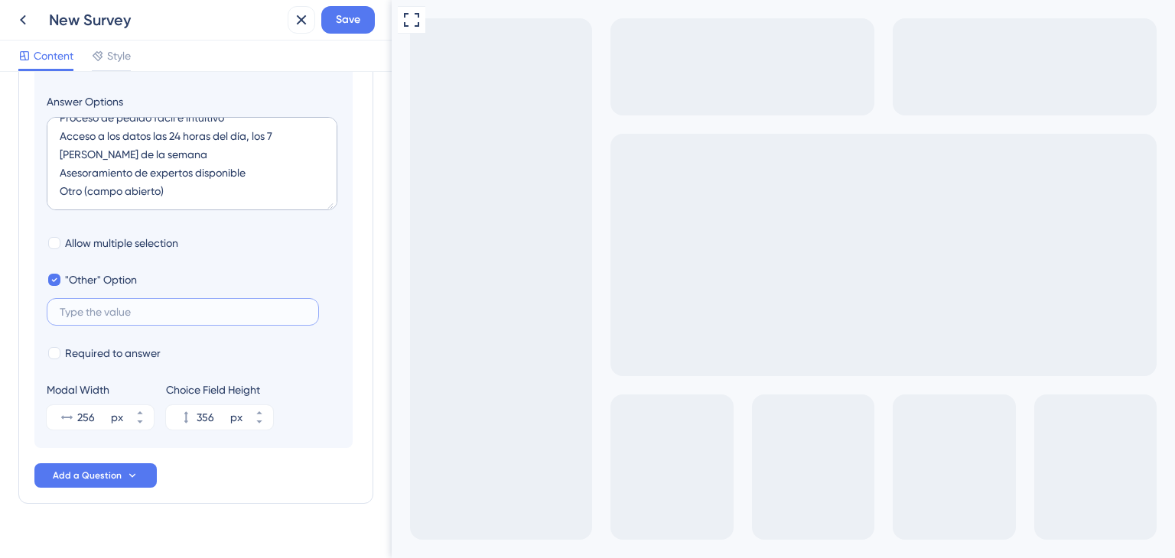
paste input "Otro"
type input "Otro"
drag, startPoint x: 176, startPoint y: 194, endPoint x: 56, endPoint y: 202, distance: 120.4
click at [56, 202] on textarea "Rapidez y tiempo de respuesta Precisión de las mediciones Coste del servicio Pr…" at bounding box center [192, 163] width 291 height 93
type textarea "Rapidez y tiempo de respuesta Precisión de las mediciones Coste del servicio Pr…"
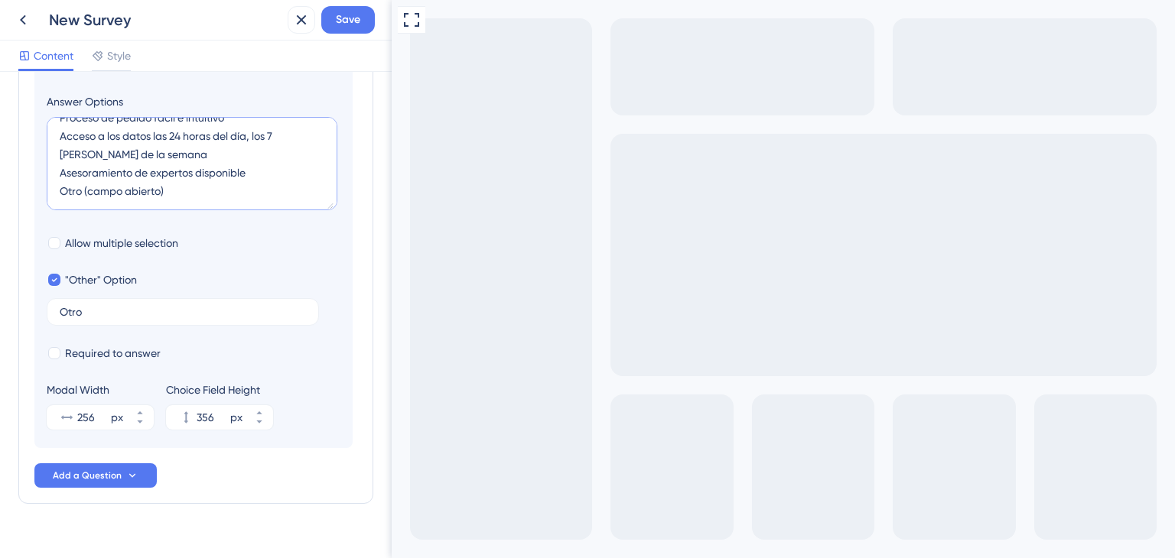
type input "312"
type textarea "Rapidez y tiempo de respuesta Precisión de las mediciones Coste del servicio Pr…"
click at [99, 237] on span "Allow multiple selection" at bounding box center [121, 243] width 113 height 18
checkbox input "true"
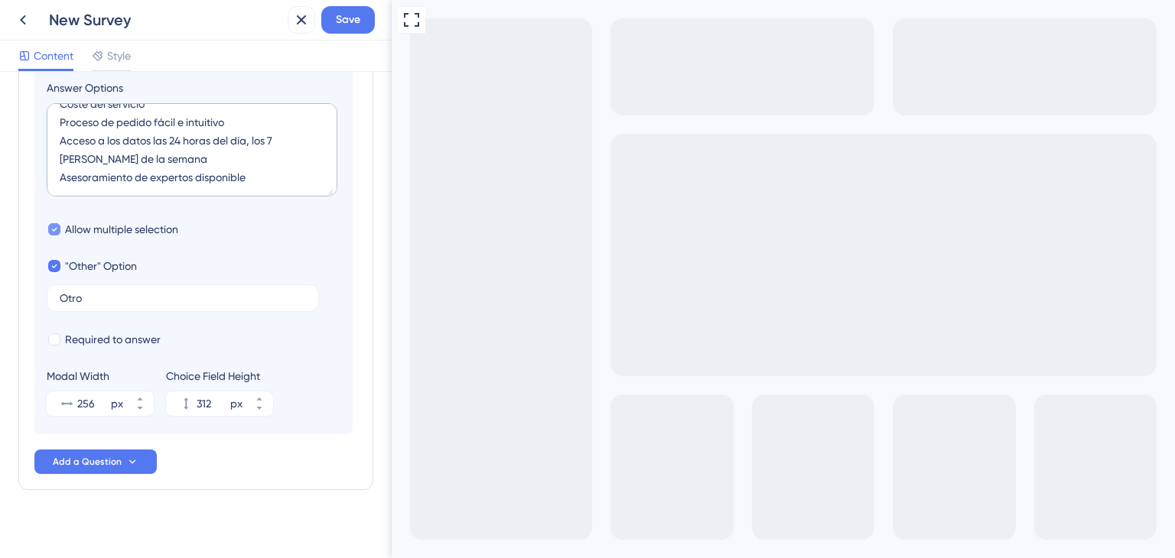
scroll to position [407, 0]
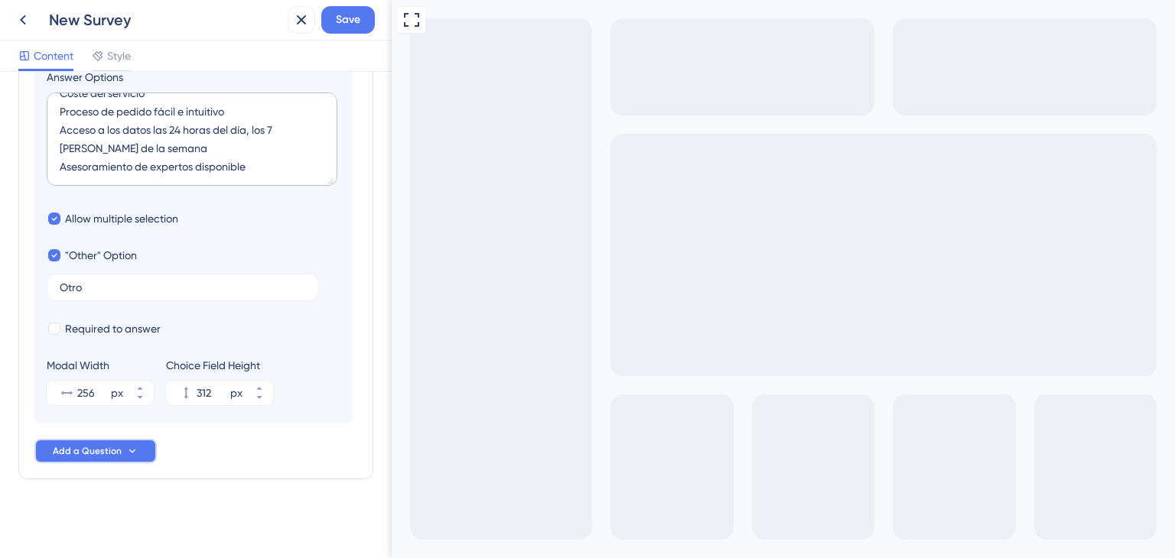
click at [104, 454] on span "Add a Question" at bounding box center [87, 451] width 69 height 12
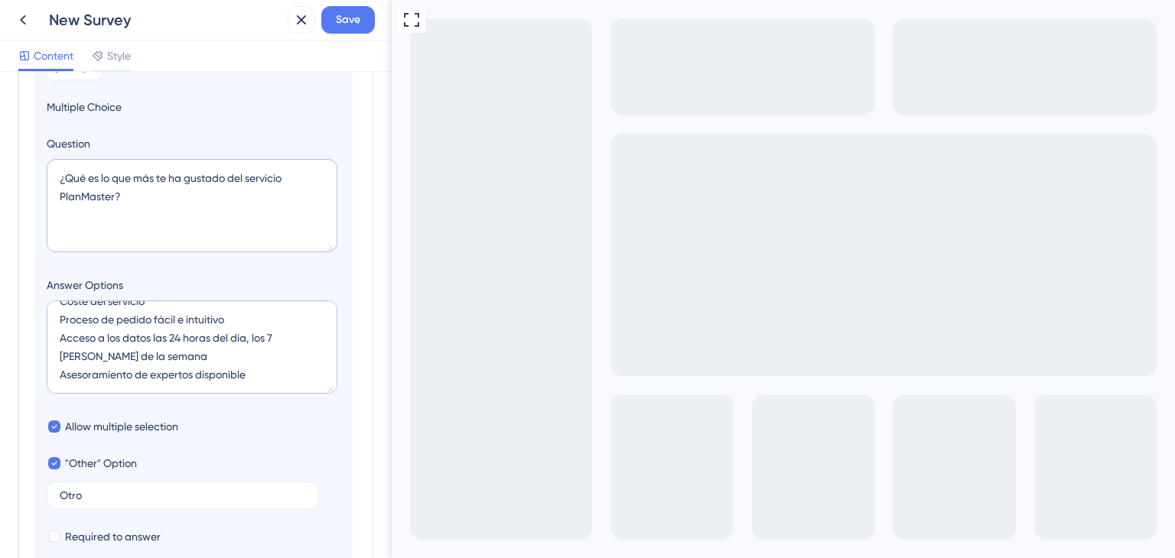
scroll to position [0, 0]
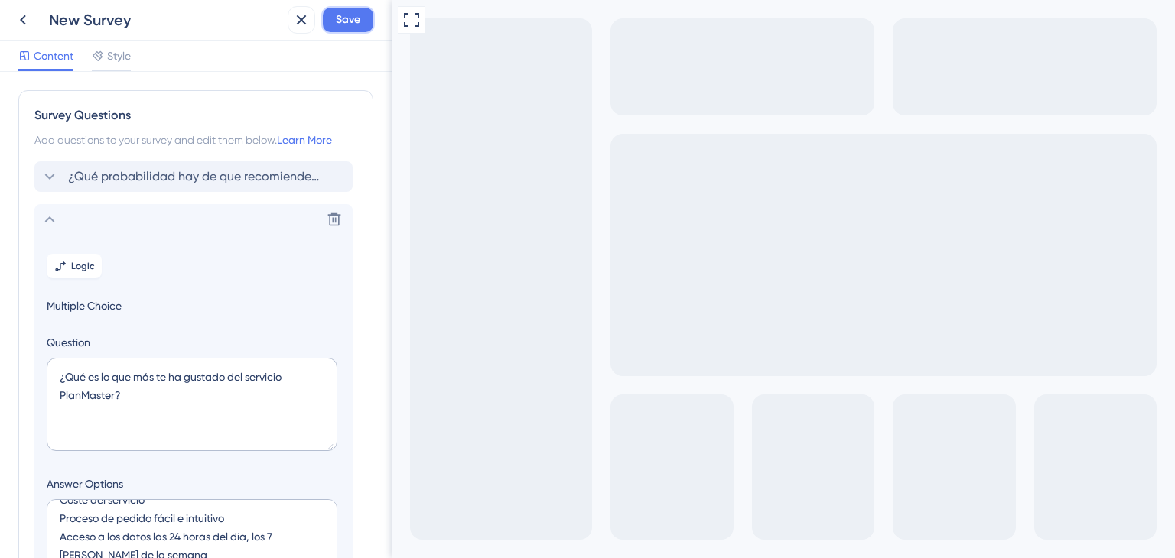
click at [347, 31] on button "Save" at bounding box center [348, 20] width 54 height 28
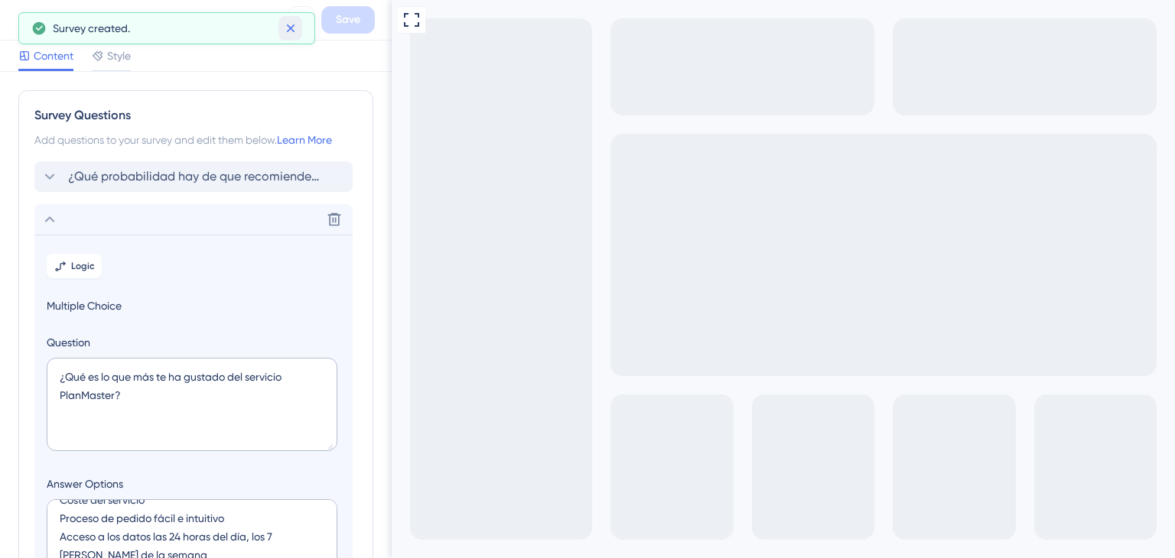
click at [291, 37] on button at bounding box center [290, 28] width 24 height 24
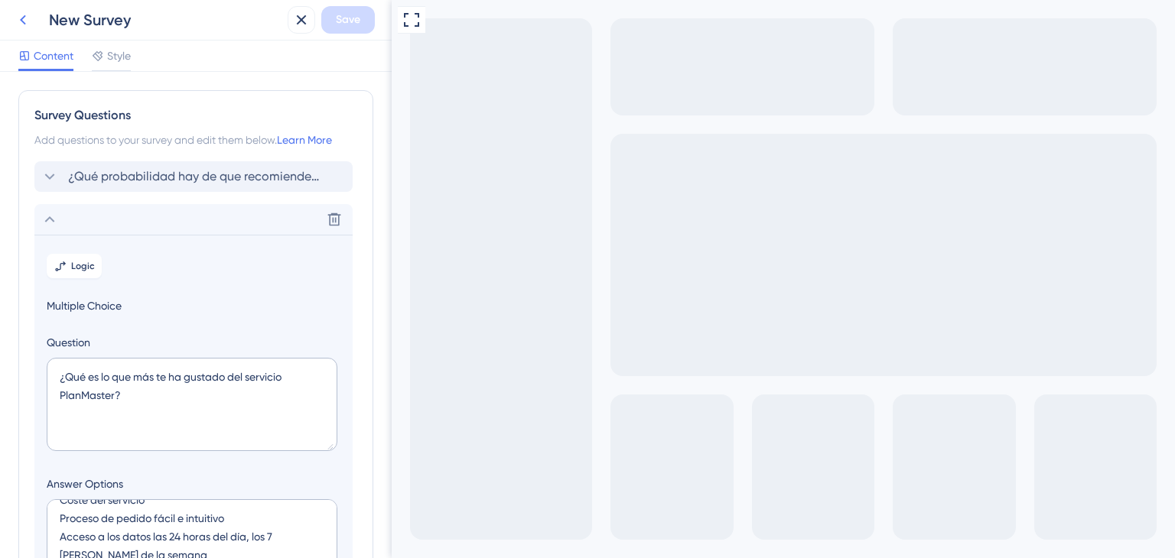
click at [25, 14] on icon at bounding box center [23, 20] width 18 height 18
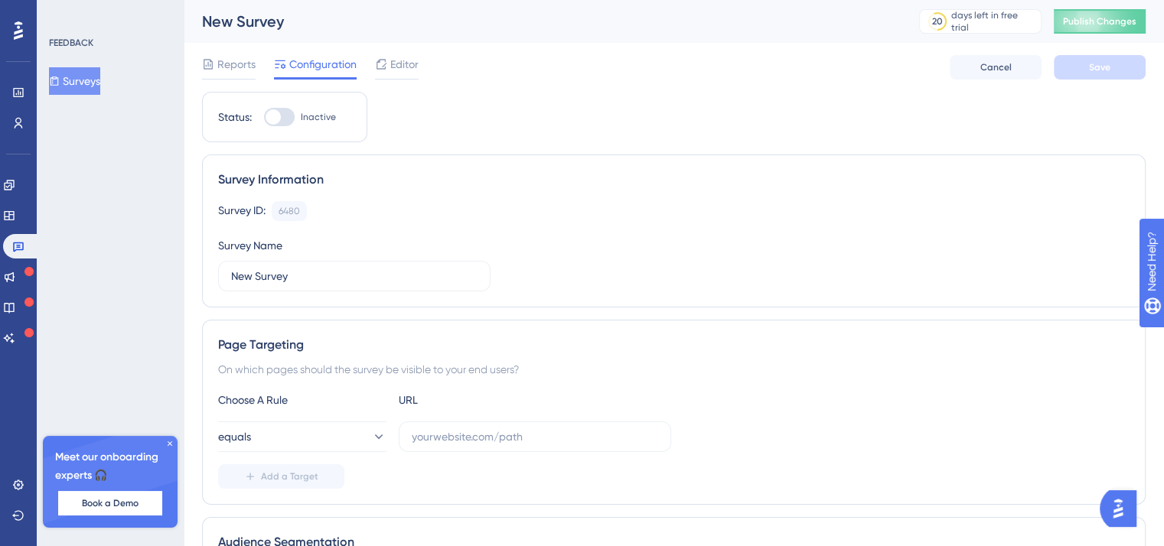
click at [274, 337] on div "Page Targeting" at bounding box center [673, 345] width 911 height 18
click at [401, 21] on div "New Survey" at bounding box center [541, 21] width 679 height 21
click at [407, 50] on div "Reports Configuration Editor Cancel Save" at bounding box center [673, 67] width 943 height 49
click at [401, 64] on span "Editor" at bounding box center [404, 64] width 28 height 18
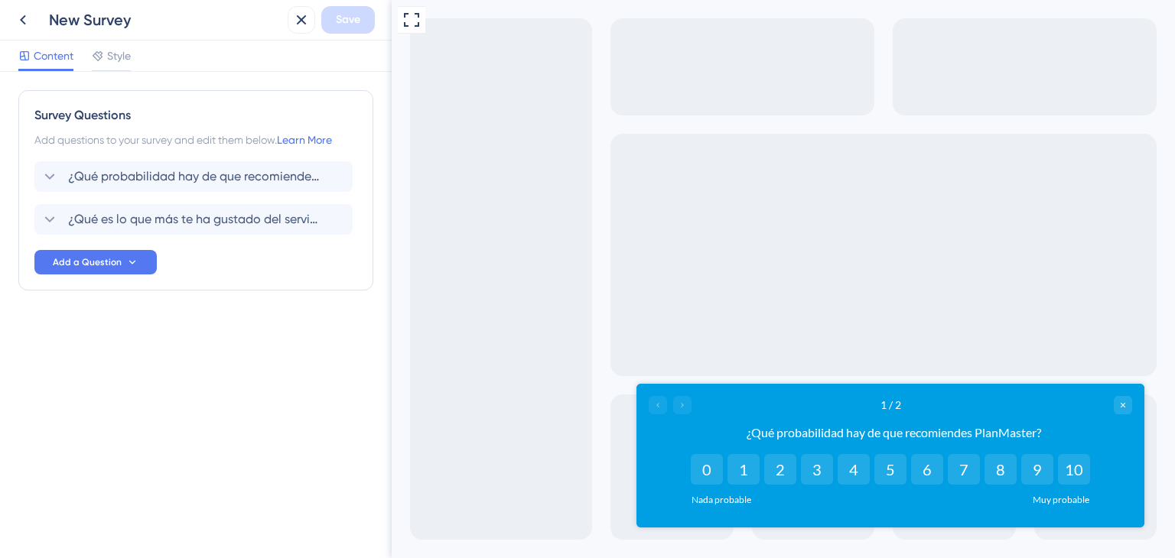
click at [1071, 502] on div "Muy probable" at bounding box center [1061, 500] width 63 height 12
click at [1074, 459] on button "10" at bounding box center [1074, 469] width 32 height 31
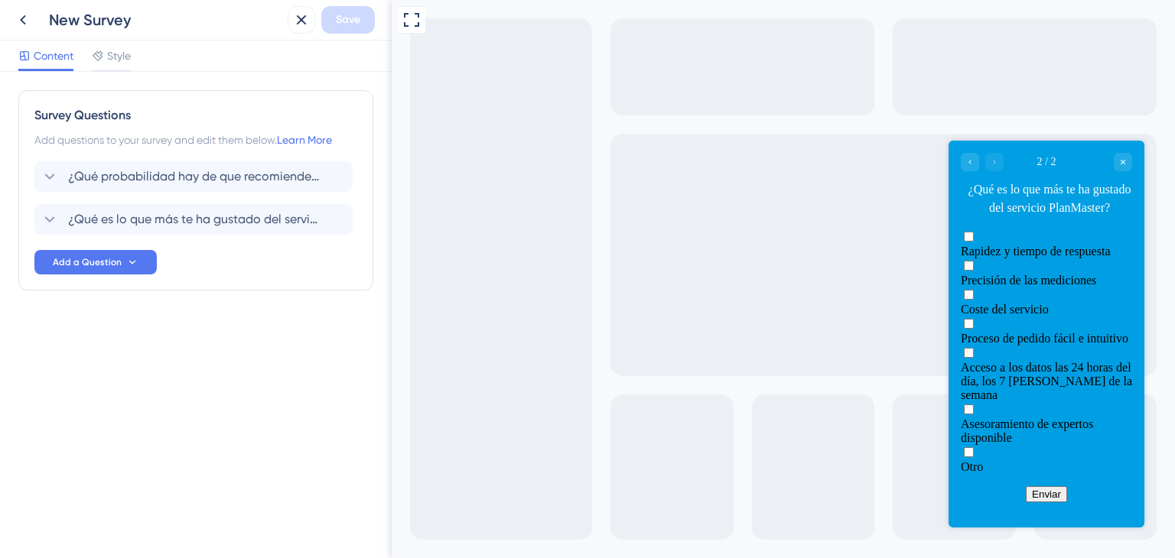
click at [1041, 183] on div "¿Qué es lo que más te ha gustado del servicio PlanMaster?" at bounding box center [1049, 199] width 165 height 37
click at [92, 267] on span "Add a Question" at bounding box center [87, 262] width 69 height 12
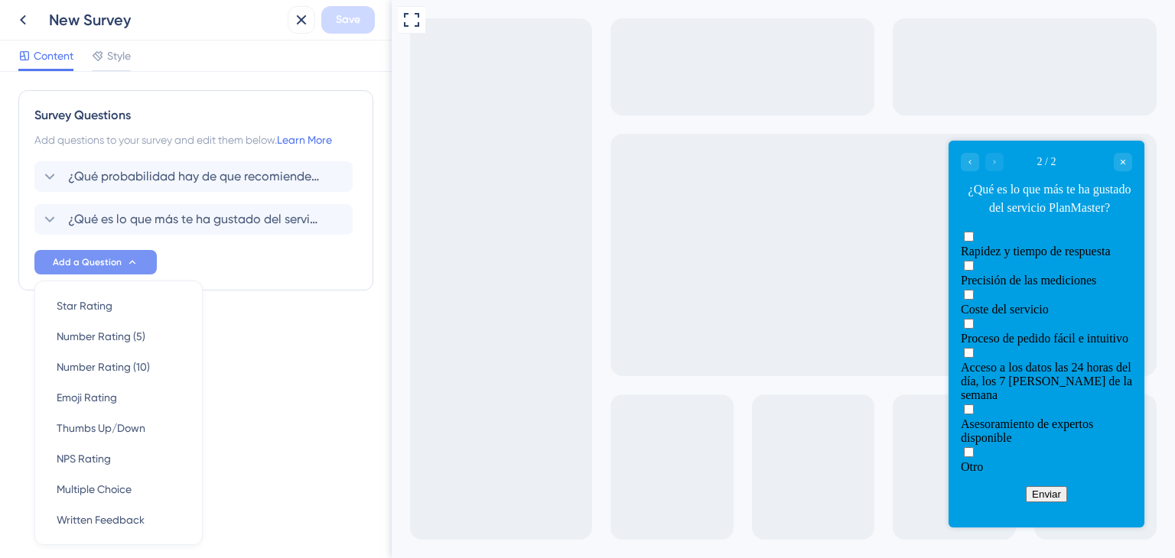
scroll to position [47, 0]
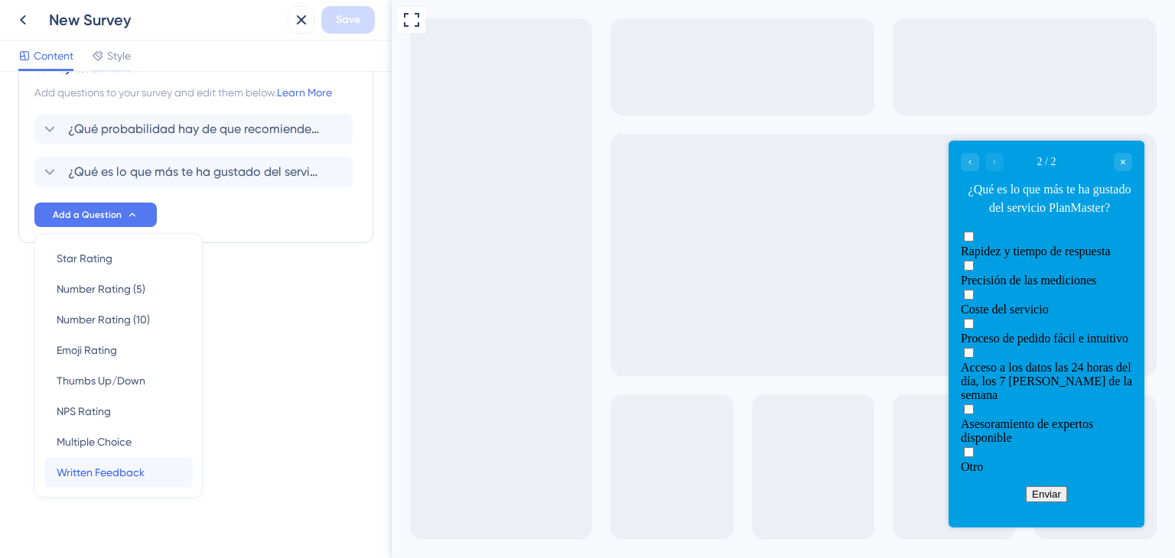
click at [135, 473] on span "Written Feedback" at bounding box center [101, 473] width 88 height 18
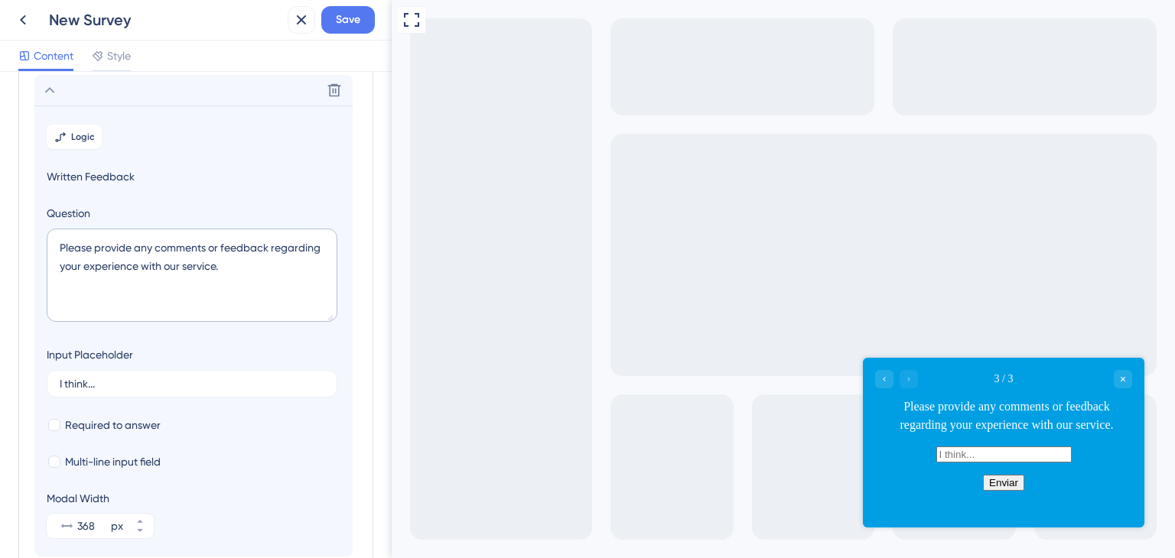
scroll to position [174, 0]
click at [148, 257] on textarea "Please provide any comments or feedback regarding your experience with our serv…" at bounding box center [192, 272] width 291 height 93
paste textarea "¿Por qué PlanMaster ha cumplido o no tus expectativas?"
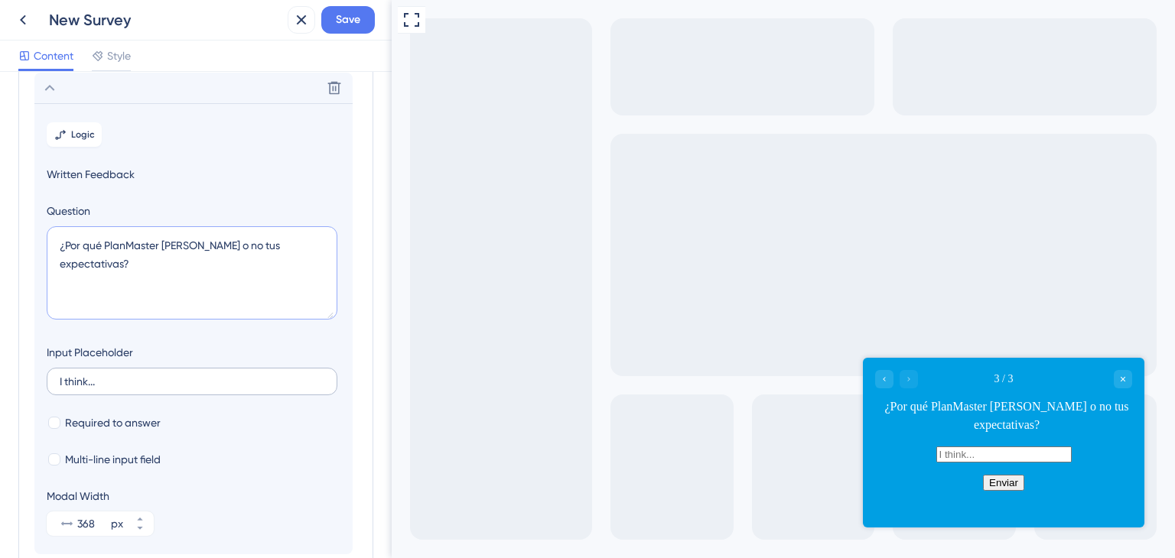
type textarea "¿Por qué PlanMaster ha cumplido o no tus expectativas?"
click at [129, 376] on input "I think..." at bounding box center [192, 381] width 265 height 11
click at [130, 377] on input "I think..." at bounding box center [192, 381] width 265 height 11
paste input "Creo que"
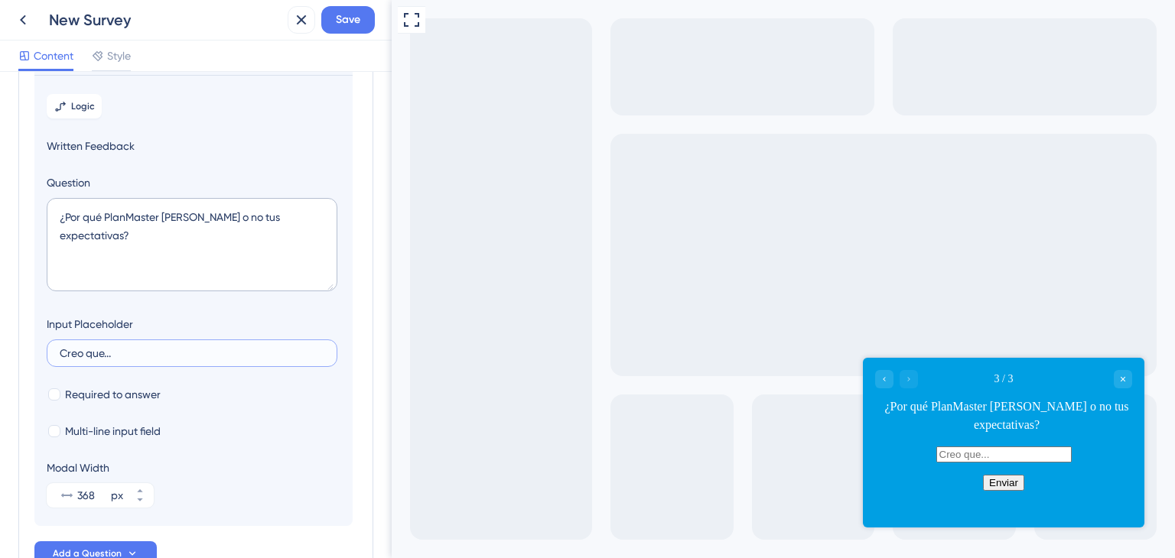
scroll to position [251, 0]
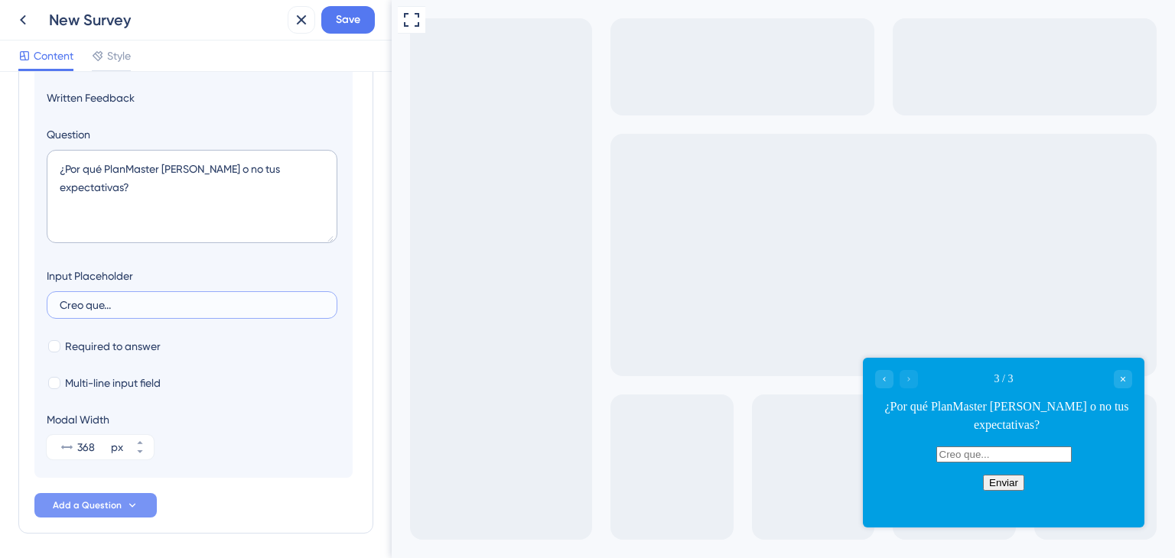
type input "Creo que..."
click at [96, 508] on span "Add a Question" at bounding box center [87, 506] width 69 height 12
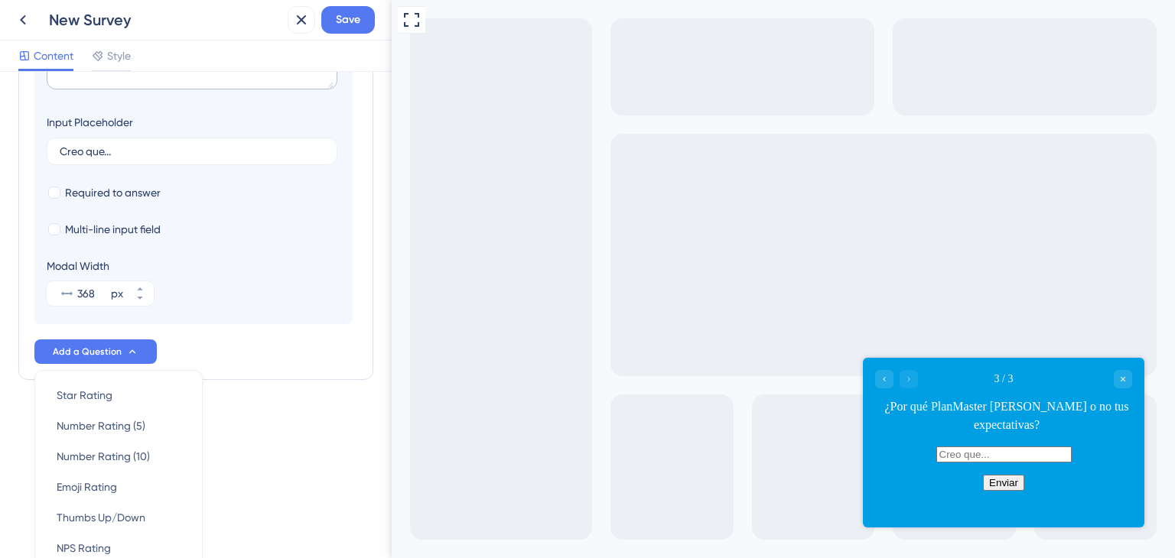
scroll to position [312, 0]
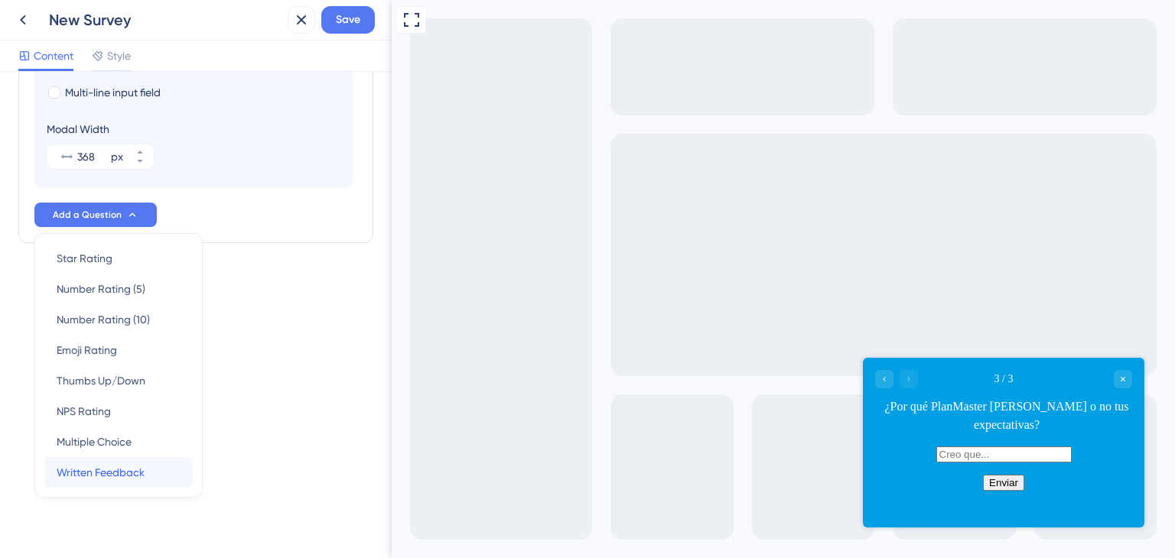
click at [113, 467] on span "Written Feedback" at bounding box center [101, 473] width 88 height 18
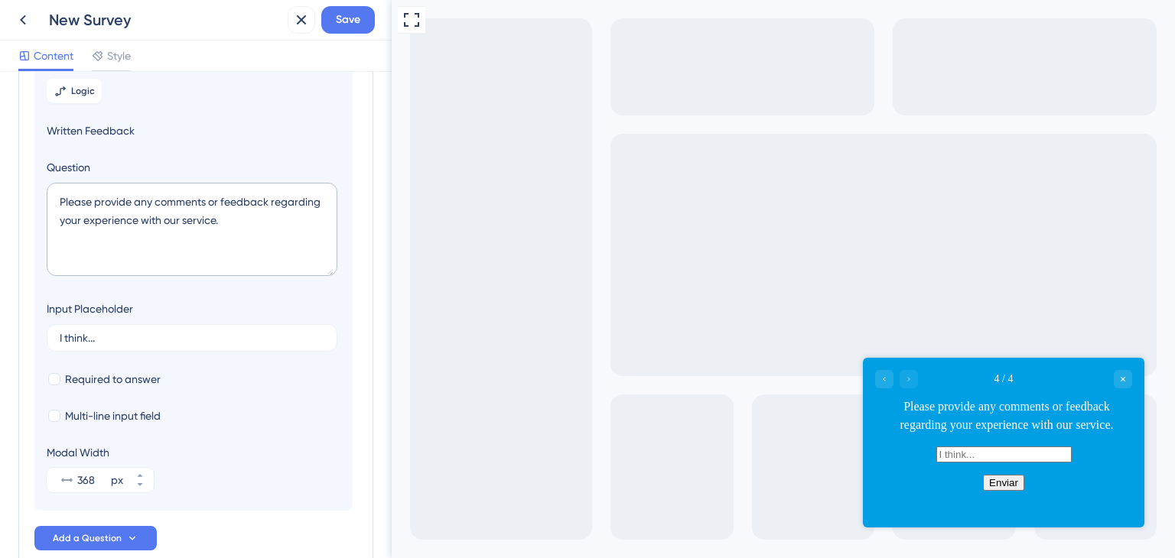
scroll to position [217, 0]
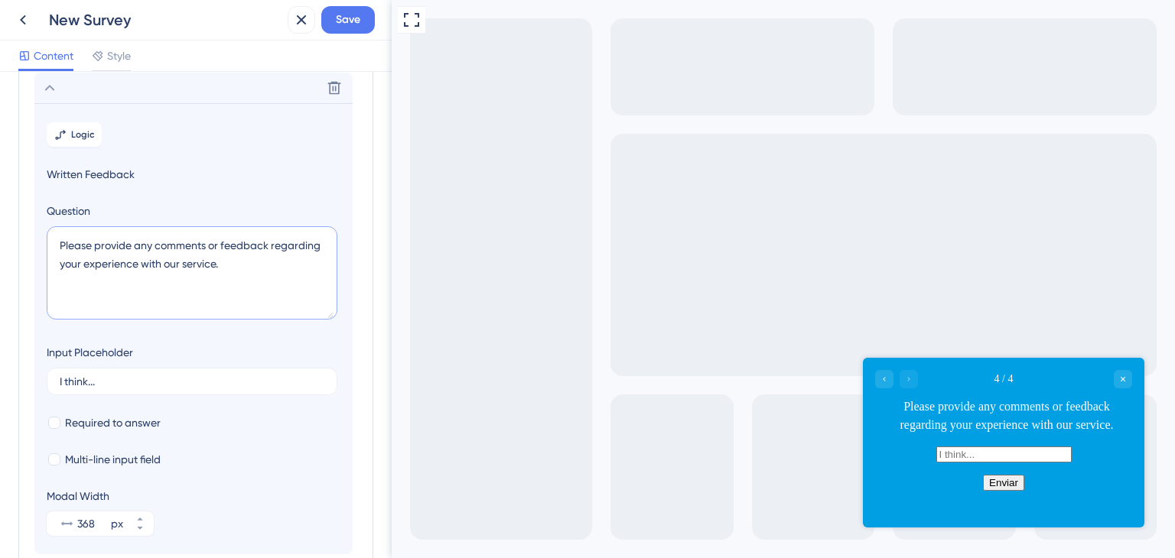
click at [150, 244] on textarea "Please provide any comments or feedback regarding your experience with our serv…" at bounding box center [192, 272] width 291 height 93
paste textarea "¿Volverías a solicitar PlanMaster? Por favor, dinos por qué"
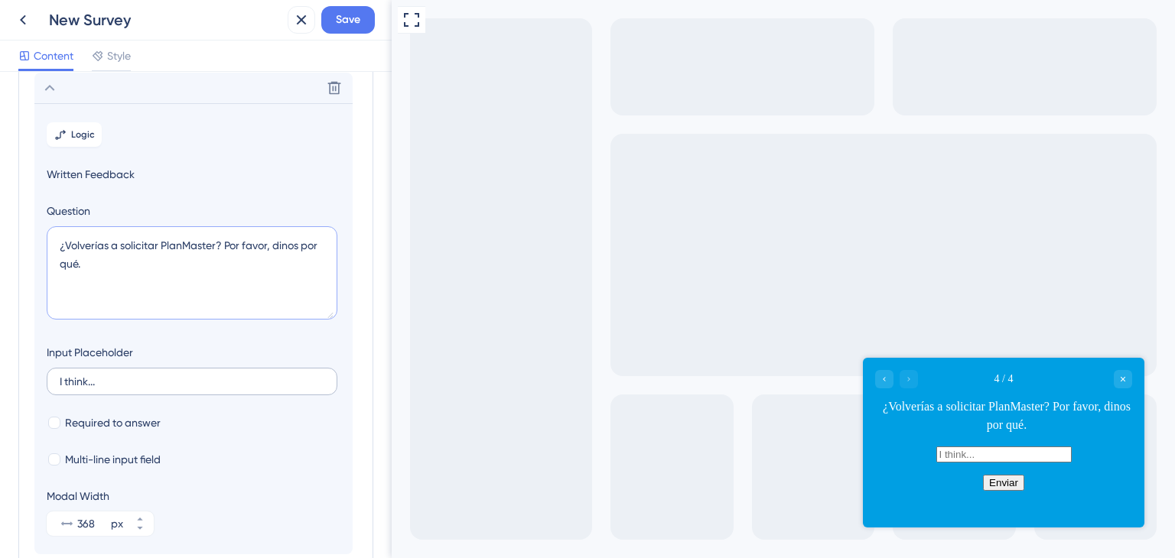
type textarea "¿Volverías a solicitar PlanMaster? Por favor, dinos por qué."
click at [140, 381] on input "I think..." at bounding box center [192, 381] width 265 height 11
click at [101, 373] on label "I think..." at bounding box center [192, 382] width 291 height 28
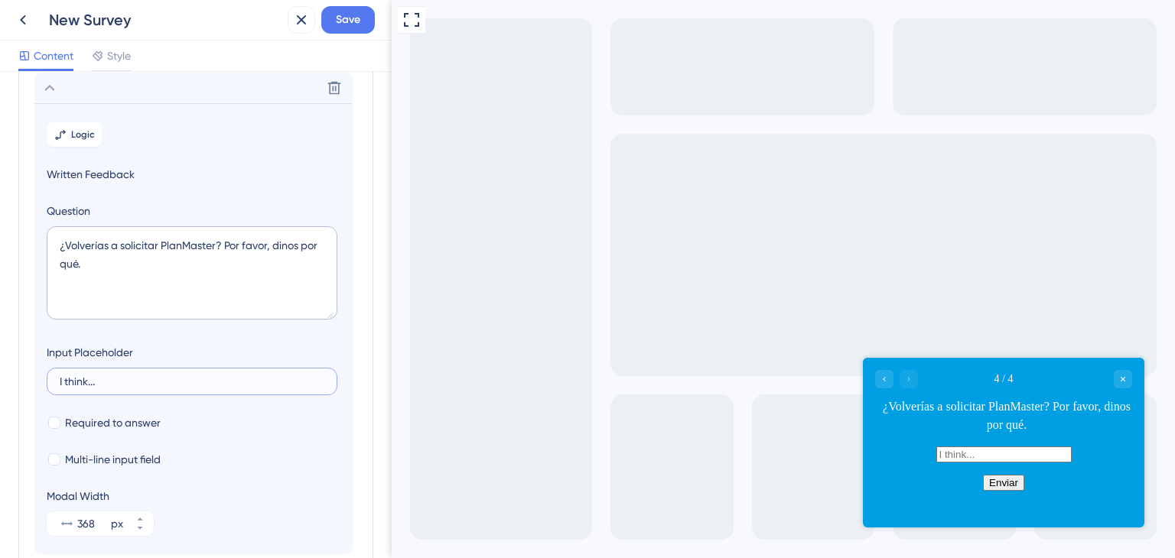
click at [101, 376] on input "I think..." at bounding box center [192, 381] width 265 height 11
click at [101, 373] on label "I think..." at bounding box center [192, 382] width 291 height 28
click at [101, 376] on input "I think..." at bounding box center [192, 381] width 265 height 11
click at [101, 373] on label "I think..." at bounding box center [192, 382] width 291 height 28
click at [101, 376] on input "I think..." at bounding box center [192, 381] width 265 height 11
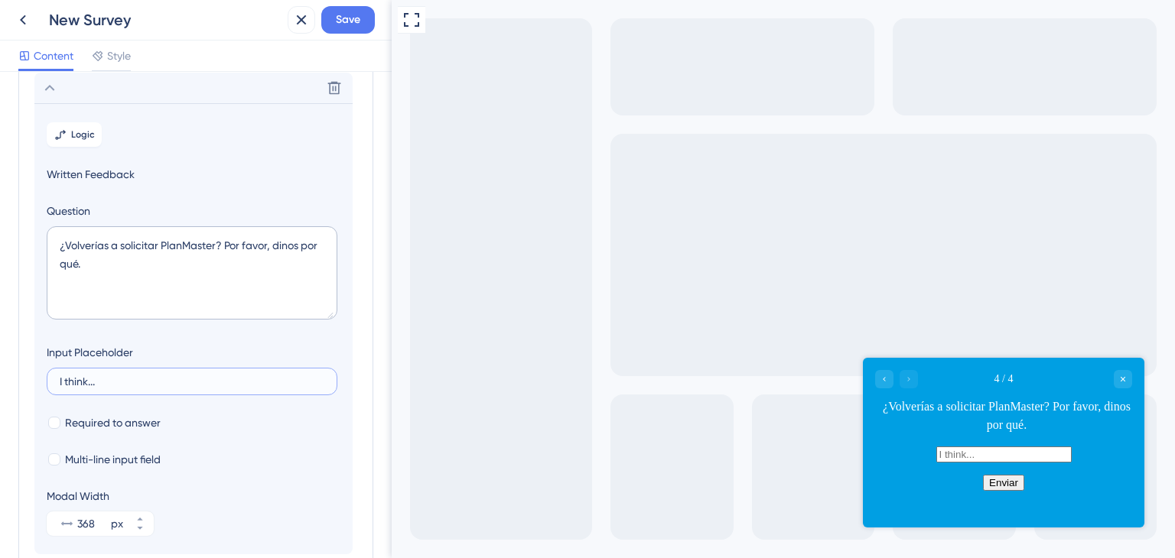
paste input "Creo que"
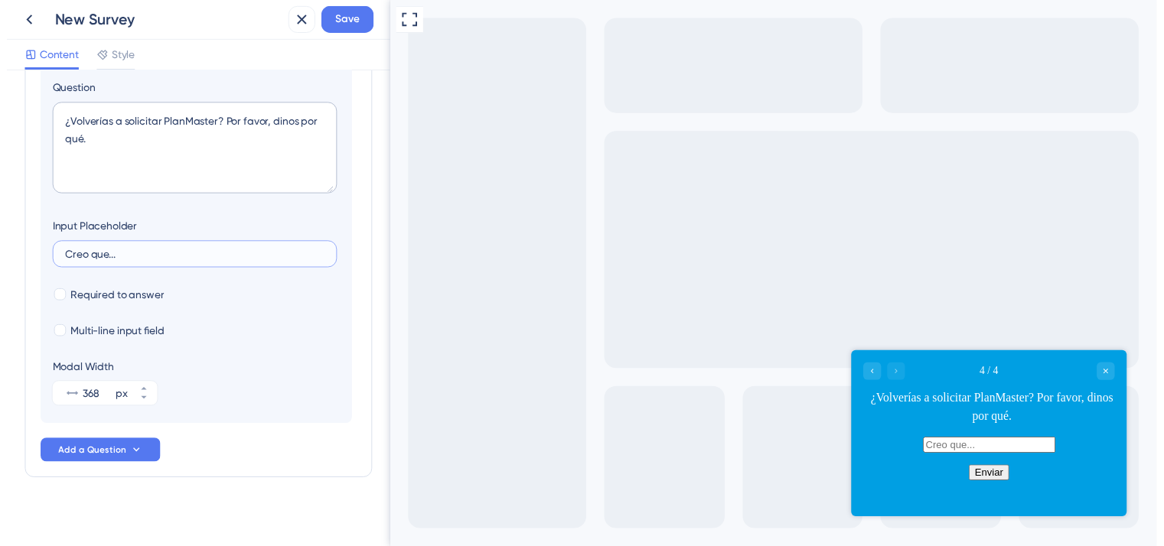
scroll to position [348, 0]
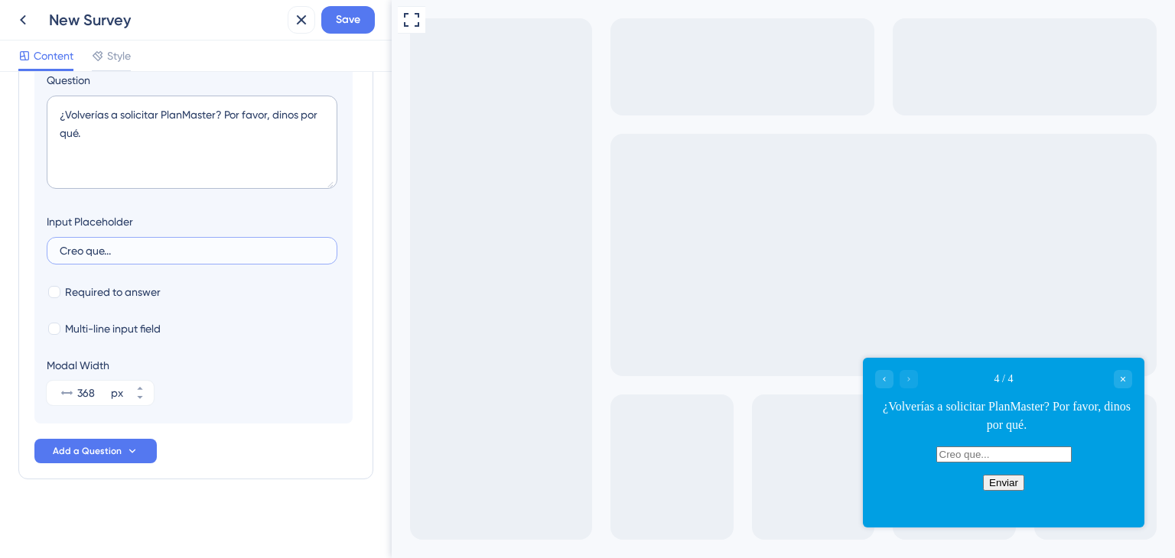
type input "Creo que..."
click at [340, 26] on span "Save" at bounding box center [348, 20] width 24 height 18
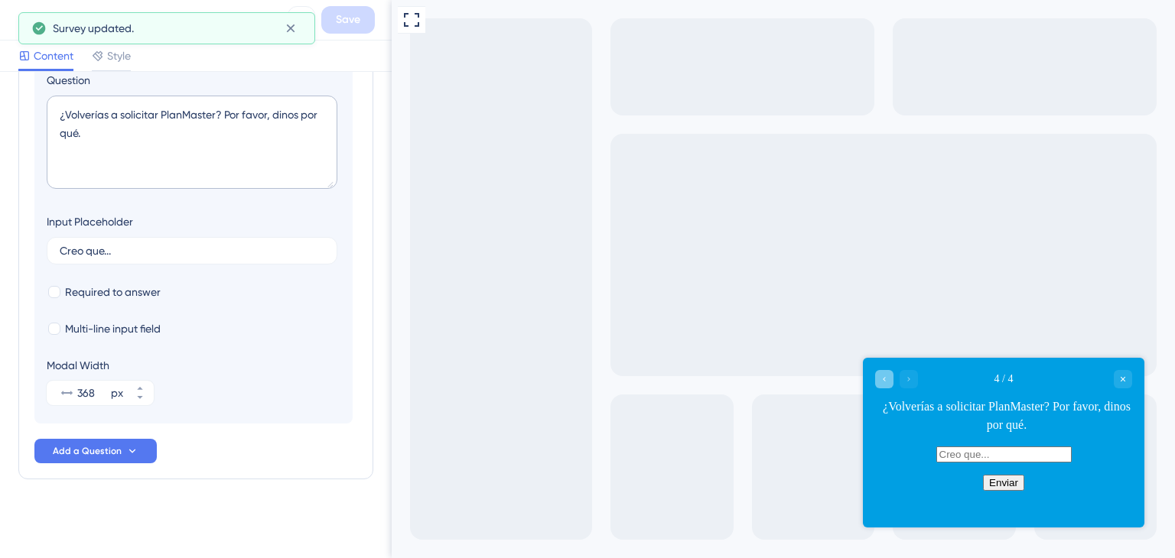
click at [880, 383] on icon "Go to Question 3" at bounding box center [884, 379] width 9 height 9
click at [880, 383] on icon "Go to Question 2" at bounding box center [884, 379] width 9 height 9
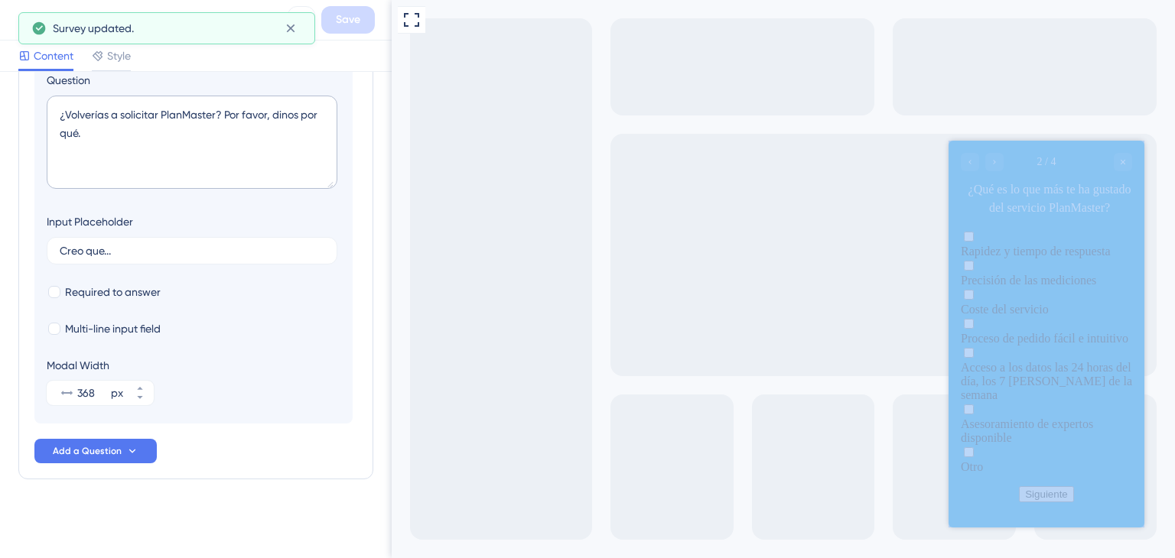
drag, startPoint x: 1505, startPoint y: 298, endPoint x: 959, endPoint y: 155, distance: 563.9
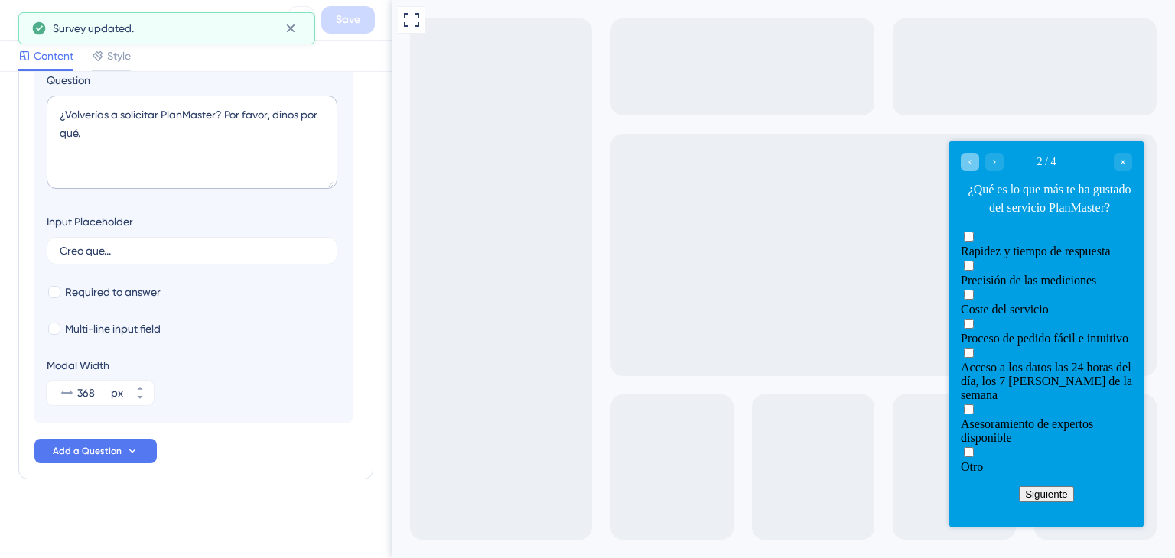
click at [962, 155] on div "Go to Question 1" at bounding box center [970, 162] width 18 height 18
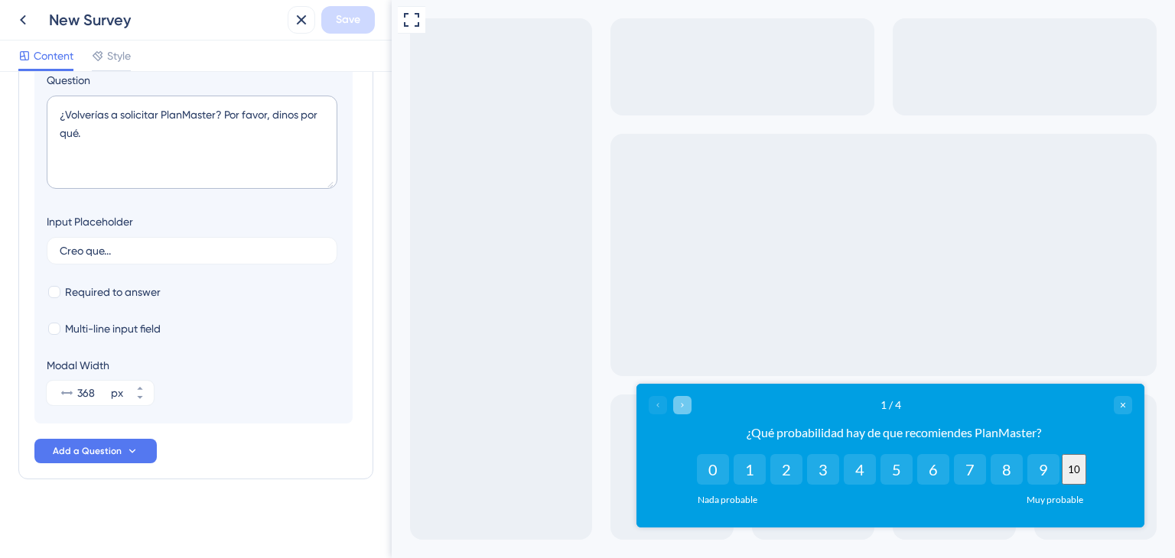
click at [686, 409] on icon "Go to Question 2" at bounding box center [682, 405] width 9 height 9
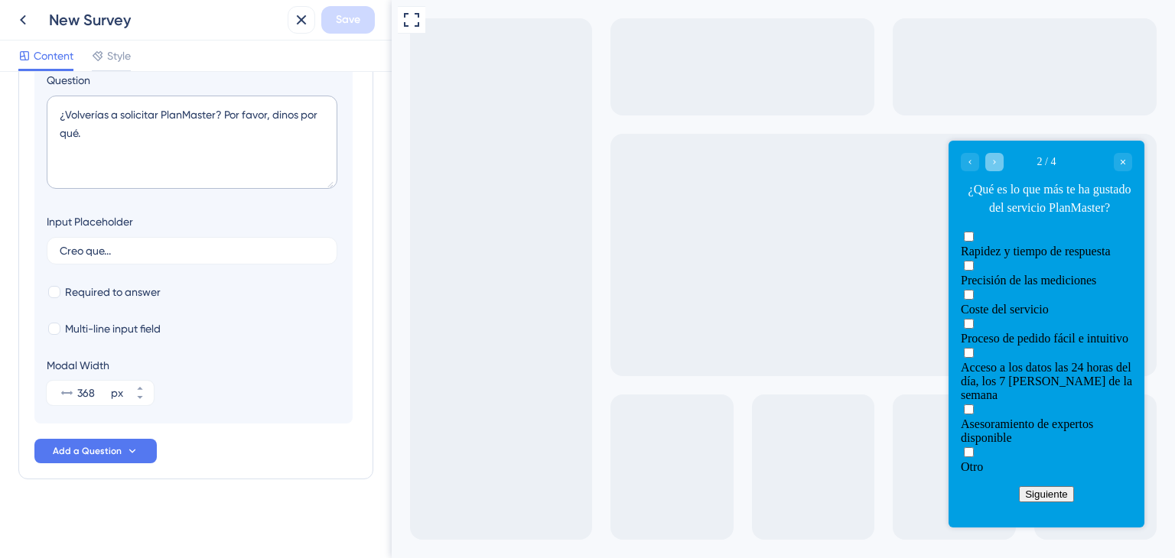
click at [991, 158] on icon "Go to Question 3" at bounding box center [994, 162] width 9 height 9
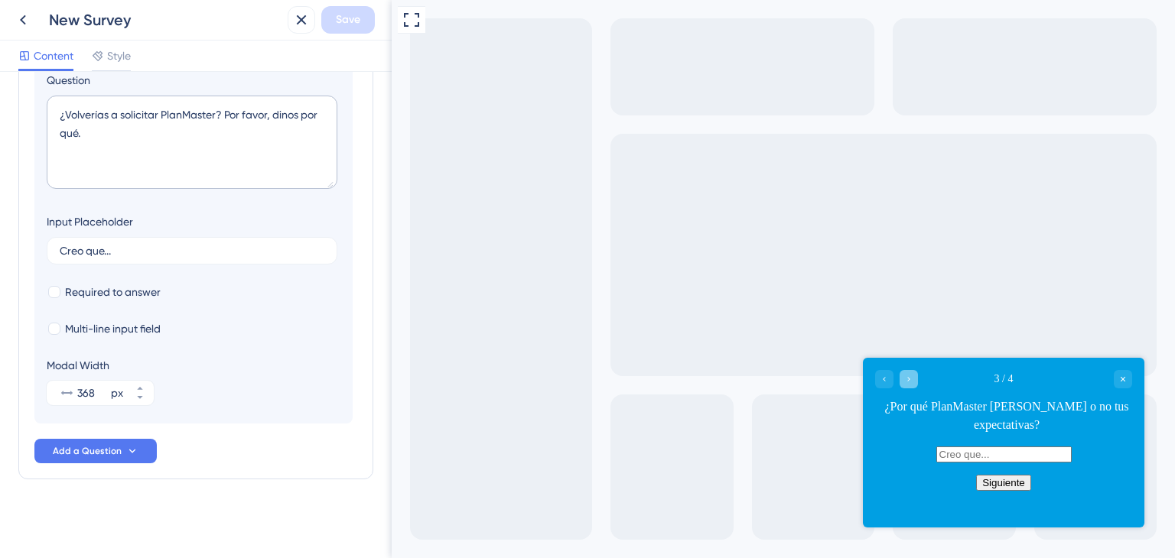
click at [907, 378] on icon "Go to Question 4" at bounding box center [908, 379] width 9 height 9
click at [909, 386] on div at bounding box center [896, 379] width 43 height 18
drag, startPoint x: 1137, startPoint y: 384, endPoint x: 1113, endPoint y: 381, distance: 23.9
click at [1132, 384] on div "4 / 4 ¿Volverías a solicitar PlanMaster? Por favor, dinos por qué." at bounding box center [1004, 402] width 282 height 89
click at [1113, 381] on div "4 / 4" at bounding box center [1003, 379] width 257 height 18
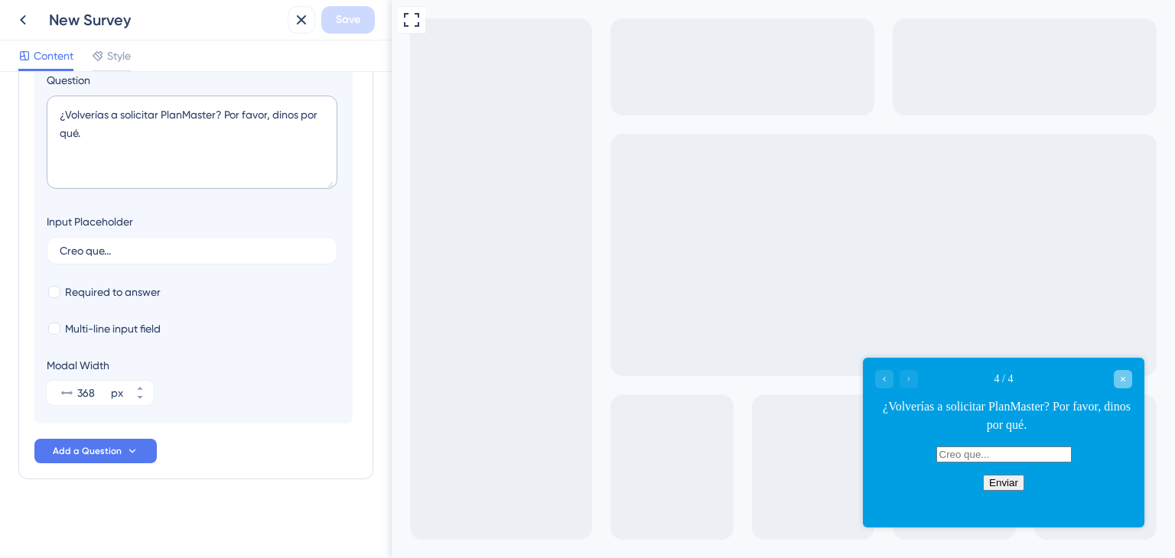
click at [1120, 382] on div "Close survey" at bounding box center [1123, 379] width 18 height 18
click at [28, 19] on icon at bounding box center [23, 20] width 18 height 18
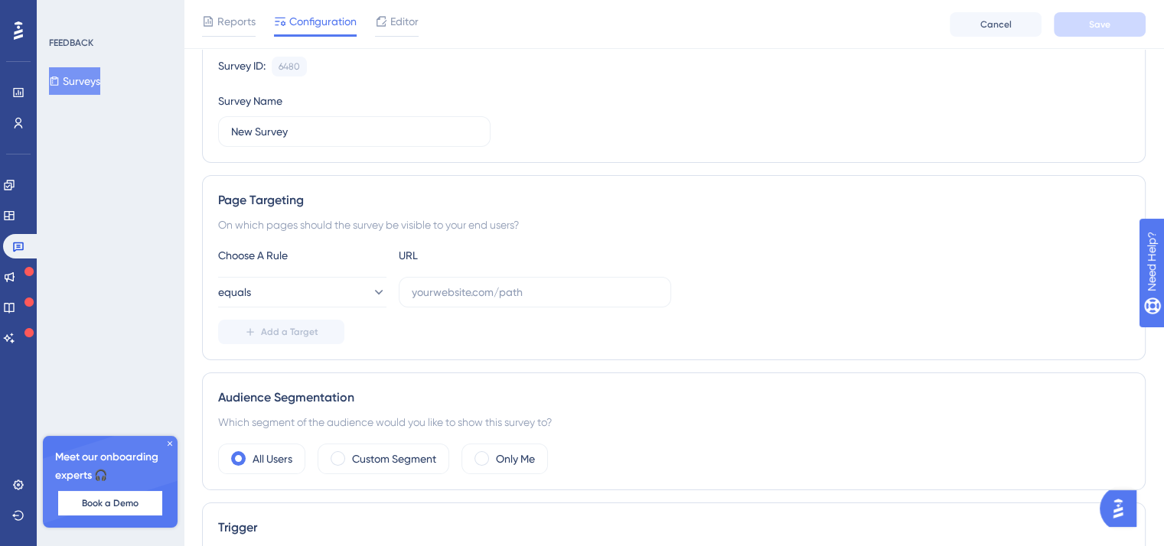
scroll to position [153, 0]
click at [451, 297] on input "text" at bounding box center [535, 290] width 246 height 17
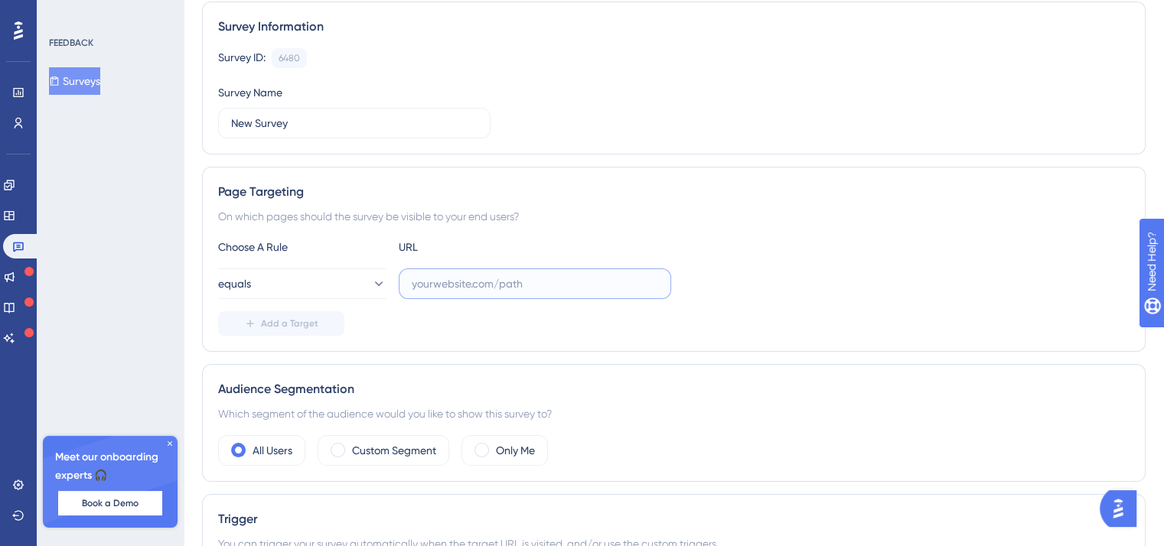
scroll to position [0, 0]
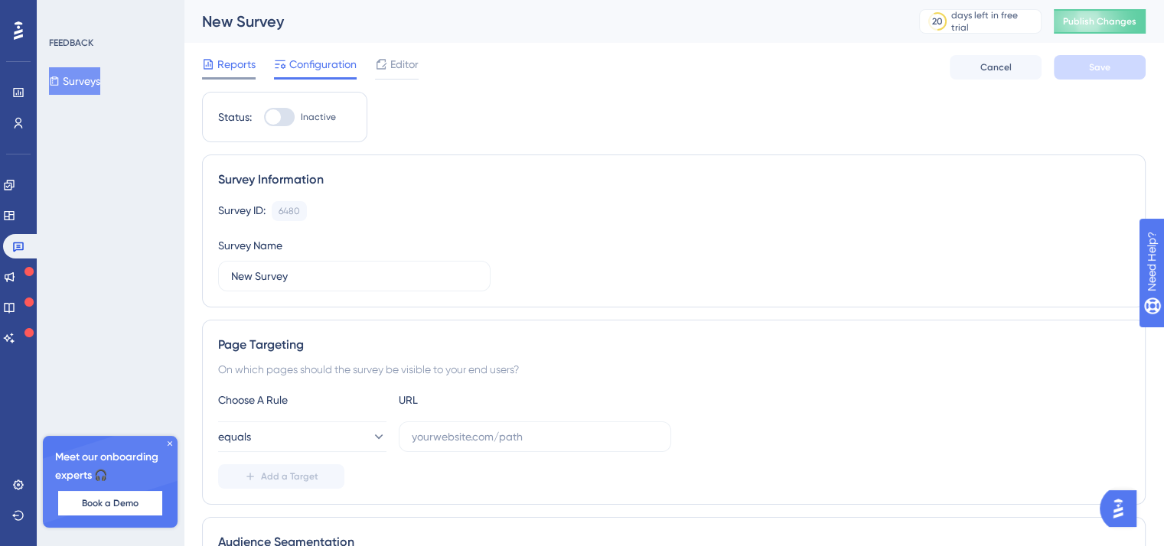
click at [245, 67] on span "Reports" at bounding box center [236, 64] width 38 height 18
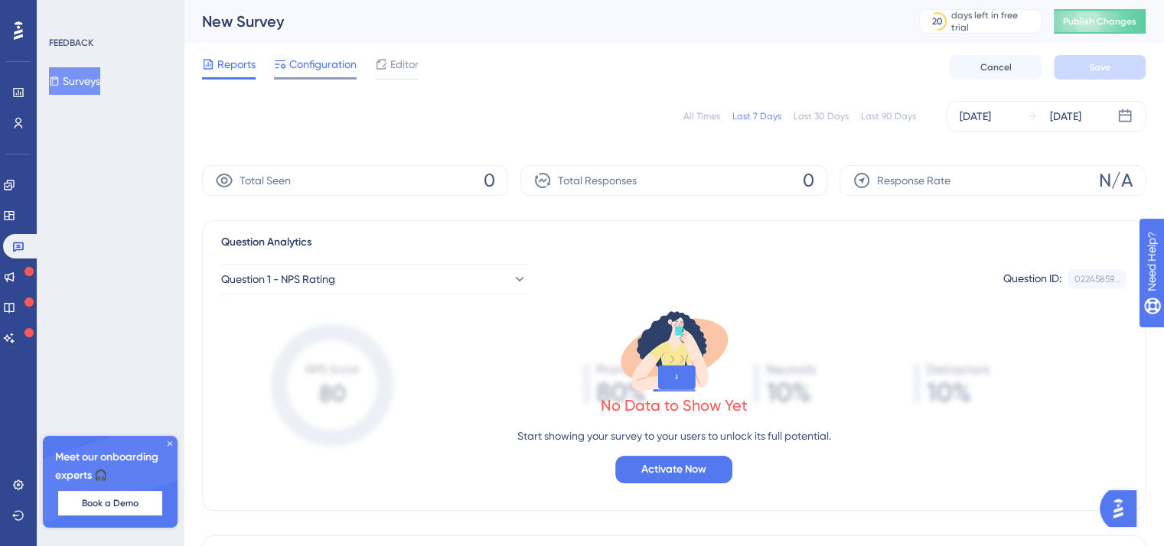
click at [312, 59] on span "Configuration" at bounding box center [322, 64] width 67 height 18
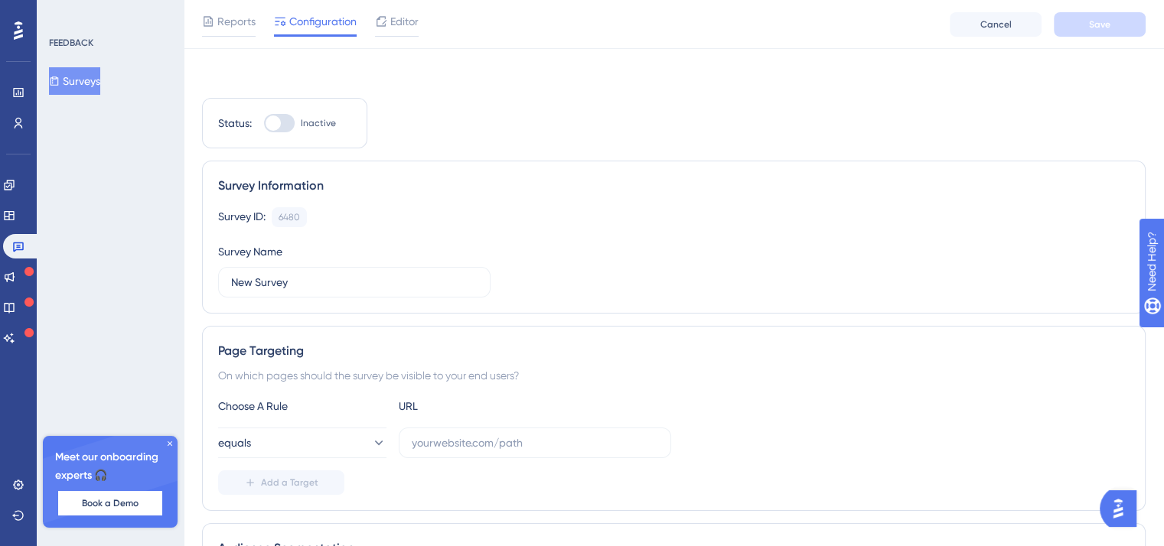
scroll to position [153, 0]
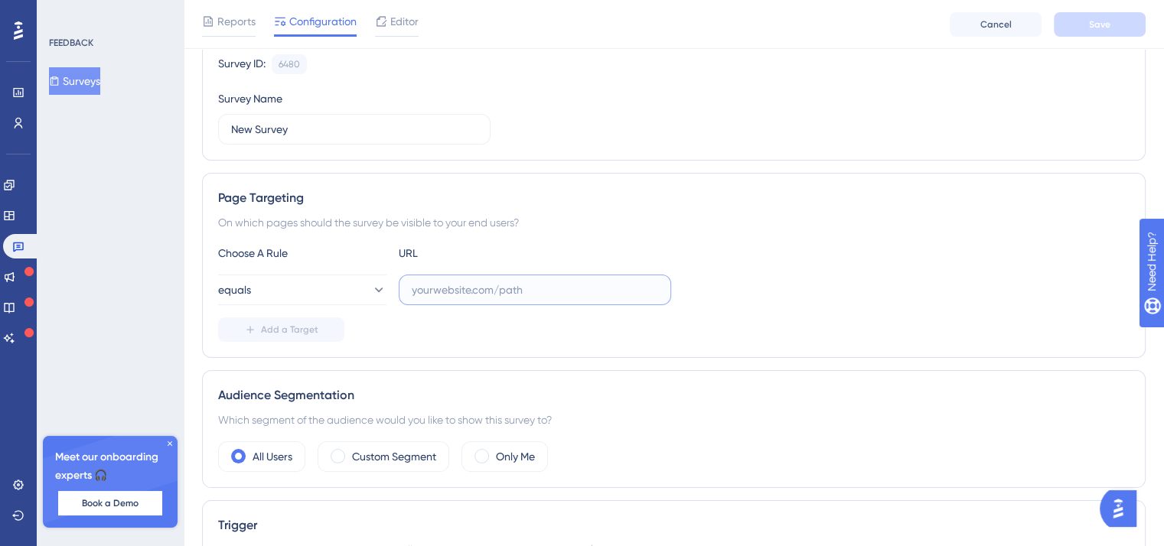
click at [435, 282] on input "text" at bounding box center [535, 290] width 246 height 17
click at [316, 295] on button "equals" at bounding box center [302, 290] width 168 height 31
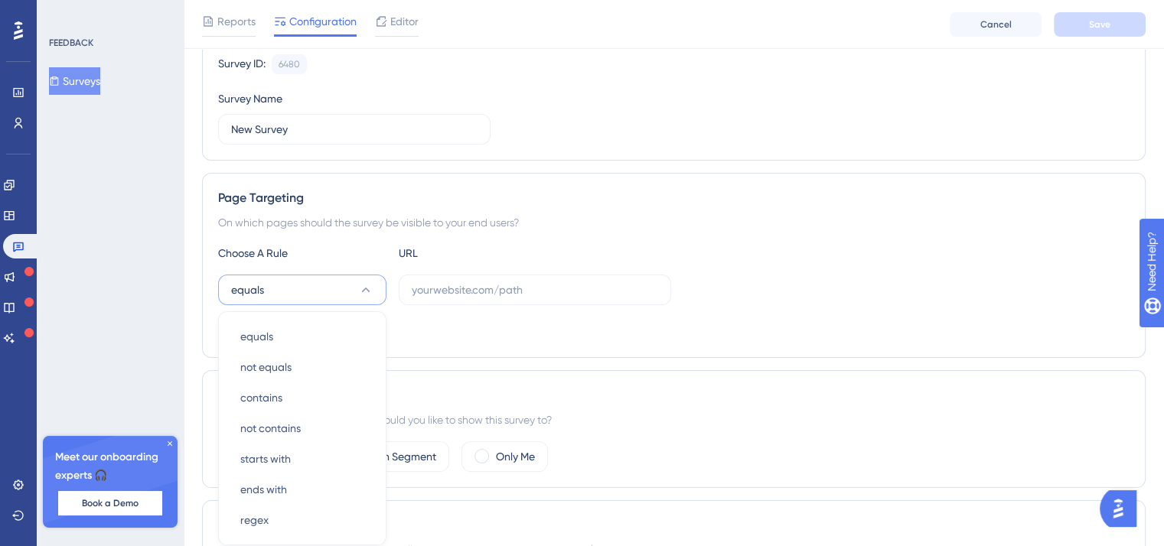
scroll to position [306, 0]
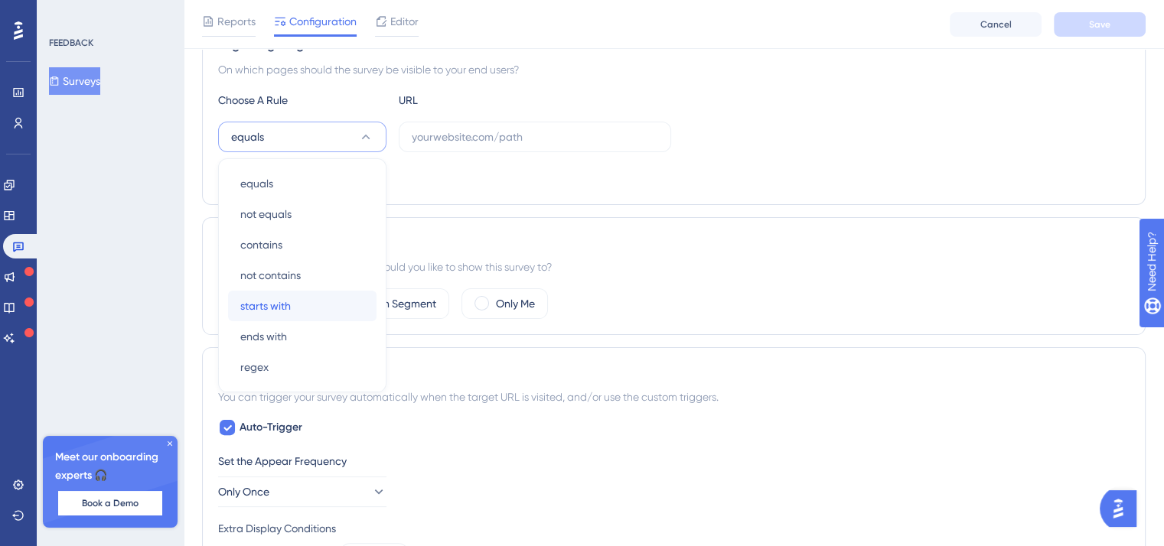
click at [308, 304] on div "starts with starts with" at bounding box center [302, 306] width 124 height 31
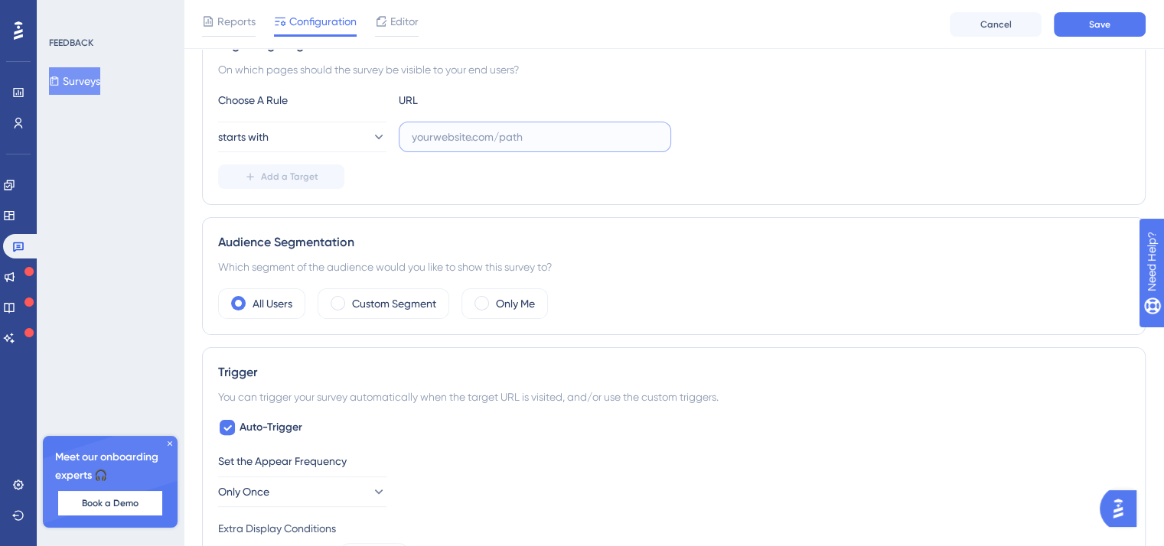
click at [469, 139] on input "text" at bounding box center [535, 137] width 246 height 17
paste input "https://uk.intouch.bmigroup.com/roof-measurement/success?report_id=14256"
drag, startPoint x: 453, startPoint y: 135, endPoint x: 355, endPoint y: 135, distance: 97.9
click at [354, 135] on div "starts with https://uk.intouch.bmigroup.com/roof-measurement/success?report_id=…" at bounding box center [444, 137] width 453 height 31
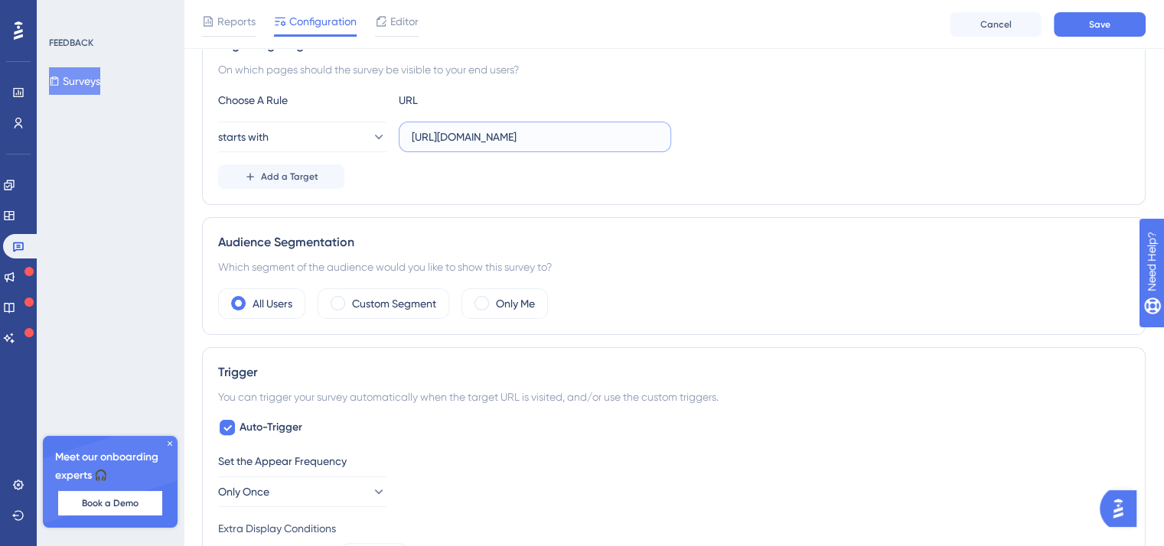
scroll to position [0, 0]
click at [435, 136] on input "https://uk.intouch.bmigroup.com/roof-measurement/success?report_id=14256" at bounding box center [535, 137] width 246 height 17
drag, startPoint x: 462, startPoint y: 134, endPoint x: 402, endPoint y: 132, distance: 59.7
click at [402, 132] on label "https://uk.intouch.bmigroup.com/roof-measurement/success?report_id=14256" at bounding box center [535, 137] width 272 height 31
drag, startPoint x: 517, startPoint y: 136, endPoint x: 736, endPoint y: 138, distance: 218.8
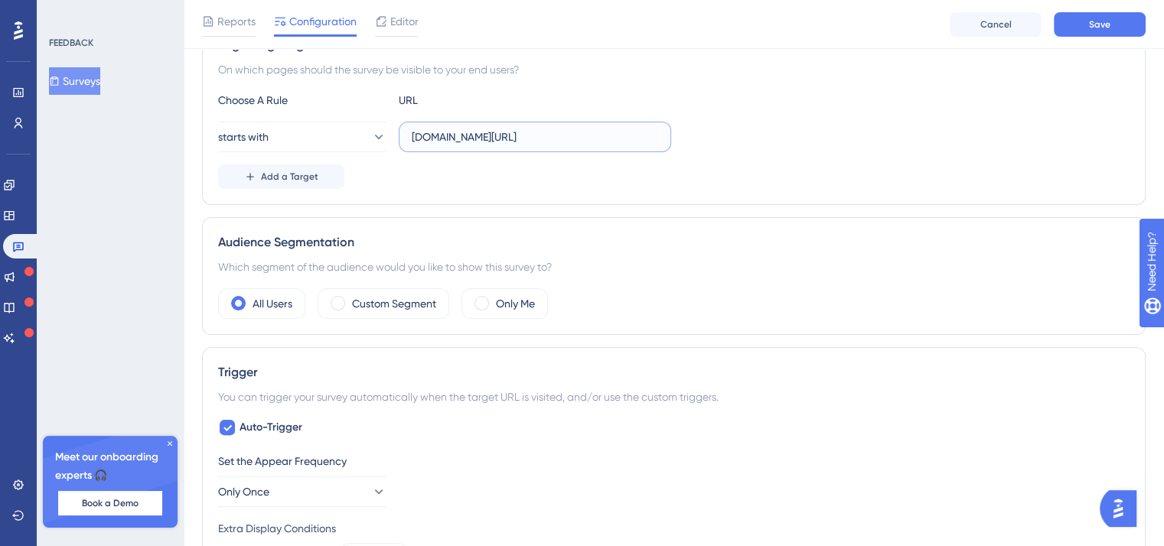
click at [736, 138] on div "starts with es.intouch.bmigroup.com/roof-measurement/success?report_id=14256" at bounding box center [673, 137] width 911 height 31
click at [643, 135] on input "es.intouch.bmigroup.com/roof-measurement/success?report_id=14256" at bounding box center [535, 137] width 246 height 17
drag, startPoint x: 630, startPoint y: 135, endPoint x: 679, endPoint y: 135, distance: 48.2
click at [679, 135] on div "starts with es.intouch.bmigroup.com/roof-measurement/success?report_id=14256" at bounding box center [673, 137] width 911 height 31
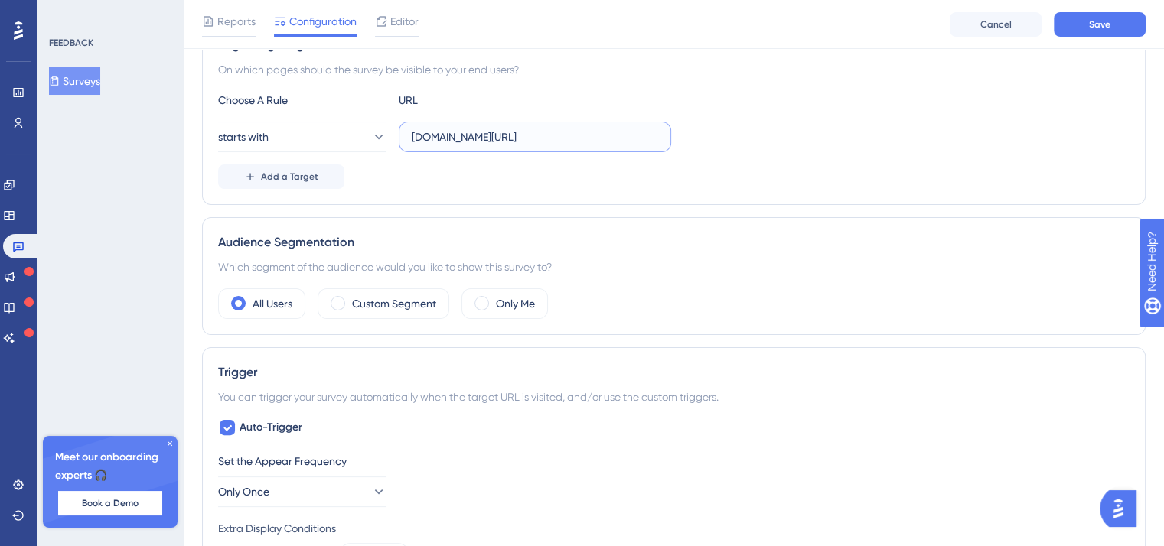
scroll to position [0, 78]
drag, startPoint x: 527, startPoint y: 135, endPoint x: 449, endPoint y: 135, distance: 78.0
click at [348, 135] on div "starts with es.intouch.bmigroup.com/roof-measurement/success?report_id=*" at bounding box center [444, 137] width 453 height 31
click at [470, 135] on input "es.intouch.bmigroup.com/roof-measurement/success?report_id=*" at bounding box center [535, 137] width 246 height 17
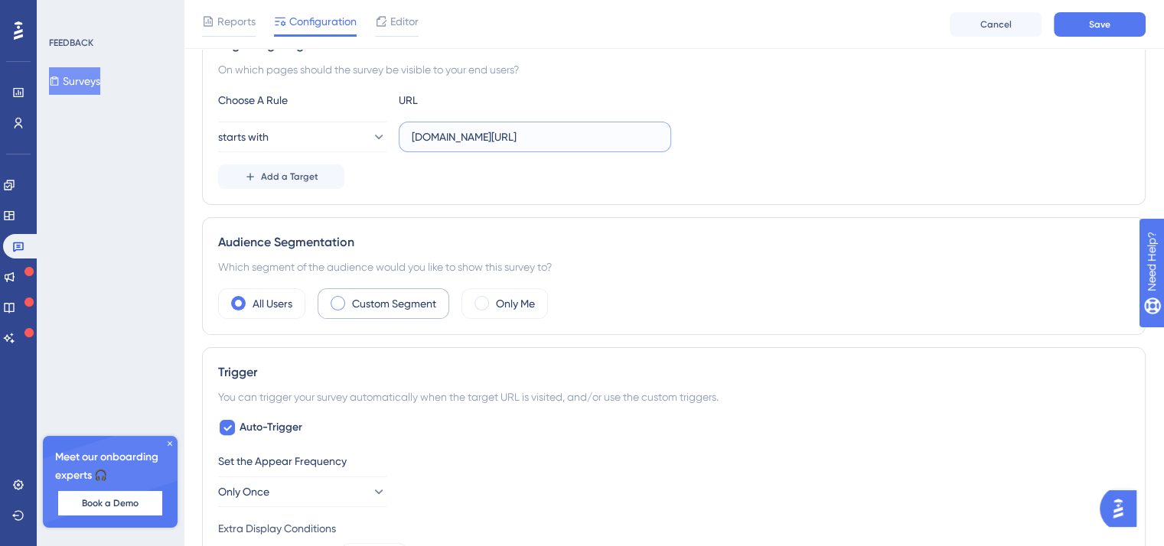
type input "es.intouch.bmigroup.com/roof-measurement/success?report_id=*"
click at [398, 307] on label "Custom Segment" at bounding box center [394, 304] width 84 height 18
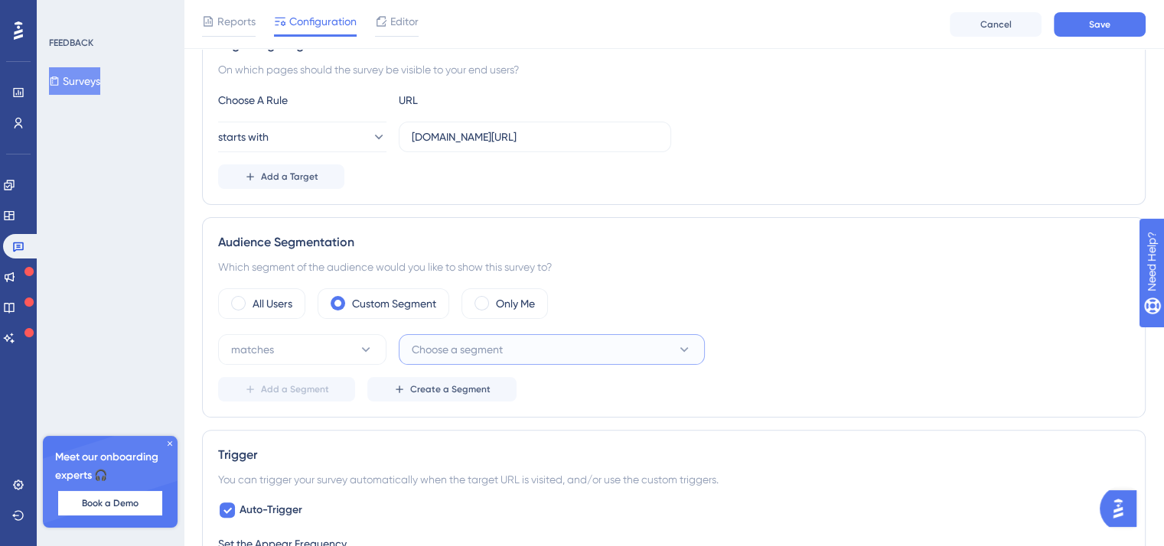
click at [480, 340] on span "Choose a segment" at bounding box center [457, 349] width 91 height 18
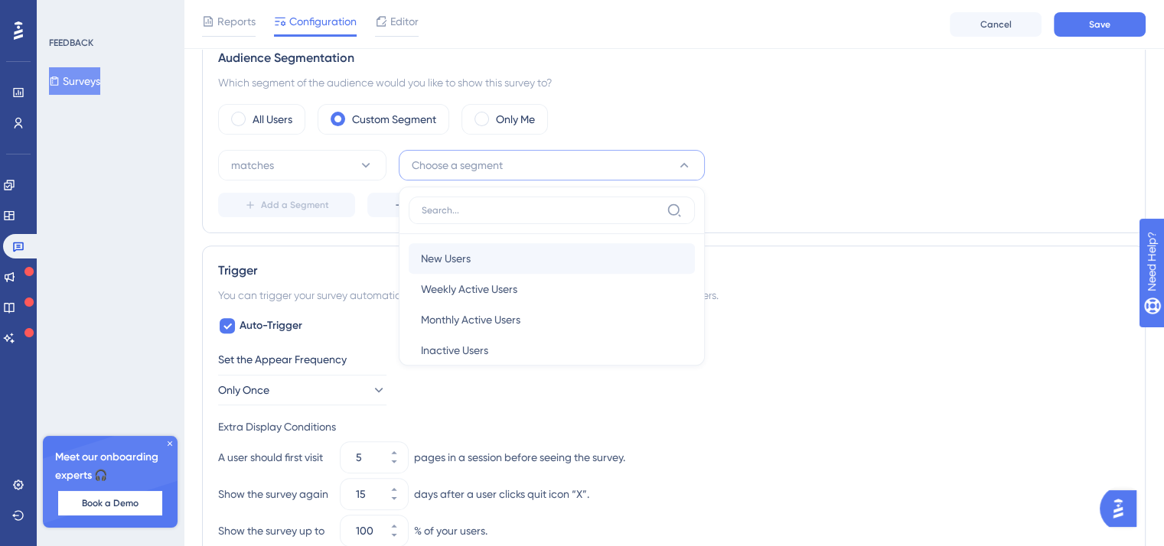
scroll to position [18, 0]
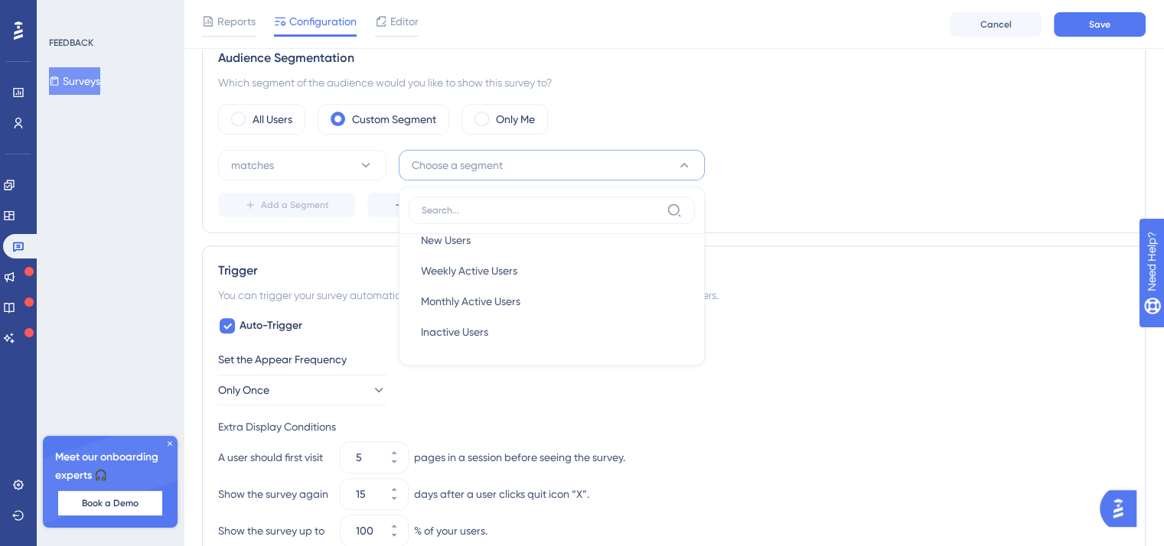
click at [499, 215] on label at bounding box center [552, 211] width 286 height 28
click at [499, 215] on input at bounding box center [541, 210] width 239 height 12
click at [459, 323] on span "Inactive Users" at bounding box center [454, 332] width 67 height 18
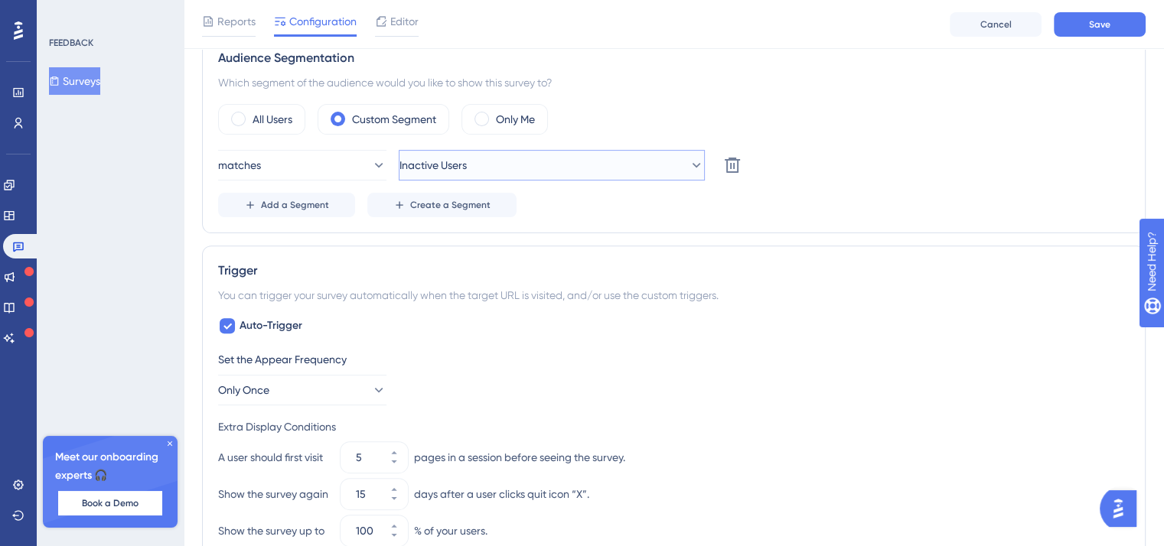
click at [509, 170] on button "Inactive Users" at bounding box center [552, 165] width 306 height 31
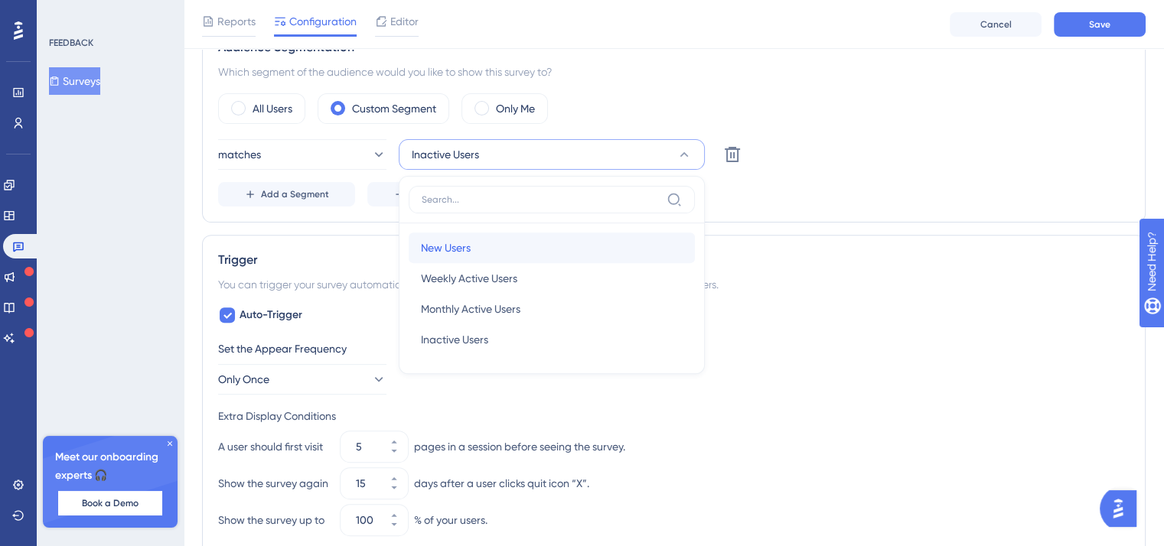
click at [490, 244] on div "New Users New Users" at bounding box center [552, 248] width 262 height 31
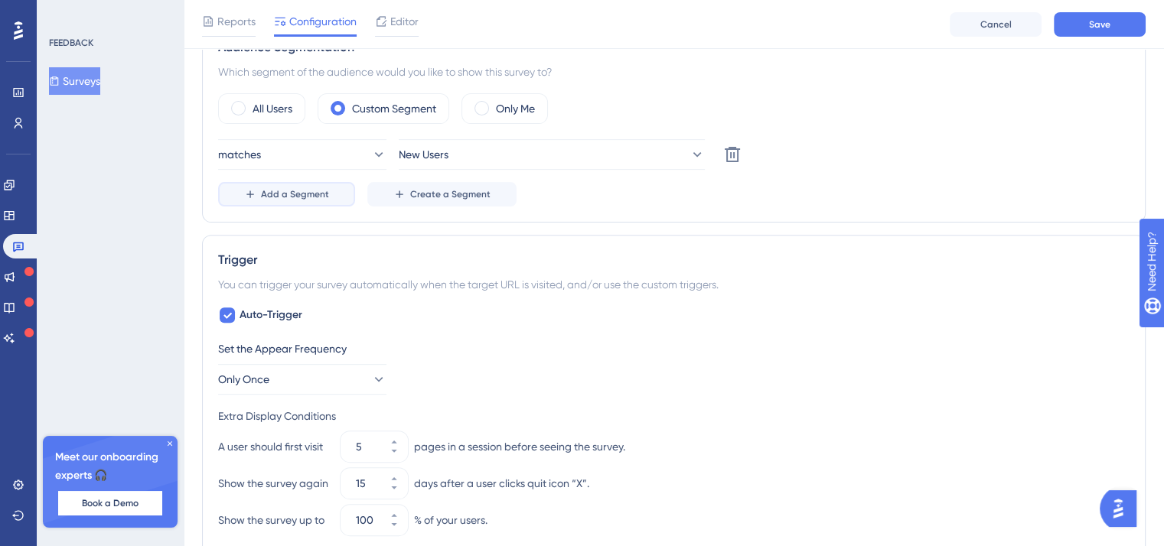
click at [298, 191] on span "Add a Segment" at bounding box center [295, 194] width 68 height 12
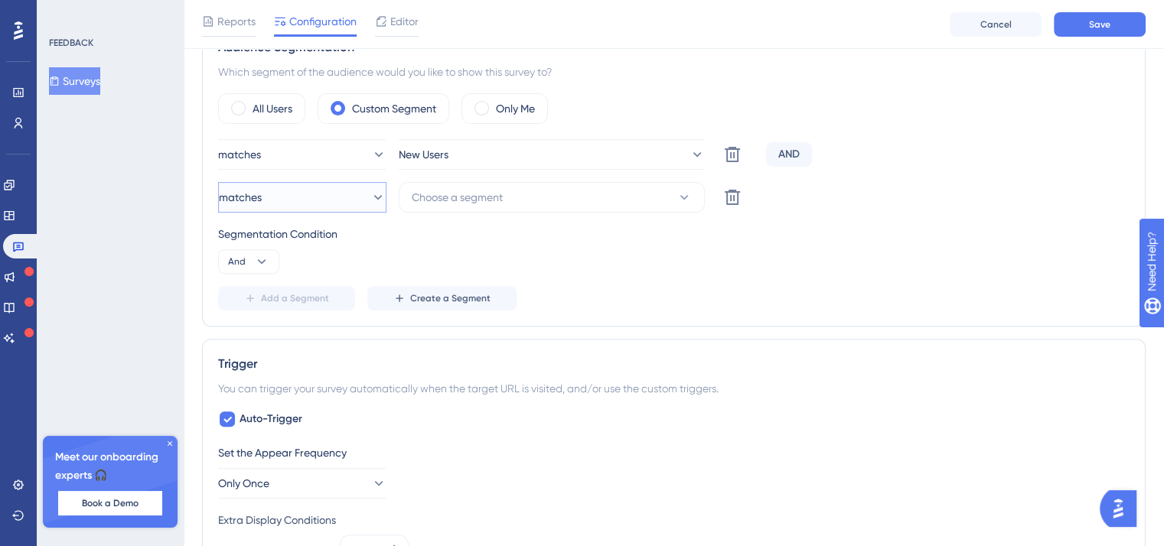
click at [304, 191] on button "matches" at bounding box center [302, 197] width 168 height 31
click at [433, 198] on span "Choose a segment" at bounding box center [457, 197] width 91 height 18
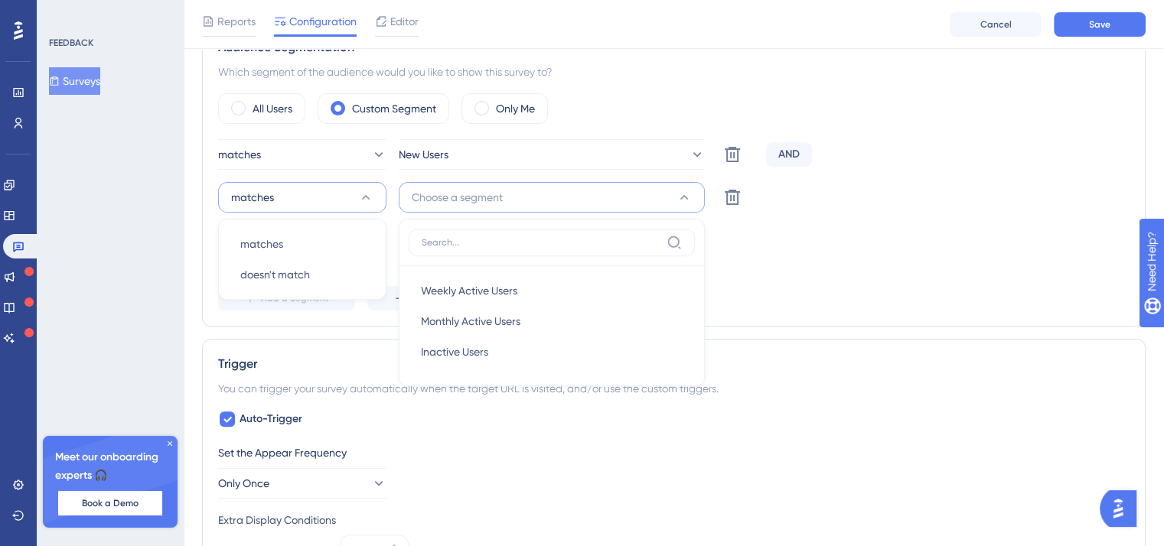
click at [486, 239] on input at bounding box center [541, 242] width 239 height 12
type input "r"
drag, startPoint x: 711, startPoint y: 99, endPoint x: 703, endPoint y: 124, distance: 25.6
click at [711, 99] on div "All Users Custom Segment Only Me" at bounding box center [673, 108] width 911 height 31
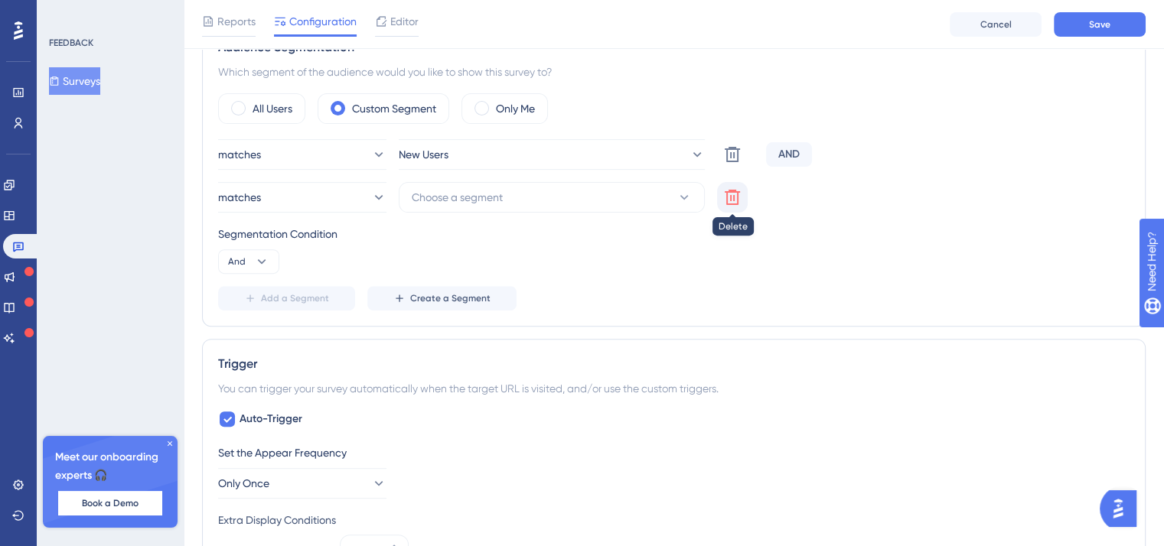
click at [732, 190] on icon at bounding box center [731, 197] width 15 height 15
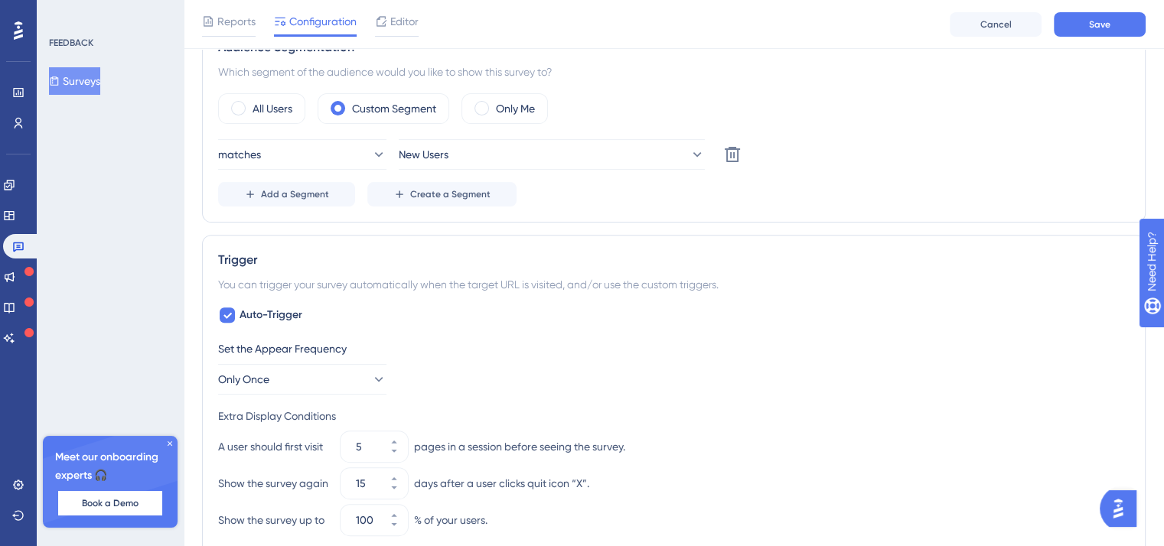
scroll to position [654, 0]
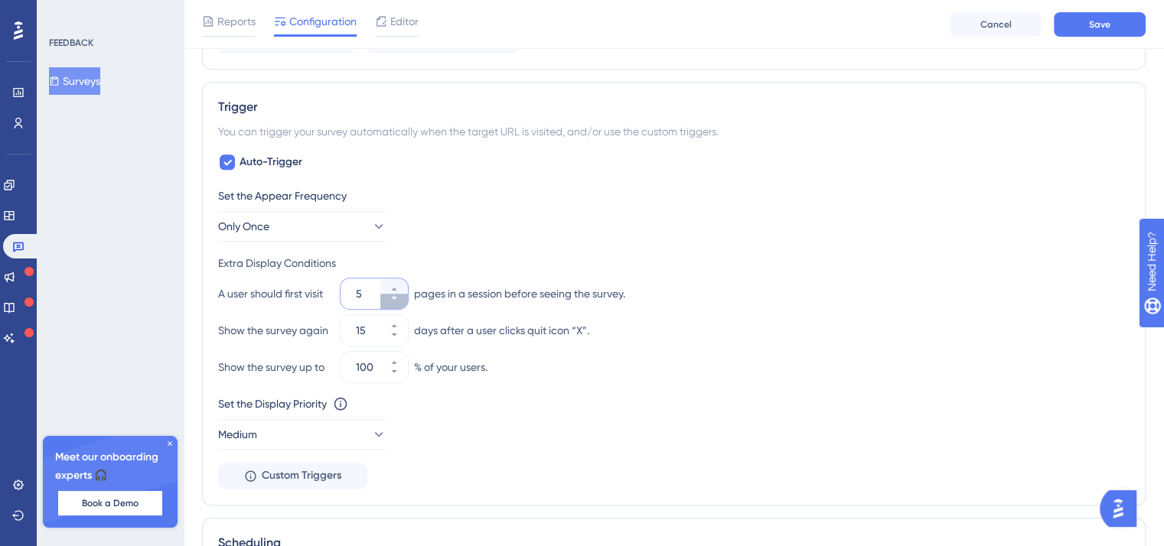
click at [397, 295] on icon at bounding box center [393, 298] width 9 height 9
click at [402, 284] on button "1" at bounding box center [394, 285] width 28 height 15
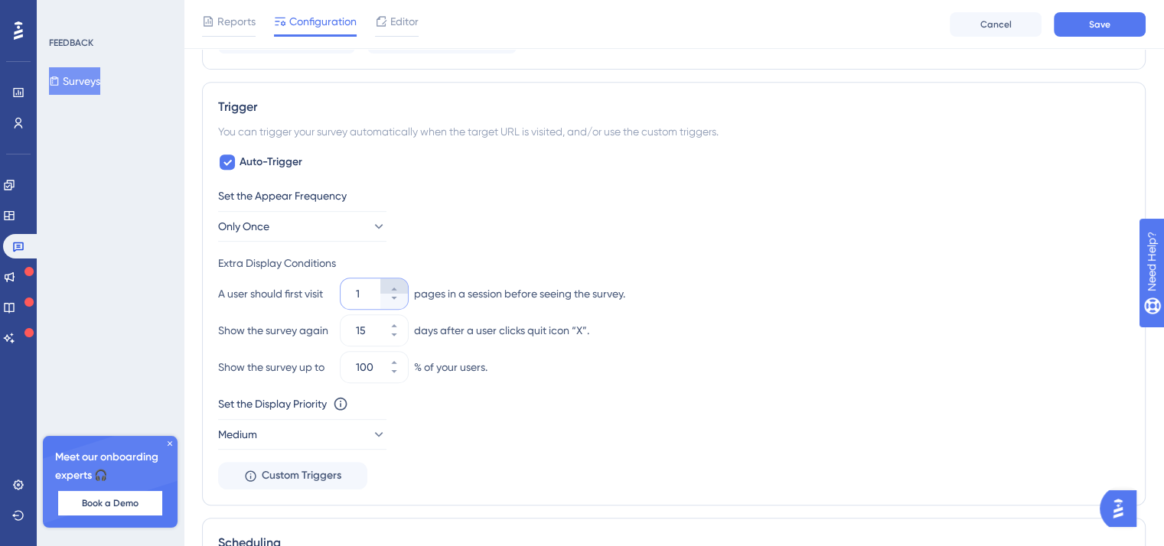
type input "2"
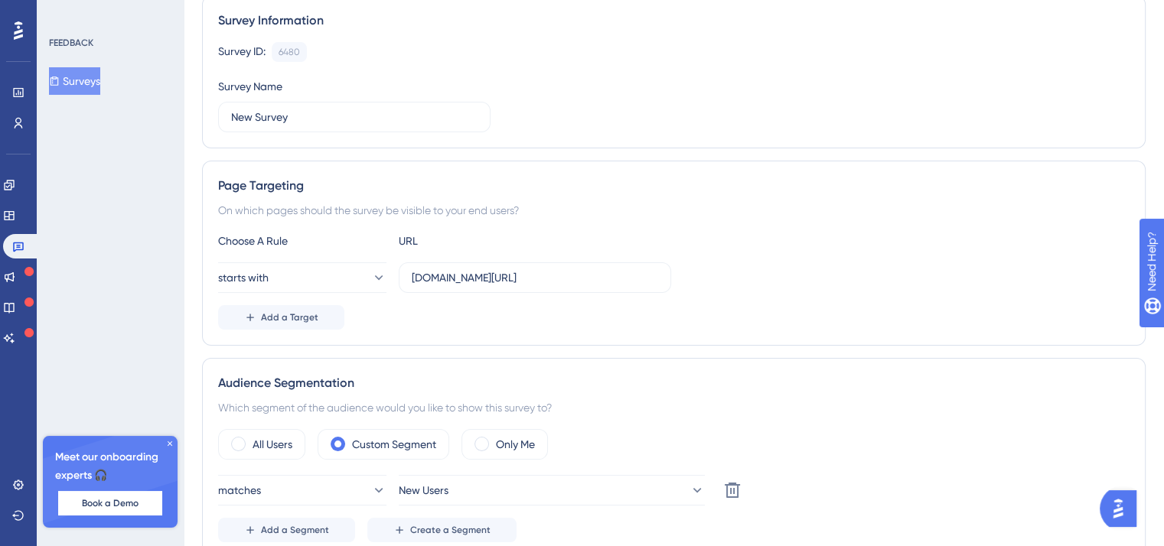
scroll to position [0, 0]
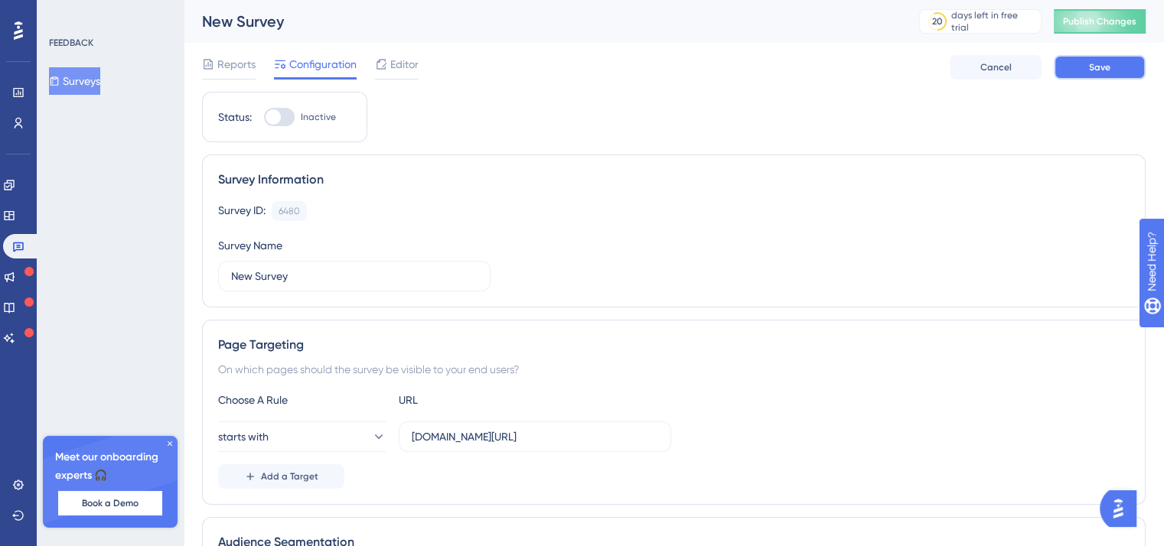
click at [1100, 23] on div "New Survey 20 days left in free trial Click to see upgrade options Publish Chan…" at bounding box center [673, 46] width 943 height 92
click at [84, 80] on button "Surveys" at bounding box center [74, 81] width 51 height 28
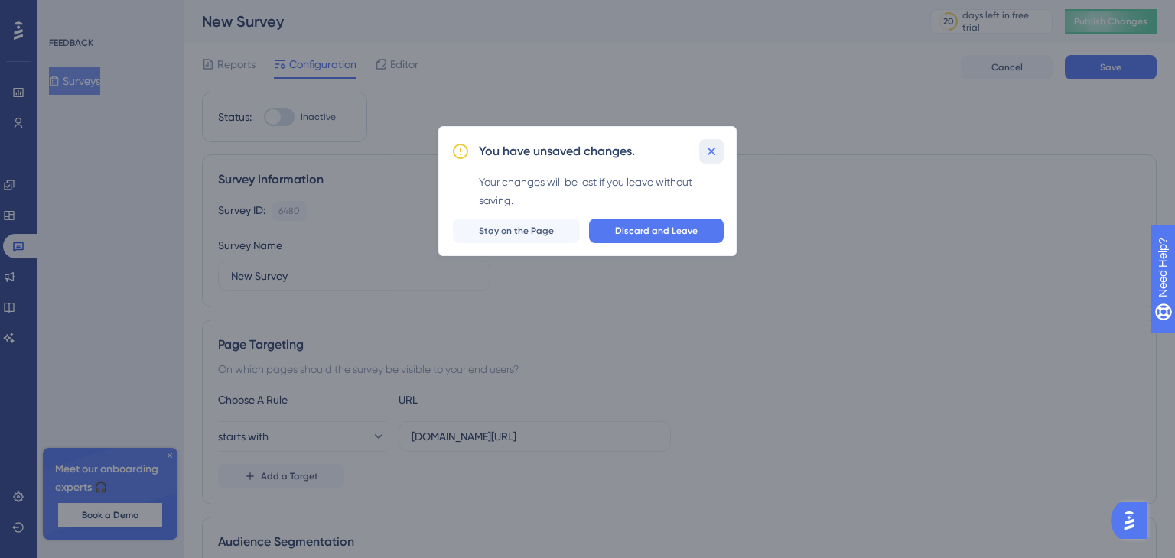
click at [713, 142] on button at bounding box center [711, 151] width 24 height 24
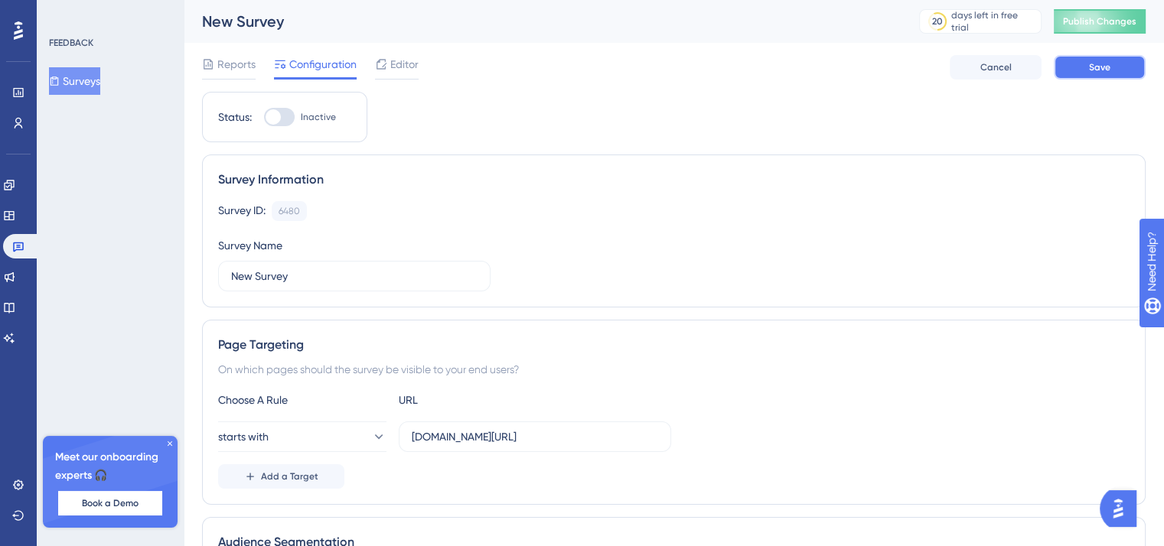
click at [1084, 72] on button "Save" at bounding box center [1099, 67] width 92 height 24
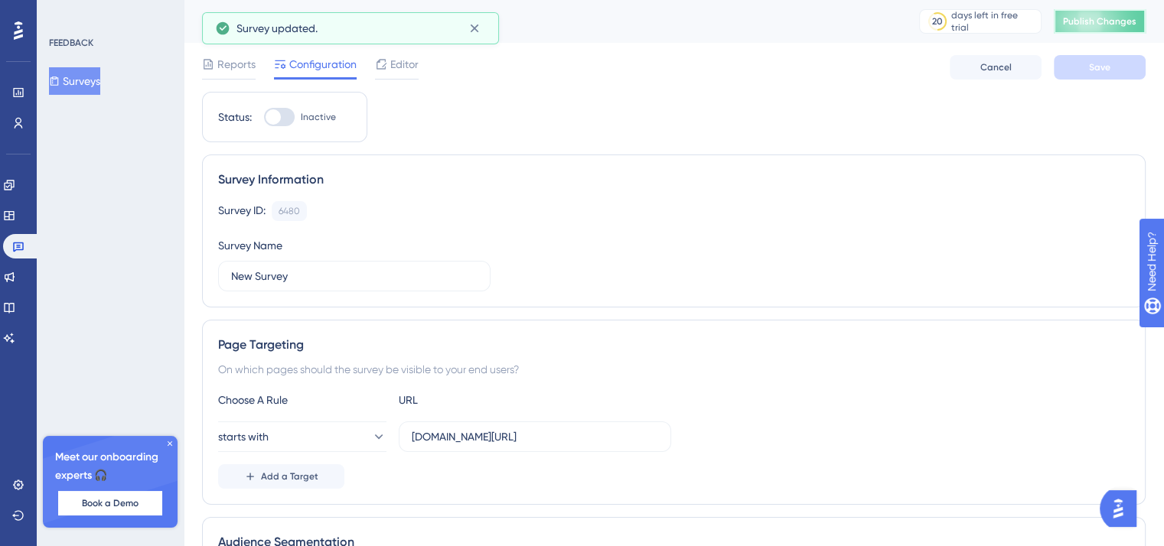
click at [1105, 23] on span "Publish Changes" at bounding box center [1099, 21] width 73 height 12
click at [78, 74] on button "Surveys" at bounding box center [74, 81] width 51 height 28
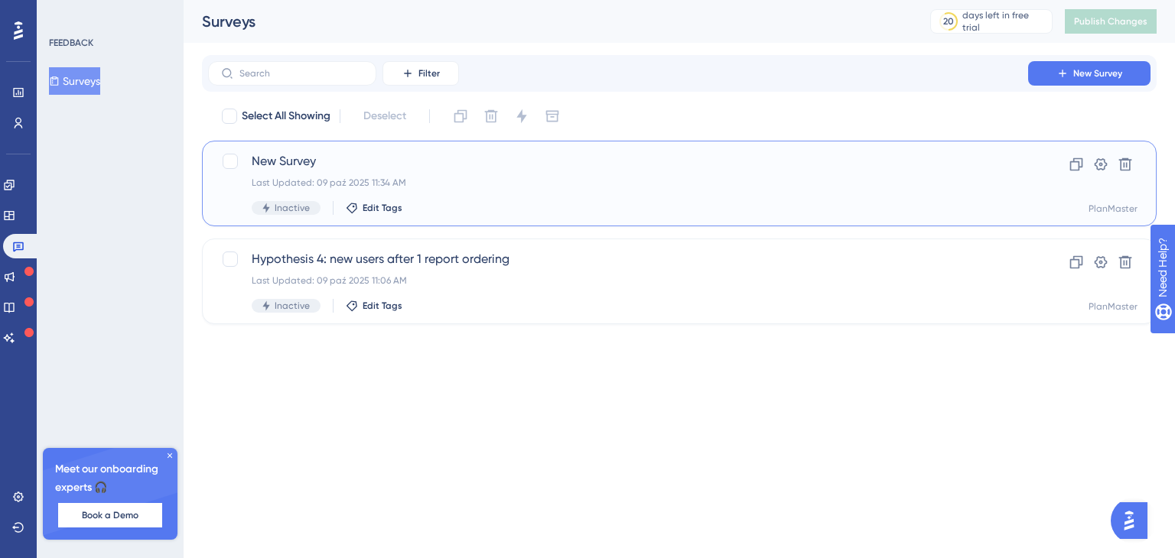
click at [439, 174] on div "New Survey Last Updated: 09 paź 2025 11:34 AM Inactive Edit Tags" at bounding box center [618, 183] width 733 height 63
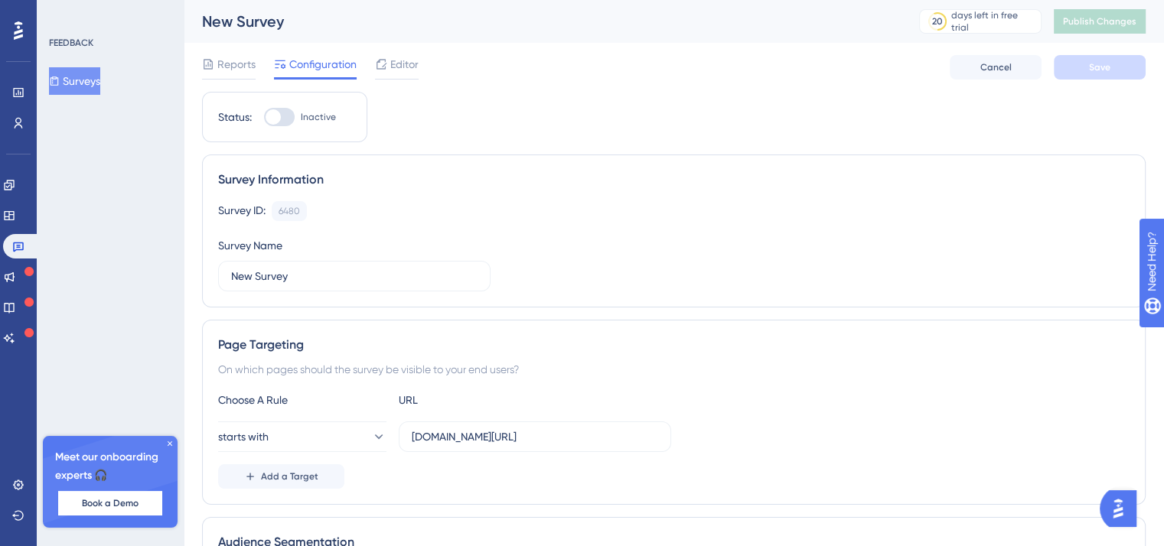
click at [86, 77] on button "Surveys" at bounding box center [74, 81] width 51 height 28
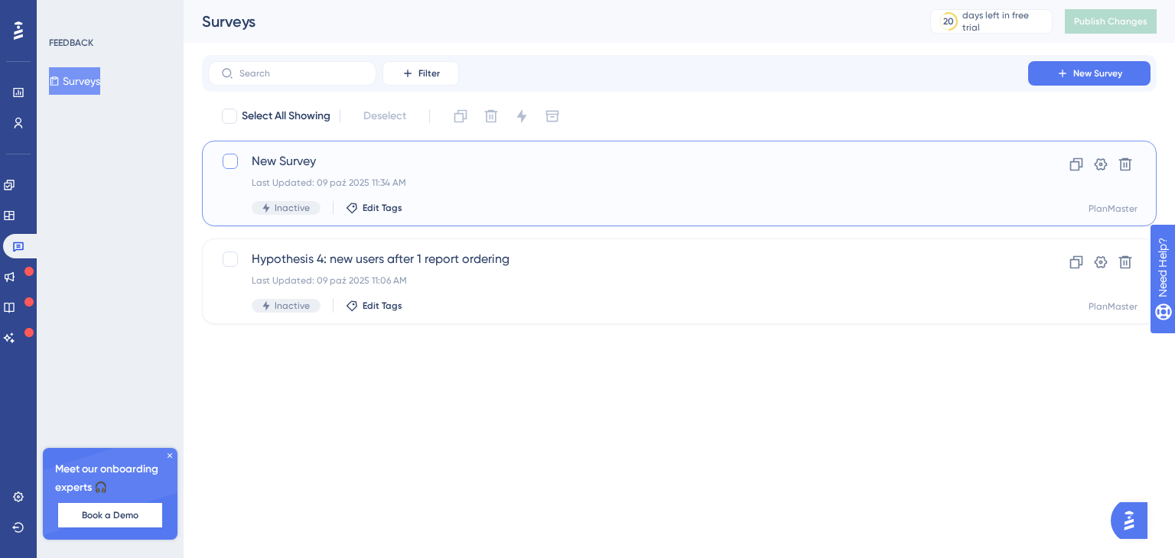
click at [230, 165] on div at bounding box center [230, 161] width 15 height 15
checkbox input "true"
click at [1098, 164] on icon at bounding box center [1100, 164] width 15 height 15
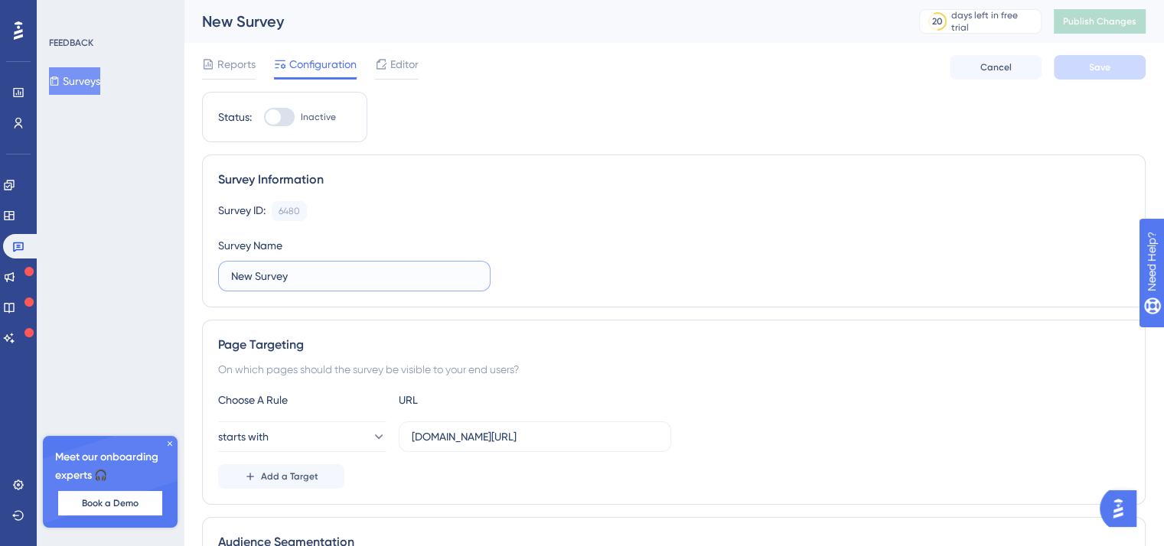
click at [275, 275] on input "New Survey" at bounding box center [354, 276] width 246 height 17
paste input "Hypothesis 3"
paste input "One-Time Buyer"
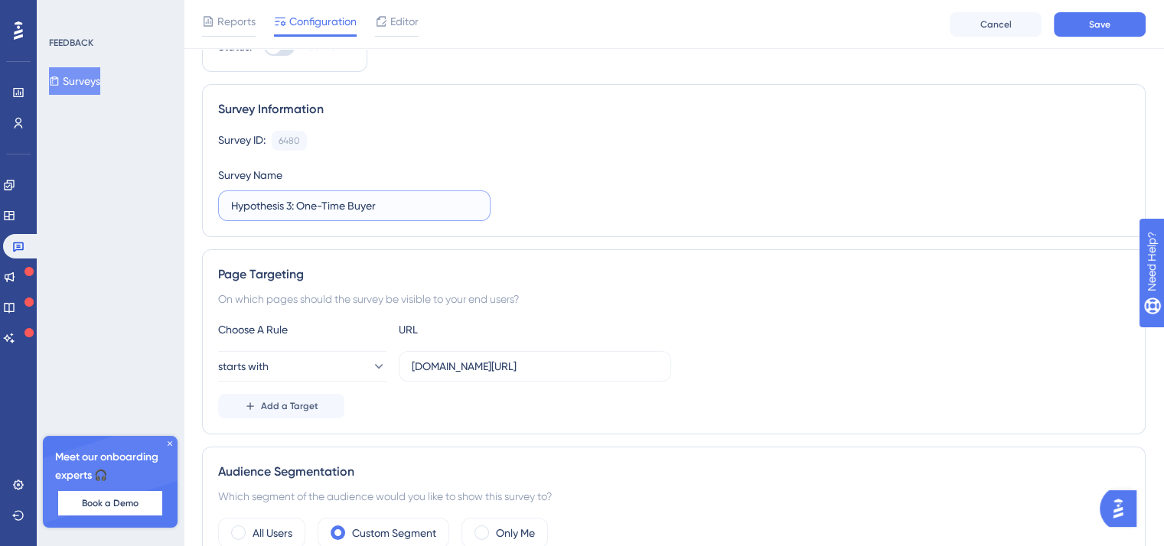
scroll to position [383, 0]
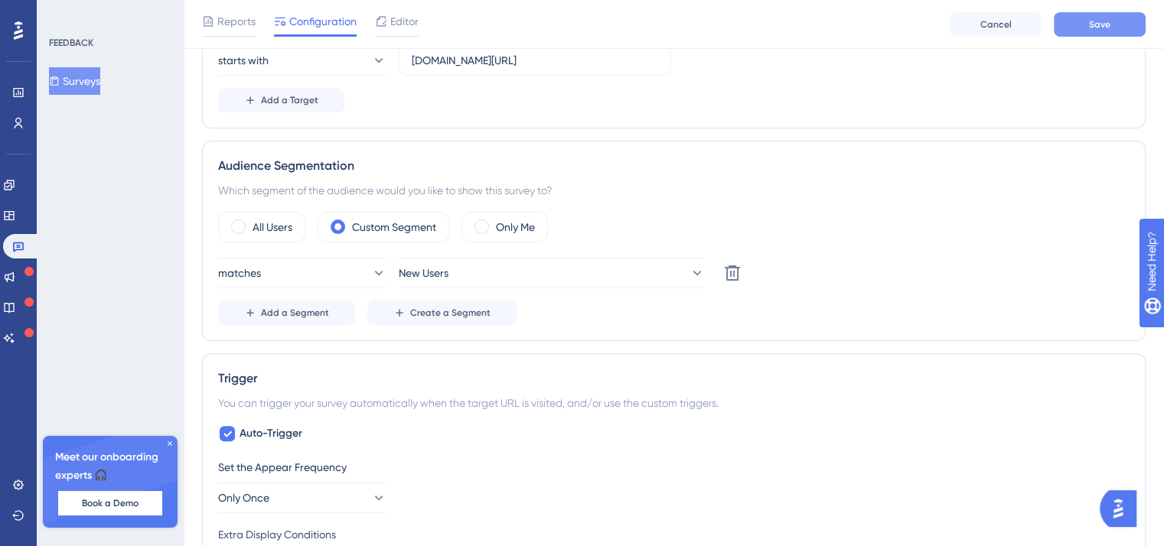
type input "Hypothesis 3: One-Time Buyer"
click at [1055, 34] on button "Save" at bounding box center [1099, 24] width 92 height 24
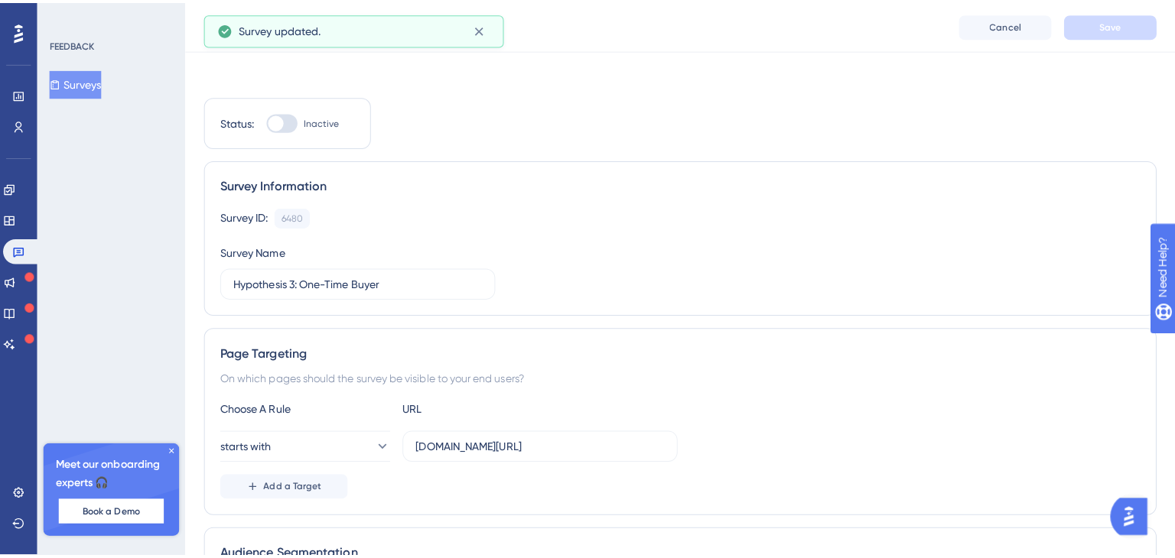
scroll to position [0, 0]
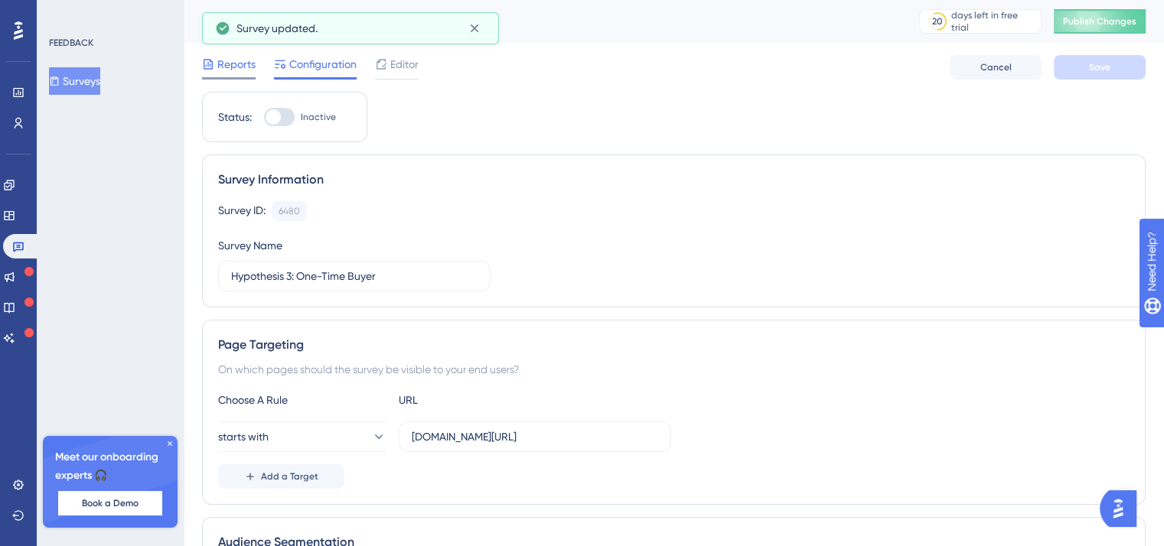
click at [249, 59] on span "Reports" at bounding box center [236, 64] width 38 height 18
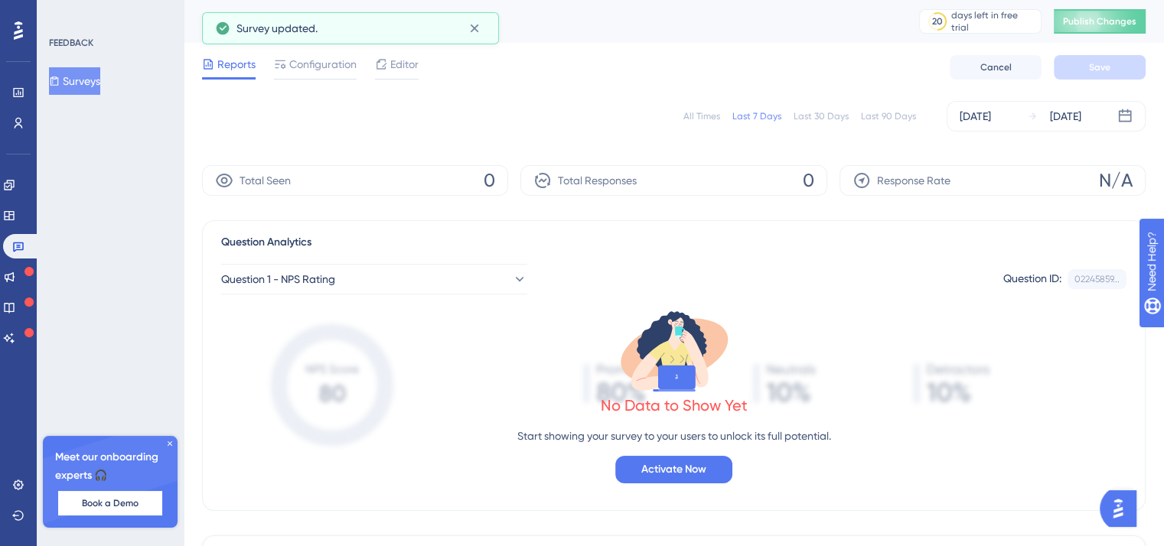
click at [568, 73] on div "Reports Configuration Editor Cancel Save" at bounding box center [673, 67] width 943 height 49
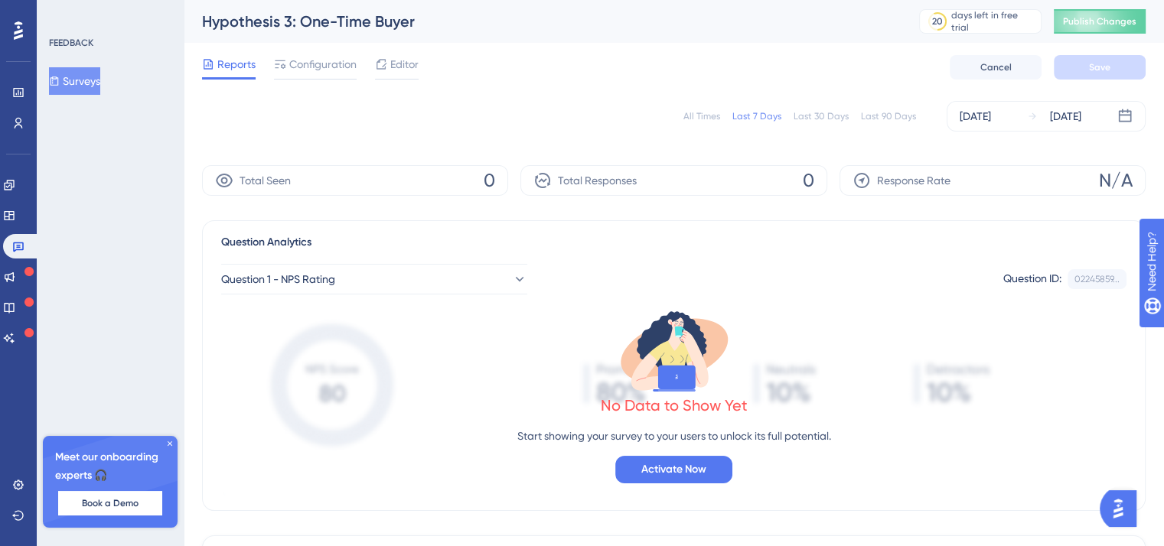
click at [330, 24] on div "Hypothesis 3: One-Time Buyer" at bounding box center [541, 21] width 679 height 21
drag, startPoint x: 96, startPoint y: 78, endPoint x: 159, endPoint y: 175, distance: 115.6
click at [96, 79] on button "Surveys" at bounding box center [74, 81] width 51 height 28
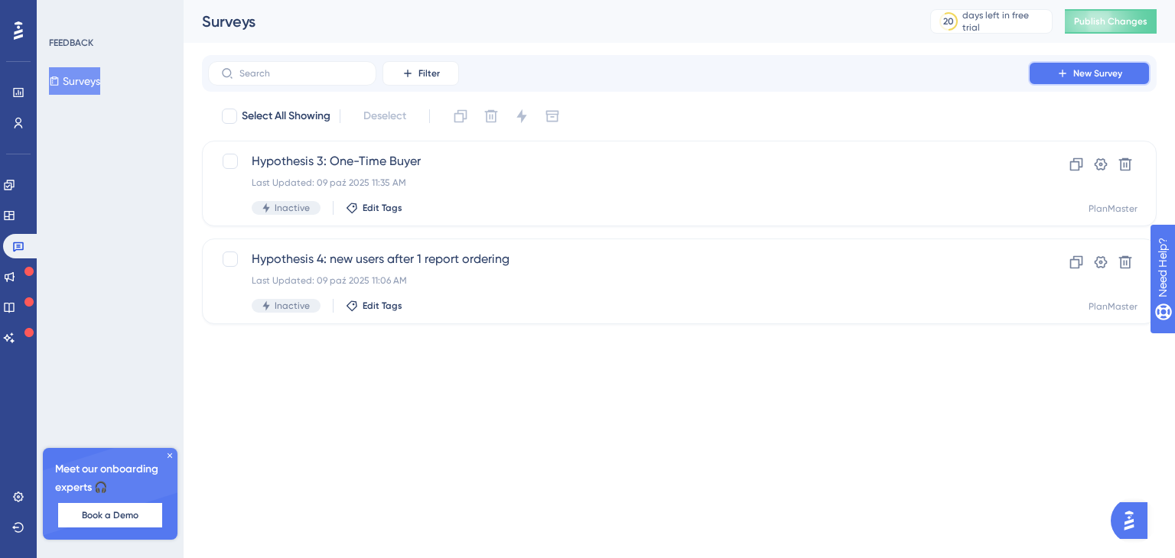
click at [1073, 77] on span "New Survey" at bounding box center [1097, 73] width 49 height 12
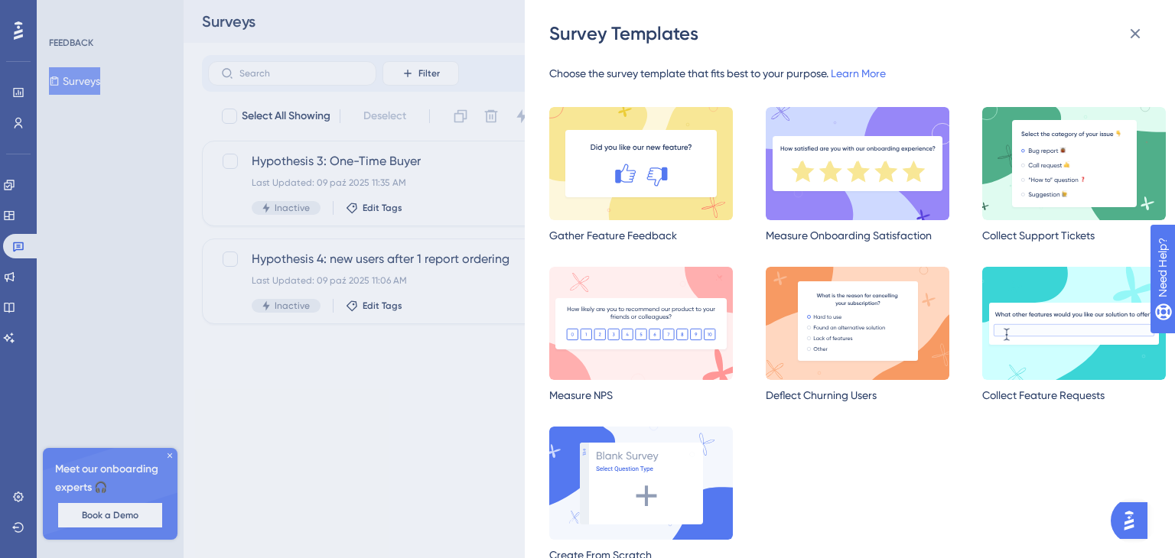
click at [685, 323] on img at bounding box center [641, 323] width 184 height 113
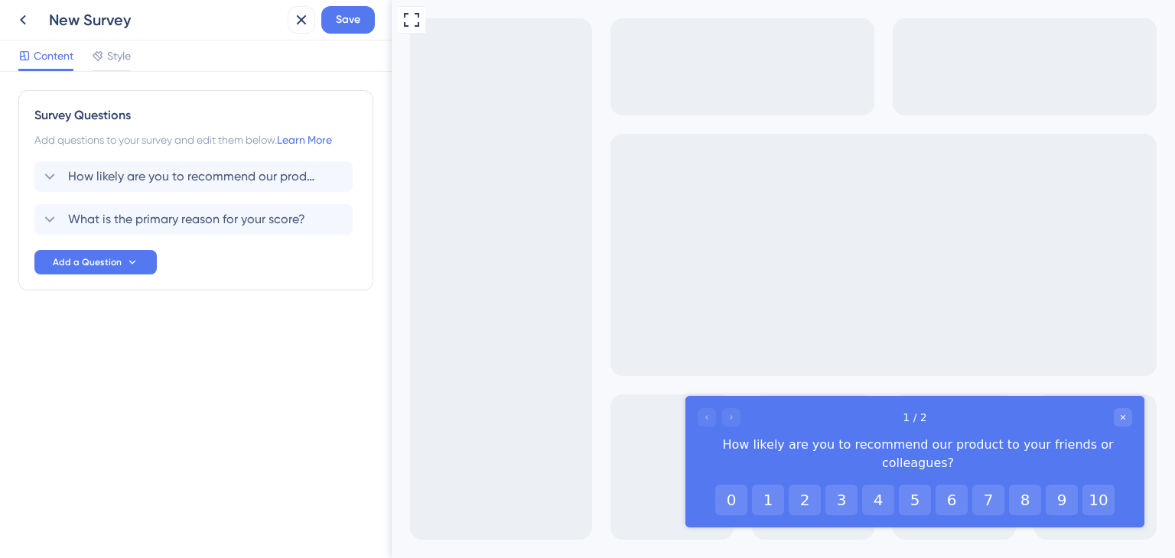
click at [138, 138] on div "Add questions to your survey and edit them below. Learn More" at bounding box center [195, 140] width 323 height 18
click at [24, 4] on div "New Survey Save" at bounding box center [196, 20] width 392 height 41
click at [24, 24] on icon at bounding box center [23, 20] width 18 height 18
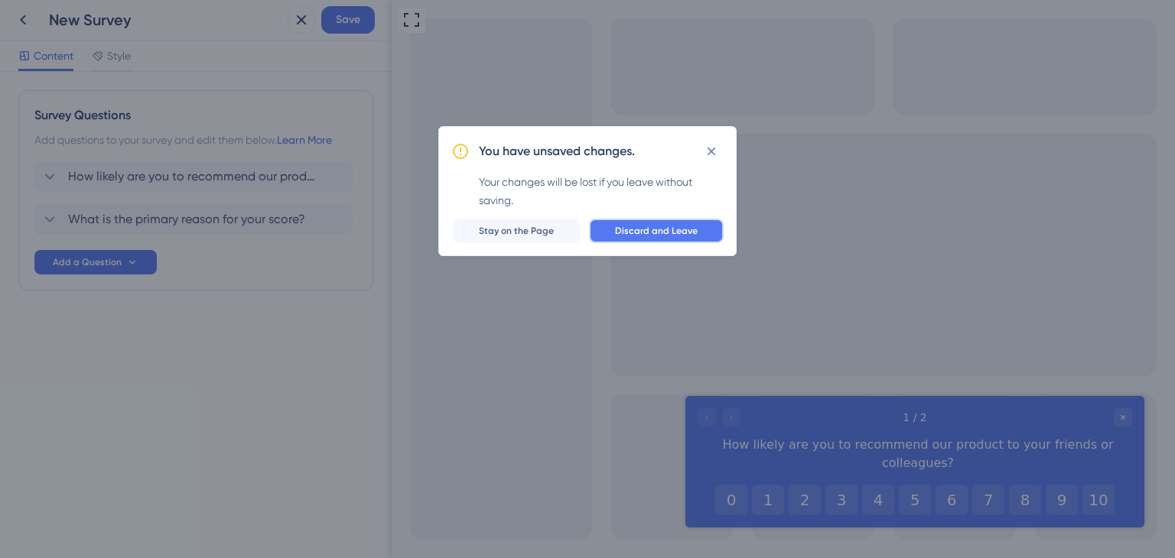
click at [664, 230] on span "Discard and Leave" at bounding box center [656, 231] width 83 height 12
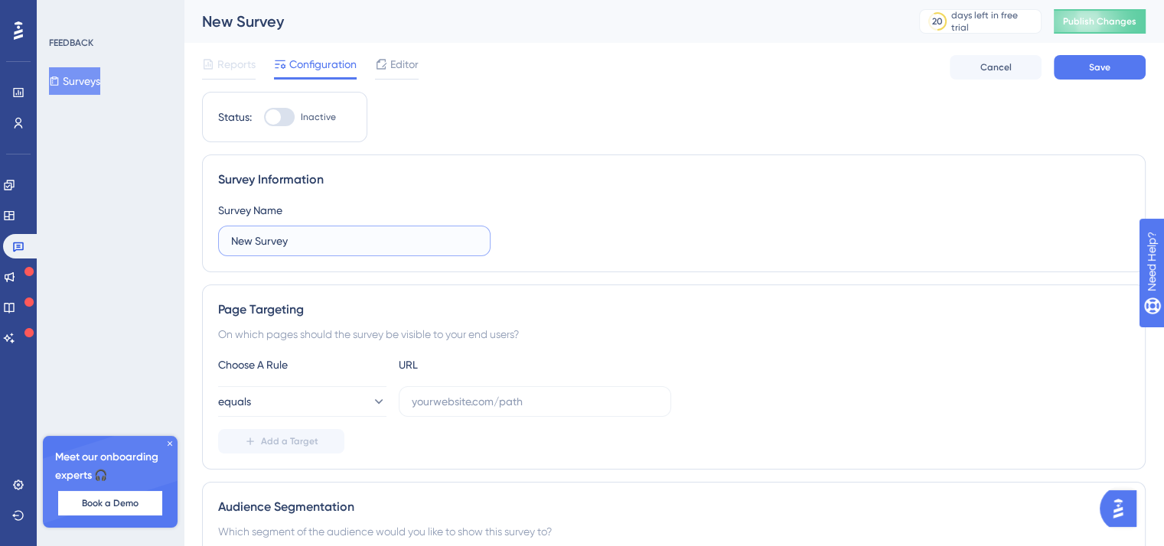
drag, startPoint x: 331, startPoint y: 237, endPoint x: 206, endPoint y: 242, distance: 125.5
click at [206, 242] on div "Survey Information Survey Name New Survey" at bounding box center [673, 214] width 943 height 118
paste input "Hypothesis 4"
paste input "B2B Potential"
click at [318, 246] on input "Hypothesis 4: B2B Potential" at bounding box center [354, 241] width 246 height 17
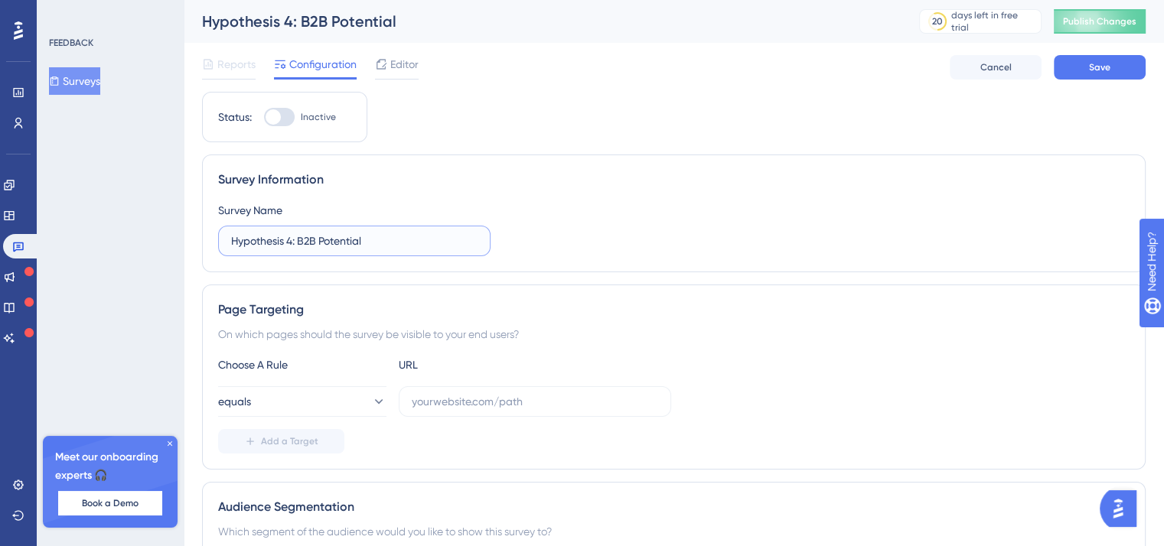
click at [383, 243] on input "Hypothesis 4: B2B Potential" at bounding box center [354, 241] width 246 height 17
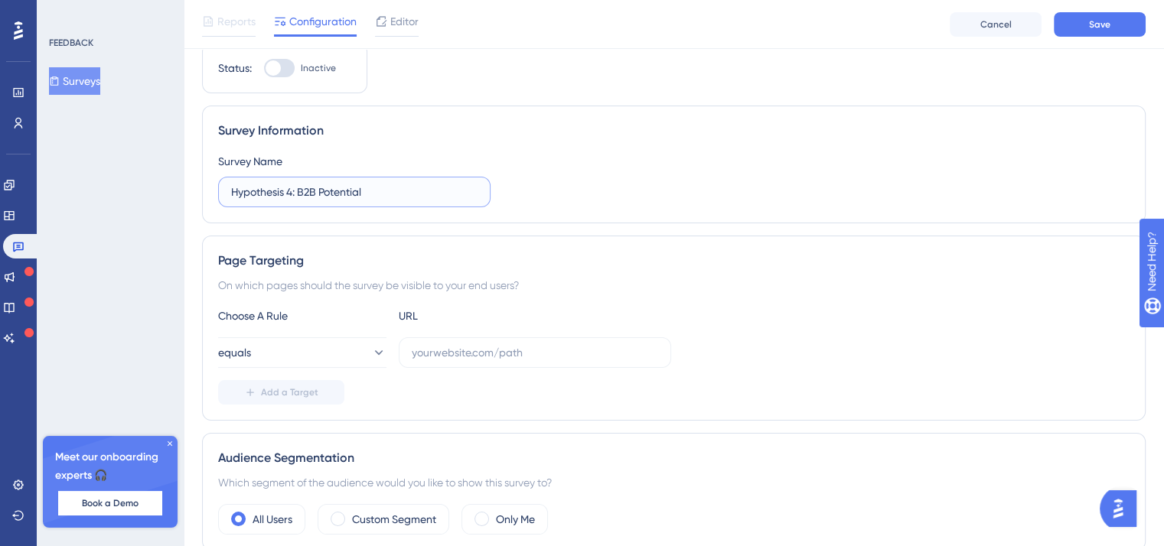
scroll to position [77, 0]
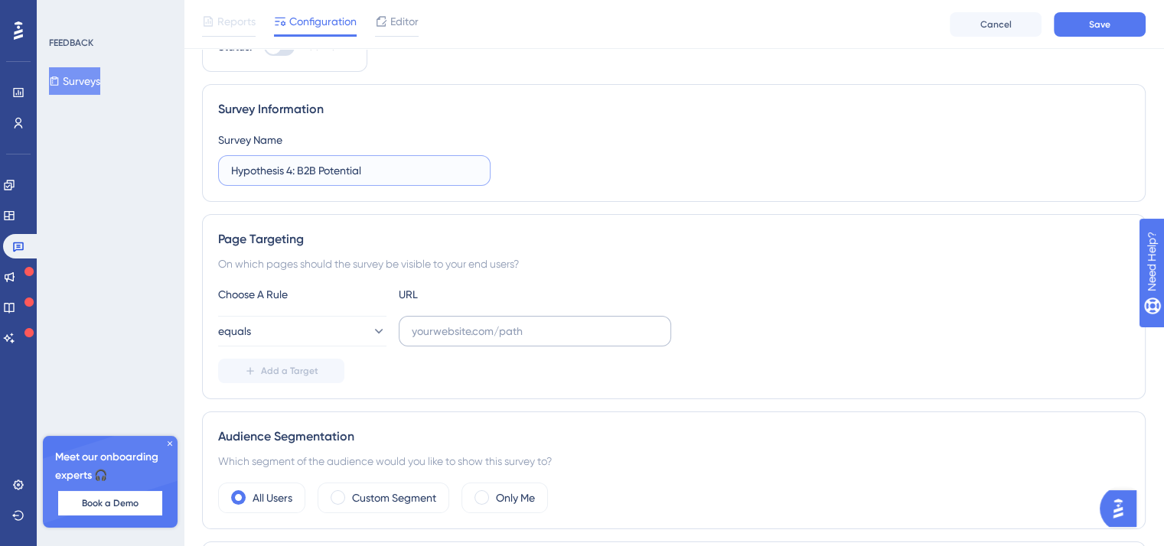
type input "Hypothesis 4: B2B Potential"
click at [437, 330] on input "text" at bounding box center [535, 331] width 246 height 17
paste input "uk.intouch.bmigroup.com/roof-measurement/success?report_id=14256"
click at [448, 330] on input "uk.intouch.bmigroup.com/roof-measurement/success?report_id=14256" at bounding box center [535, 331] width 246 height 17
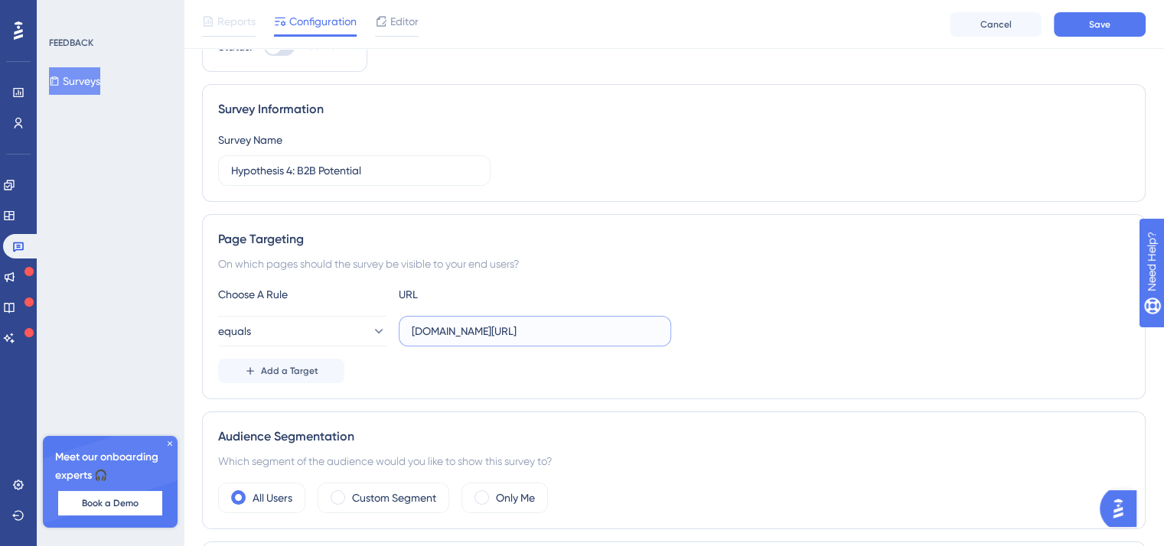
drag, startPoint x: 467, startPoint y: 333, endPoint x: 400, endPoint y: 328, distance: 66.7
click at [360, 330] on div "equals uk.intouch.bmigroup.com/roof-measurement/success?report_id=14256" at bounding box center [444, 331] width 453 height 31
click at [422, 328] on input "uk.intouch.bmigroup.com/roof-measurement/success?report_id=14256" at bounding box center [535, 331] width 246 height 17
click at [422, 330] on input "uk.intouch.bmigroup.com/roof-measurement/success?report_id=14256" at bounding box center [535, 331] width 246 height 17
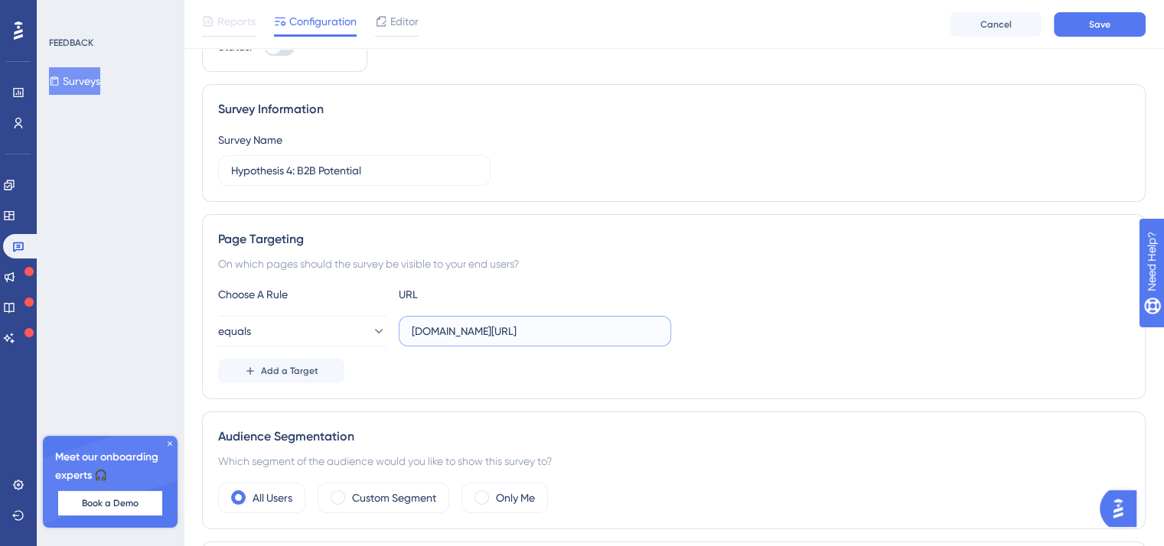
drag, startPoint x: 422, startPoint y: 330, endPoint x: 399, endPoint y: 332, distance: 22.2
click at [399, 332] on label "uk.intouch.bmigroup.com/roof-measurement/success?report_id=14256" at bounding box center [535, 331] width 272 height 31
click at [412, 332] on input "uk.intouch.bmigroup.com/roof-measurement/success?report_id=14256" at bounding box center [535, 331] width 246 height 17
drag, startPoint x: 533, startPoint y: 336, endPoint x: 721, endPoint y: 335, distance: 187.4
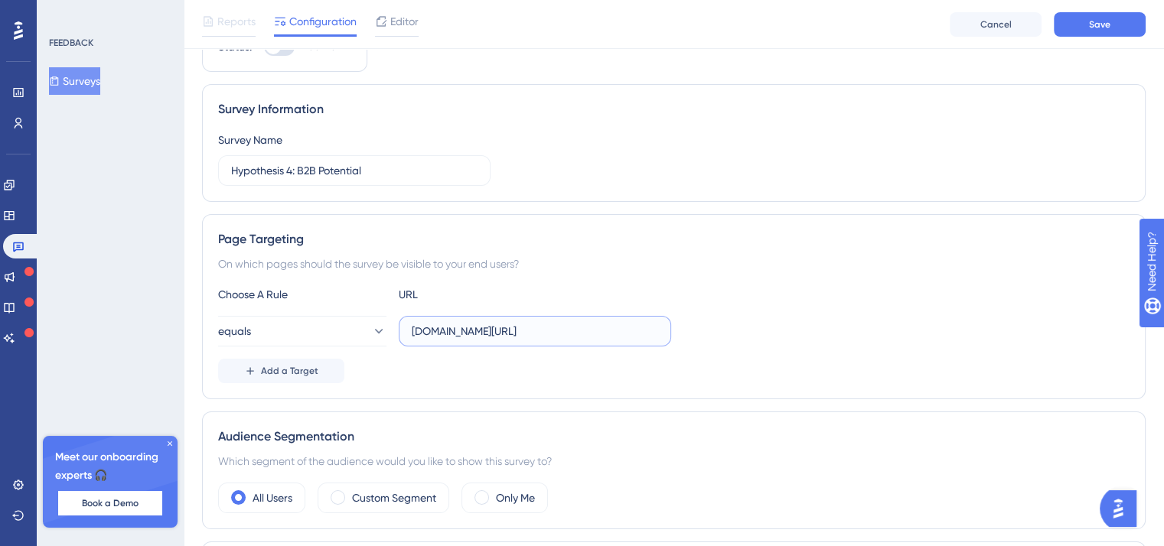
click at [721, 335] on div "equals es.intouch.bmigroup.com/roof-measurement/success?report_id=14256" at bounding box center [673, 331] width 911 height 31
click at [653, 332] on input "es.intouch.bmigroup.com/roof-measurement/success?report_id=14256" at bounding box center [535, 331] width 246 height 17
drag, startPoint x: 633, startPoint y: 330, endPoint x: 664, endPoint y: 328, distance: 30.7
click at [664, 328] on label "es.intouch.bmigroup.com/roof-measurement/success?report_id=14256" at bounding box center [535, 331] width 272 height 31
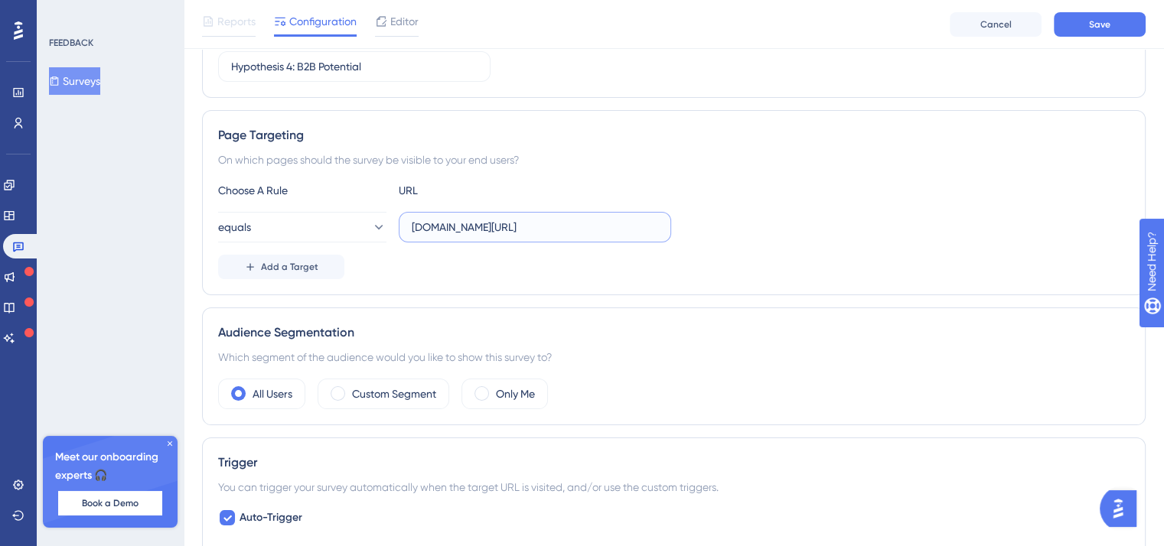
scroll to position [306, 0]
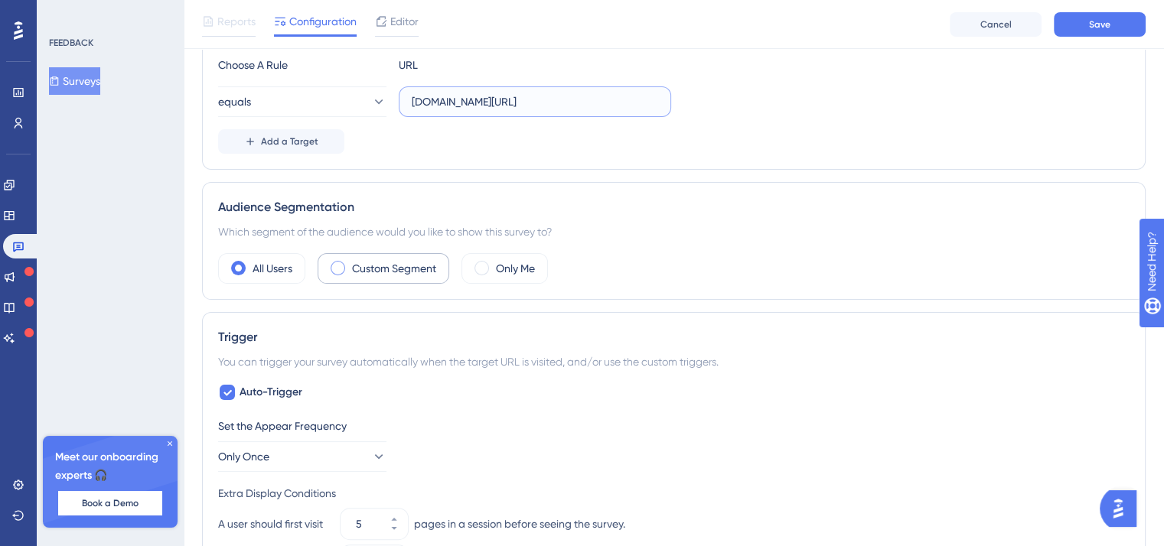
type input "es.intouch.bmigroup.com/roof-measurement/success?report_id=*"
click at [428, 260] on label "Custom Segment" at bounding box center [394, 268] width 84 height 18
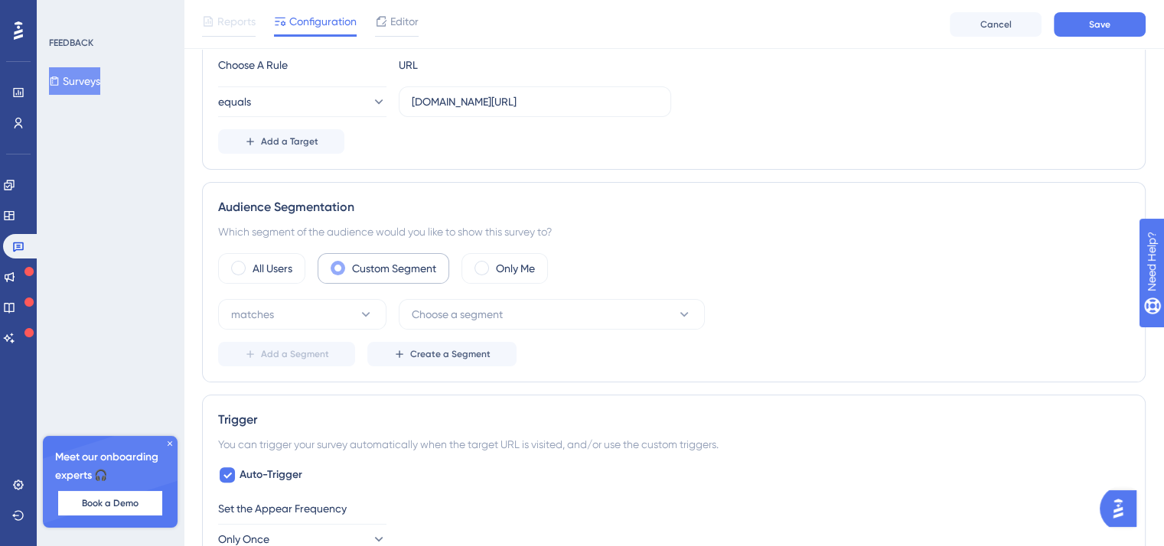
scroll to position [0, 0]
click at [365, 317] on icon at bounding box center [365, 314] width 15 height 15
click at [461, 316] on span "Choose a segment" at bounding box center [457, 314] width 91 height 18
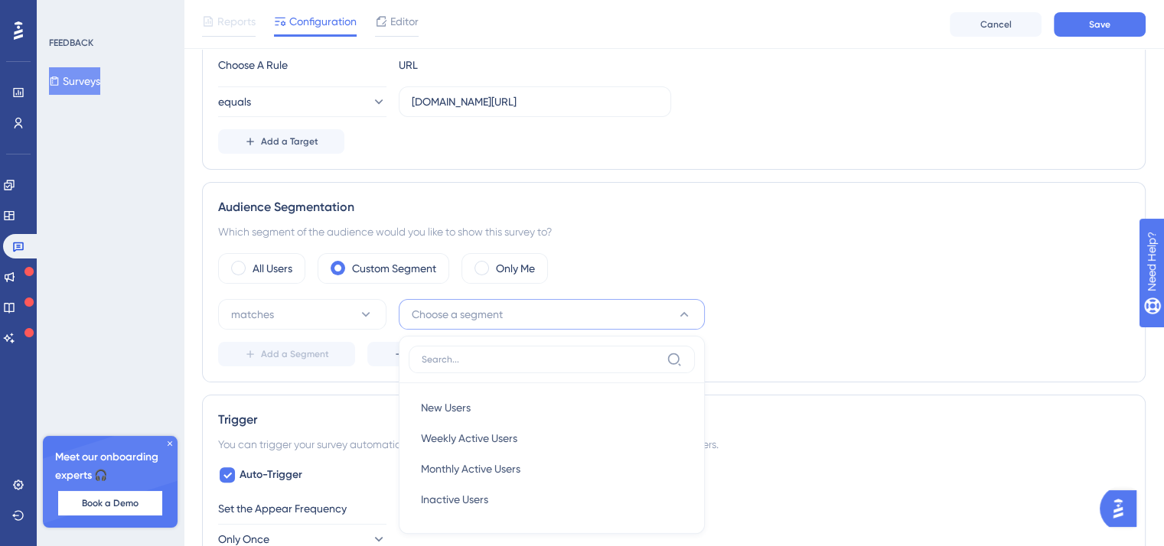
scroll to position [466, 0]
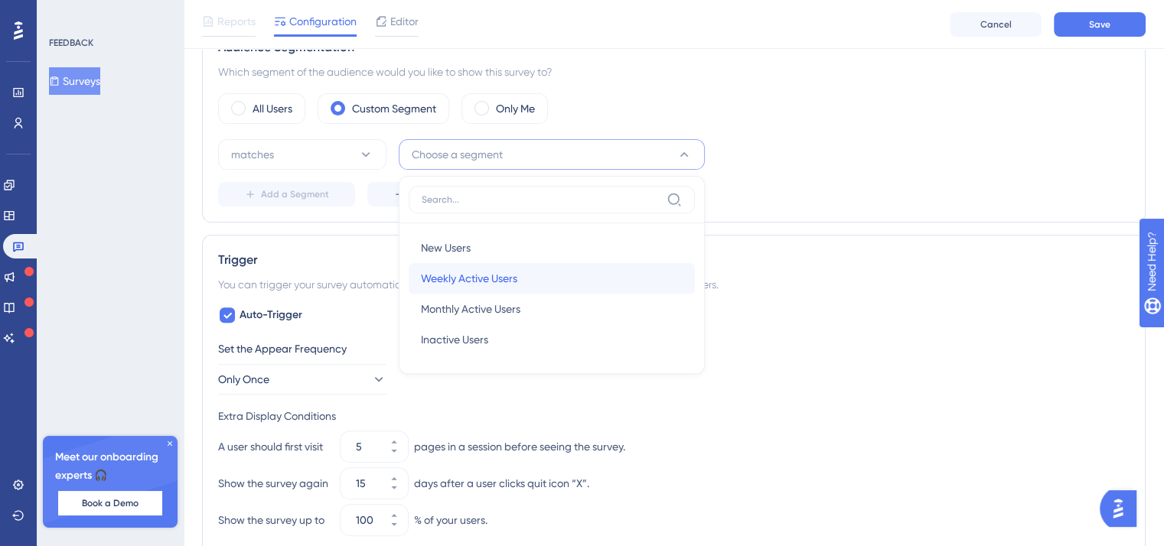
click at [487, 274] on span "Weekly Active Users" at bounding box center [469, 278] width 96 height 18
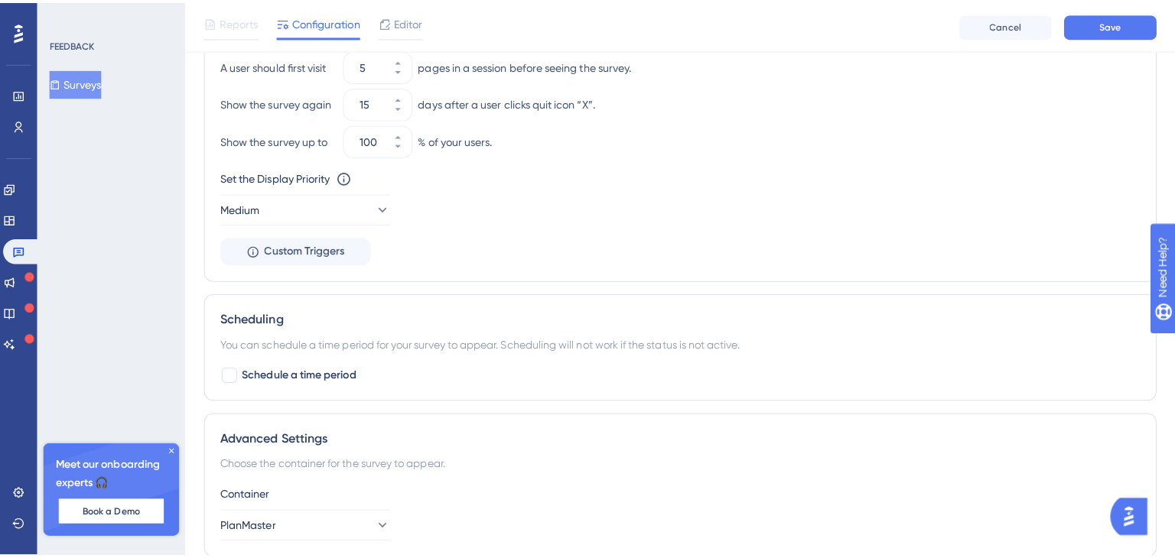
scroll to position [0, 0]
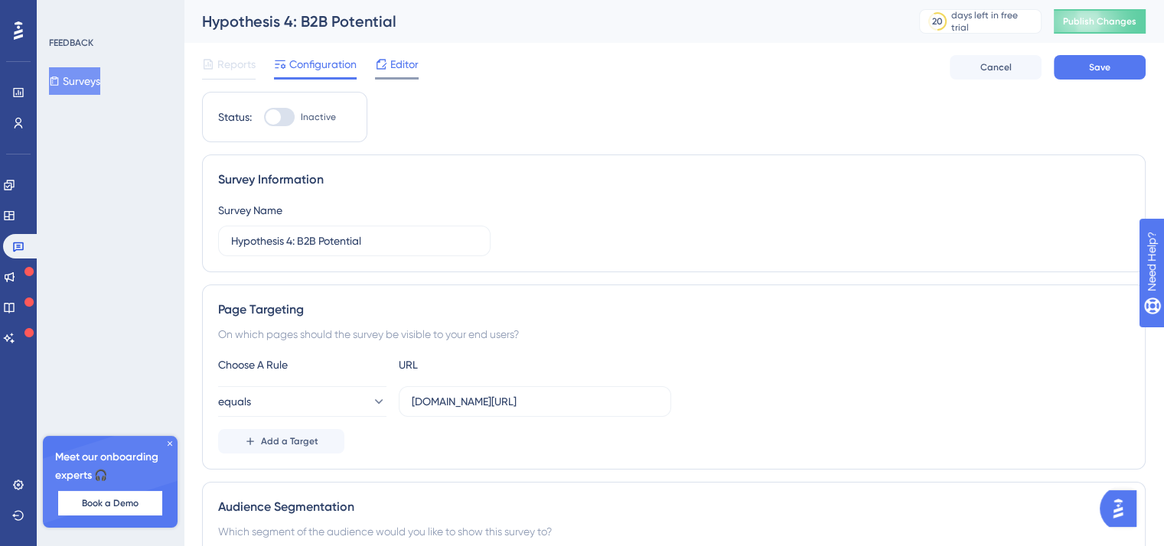
click at [392, 70] on span "Editor" at bounding box center [404, 64] width 28 height 18
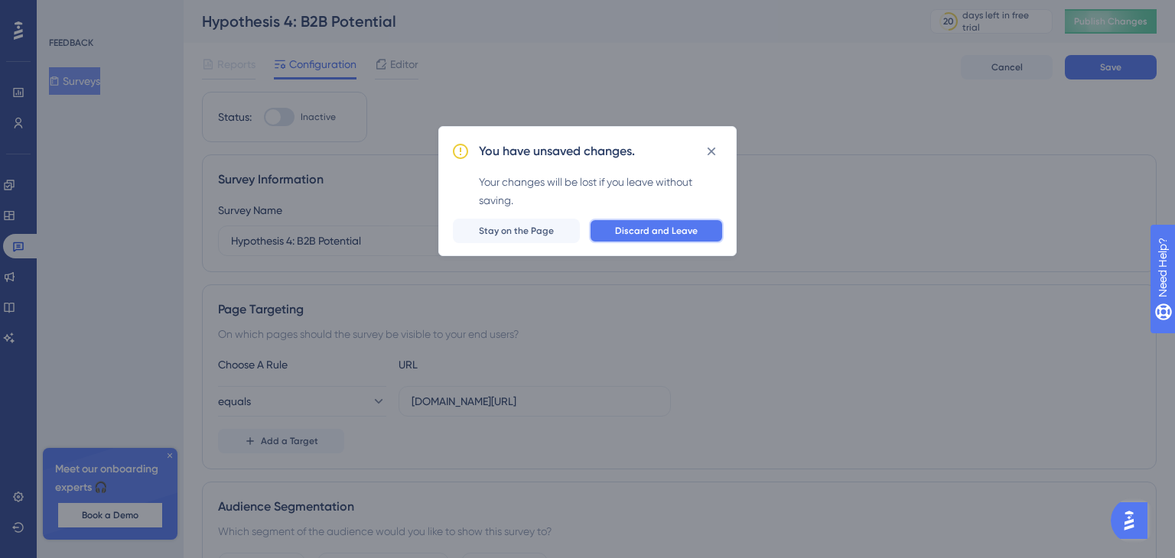
click at [674, 233] on span "Discard and Leave" at bounding box center [656, 231] width 83 height 12
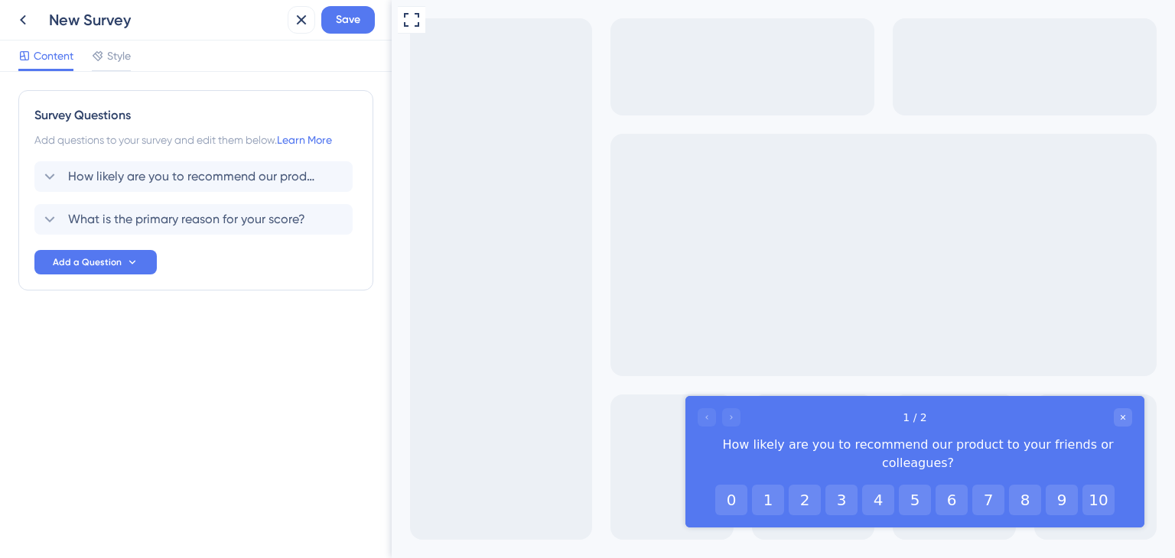
click at [184, 148] on div "Add questions to your survey and edit them below. Learn More" at bounding box center [195, 140] width 323 height 18
click at [190, 135] on div "Add questions to your survey and edit them below. Learn More" at bounding box center [195, 140] width 323 height 18
click at [26, 11] on icon at bounding box center [23, 20] width 18 height 18
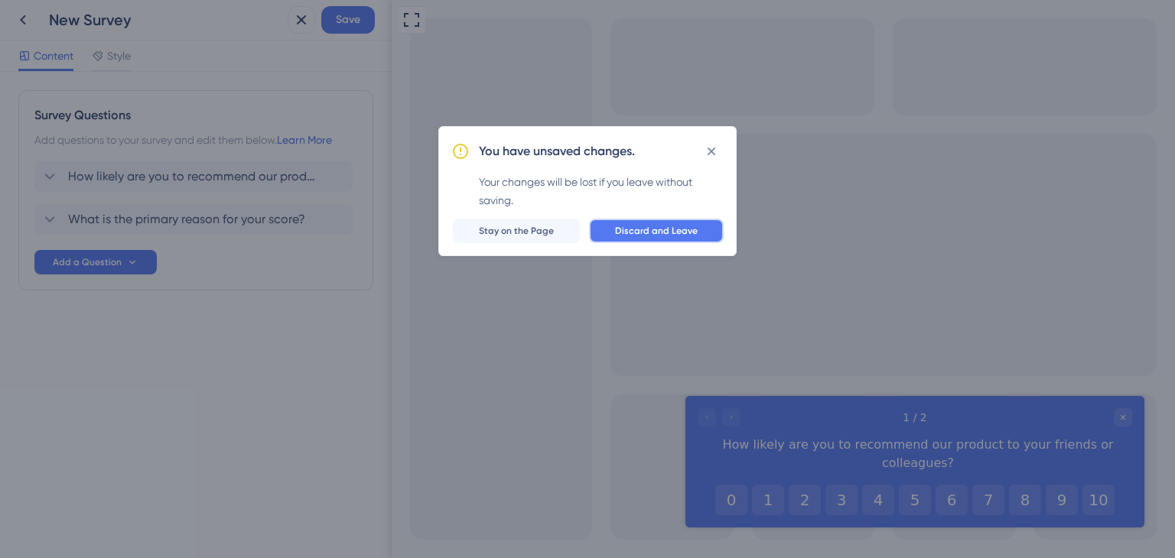
click at [667, 235] on span "Discard and Leave" at bounding box center [656, 231] width 83 height 12
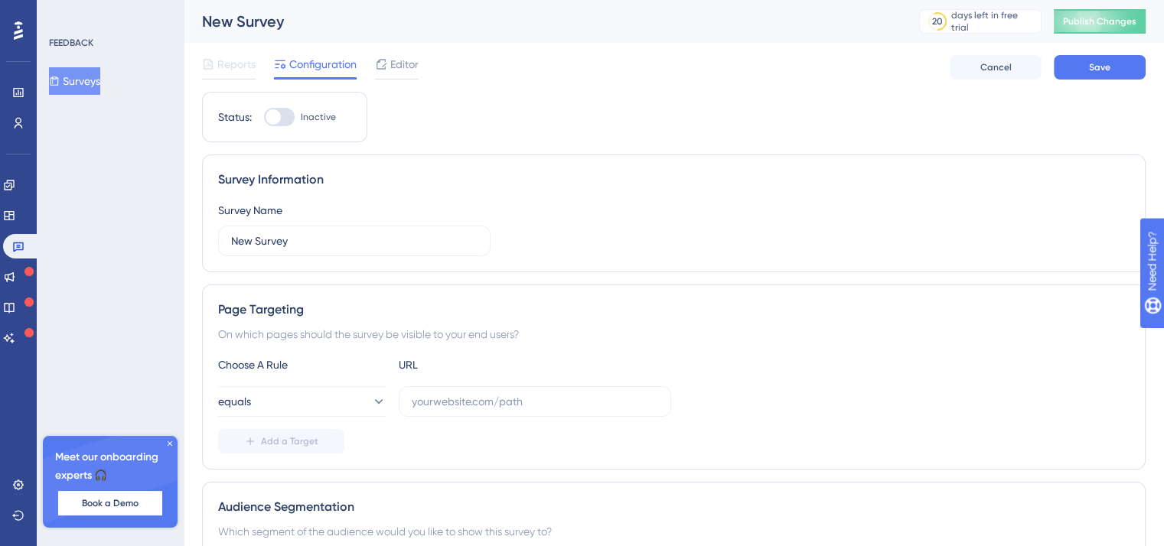
click at [122, 96] on div "FEEDBACK Surveys Meet our onboarding experts 🎧 Book a Demo Upgrade Plan" at bounding box center [110, 273] width 147 height 546
click at [95, 83] on button "Surveys" at bounding box center [74, 81] width 51 height 28
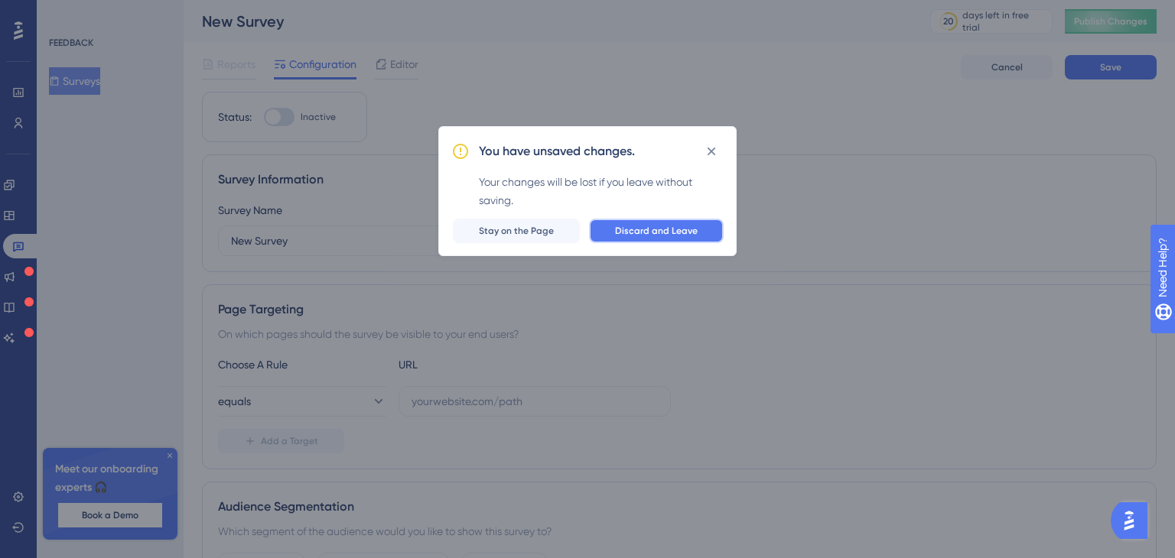
click at [633, 232] on span "Discard and Leave" at bounding box center [656, 231] width 83 height 12
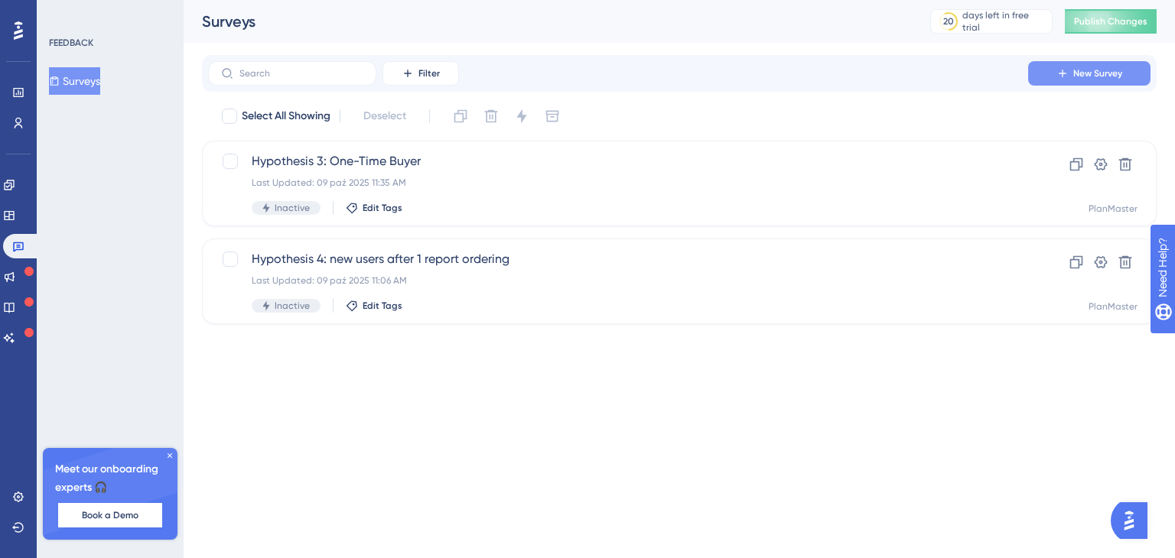
click at [1076, 80] on button "New Survey" at bounding box center [1089, 73] width 122 height 24
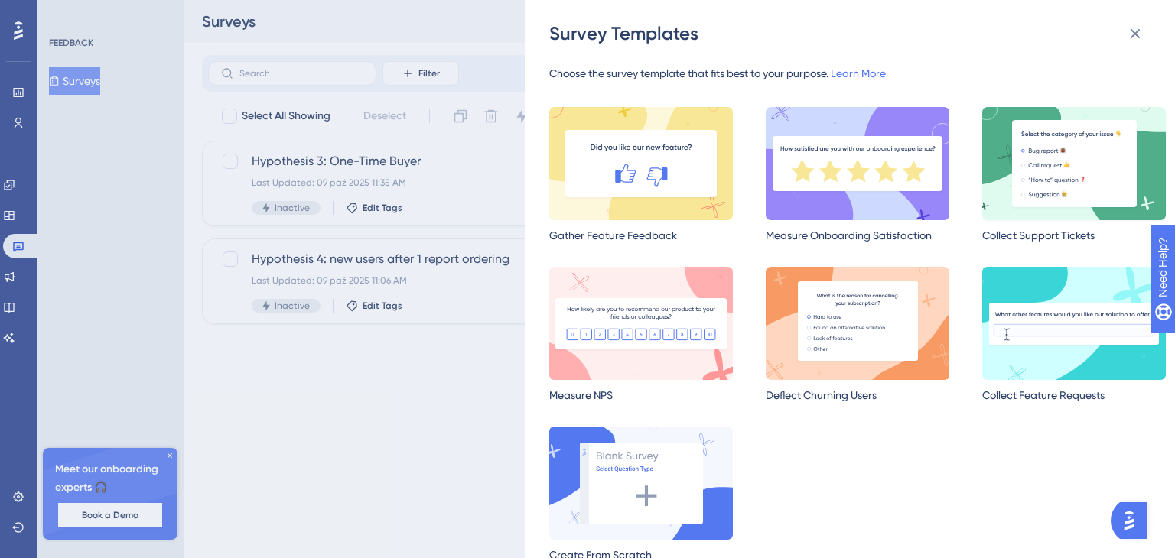
scroll to position [28, 0]
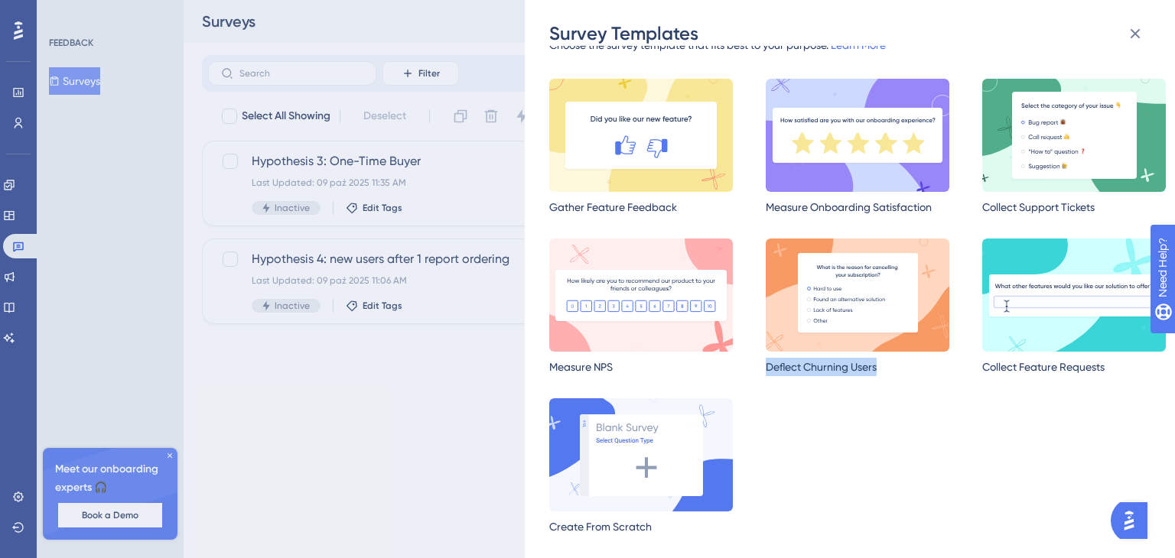
drag, startPoint x: 903, startPoint y: 368, endPoint x: 759, endPoint y: 373, distance: 143.9
click at [759, 373] on div "Gather Feature Feedback Measure Onboarding Satisfaction Collect Support Tickets…" at bounding box center [857, 319] width 617 height 480
click at [822, 280] on img at bounding box center [858, 295] width 184 height 113
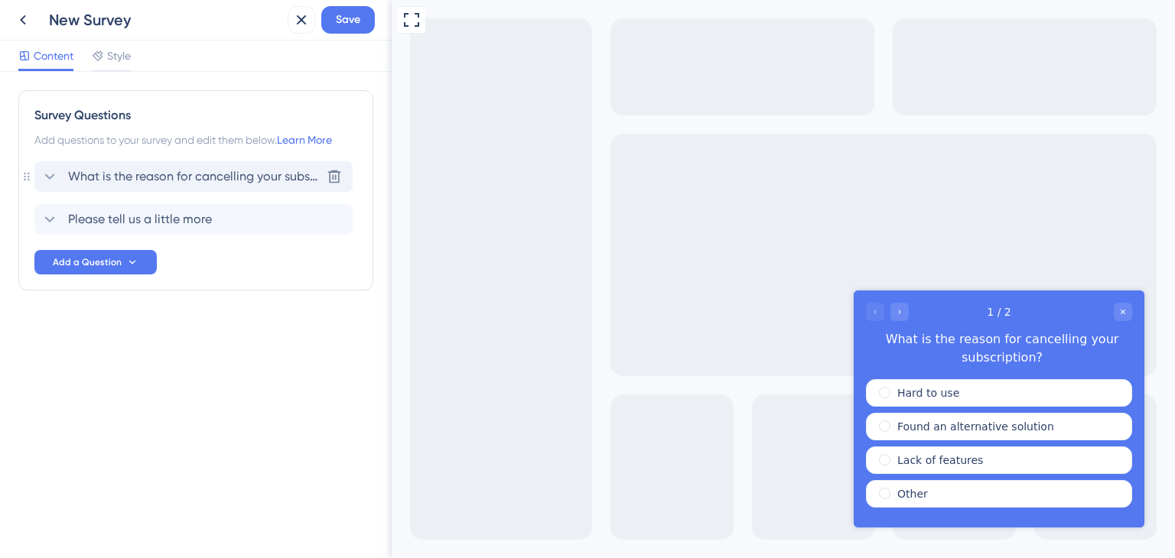
click at [311, 172] on span "What is the reason for cancelling your subscription?" at bounding box center [194, 177] width 252 height 18
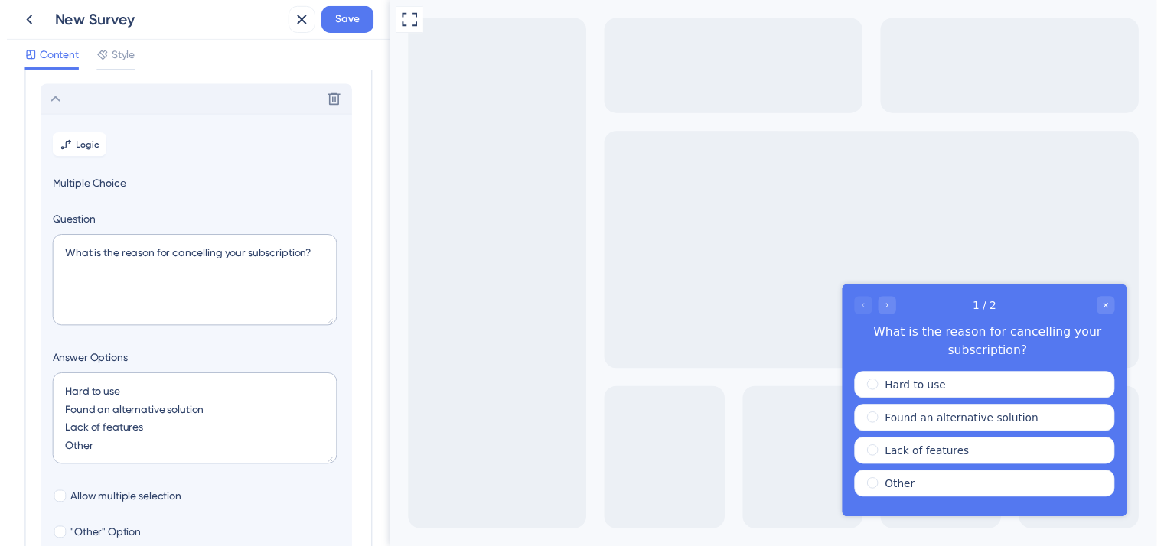
scroll to position [89, 0]
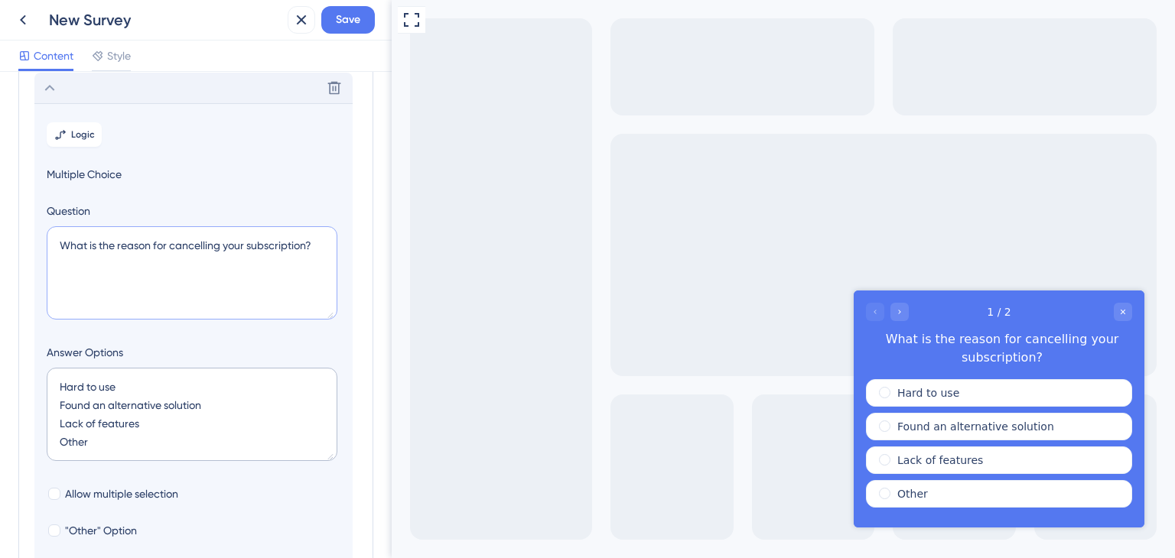
click at [210, 241] on textarea "What is the reason for cancelling your subscription?" at bounding box center [192, 272] width 291 height 93
click at [99, 18] on div "New Survey" at bounding box center [165, 19] width 233 height 21
click at [18, 11] on icon at bounding box center [23, 20] width 18 height 18
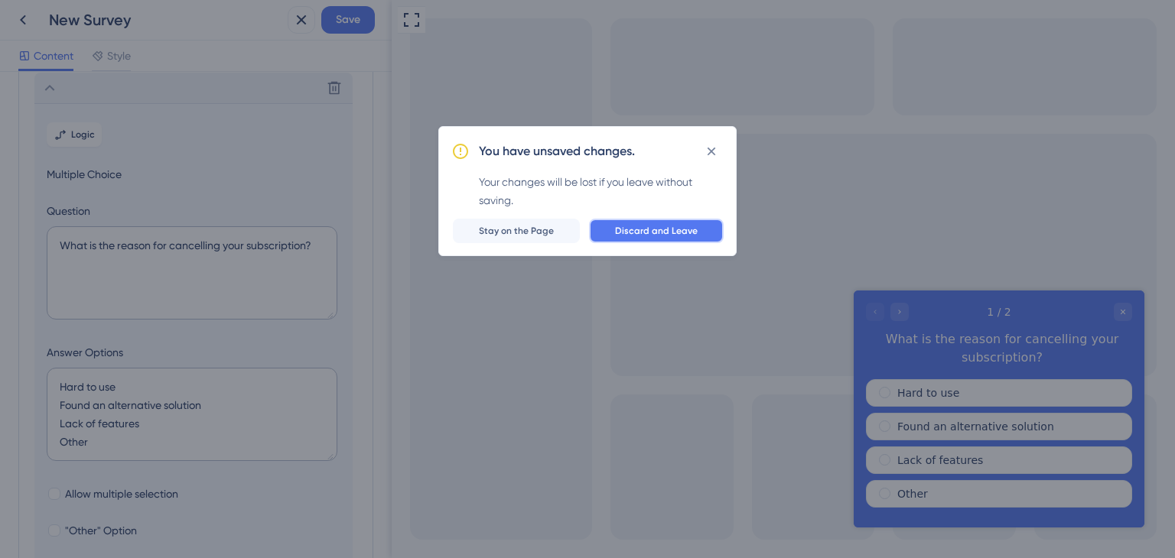
click at [628, 232] on span "Discard and Leave" at bounding box center [656, 231] width 83 height 12
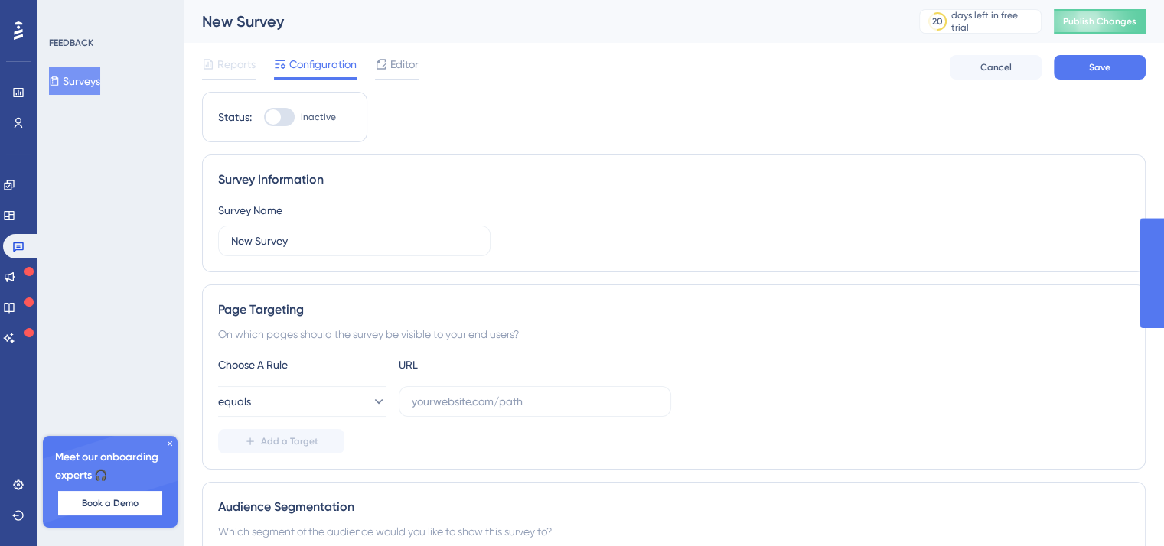
click at [79, 40] on div "FEEDBACK" at bounding box center [71, 43] width 44 height 12
click at [15, 22] on div at bounding box center [18, 30] width 24 height 24
click at [16, 76] on div "Performance Users" at bounding box center [18, 89] width 24 height 93
click at [18, 91] on icon at bounding box center [18, 92] width 12 height 12
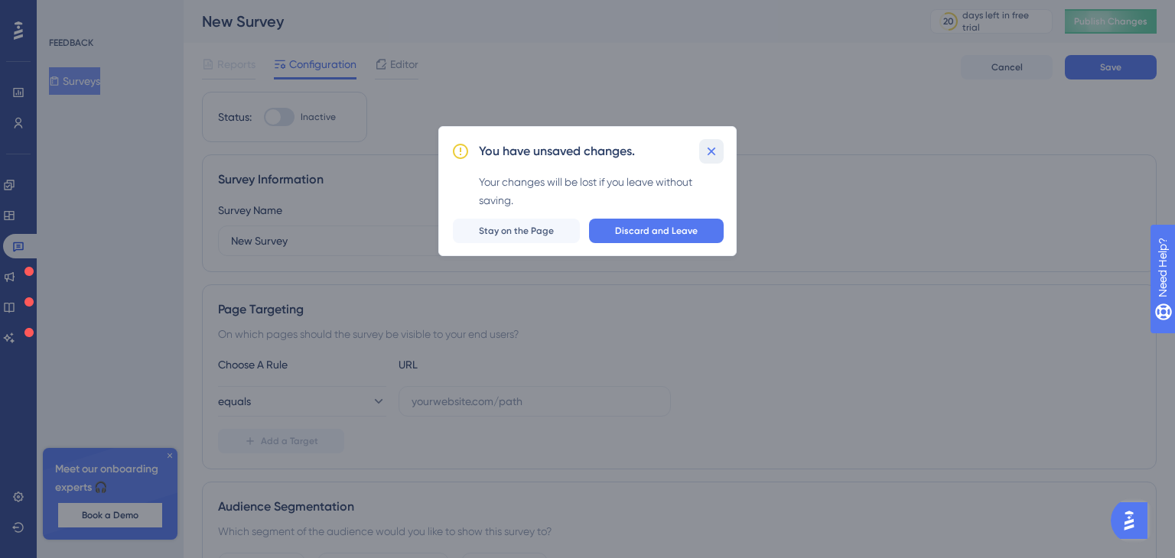
click at [711, 150] on icon at bounding box center [712, 152] width 8 height 8
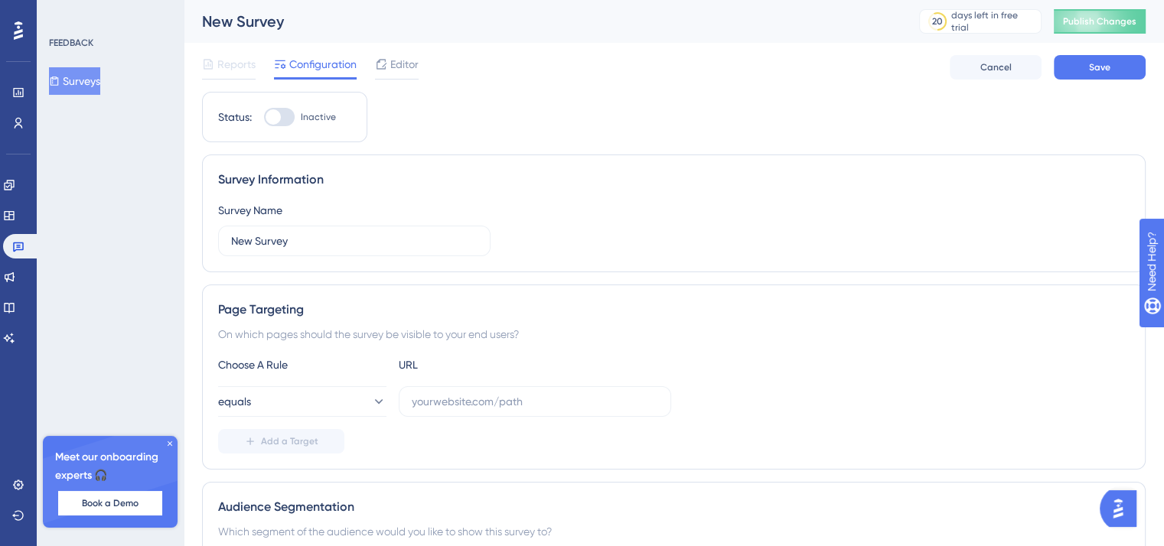
click at [28, 36] on div at bounding box center [18, 30] width 24 height 24
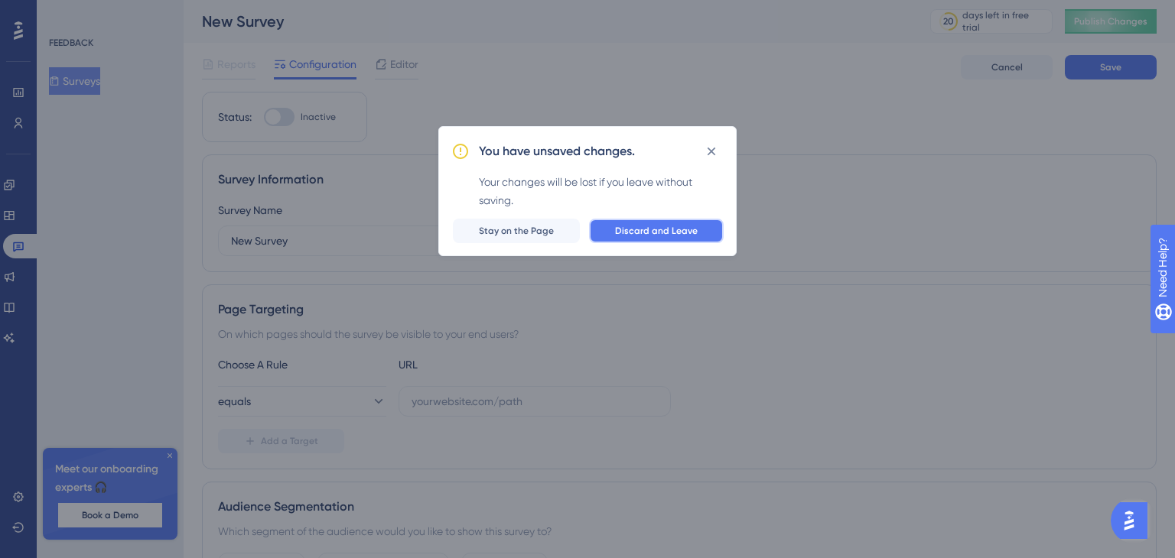
click at [663, 230] on span "Discard and Leave" at bounding box center [656, 231] width 83 height 12
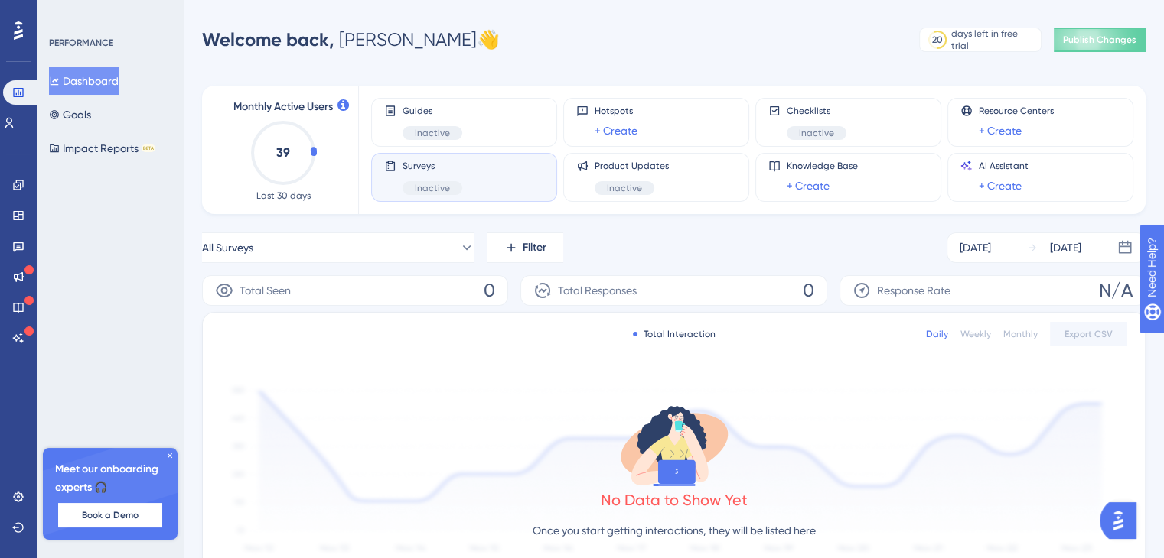
scroll to position [153, 0]
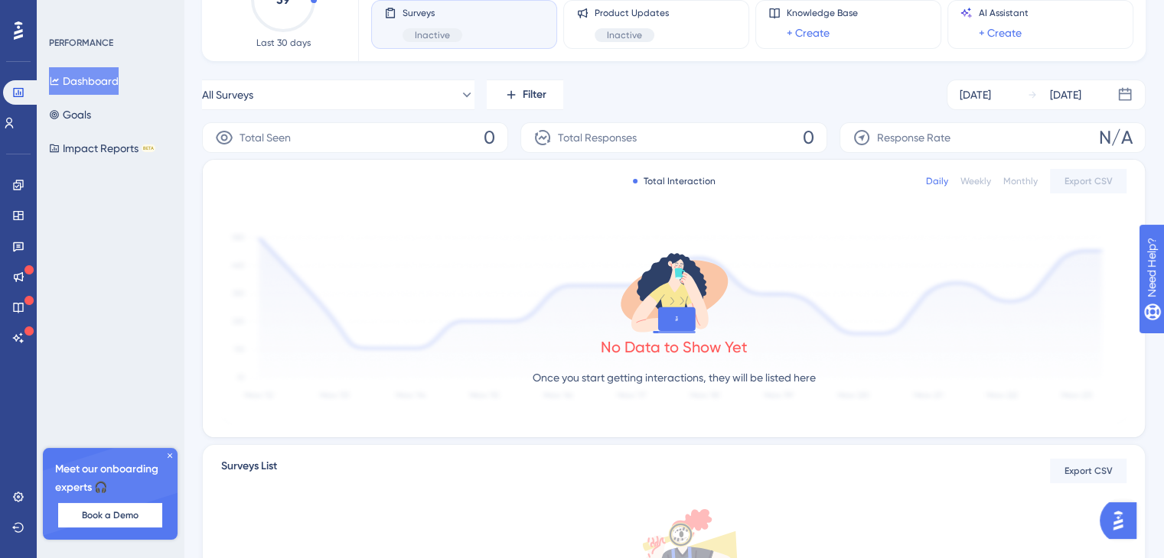
click at [21, 23] on icon at bounding box center [18, 30] width 9 height 18
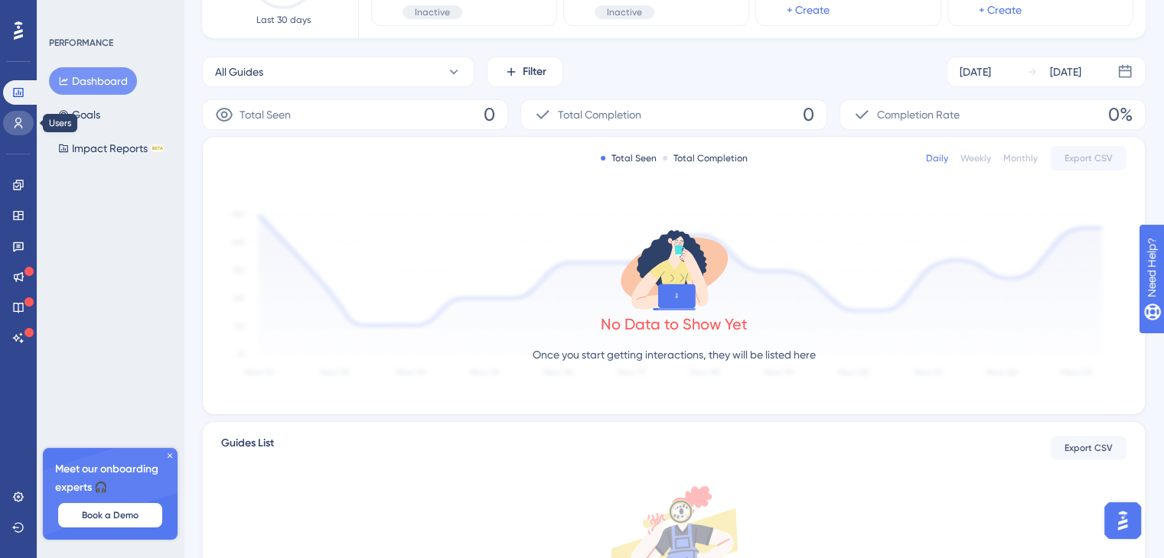
click at [12, 124] on icon at bounding box center [18, 123] width 12 height 12
